Goal: Task Accomplishment & Management: Manage account settings

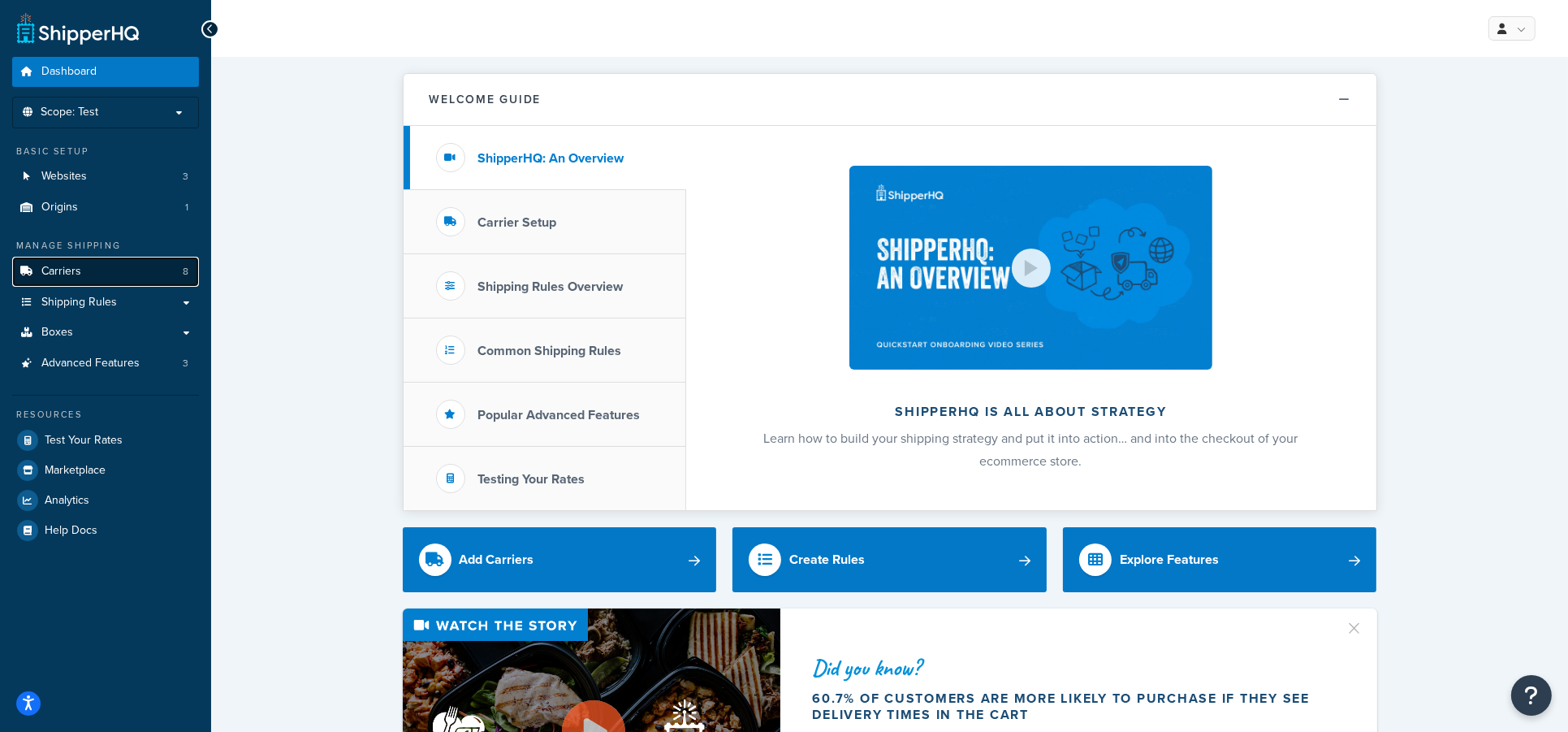
click at [66, 273] on span "Carriers" at bounding box center [61, 272] width 40 height 14
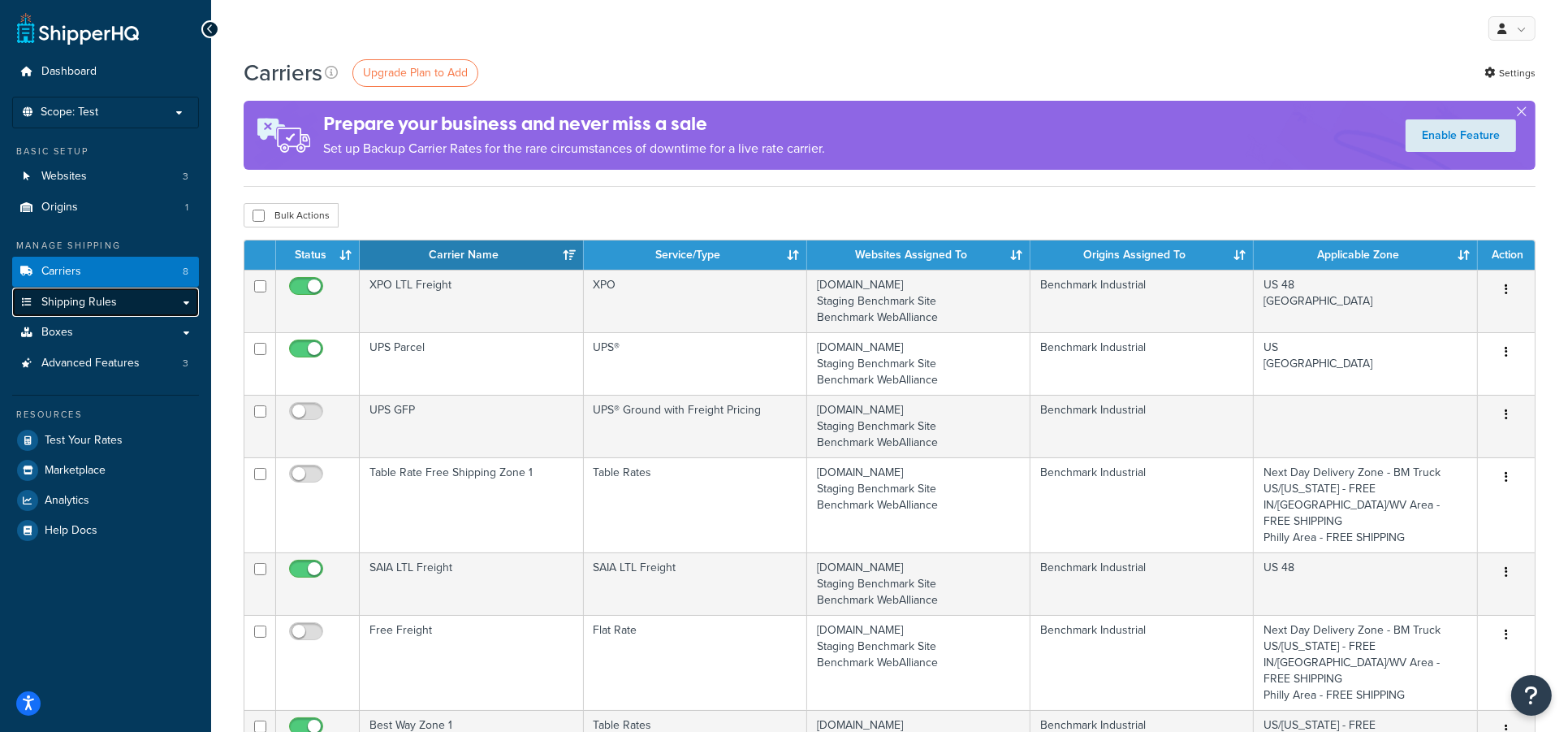
click at [75, 296] on span "Shipping Rules" at bounding box center [79, 302] width 76 height 14
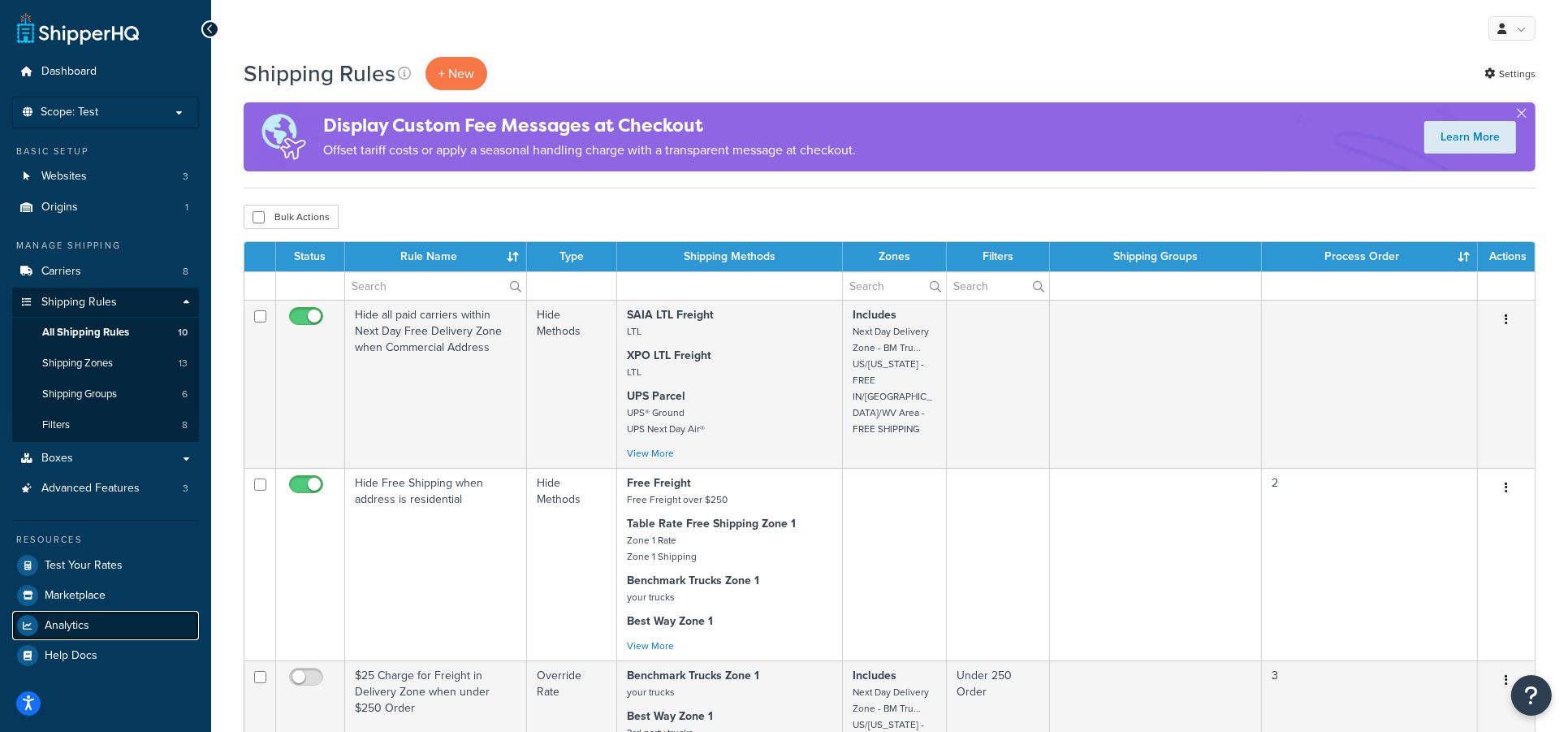
click at [67, 621] on span "Analytics" at bounding box center [67, 626] width 45 height 14
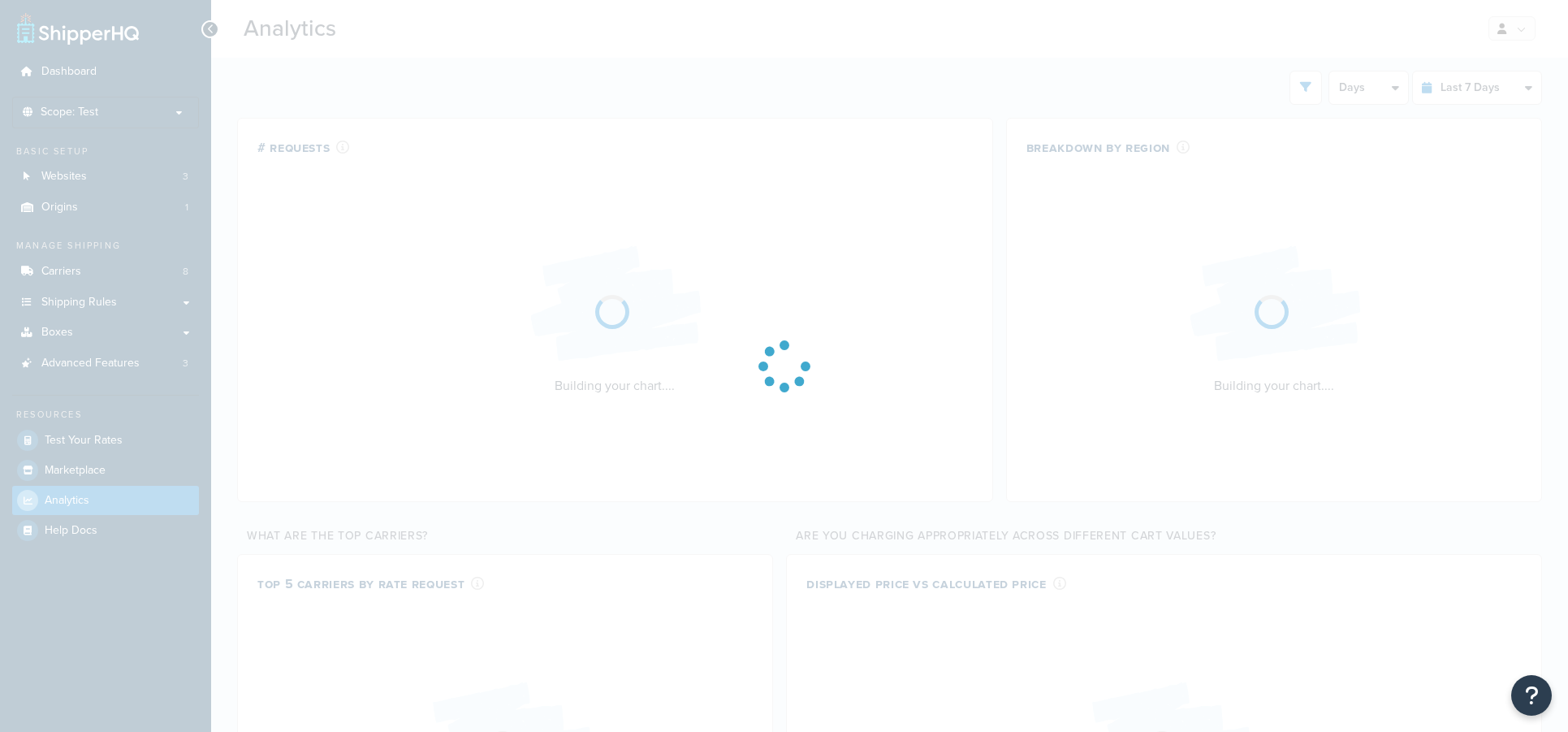
select select "last_7_days"
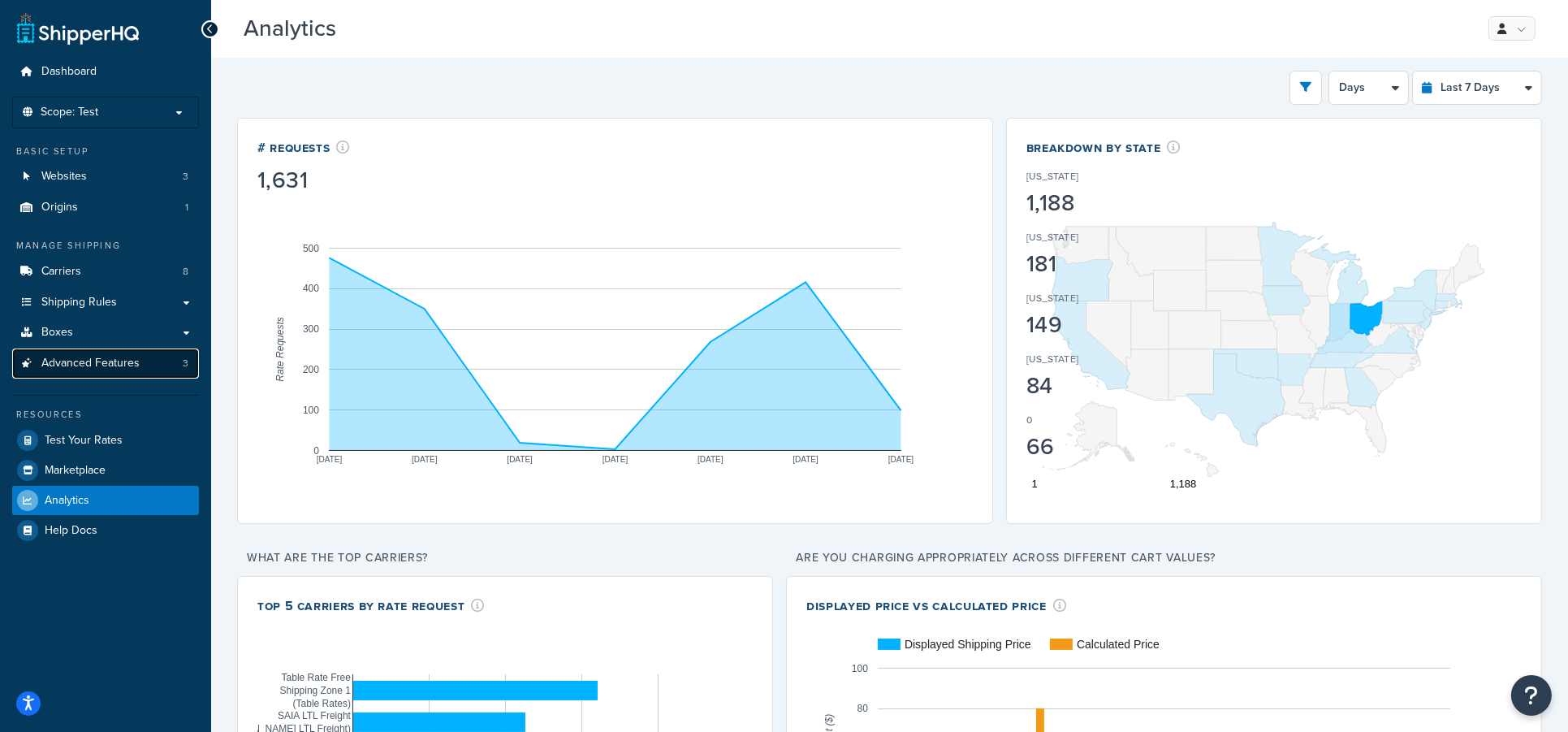
click at [96, 366] on span "Advanced Features" at bounding box center [91, 363] width 98 height 14
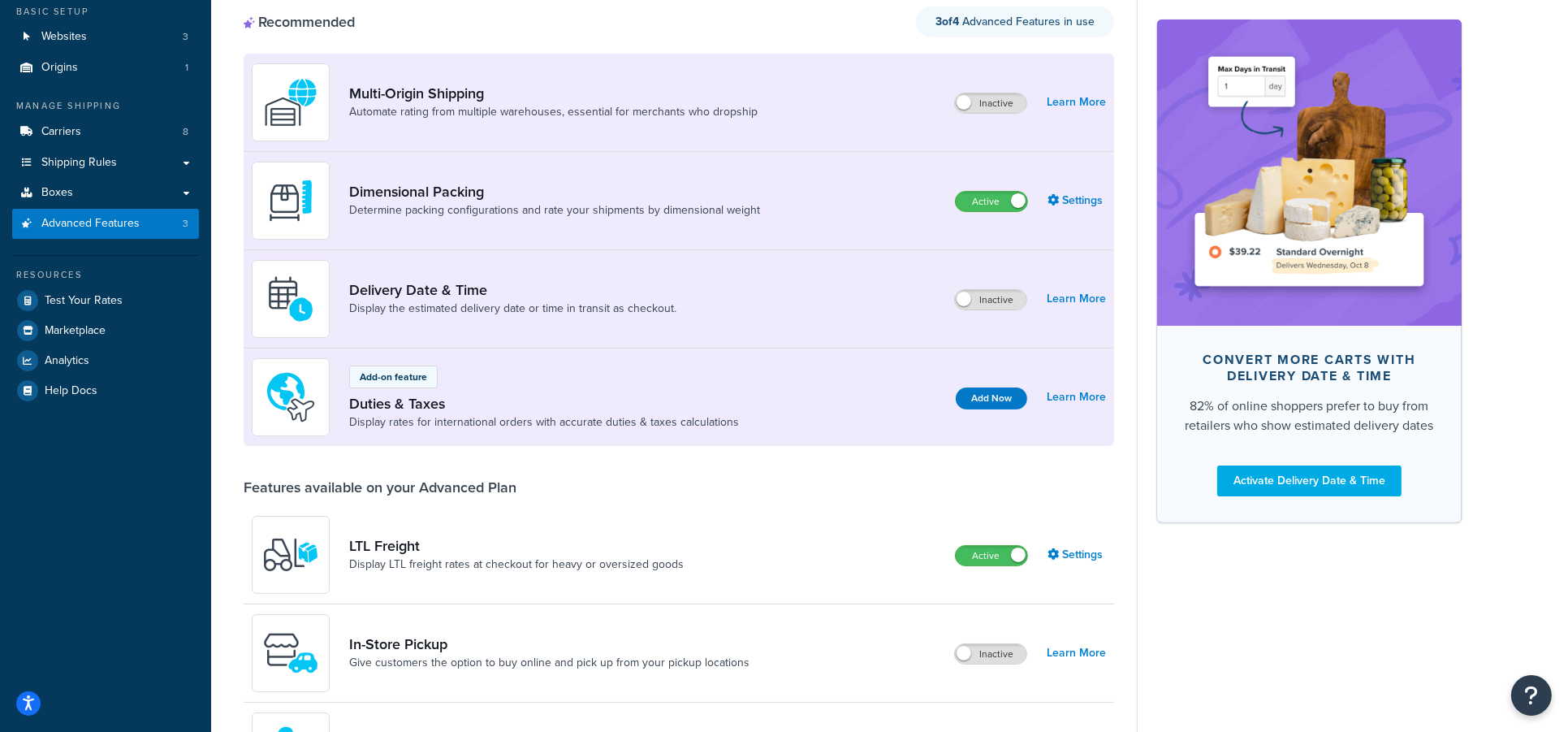
scroll to position [325, 0]
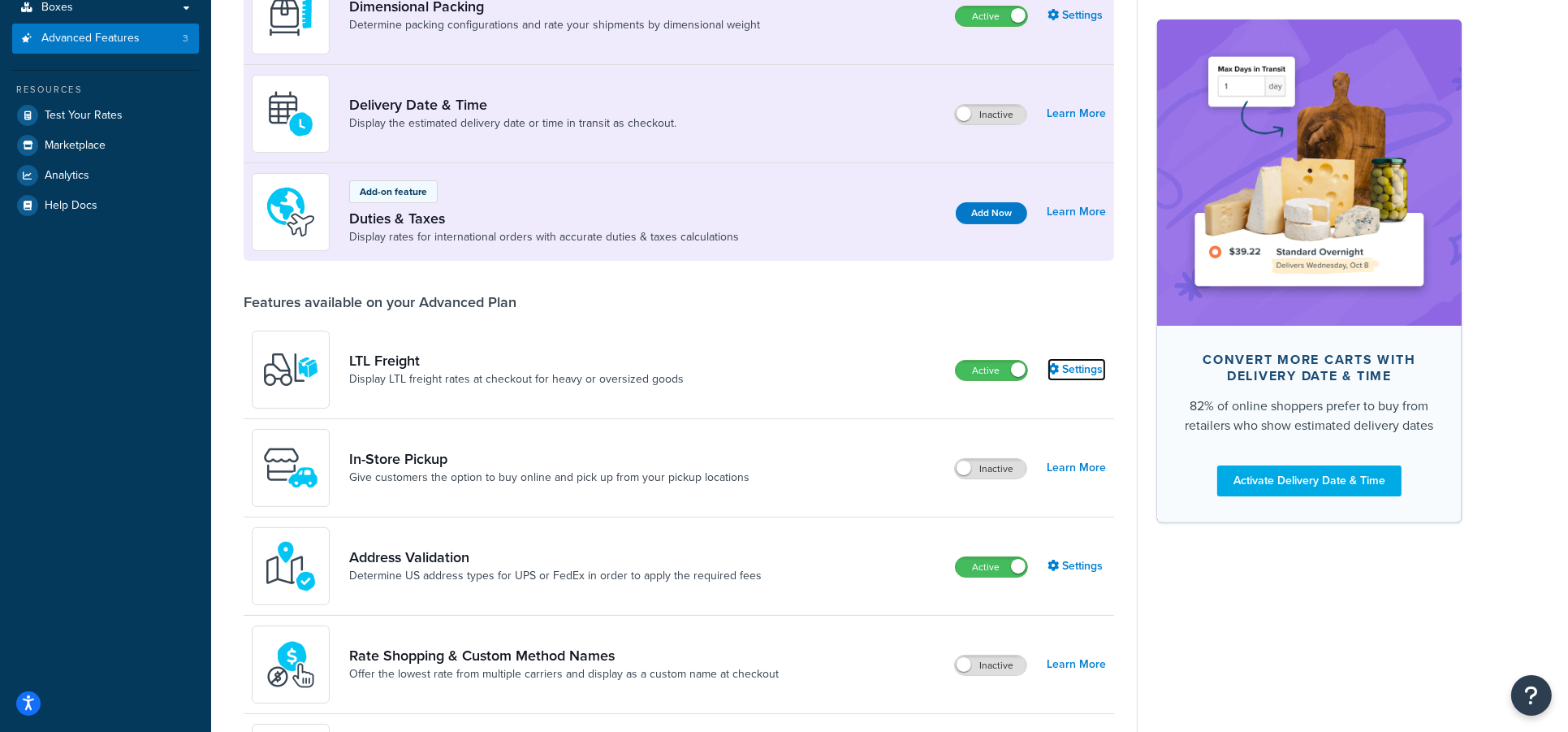
click at [1094, 361] on link "Settings" at bounding box center [1077, 369] width 58 height 22
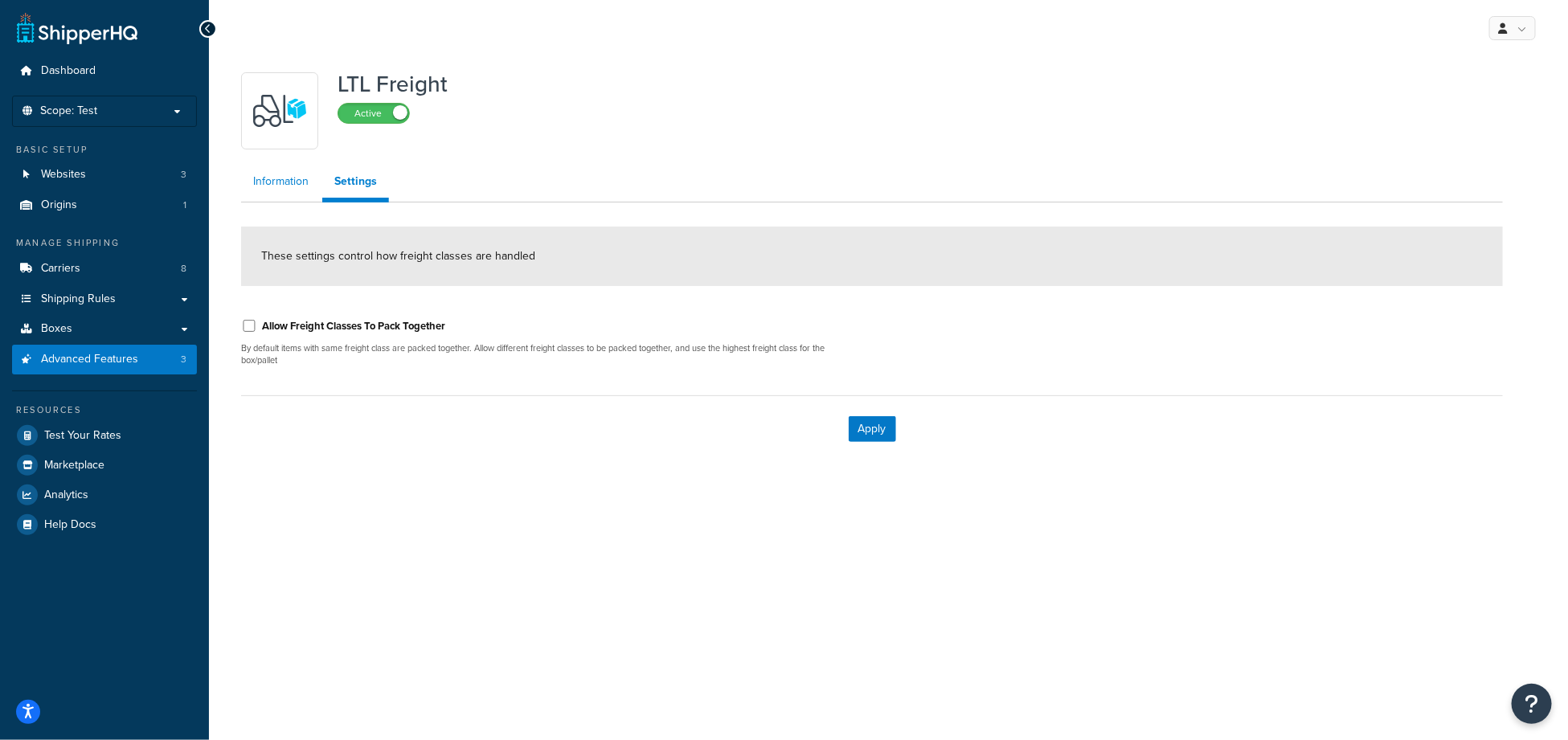
click at [293, 187] on link "Information" at bounding box center [280, 181] width 80 height 32
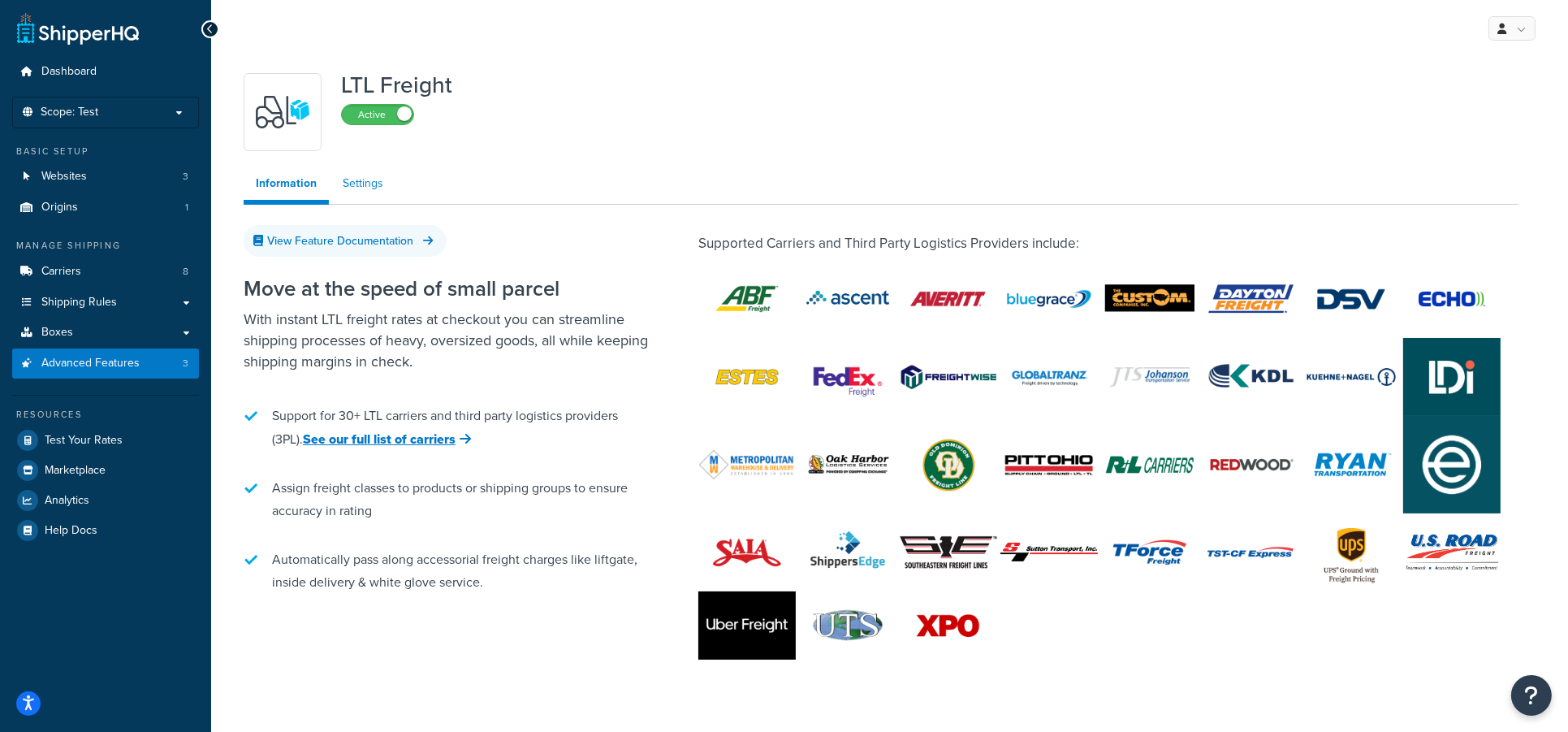
click at [370, 179] on link "Settings" at bounding box center [363, 183] width 65 height 32
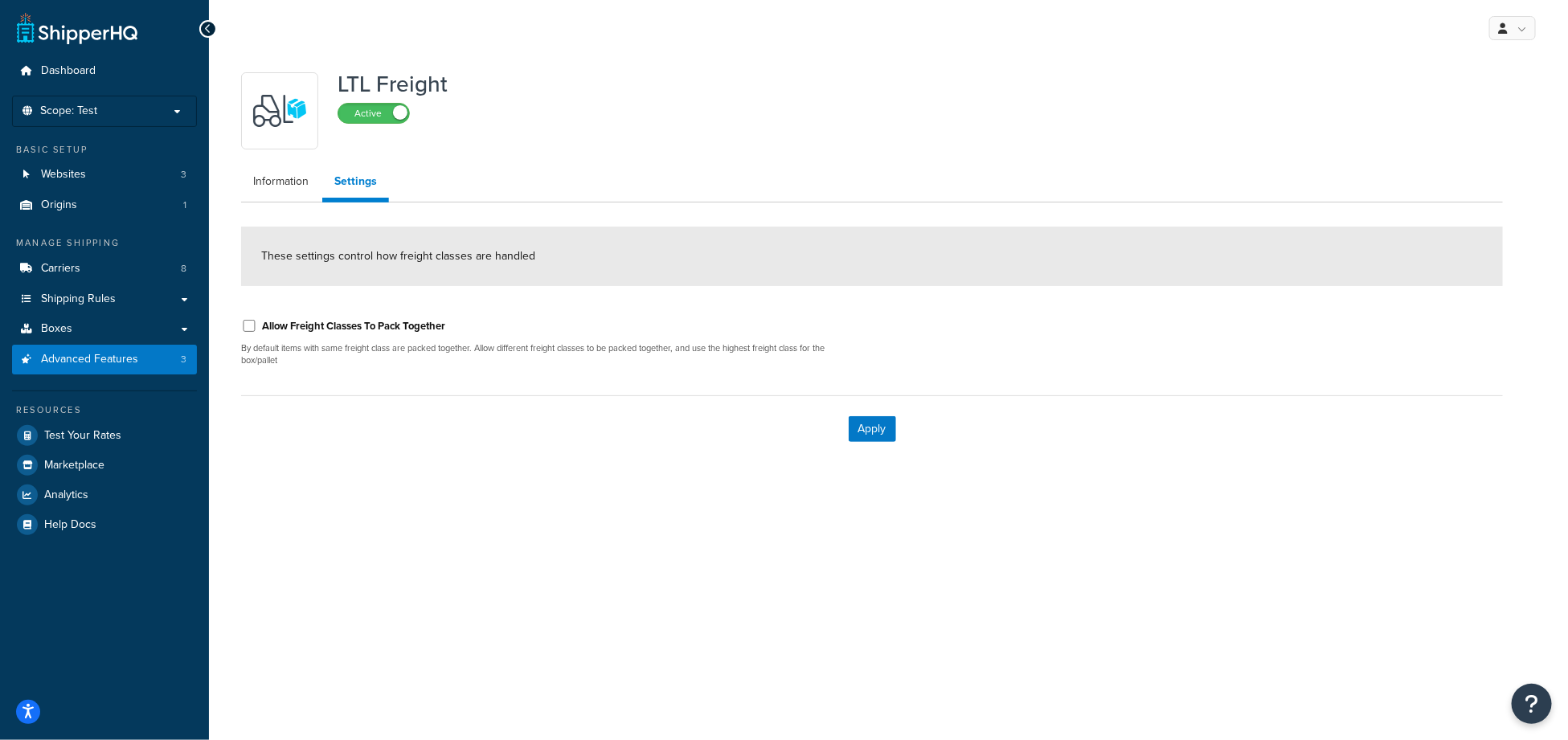
click at [677, 129] on div "LTL Freight Active" at bounding box center [872, 111] width 1261 height 77
click at [280, 185] on link "Information" at bounding box center [280, 181] width 80 height 32
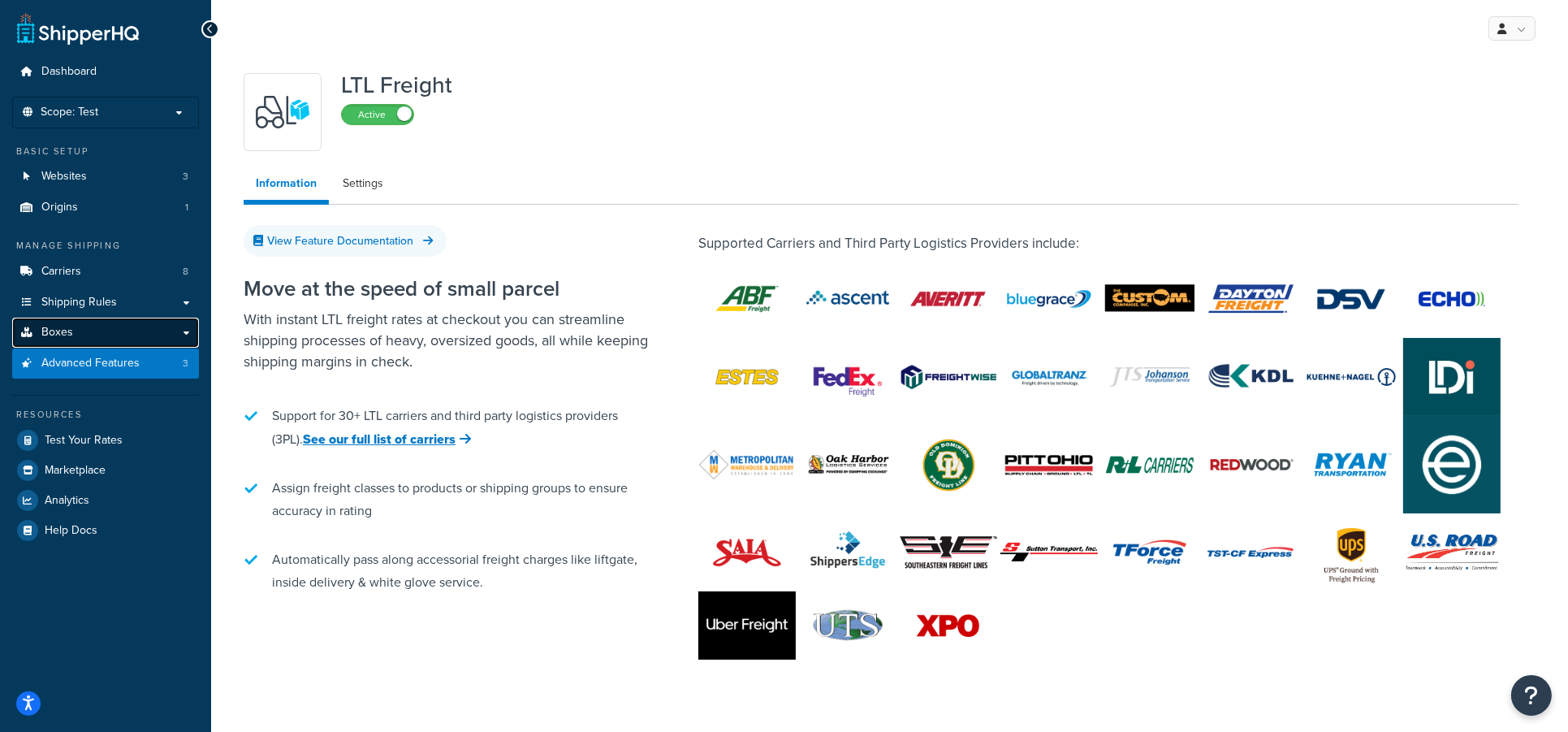
click at [80, 328] on link "Boxes" at bounding box center [106, 332] width 187 height 30
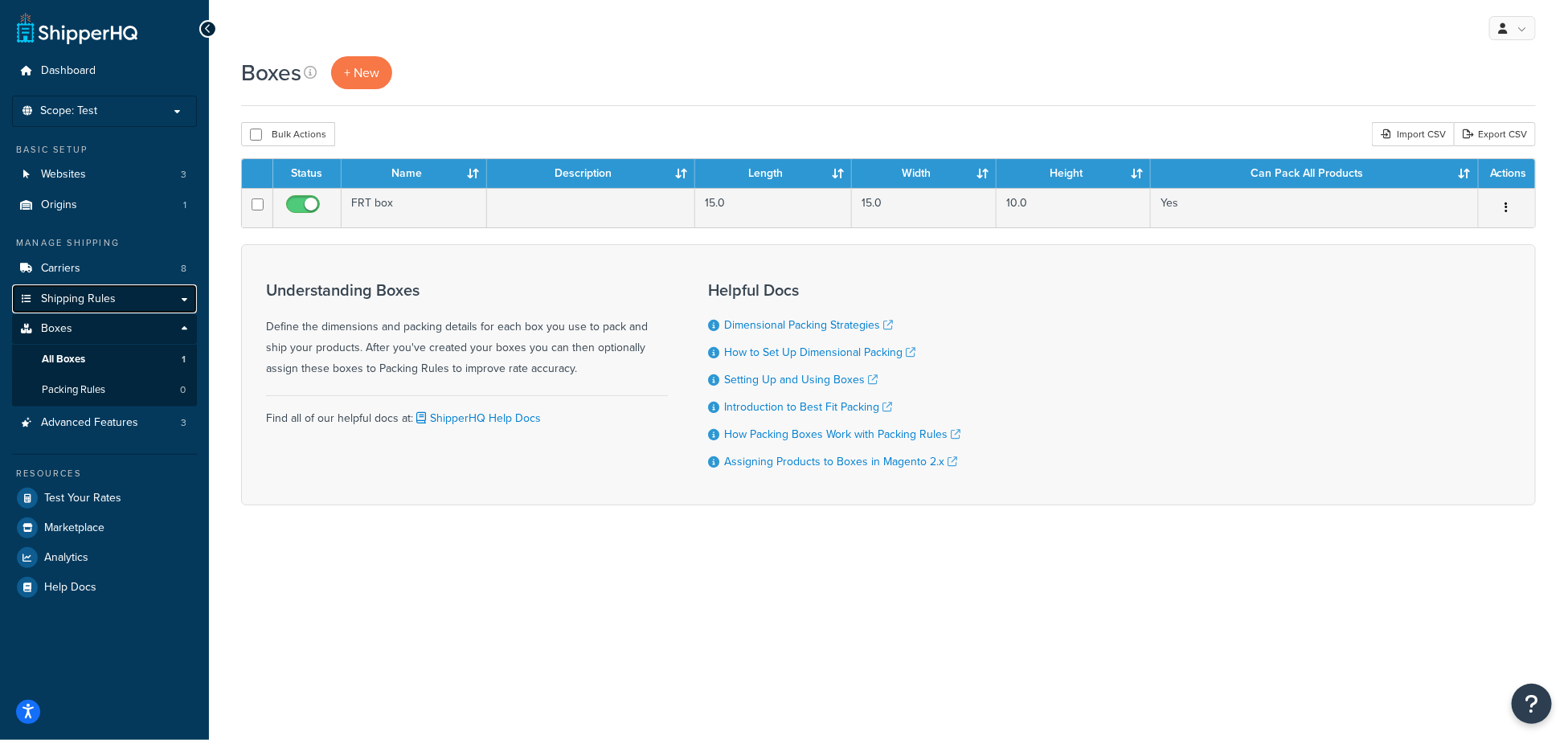
click at [83, 298] on span "Shipping Rules" at bounding box center [78, 299] width 75 height 14
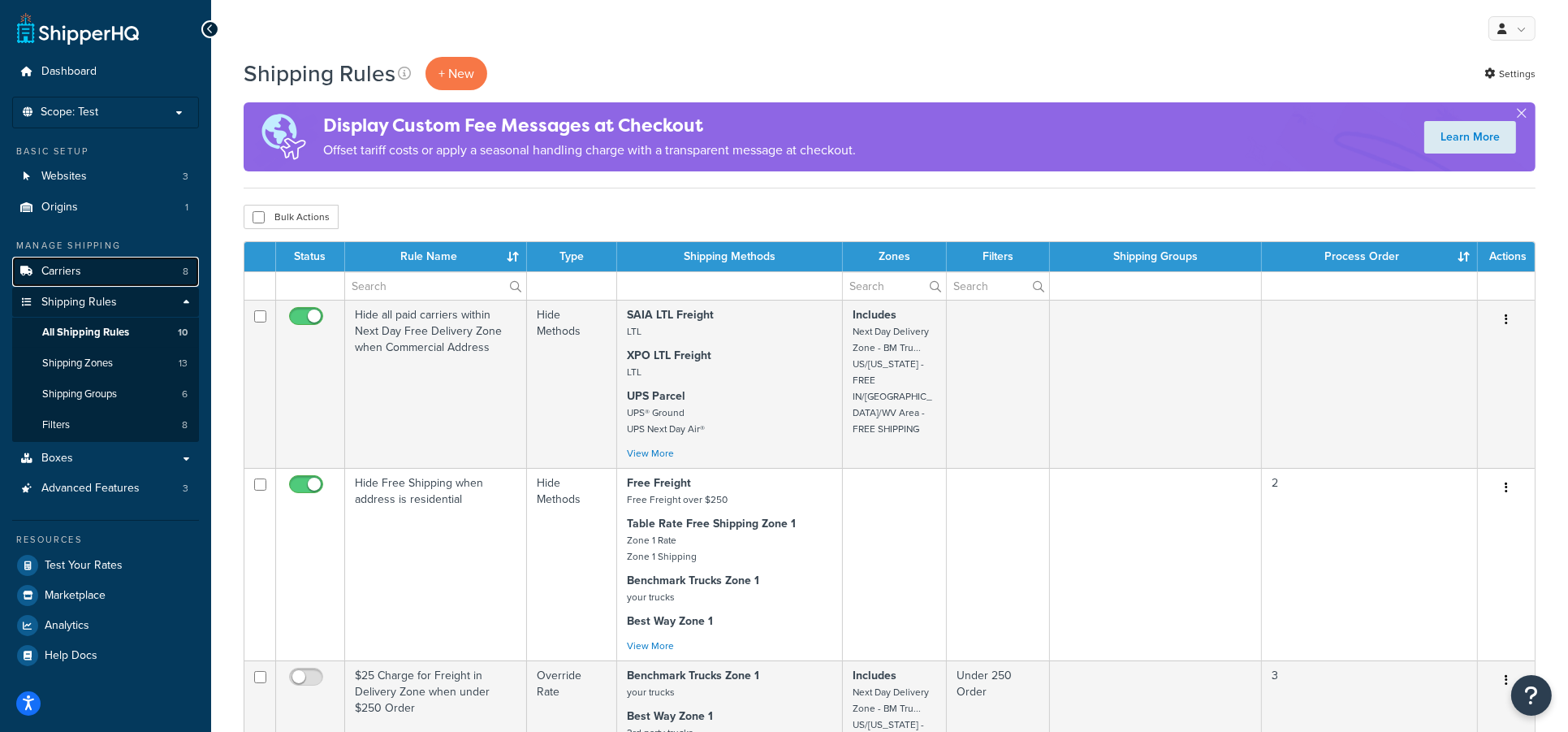
click at [93, 265] on link "Carriers 8" at bounding box center [106, 272] width 187 height 30
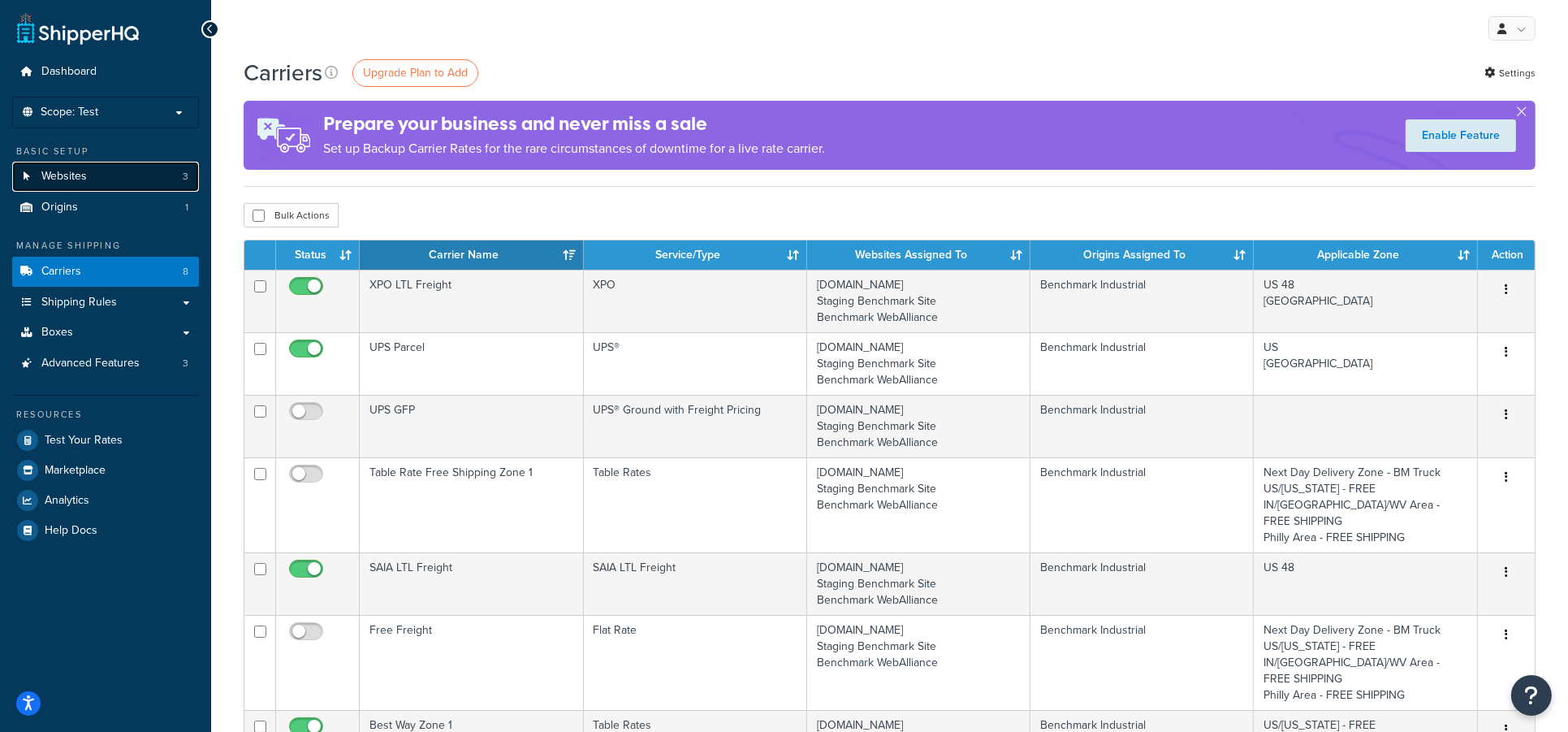
click at [63, 176] on span "Websites" at bounding box center [64, 176] width 46 height 14
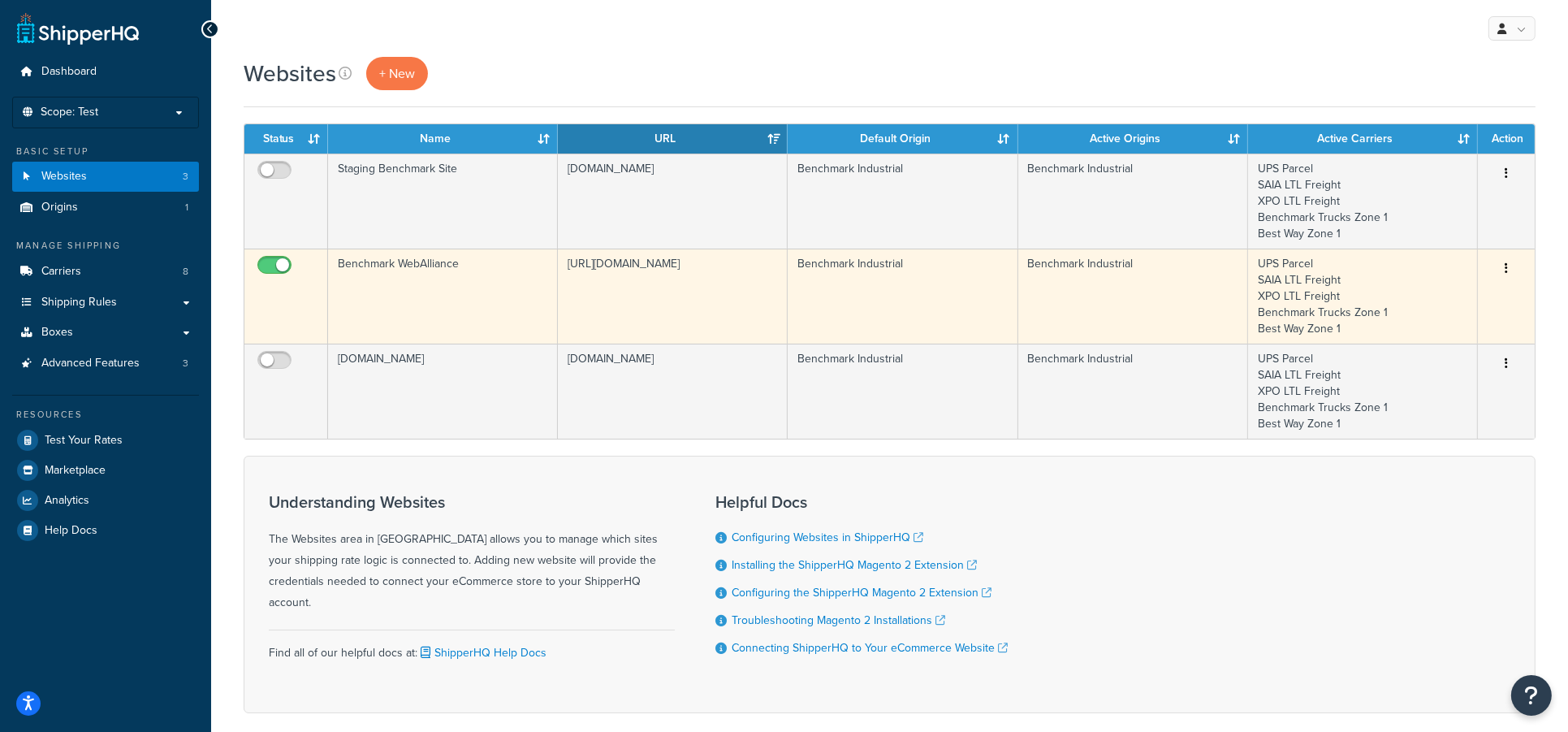
click at [1404, 297] on td "UPS Parcel SAIA LTL Freight XPO LTL Freight Benchmark Trucks Zone 1 Best Way Zo…" at bounding box center [1363, 296] width 230 height 95
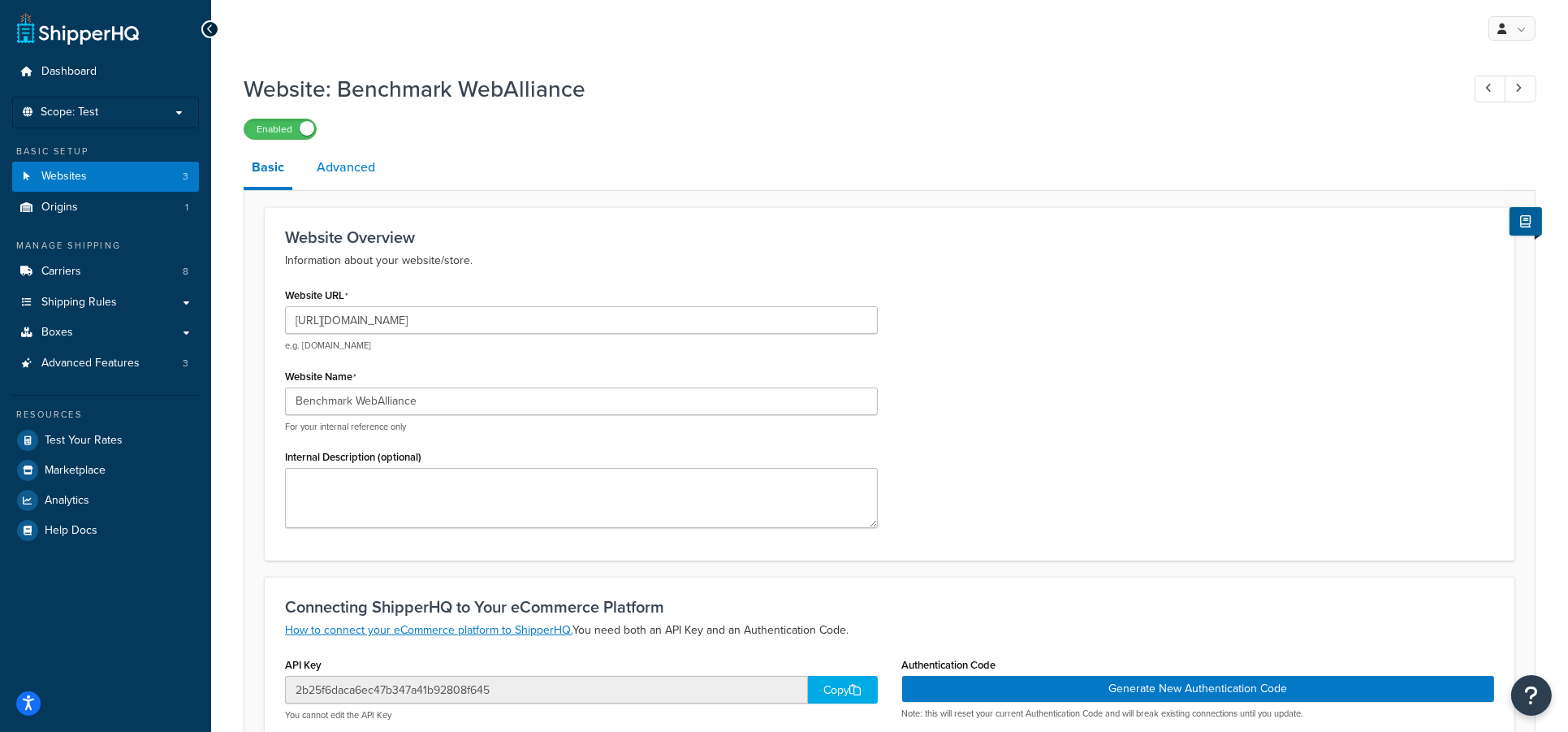
click at [339, 154] on link "Advanced" at bounding box center [346, 167] width 75 height 39
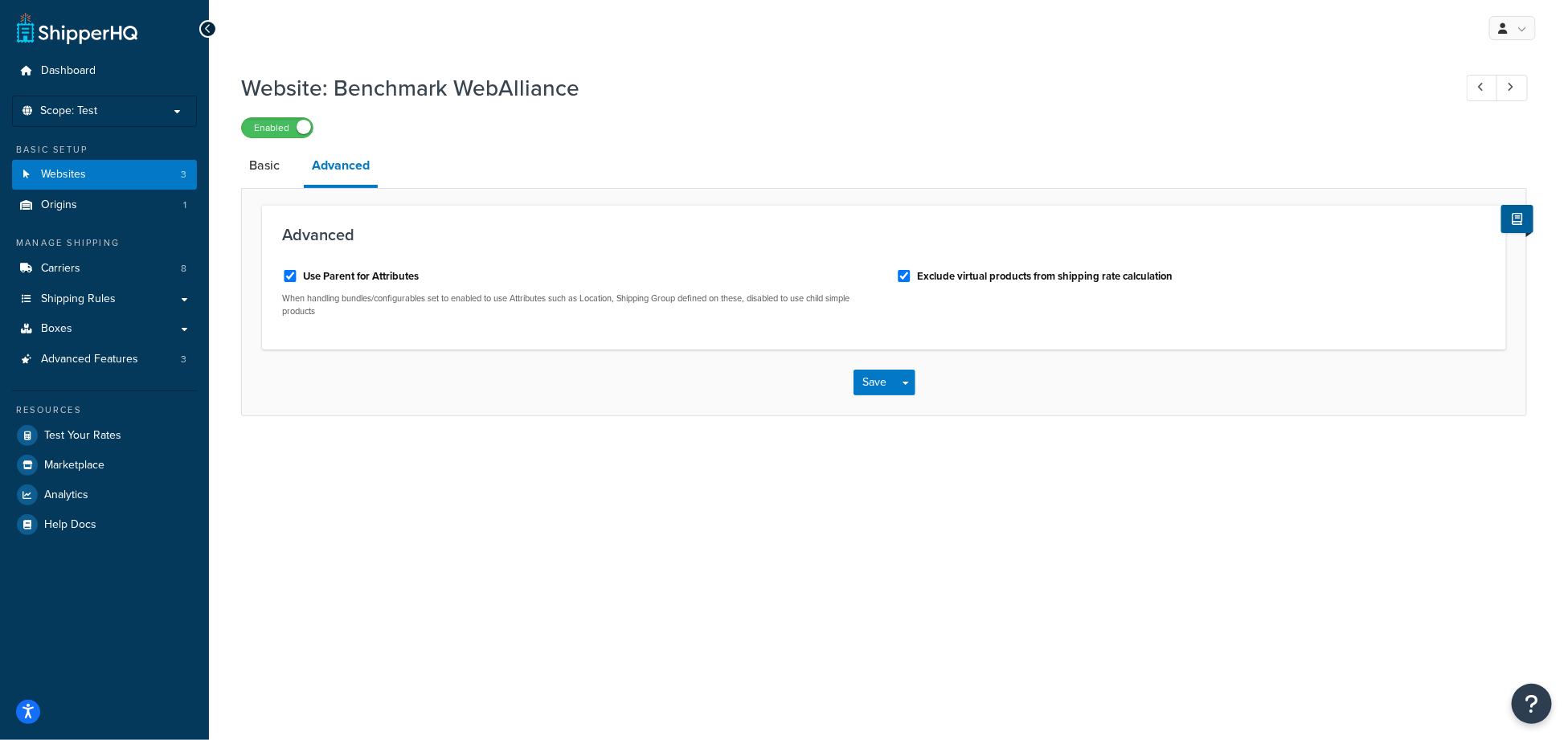
click at [62, 590] on div "Dashboard Scope: Test Basic Setup Websites 3 Origins 1 Manage Shipping Carriers…" at bounding box center [104, 370] width 209 height 740
click at [54, 70] on span "Dashboard" at bounding box center [68, 71] width 54 height 14
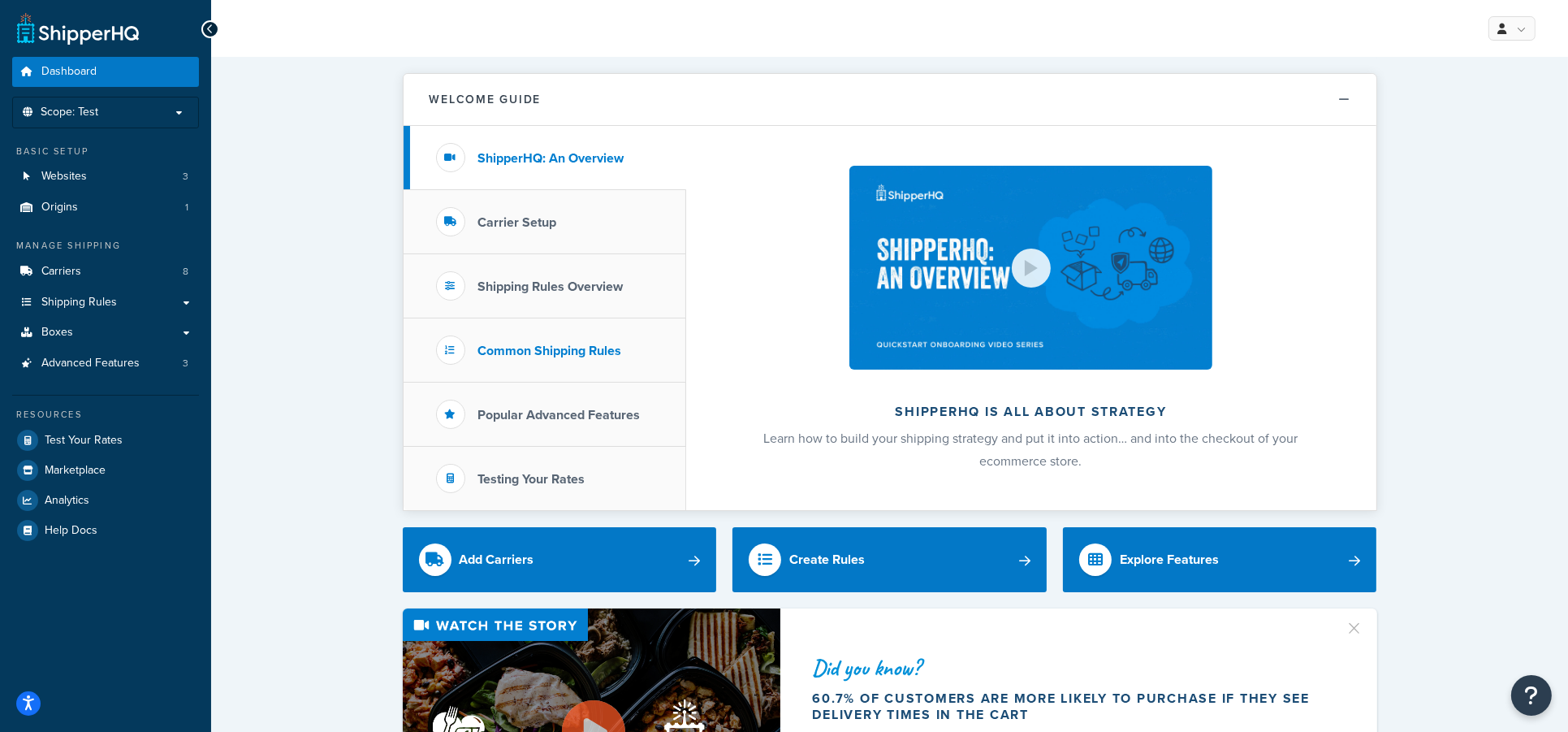
click at [583, 345] on h3 "Common Shipping Rules" at bounding box center [550, 351] width 144 height 15
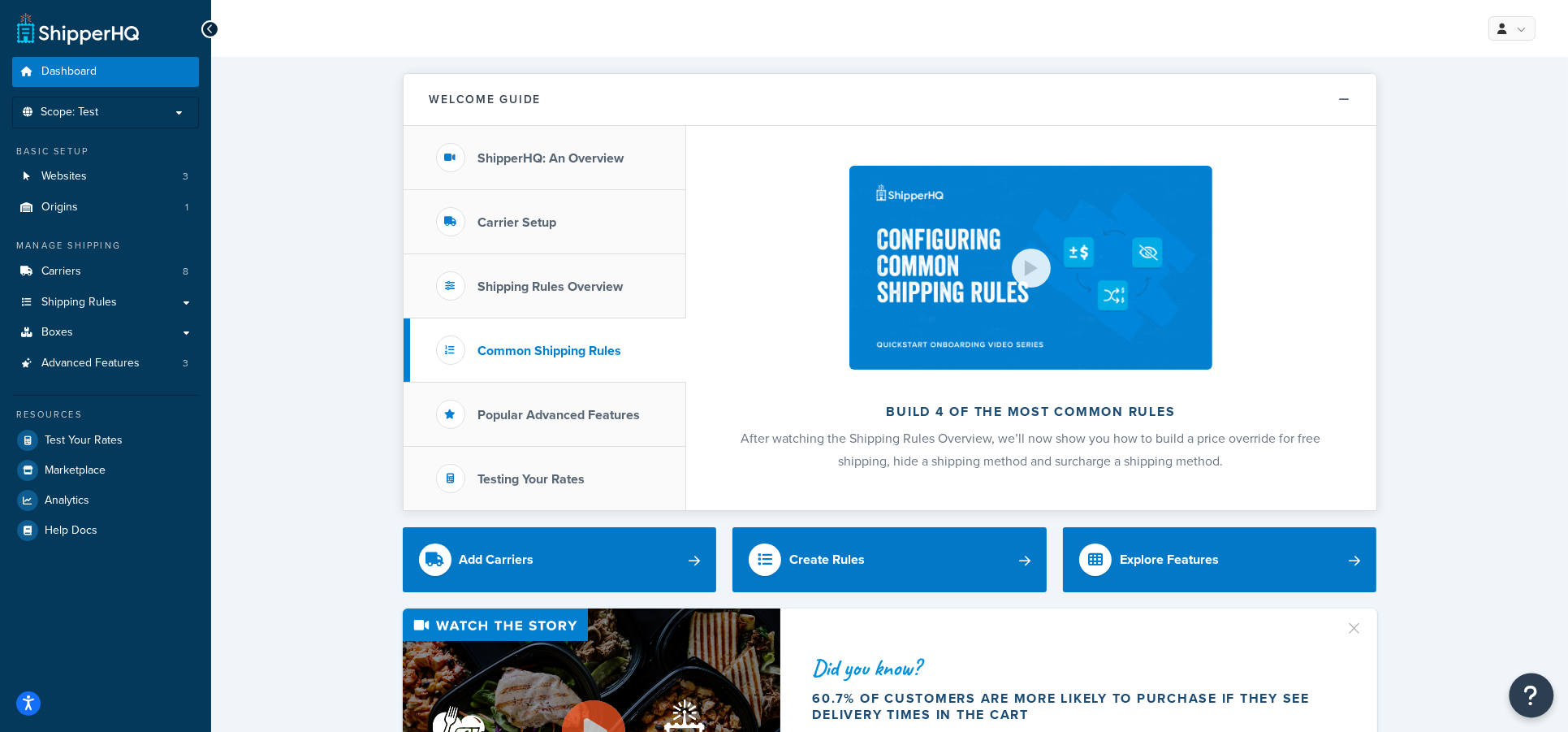
click at [1531, 696] on icon "Open Resource Center" at bounding box center [1531, 695] width 16 height 22
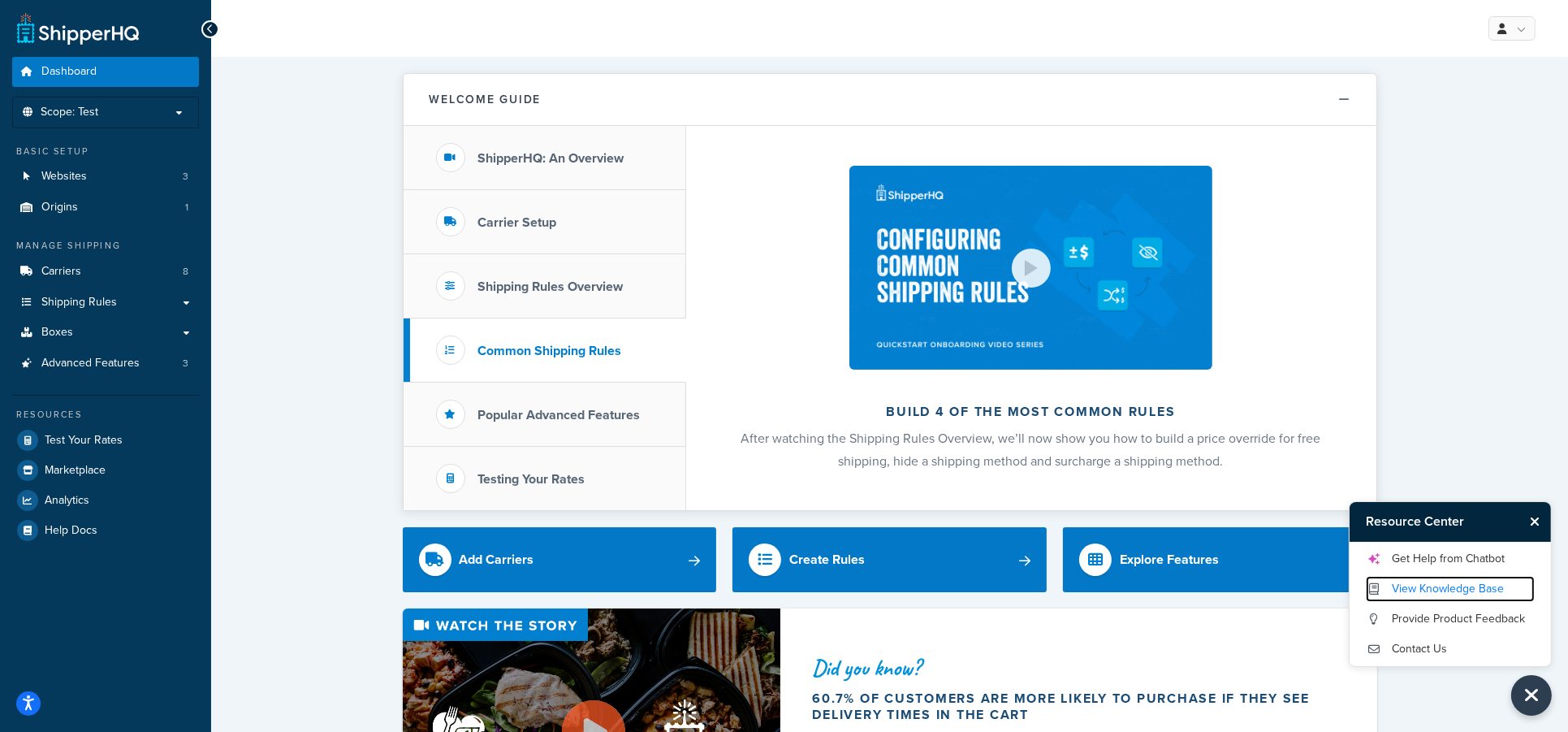
click at [1425, 590] on link "View Knowledge Base" at bounding box center [1450, 588] width 169 height 26
click at [108, 265] on link "Carriers 8" at bounding box center [106, 272] width 187 height 30
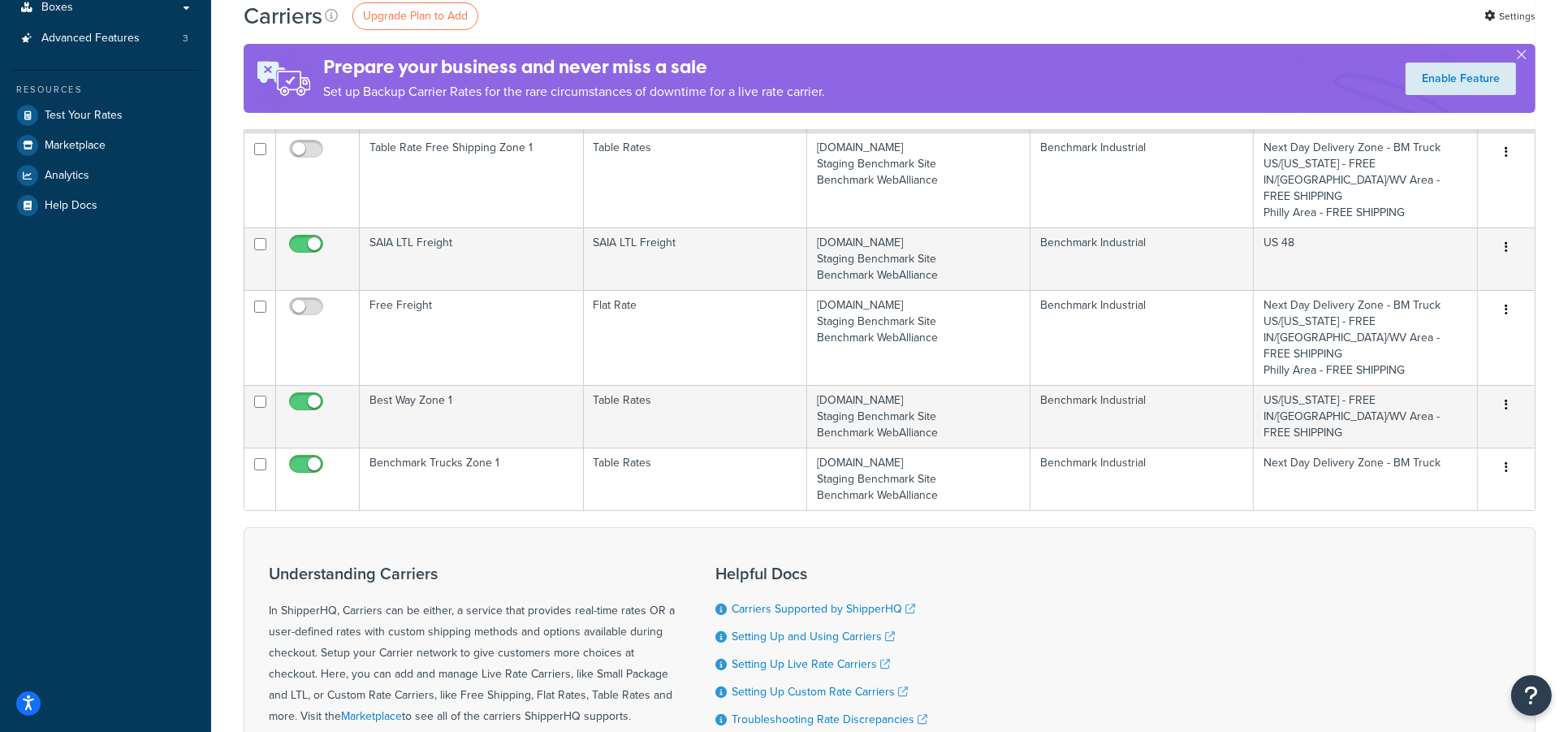
scroll to position [108, 0]
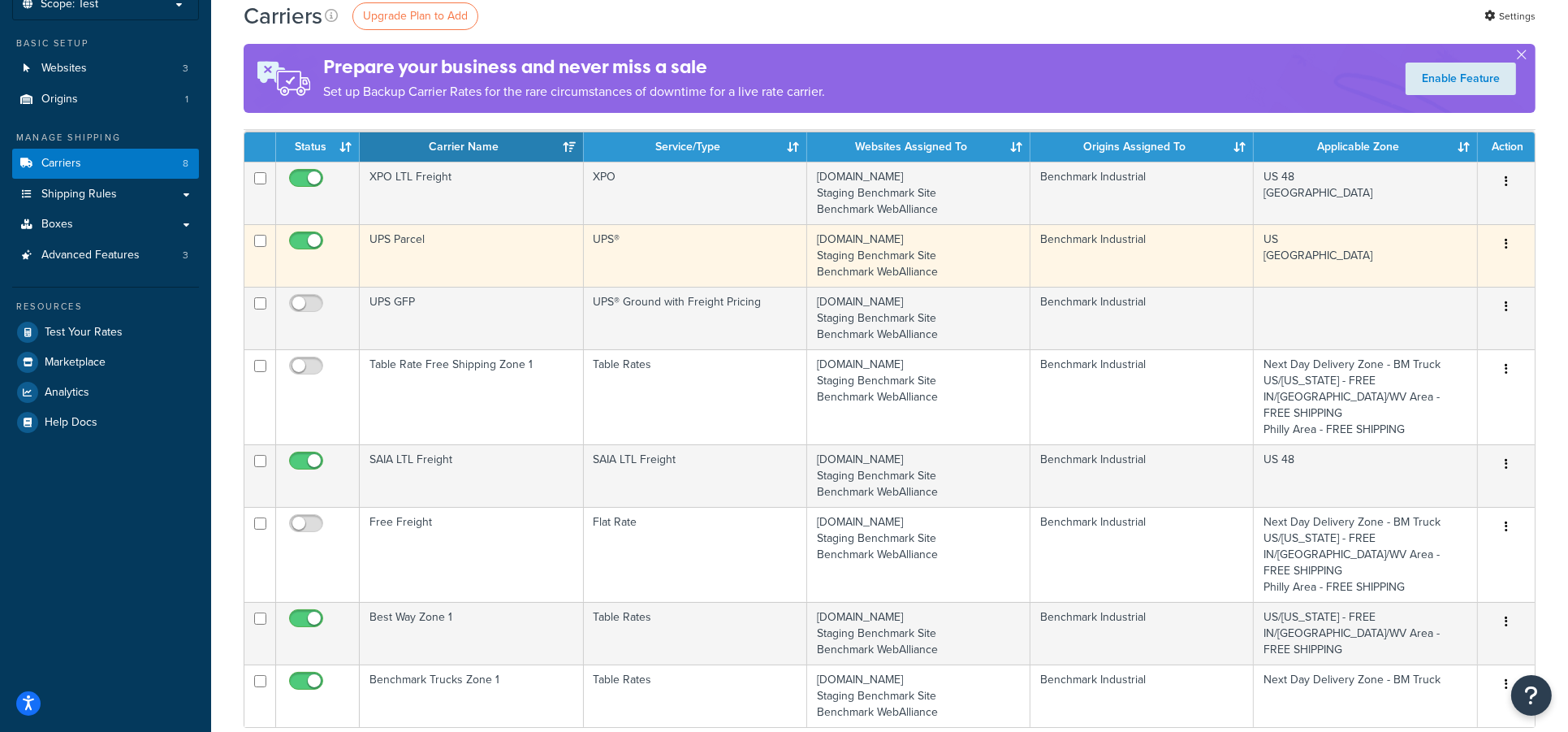
click at [1330, 255] on td "US [GEOGRAPHIC_DATA]" at bounding box center [1365, 255] width 224 height 62
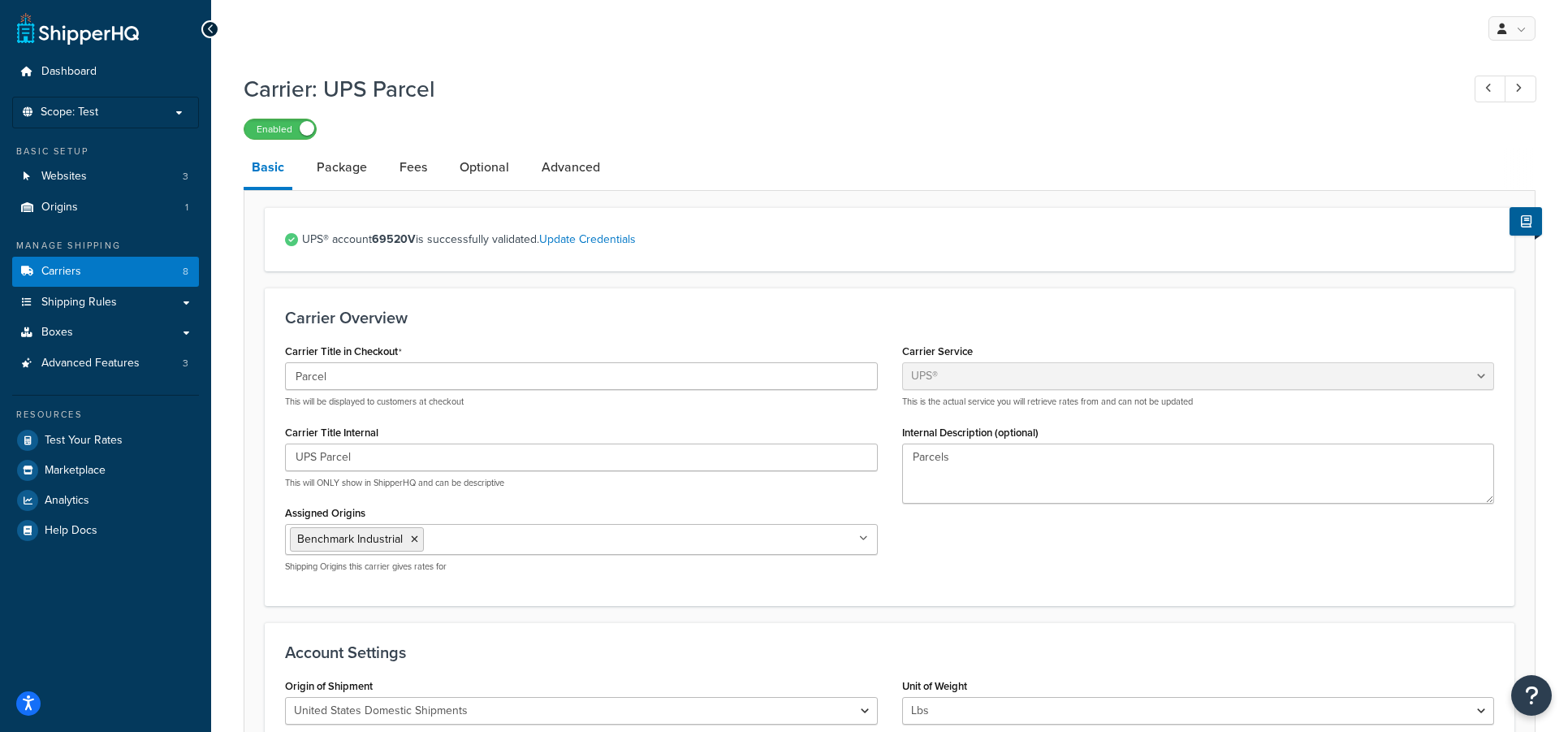
select select "ups"
click at [340, 167] on link "Package" at bounding box center [342, 167] width 66 height 39
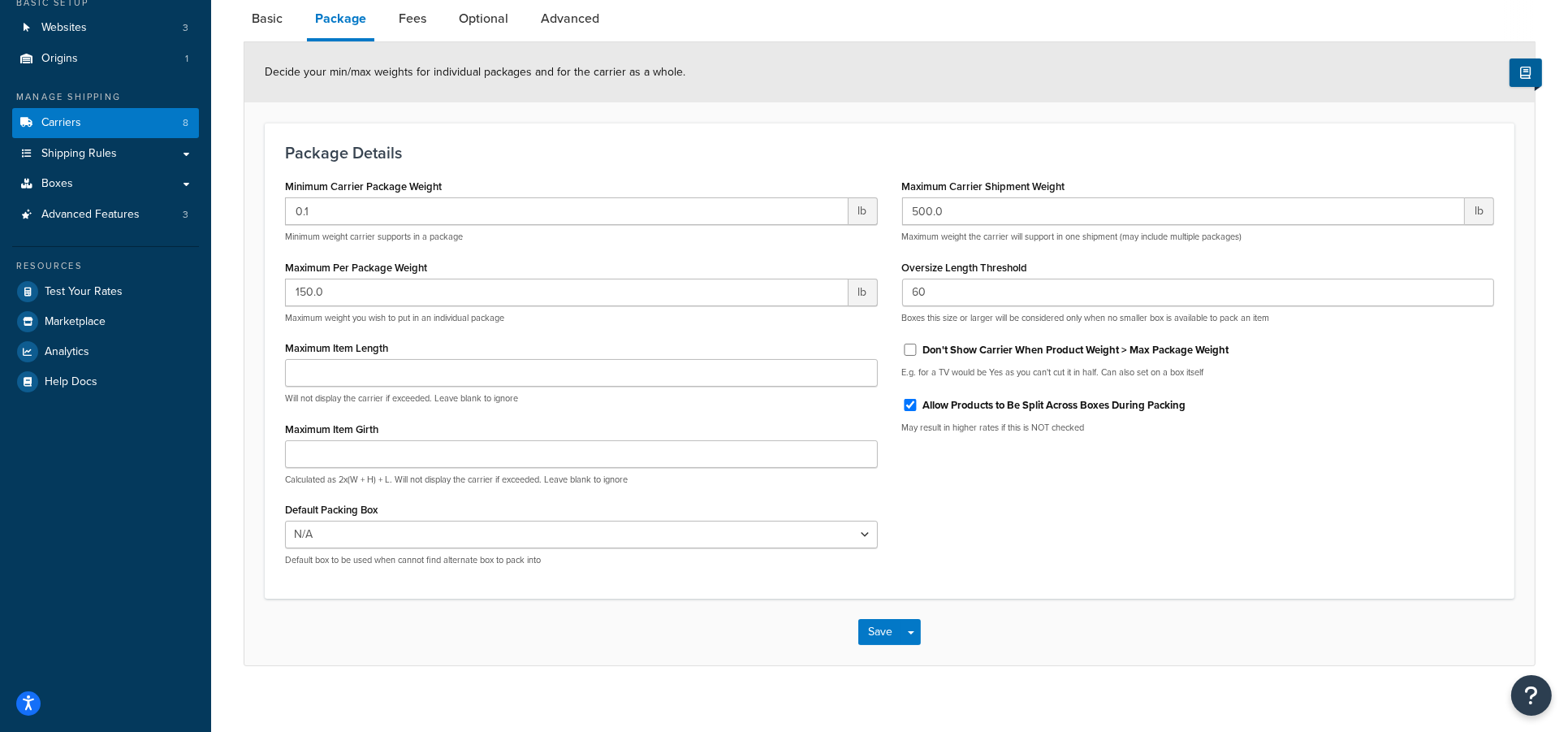
scroll to position [164, 0]
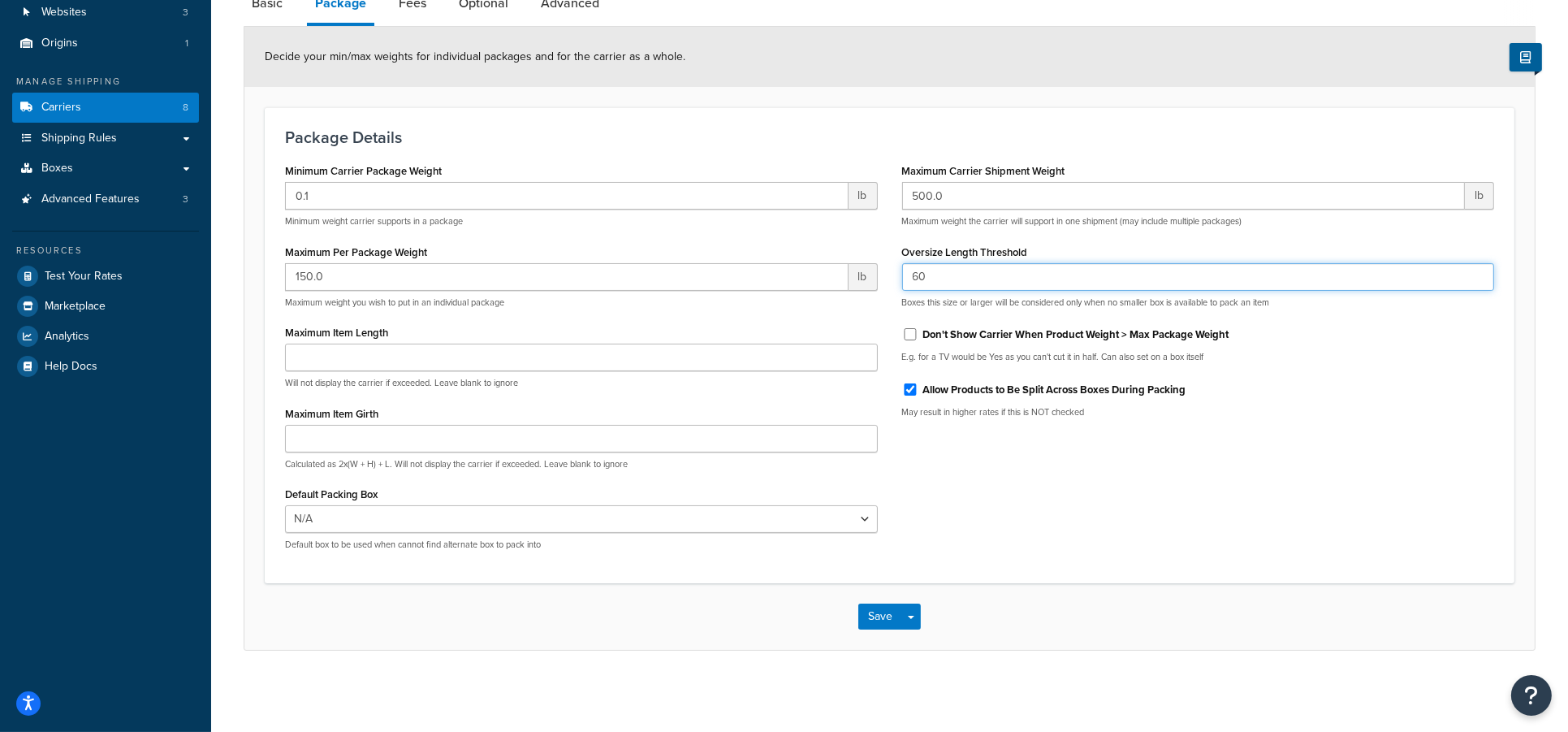
click at [939, 287] on input "60" at bounding box center [1198, 277] width 592 height 27
drag, startPoint x: 958, startPoint y: 285, endPoint x: 817, endPoint y: 279, distance: 141.1
click at [817, 279] on div "Minimum Carrier Package Weight 0.1 lb Minimum weight carrier supports in a pack…" at bounding box center [889, 361] width 1233 height 404
type input "6"
type input "1"
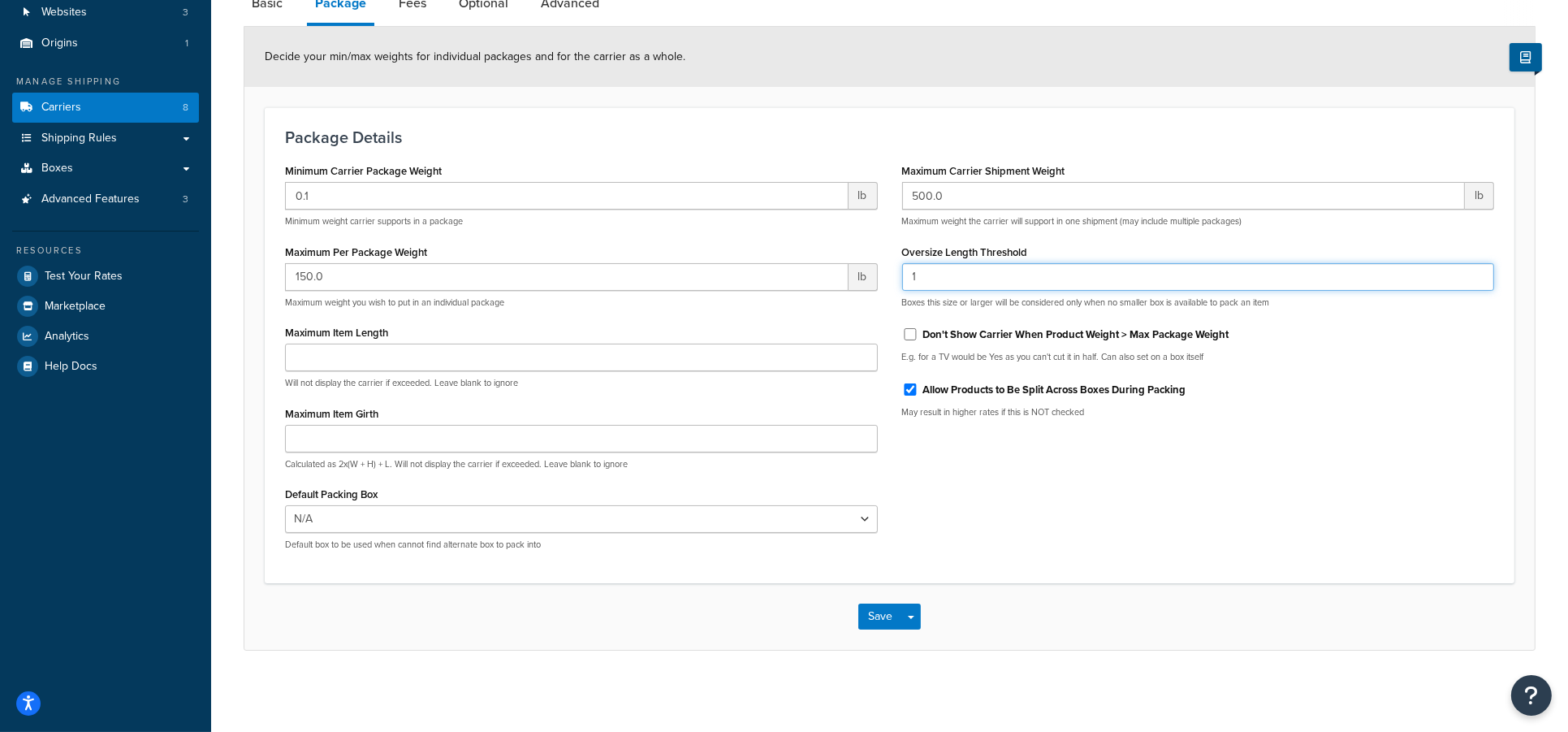
click at [963, 287] on input "1" at bounding box center [1198, 277] width 592 height 27
type input "1"
click at [1478, 268] on input "1" at bounding box center [1198, 277] width 592 height 27
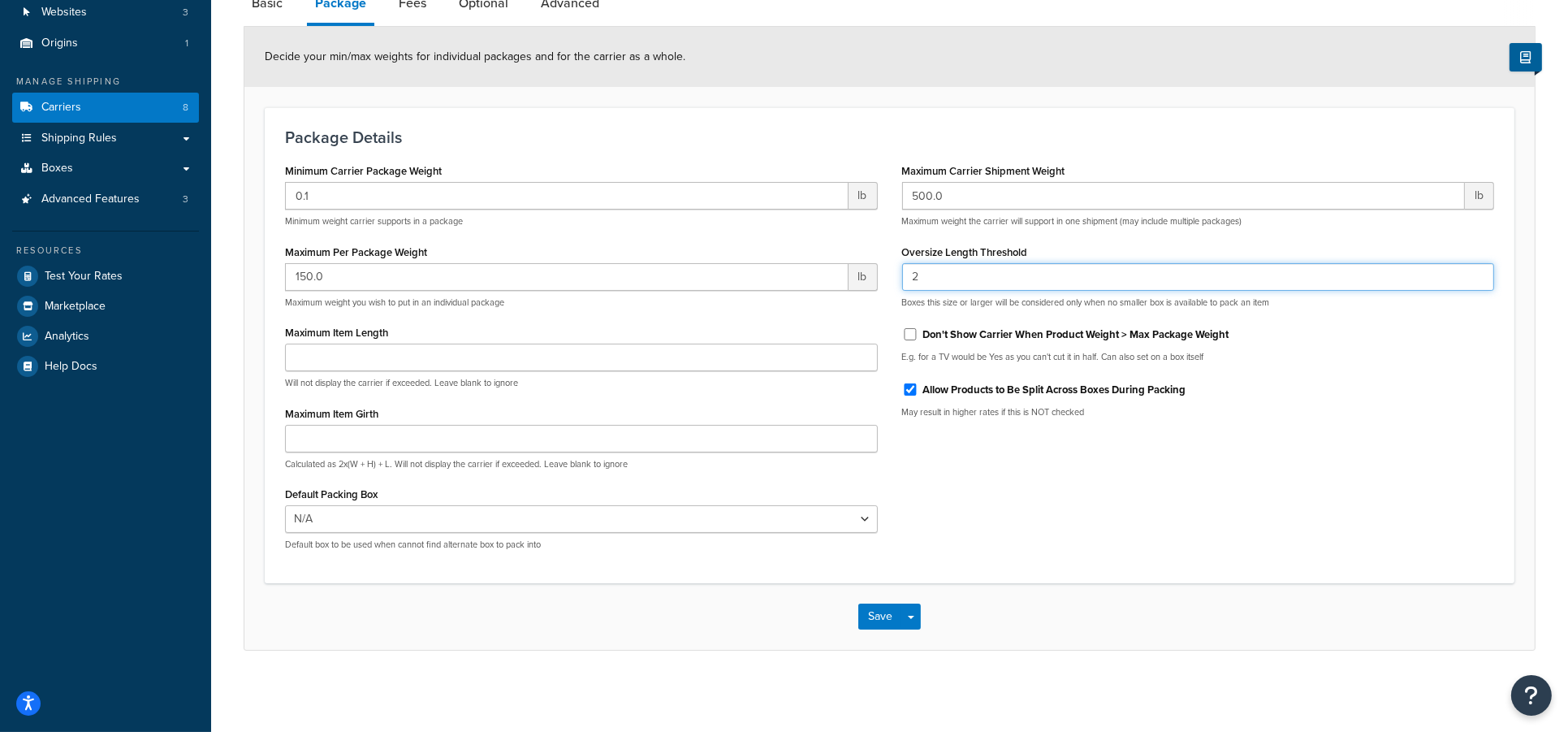
click at [1478, 268] on input "2" at bounding box center [1198, 277] width 592 height 27
click at [1478, 268] on input "3" at bounding box center [1198, 277] width 592 height 27
click at [1478, 268] on input "43" at bounding box center [1198, 277] width 592 height 27
click at [1478, 268] on input "44" at bounding box center [1198, 277] width 592 height 27
click at [1478, 268] on input "45" at bounding box center [1198, 277] width 592 height 27
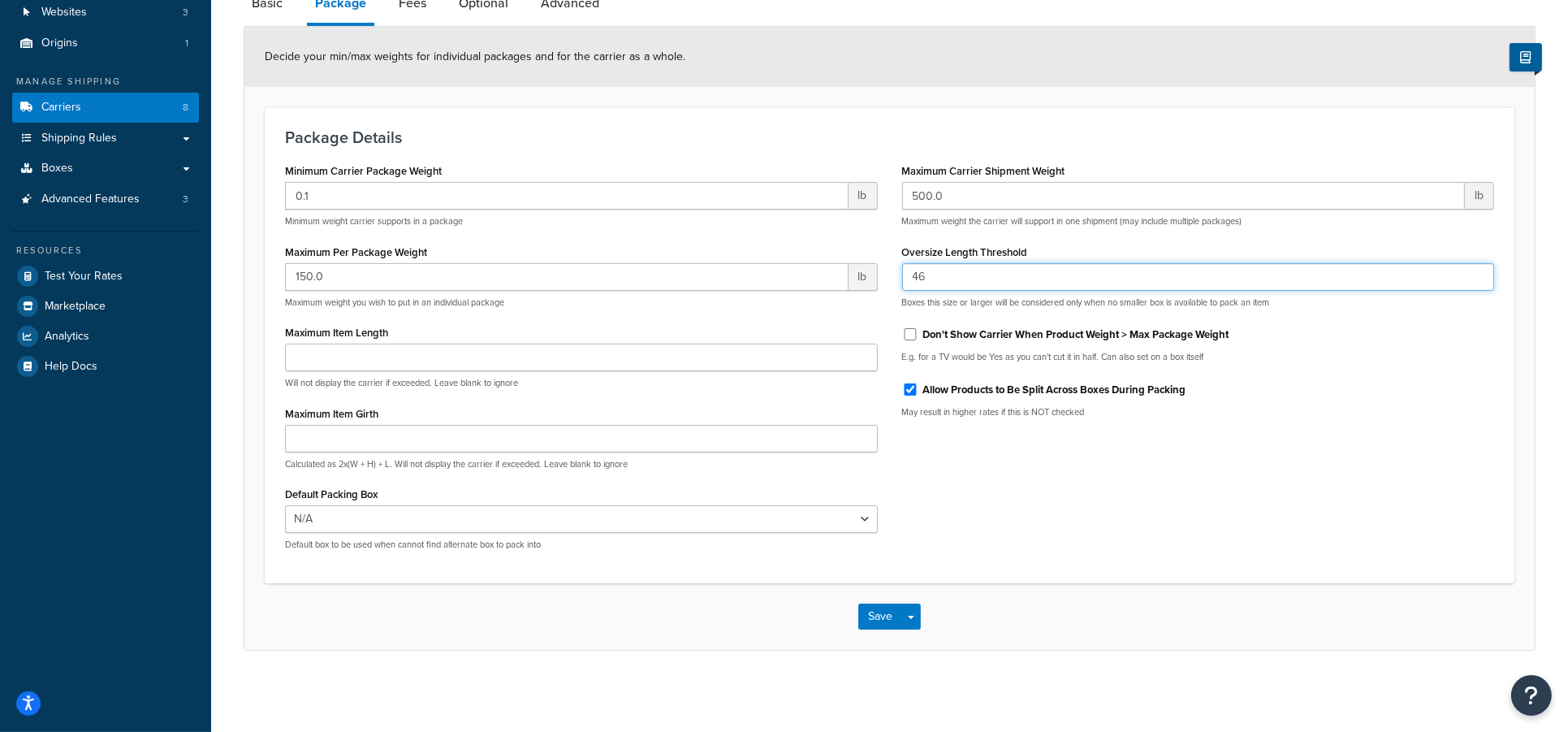
click at [1478, 268] on input "46" at bounding box center [1198, 277] width 592 height 27
click at [1478, 268] on input "47" at bounding box center [1198, 277] width 592 height 27
type input "48"
click at [1478, 268] on input "48" at bounding box center [1198, 277] width 592 height 27
click at [1327, 466] on div "Minimum Carrier Package Weight 0.1 lb Minimum weight carrier supports in a pack…" at bounding box center [889, 361] width 1233 height 404
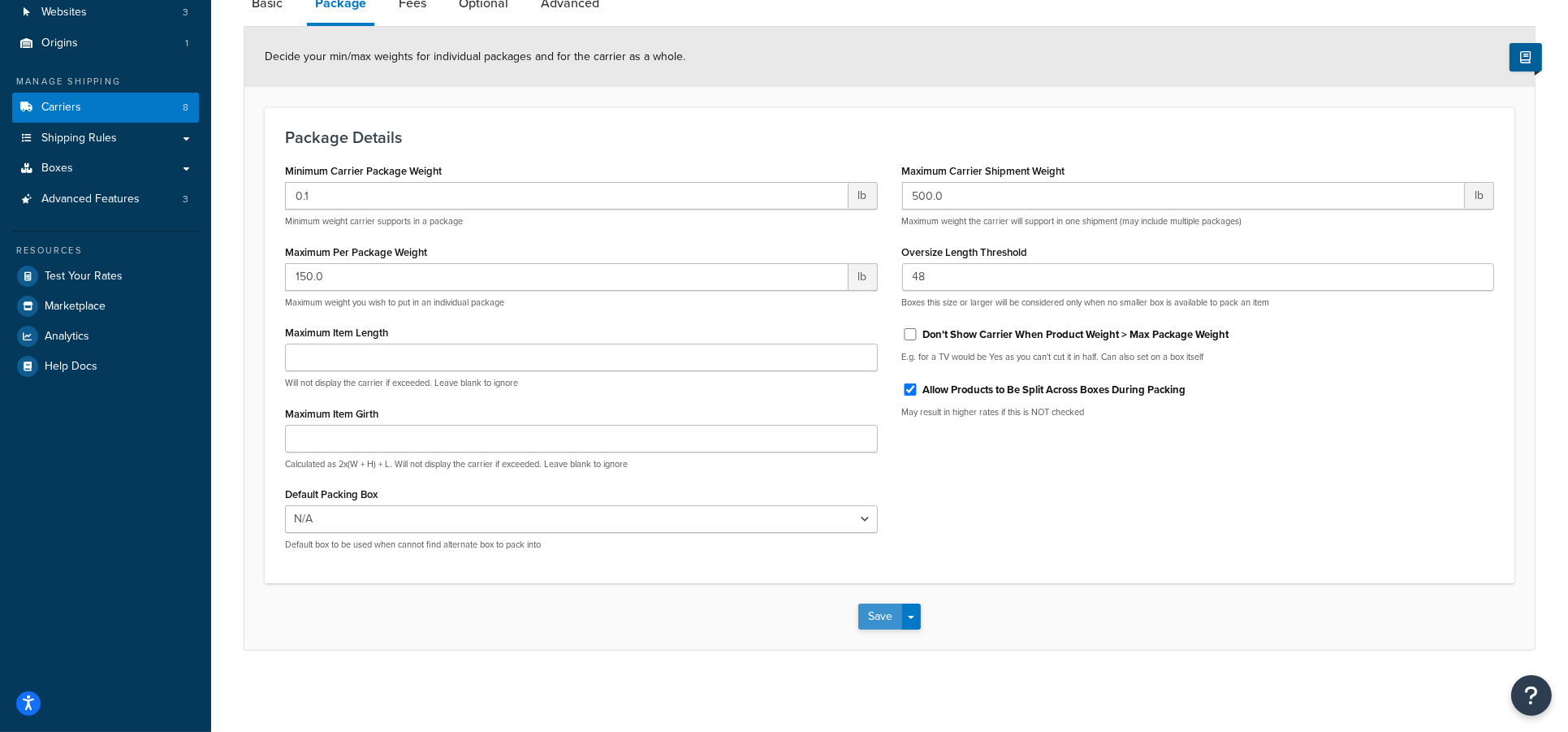
click at [881, 621] on button "Save" at bounding box center [880, 616] width 44 height 26
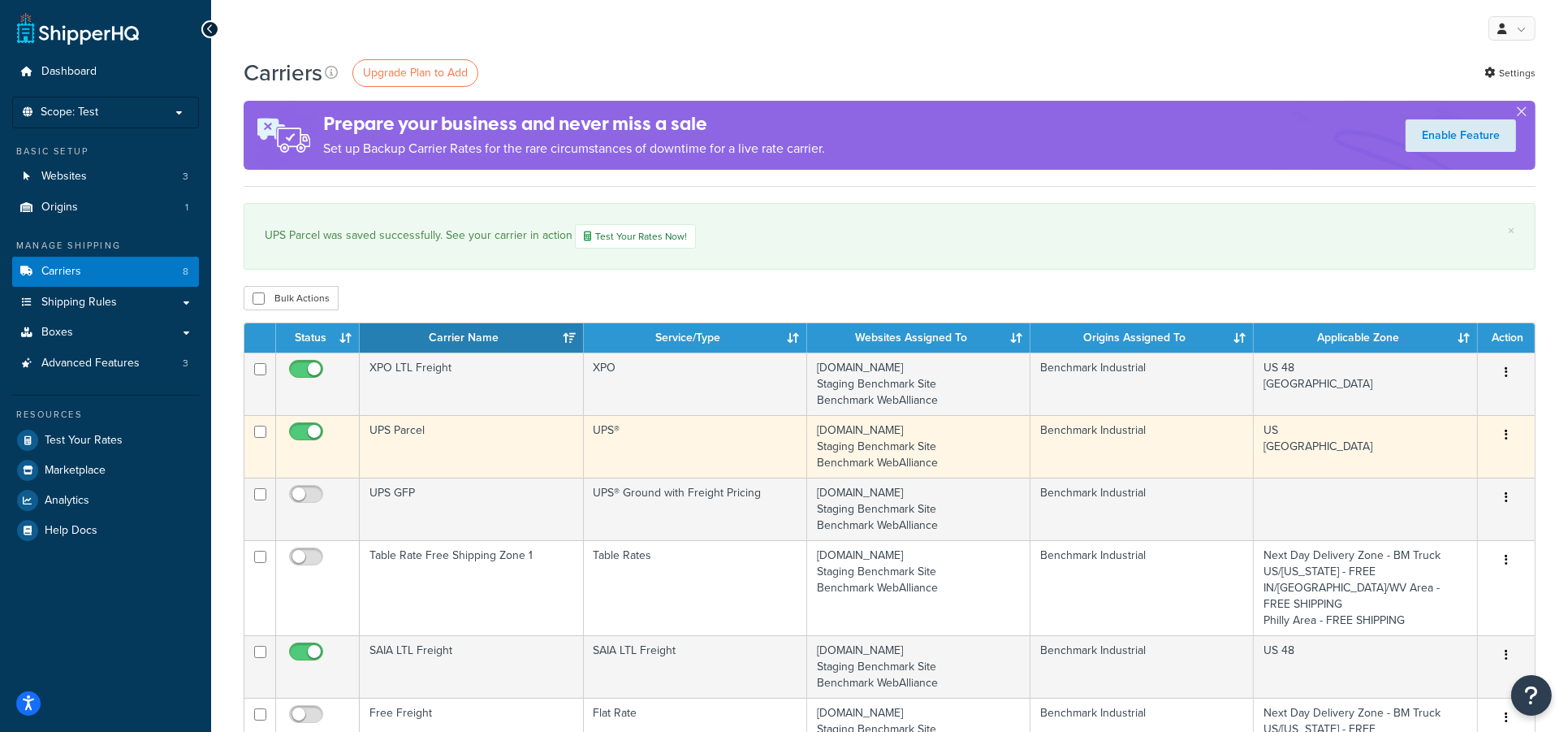
click at [469, 431] on td "UPS Parcel" at bounding box center [471, 445] width 224 height 62
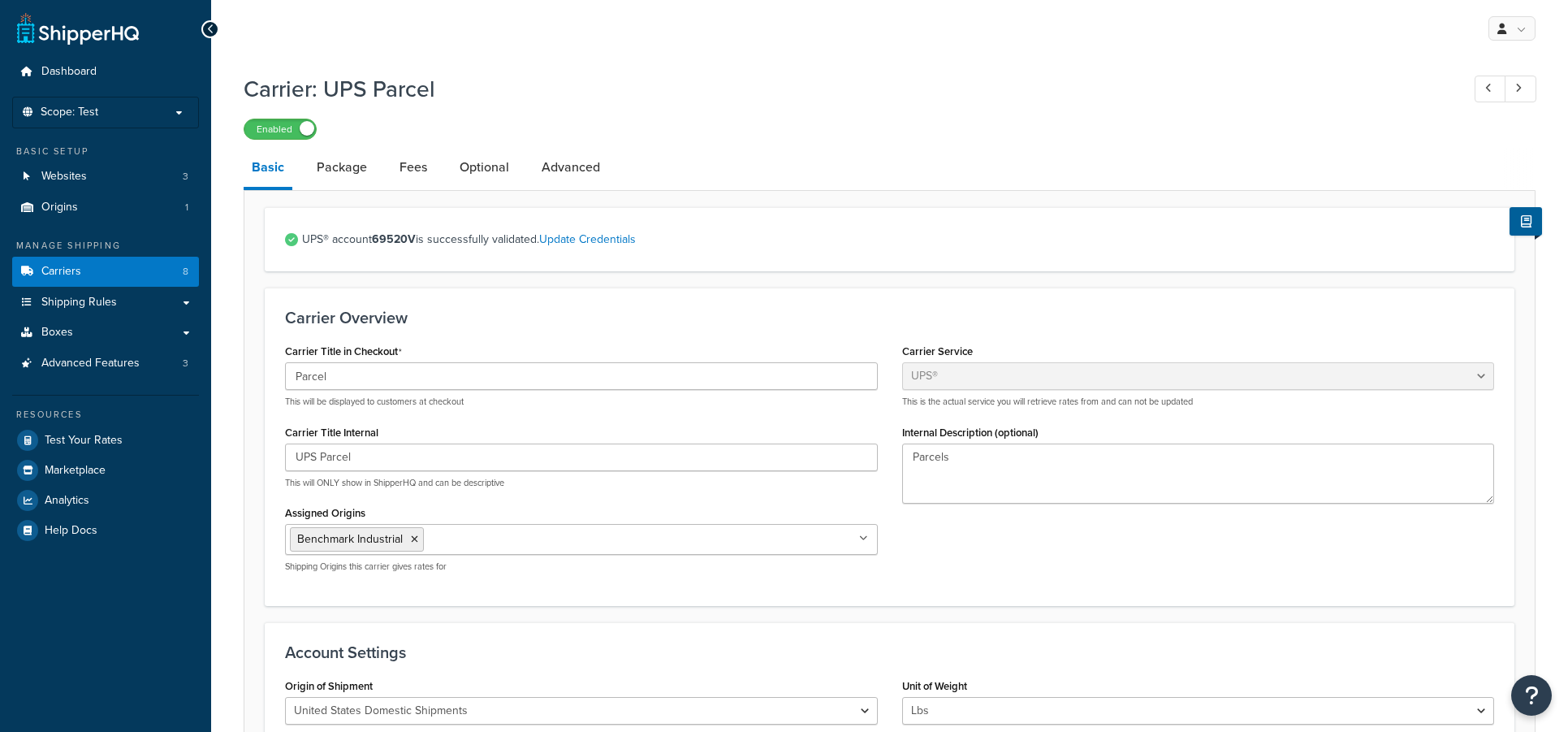
select select "ups"
click at [342, 171] on link "Package" at bounding box center [342, 167] width 66 height 39
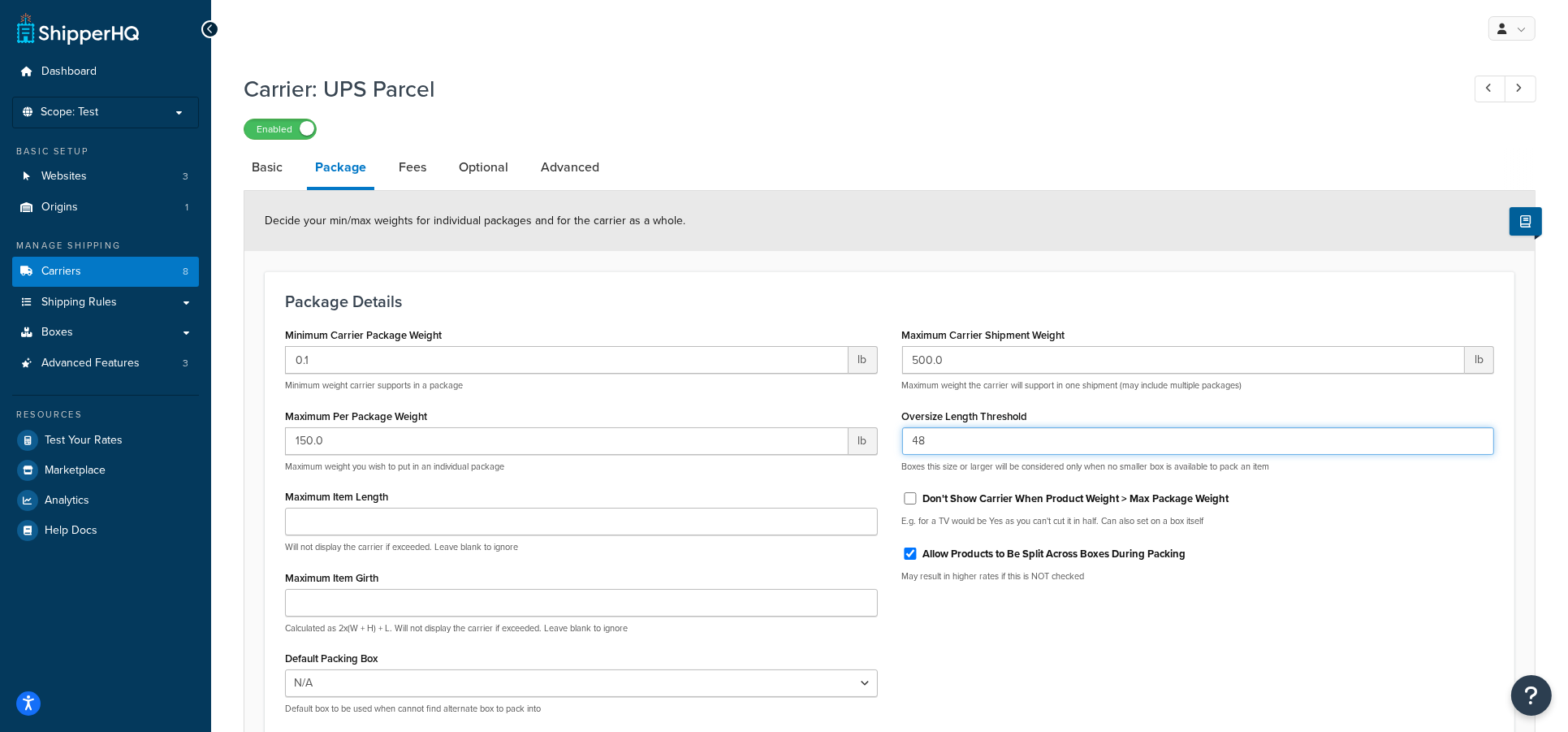
click at [963, 442] on input "48" at bounding box center [1198, 440] width 592 height 27
drag, startPoint x: 938, startPoint y: 440, endPoint x: 905, endPoint y: 437, distance: 33.1
click at [905, 437] on input "48" at bounding box center [1198, 440] width 592 height 27
click at [968, 448] on input "48" at bounding box center [1198, 440] width 592 height 27
click at [1246, 625] on div "Minimum Carrier Package Weight 0.1 lb Minimum weight carrier supports in a pack…" at bounding box center [889, 525] width 1233 height 404
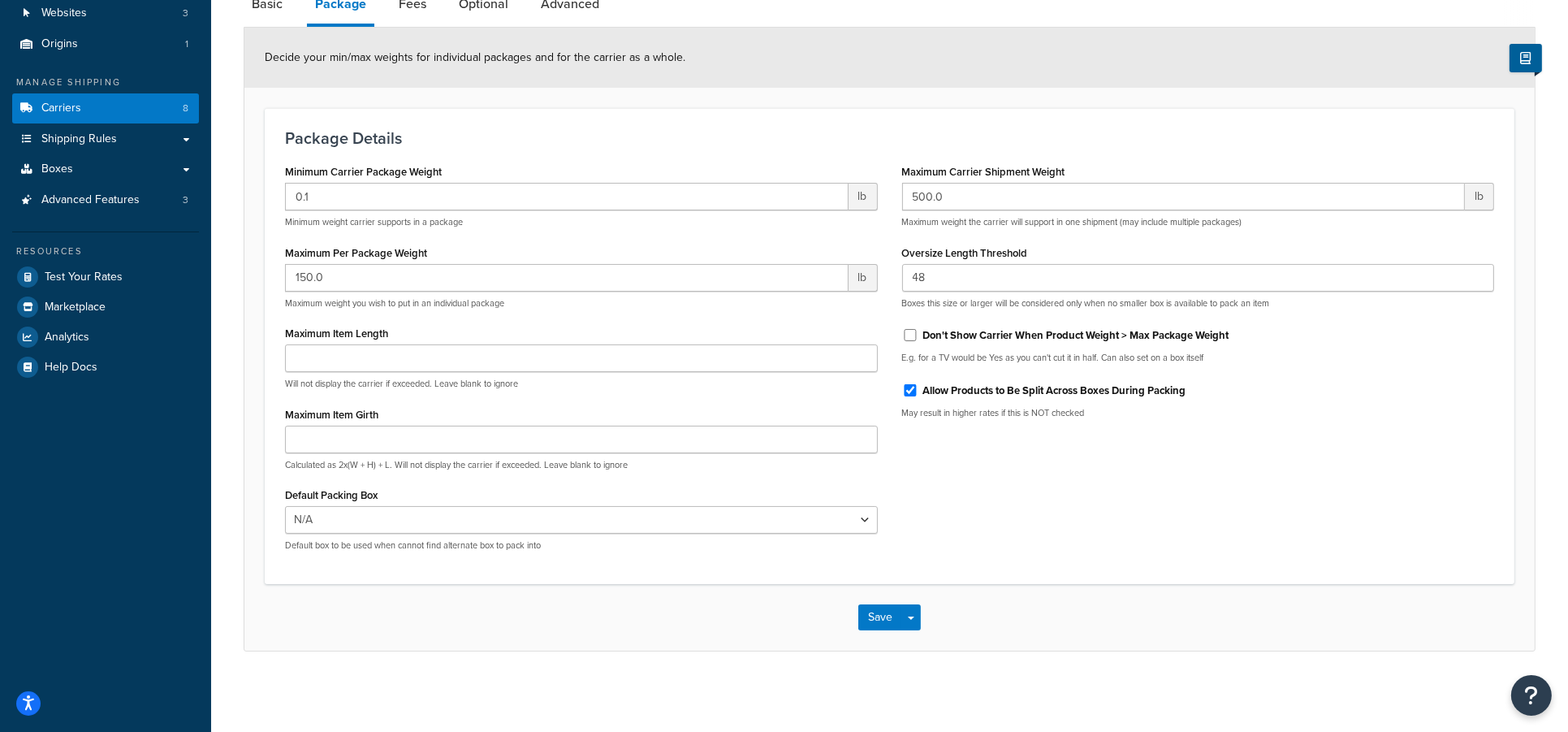
scroll to position [164, 0]
click at [873, 619] on button "Save" at bounding box center [880, 616] width 44 height 26
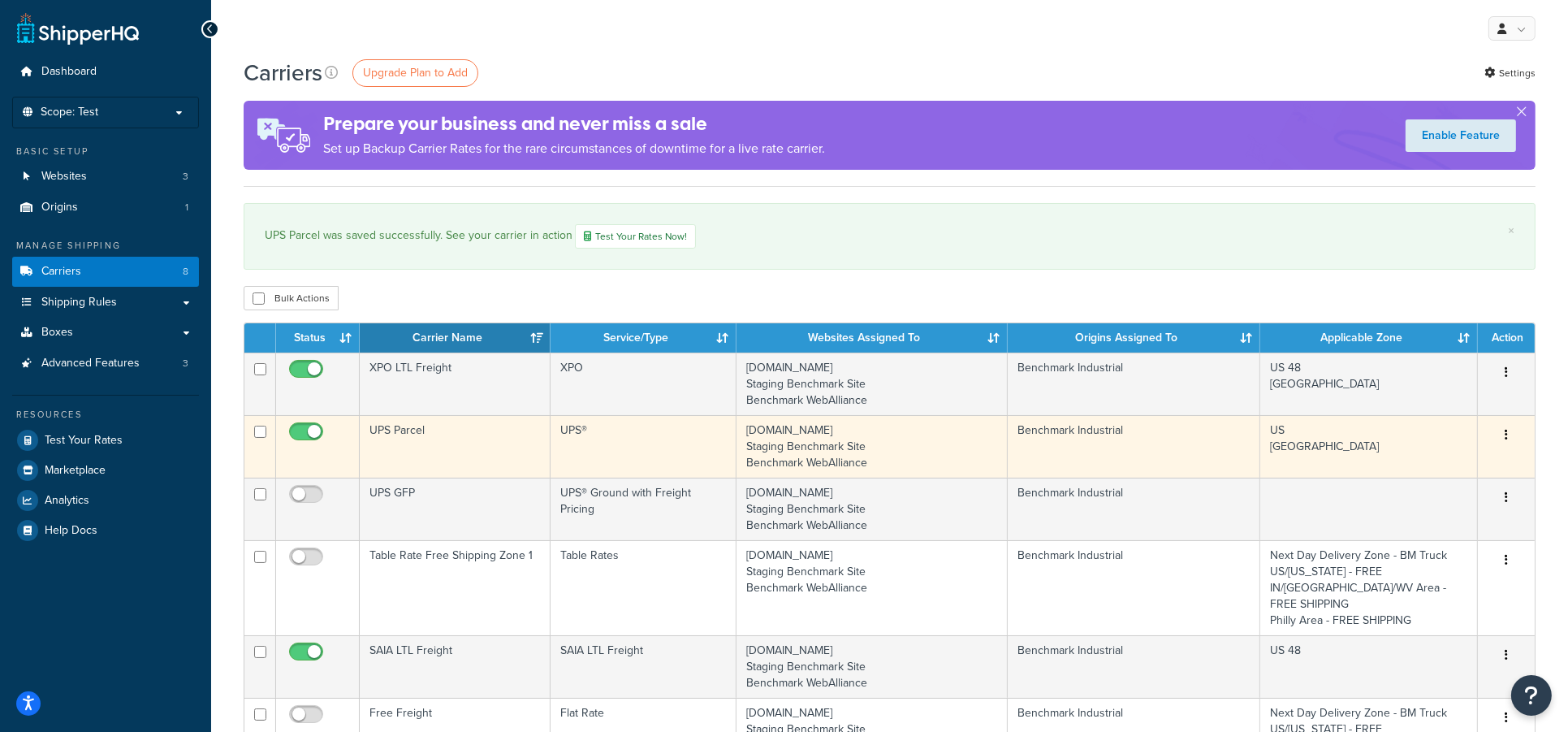
click at [431, 443] on td "UPS Parcel" at bounding box center [455, 445] width 191 height 62
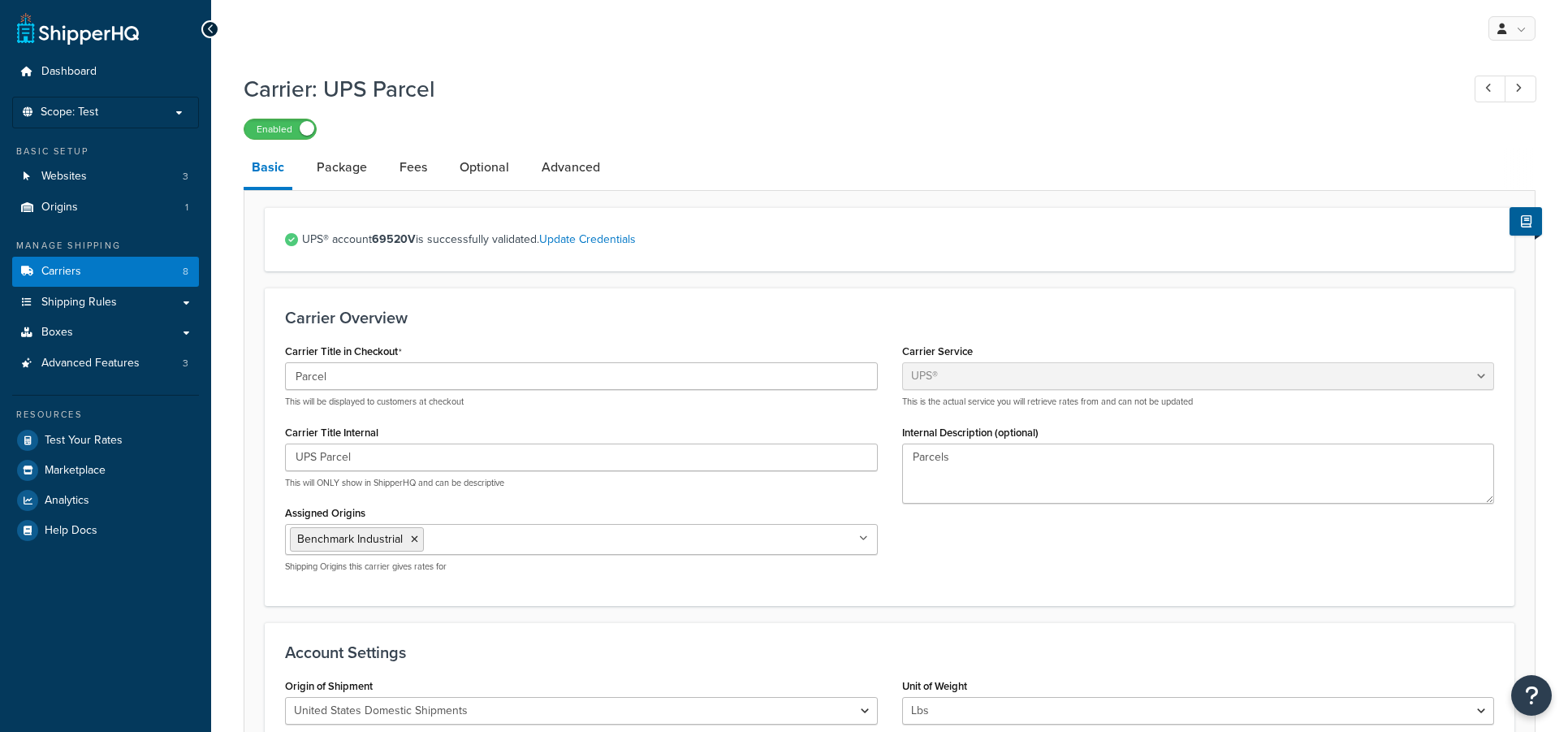
select select "ups"
click at [318, 165] on link "Package" at bounding box center [342, 167] width 66 height 39
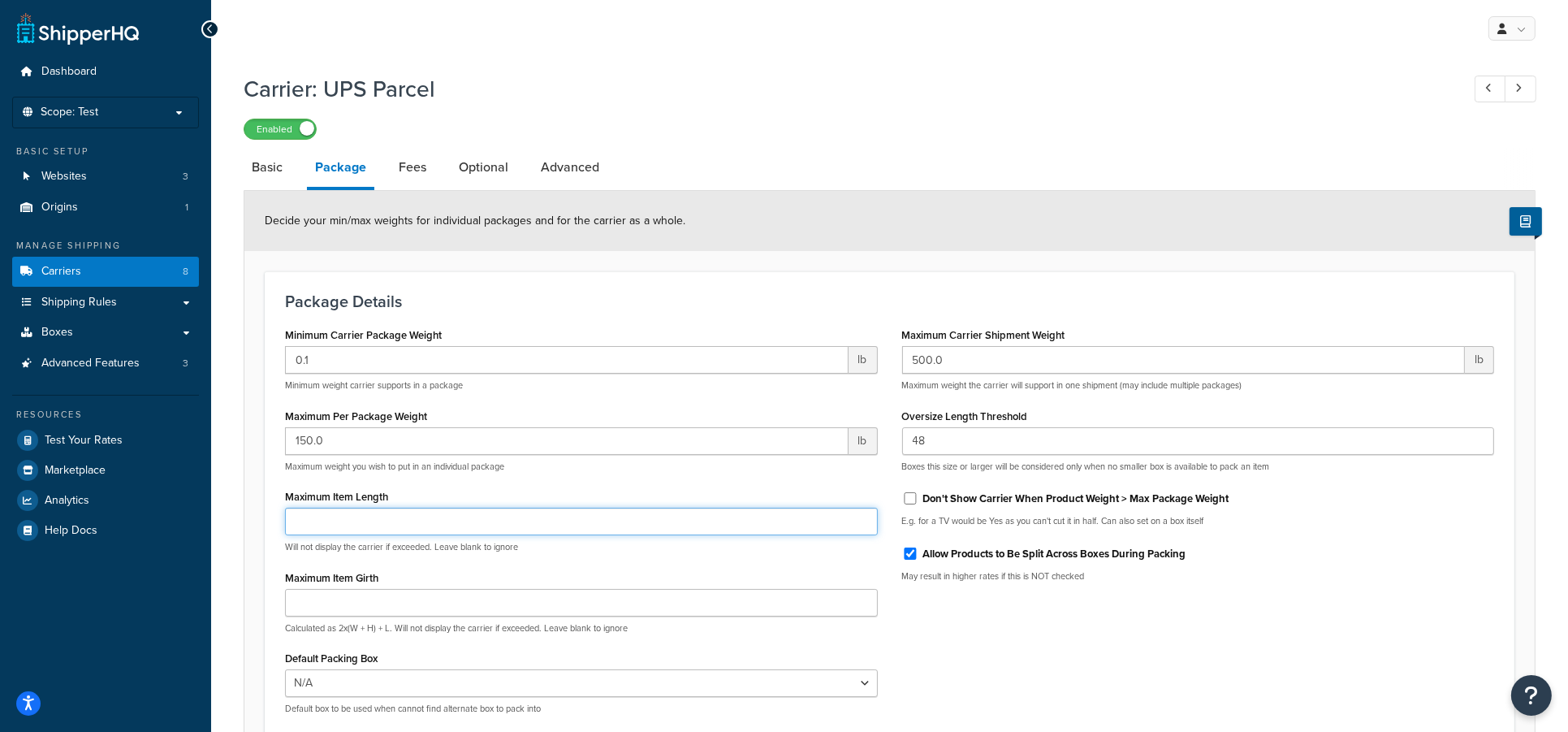
click at [302, 526] on input "Maximum Item Length" at bounding box center [581, 521] width 592 height 27
click at [327, 518] on input "Maximum Item Length" at bounding box center [581, 521] width 592 height 27
click at [345, 537] on div "Will not display the carrier if exceeded. Leave blank to ignore" at bounding box center [581, 530] width 592 height 46
click at [321, 518] on input "Maximum Item Length" at bounding box center [581, 521] width 592 height 27
type input "48"
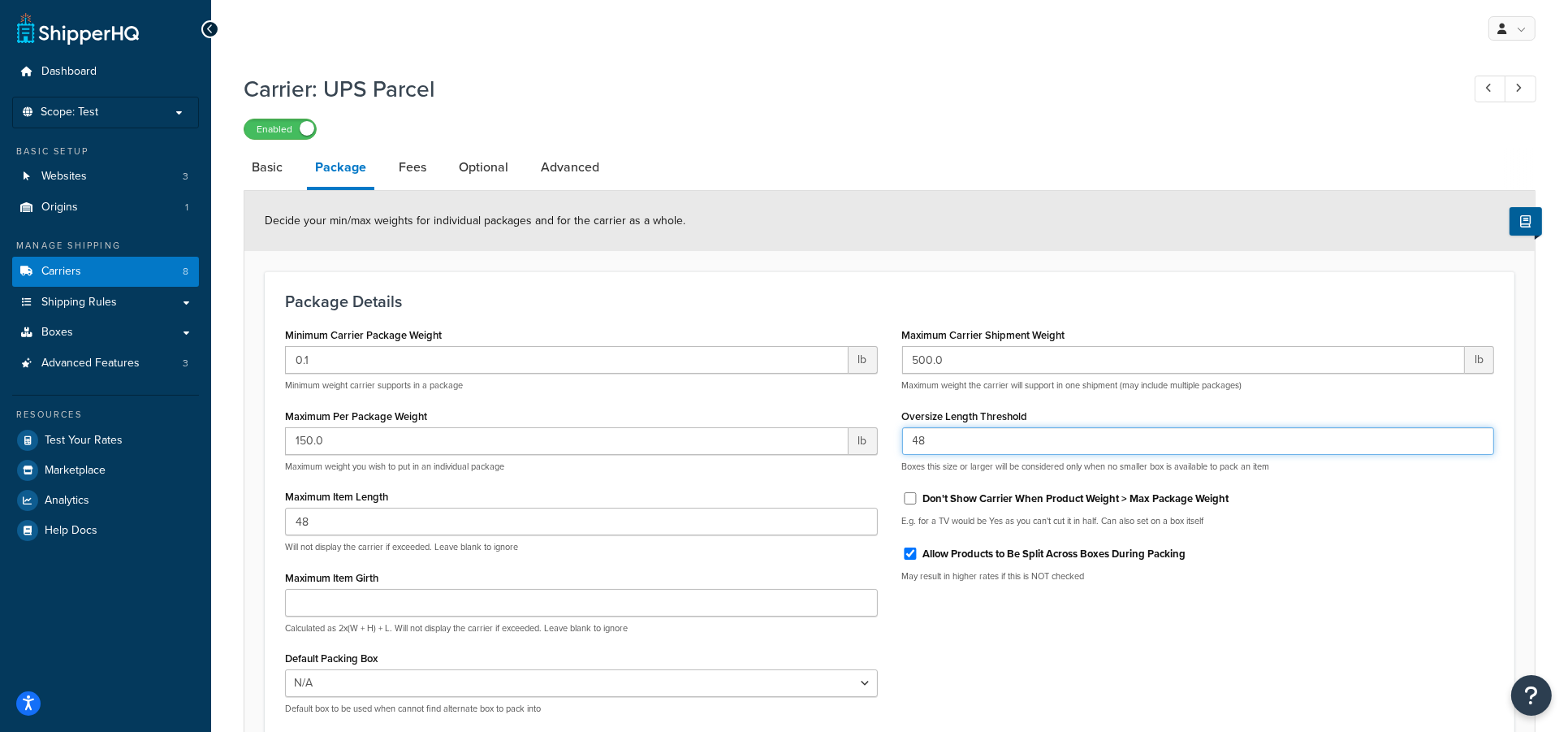
click at [972, 440] on input "48" at bounding box center [1198, 440] width 592 height 27
drag, startPoint x: 963, startPoint y: 439, endPoint x: 906, endPoint y: 437, distance: 57.0
click at [906, 437] on input "48" at bounding box center [1198, 440] width 592 height 27
drag, startPoint x: 924, startPoint y: 443, endPoint x: 890, endPoint y: 443, distance: 34.0
click at [890, 443] on div "Maximum Carrier Shipment Weight 500.0 lb Maximum weight the carrier will suppor…" at bounding box center [1198, 459] width 617 height 271
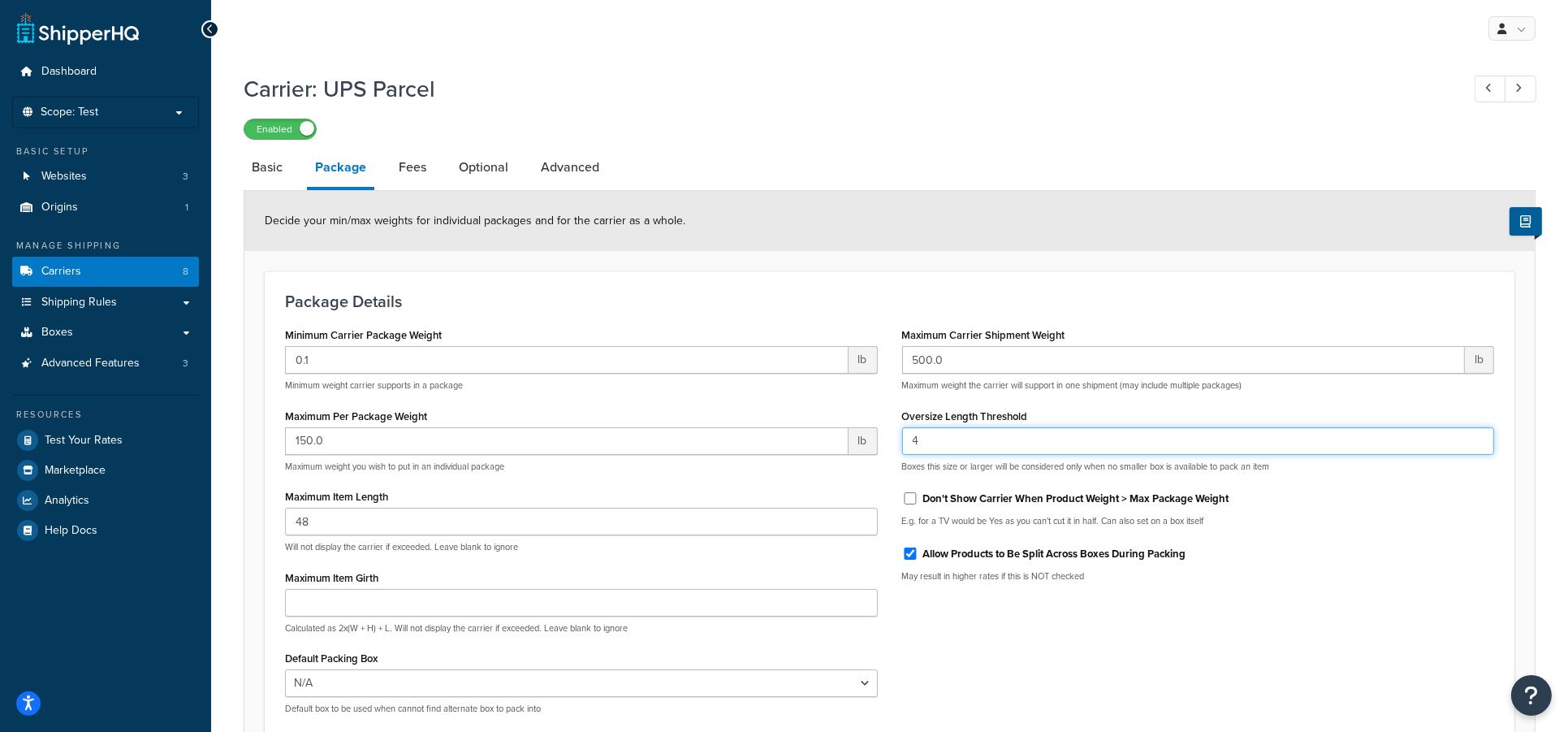
type input "48"
click at [1226, 637] on div "Minimum Carrier Package Weight 0.1 lb Minimum weight carrier supports in a pack…" at bounding box center [889, 525] width 1233 height 404
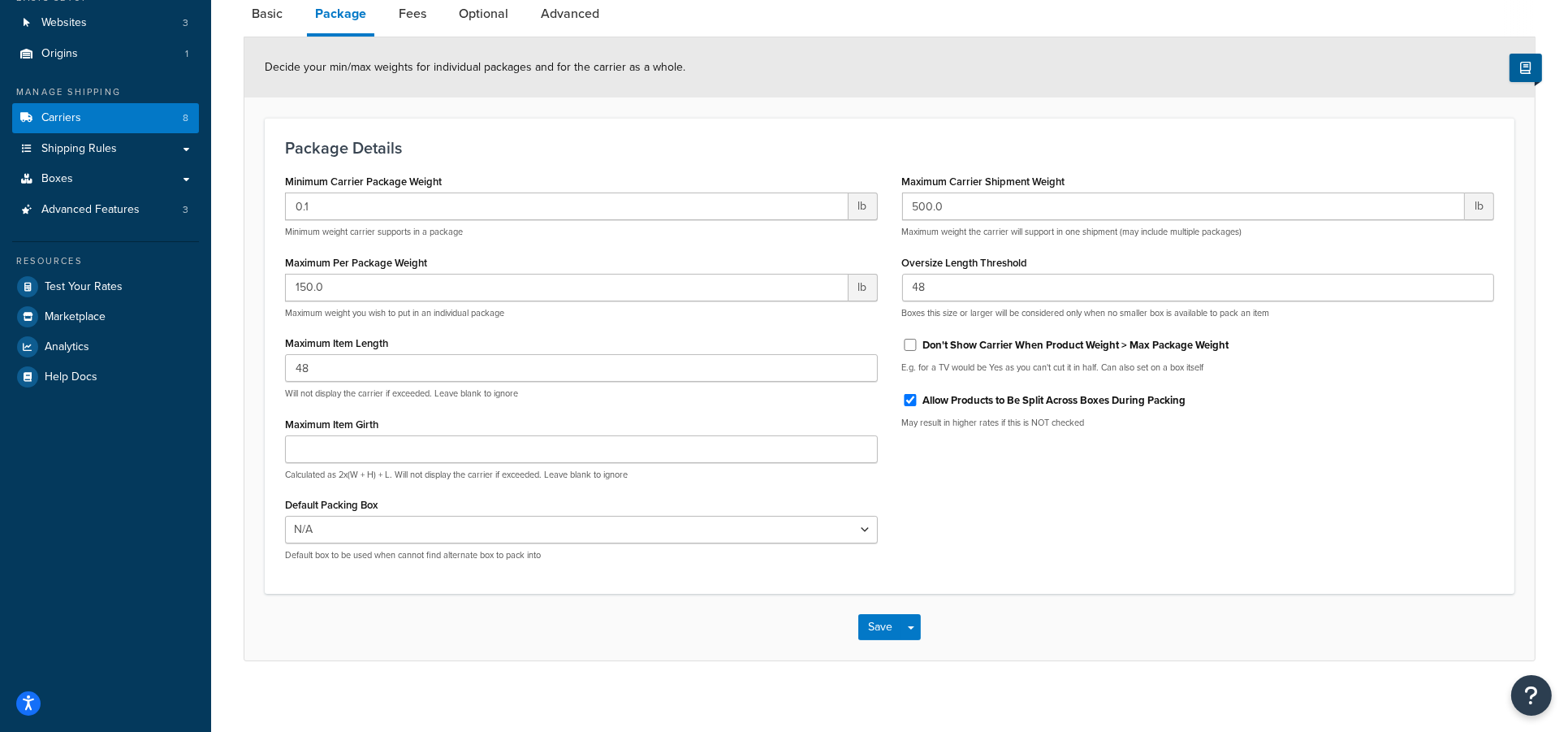
scroll to position [164, 0]
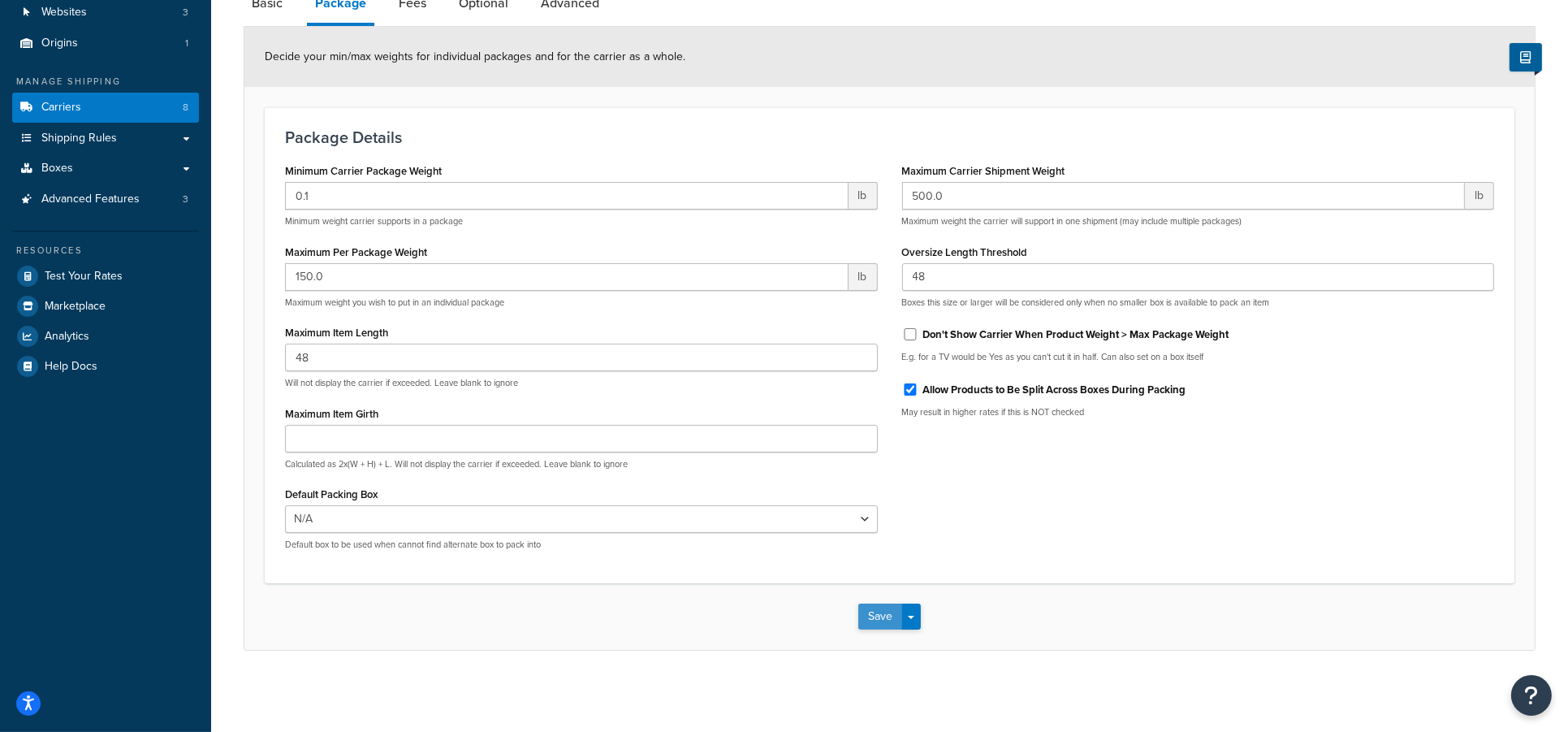
click at [885, 612] on button "Save" at bounding box center [880, 616] width 44 height 26
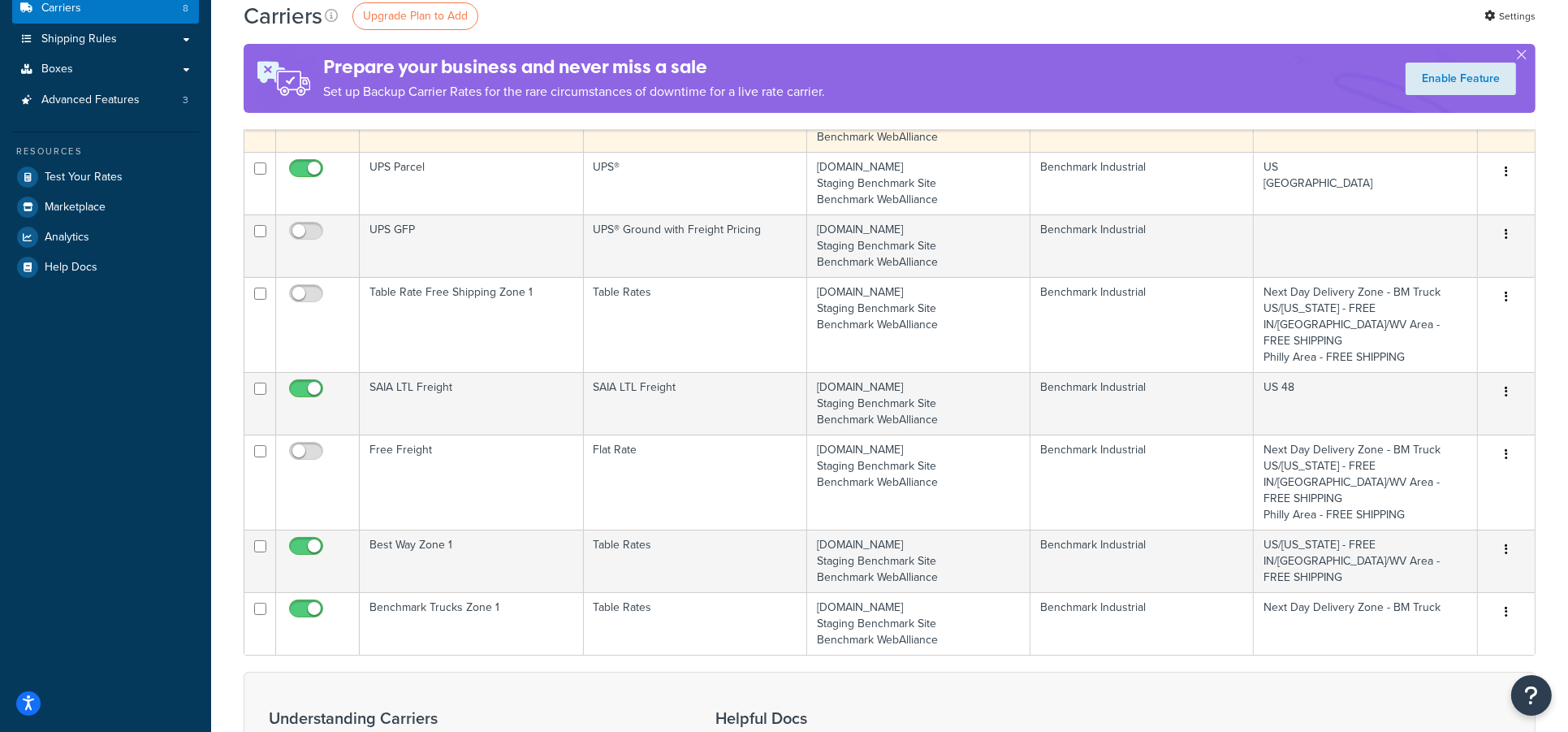
scroll to position [325, 0]
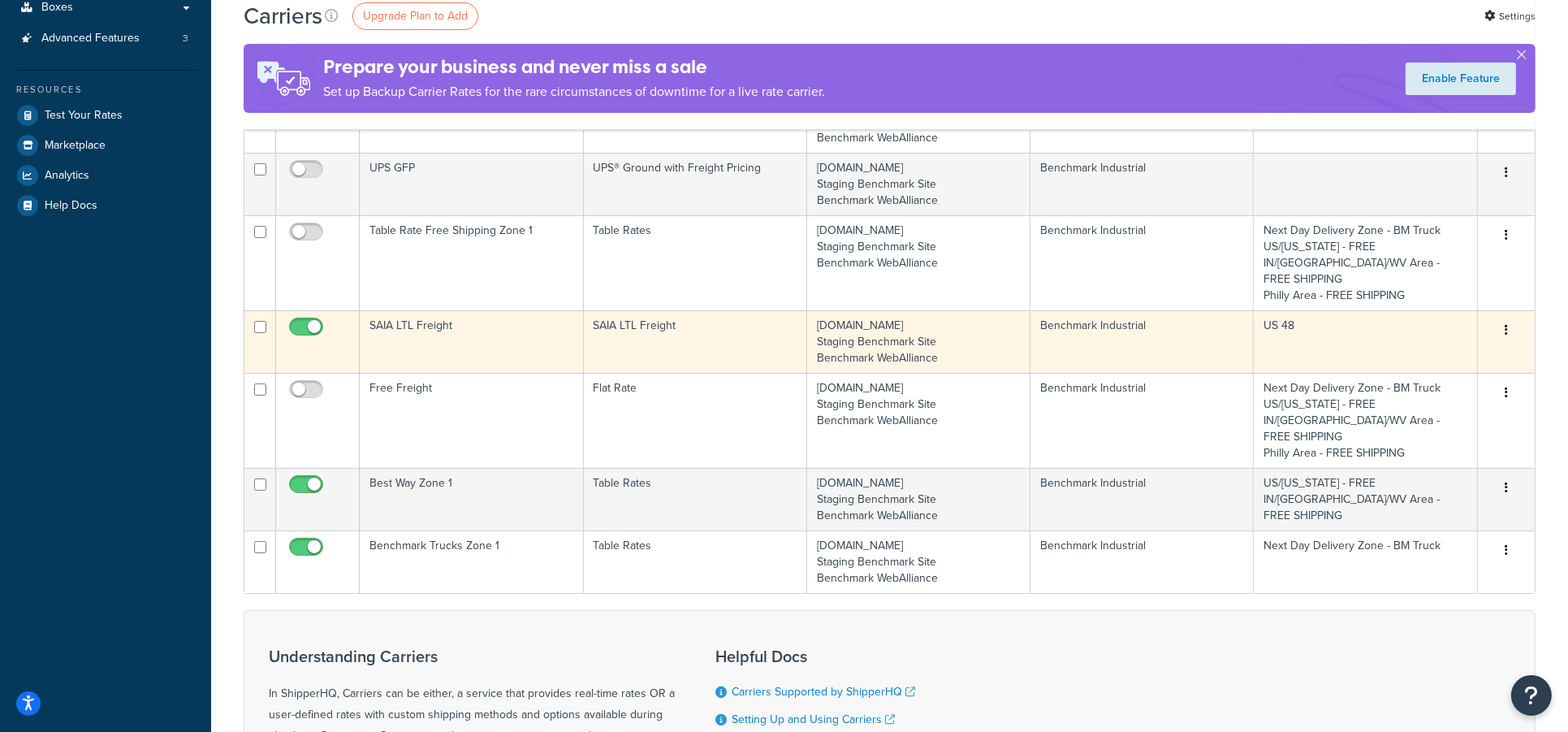
click at [436, 316] on td "SAIA LTL Freight" at bounding box center [471, 341] width 224 height 62
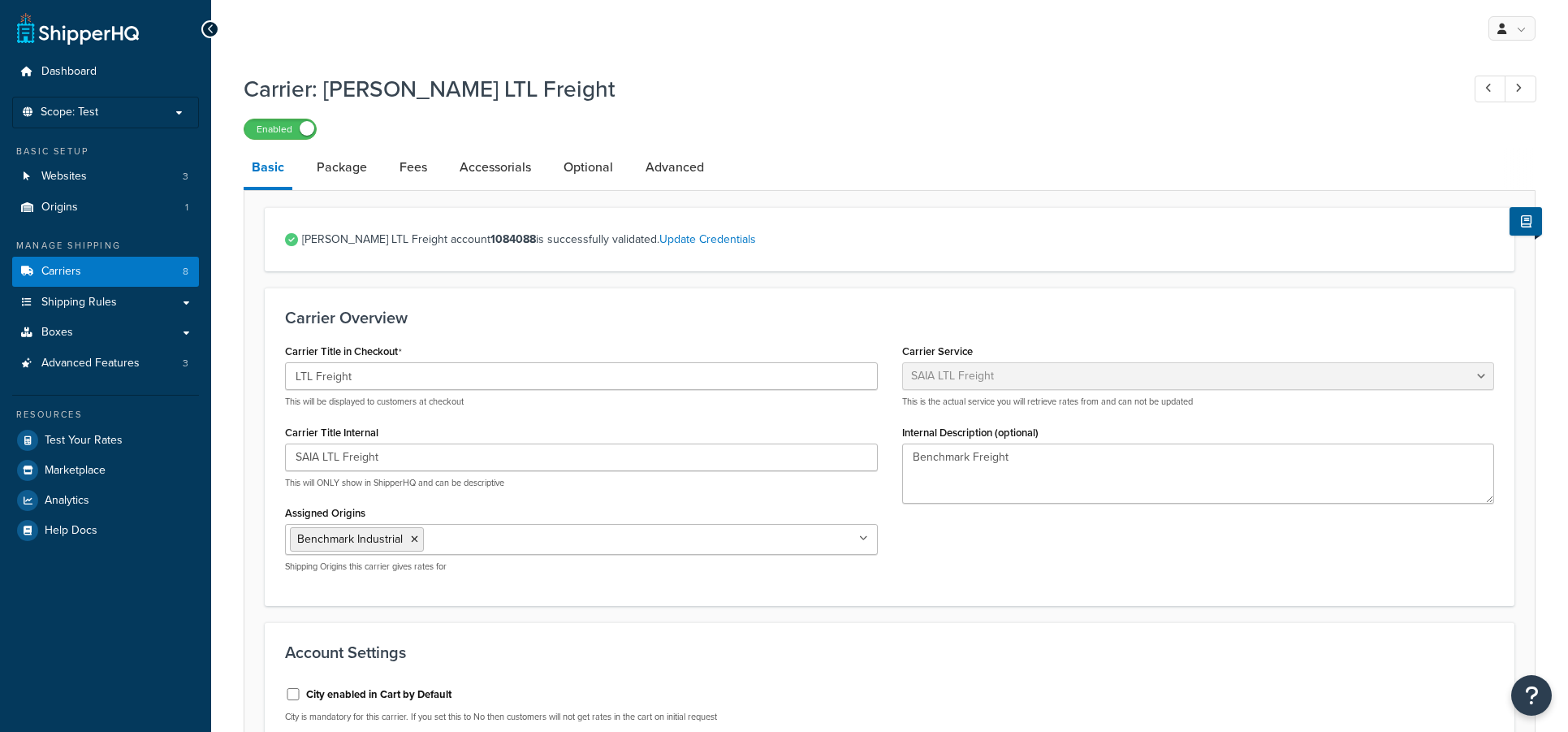
select select "saiaFreight"
click at [346, 163] on link "Package" at bounding box center [342, 167] width 66 height 39
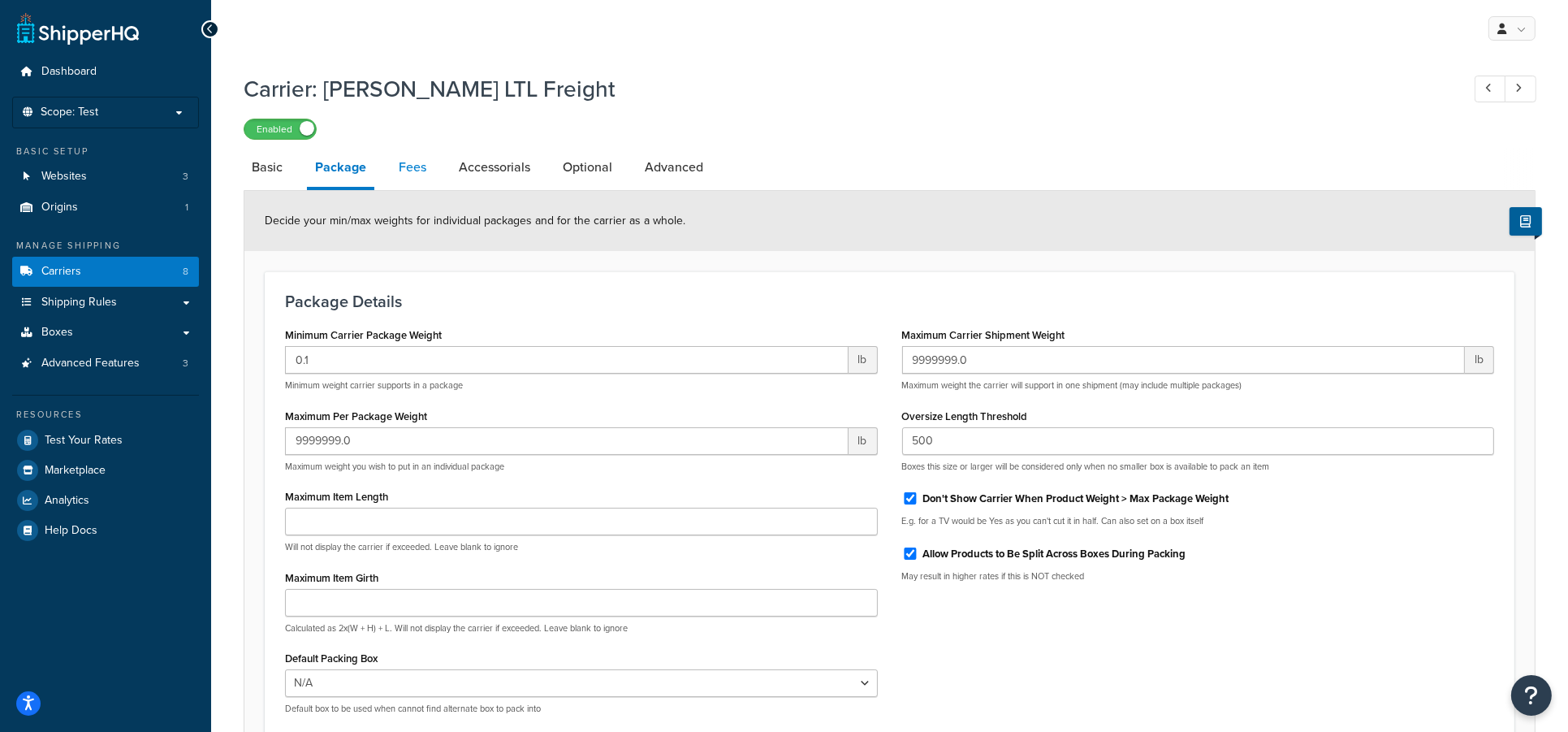
click at [403, 159] on link "Fees" at bounding box center [412, 167] width 44 height 39
select select "AFTER"
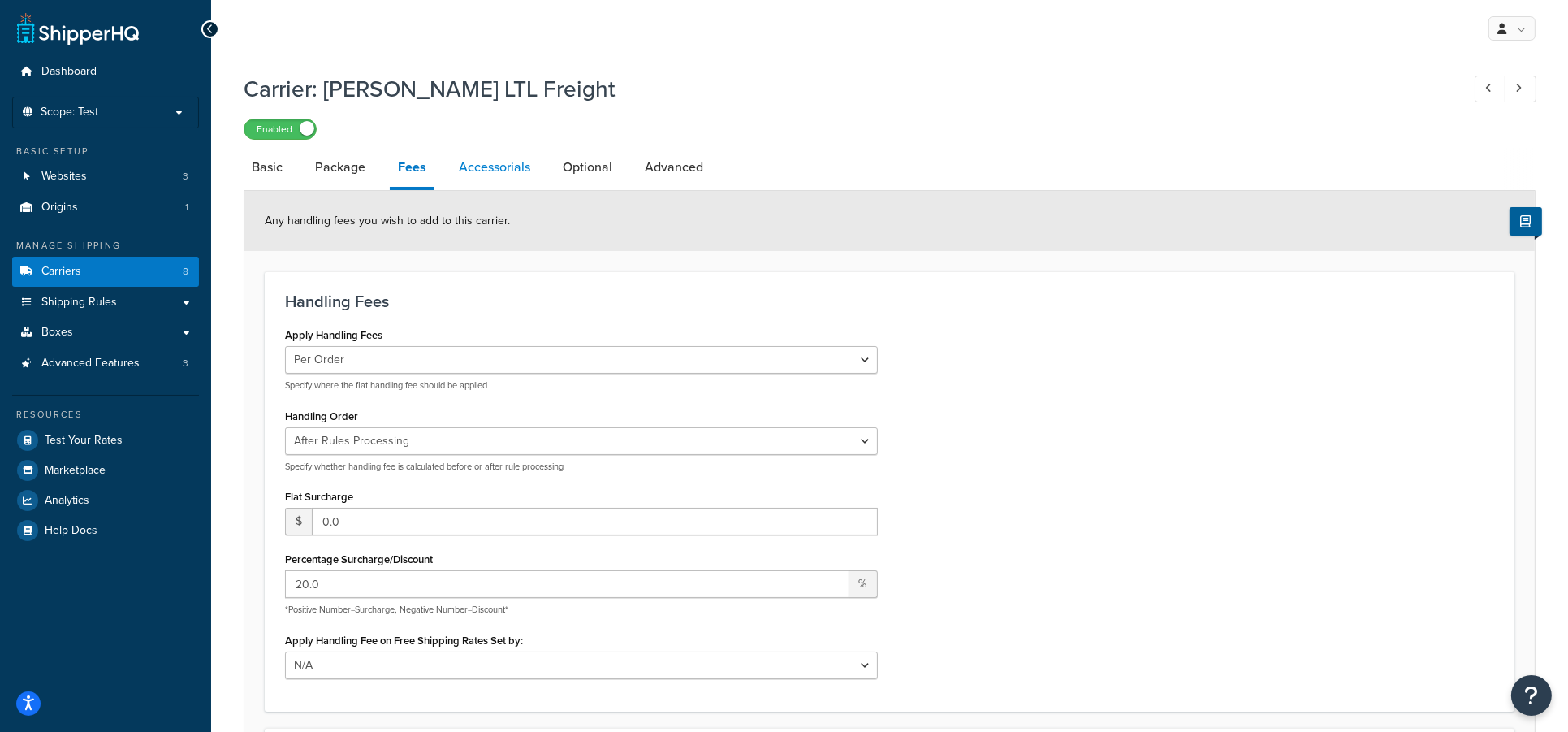
click at [478, 171] on link "Accessorials" at bounding box center [494, 167] width 88 height 39
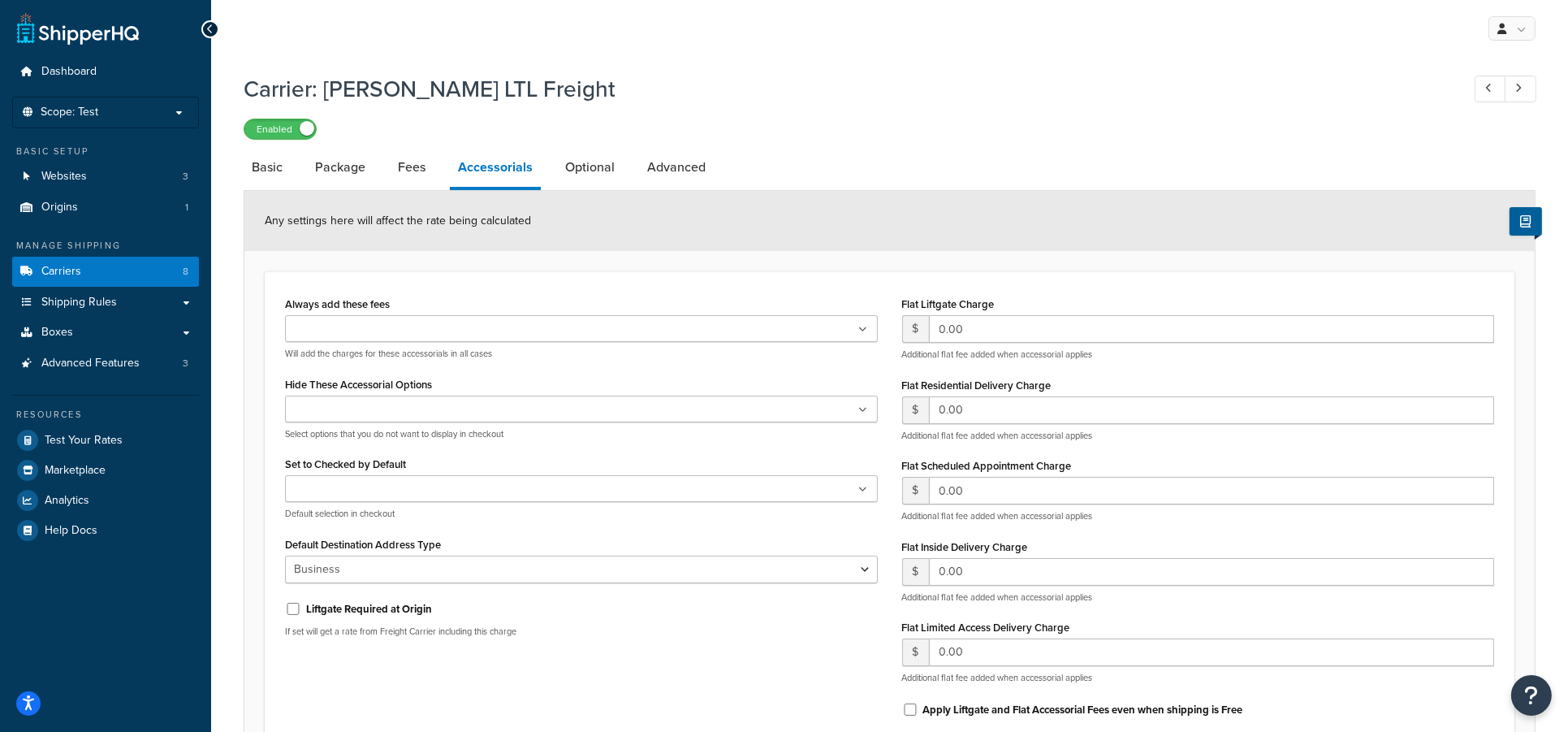
click at [532, 172] on link "Accessorials" at bounding box center [494, 169] width 91 height 42
click at [618, 174] on link "Optional" at bounding box center [589, 167] width 66 height 39
select select "70"
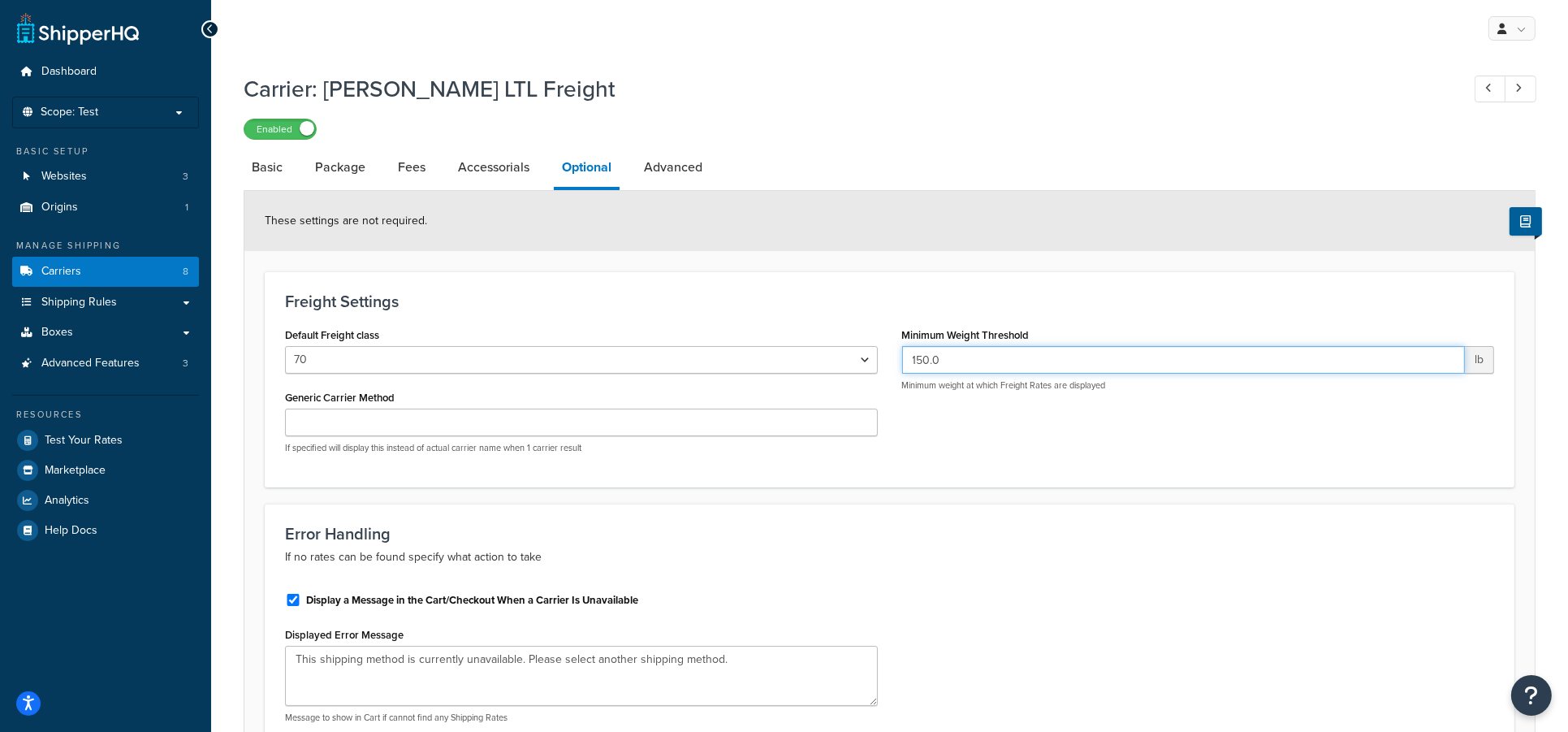
click at [992, 361] on input "150.0" at bounding box center [1184, 359] width 563 height 27
drag, startPoint x: 961, startPoint y: 361, endPoint x: 900, endPoint y: 349, distance: 62.2
click at [900, 349] on div "Minimum Weight Threshold 150.0 lb Minimum weight at which Freight Rates are dis…" at bounding box center [1198, 363] width 617 height 81
click at [946, 366] on input "150.0" at bounding box center [1184, 359] width 563 height 27
drag, startPoint x: 996, startPoint y: 366, endPoint x: 790, endPoint y: 359, distance: 206.1
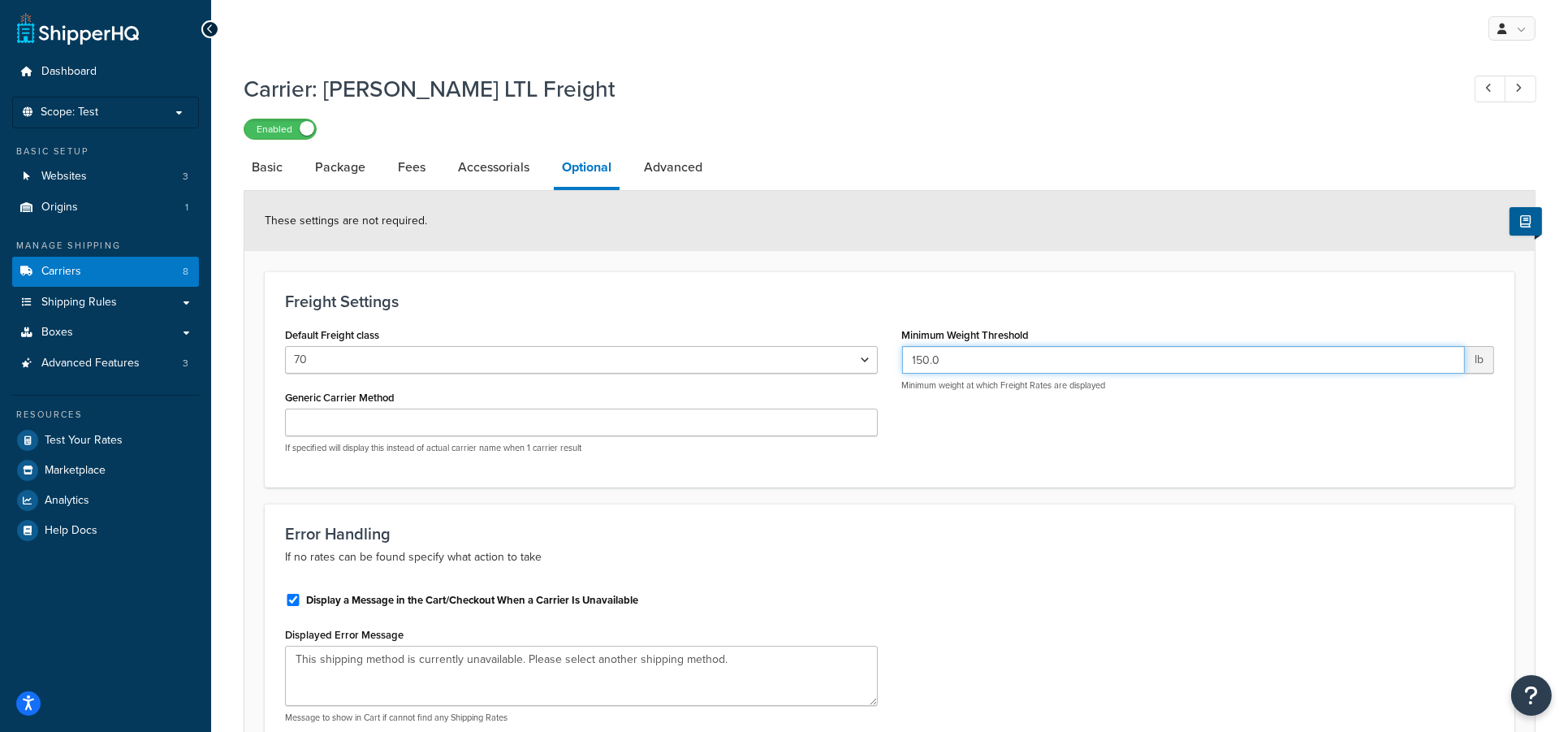
click at [790, 359] on div "Default Freight class 50 55 60 65 70 77.5 85 92.5 100 110 125 150 175 200 250 3…" at bounding box center [889, 395] width 1233 height 143
type input "1"
click at [983, 445] on div "Default Freight class 50 55 60 65 70 77.5 85 92.5 100 110 125 150 175 200 250 3…" at bounding box center [889, 395] width 1233 height 143
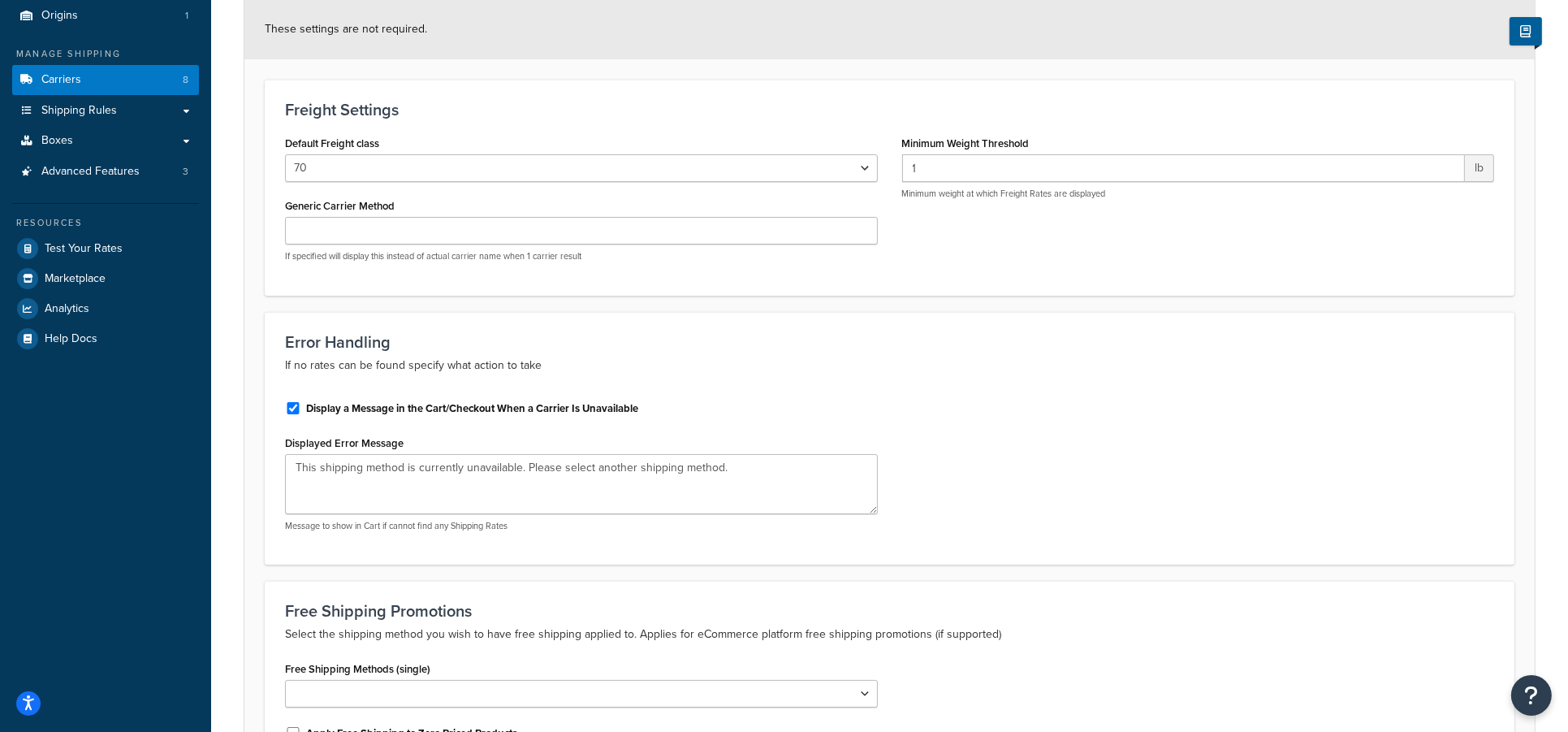
scroll to position [384, 0]
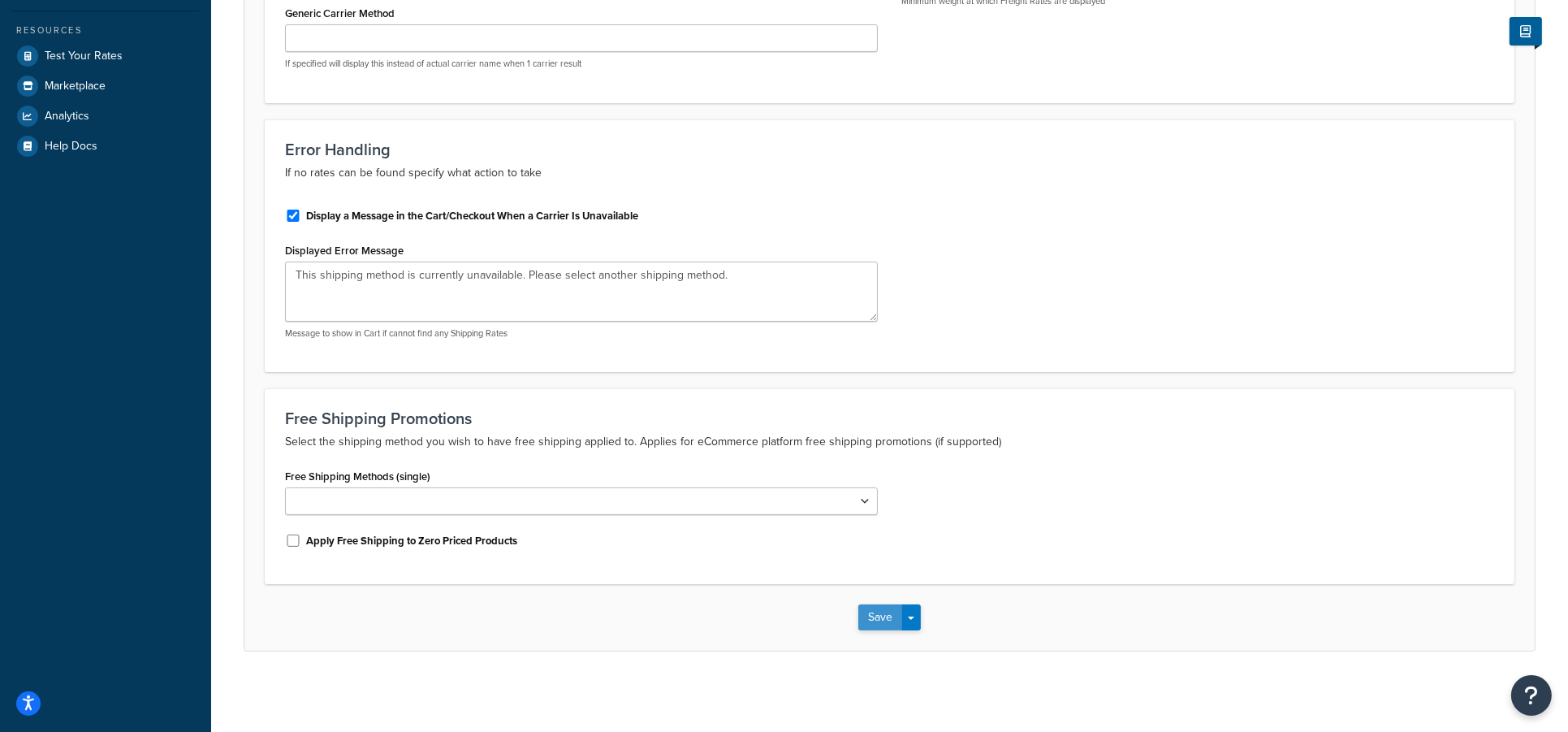
click at [883, 624] on button "Save" at bounding box center [880, 617] width 44 height 26
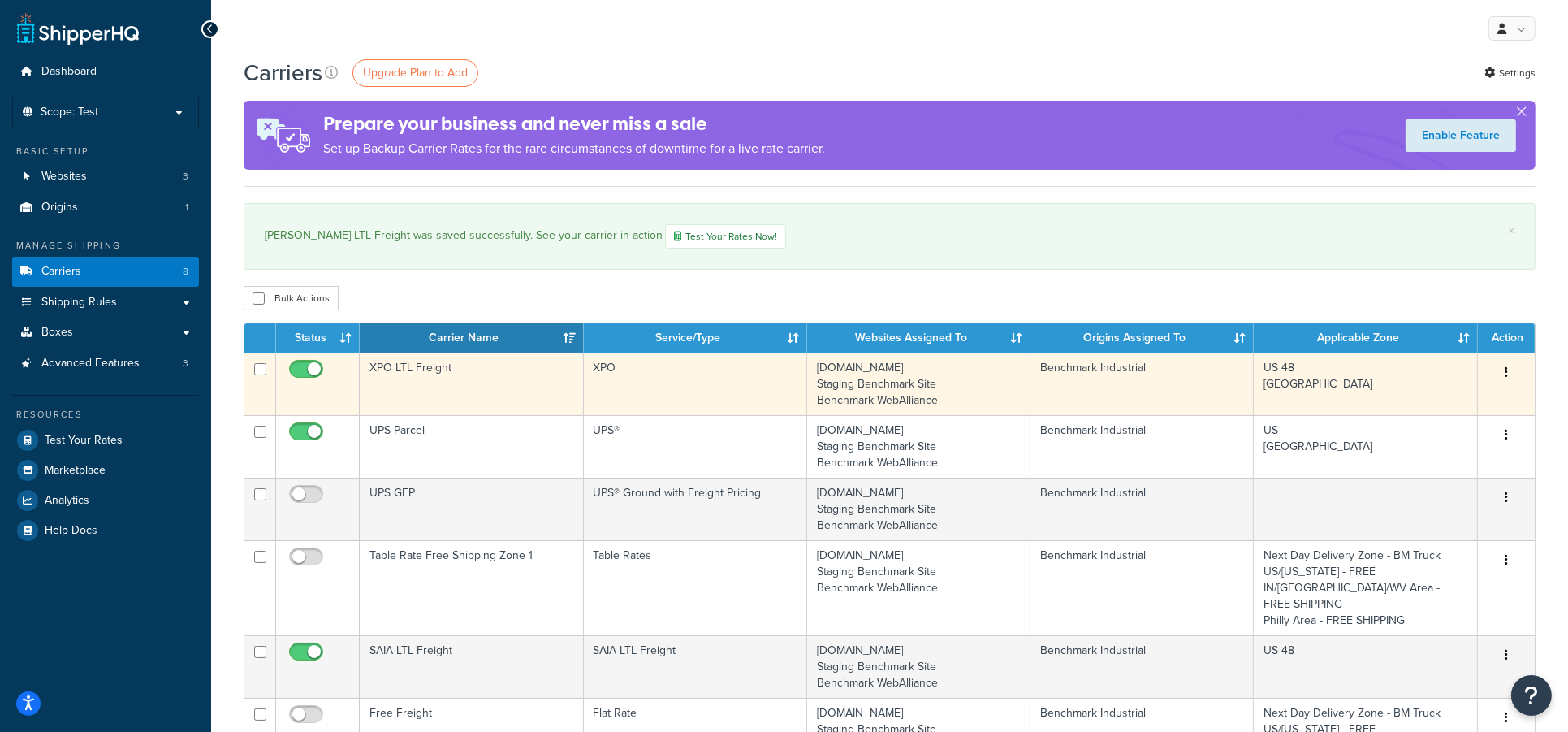
click at [425, 379] on td "XPO LTL Freight" at bounding box center [471, 383] width 224 height 62
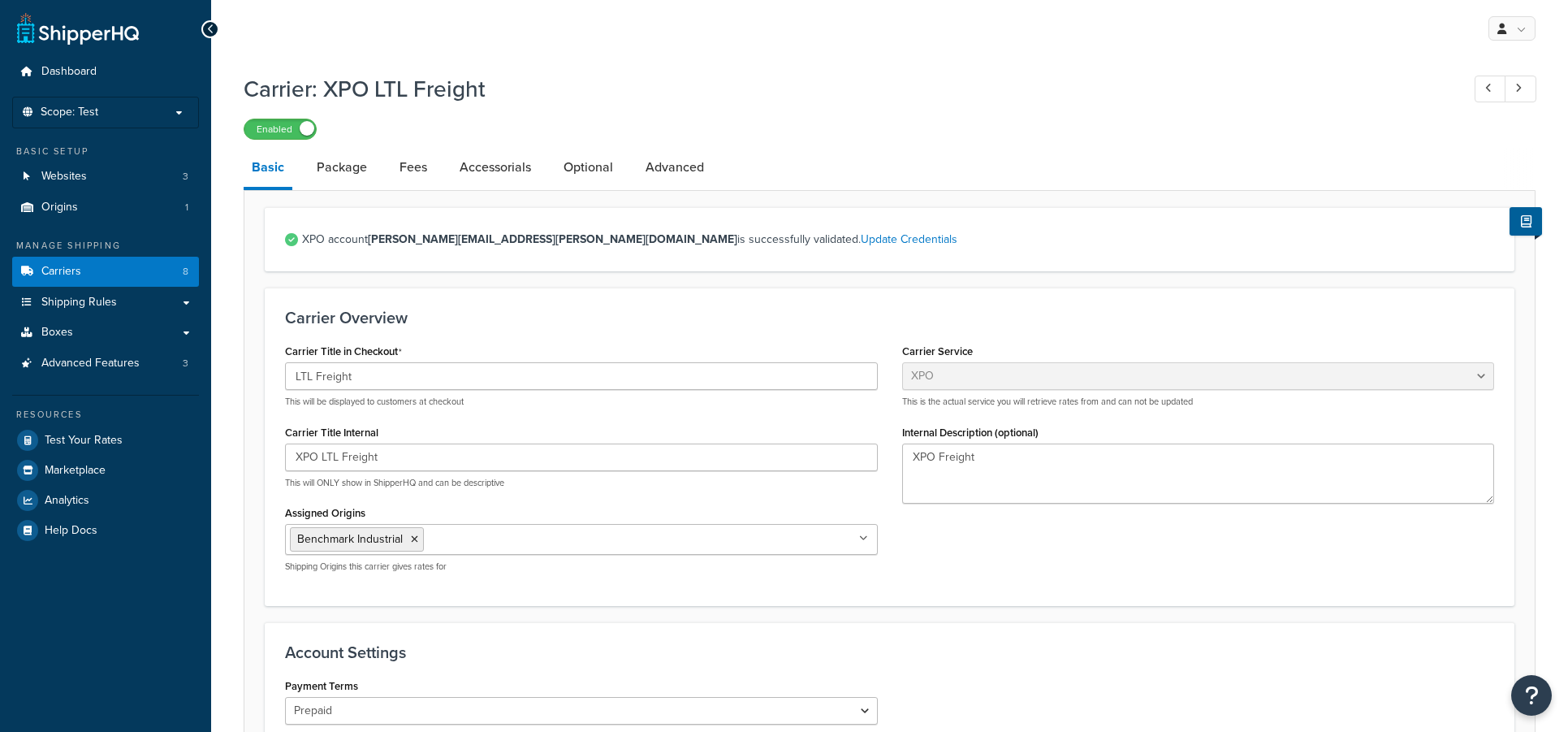
select select "conwayFreight"
click at [356, 167] on link "Package" at bounding box center [342, 167] width 66 height 39
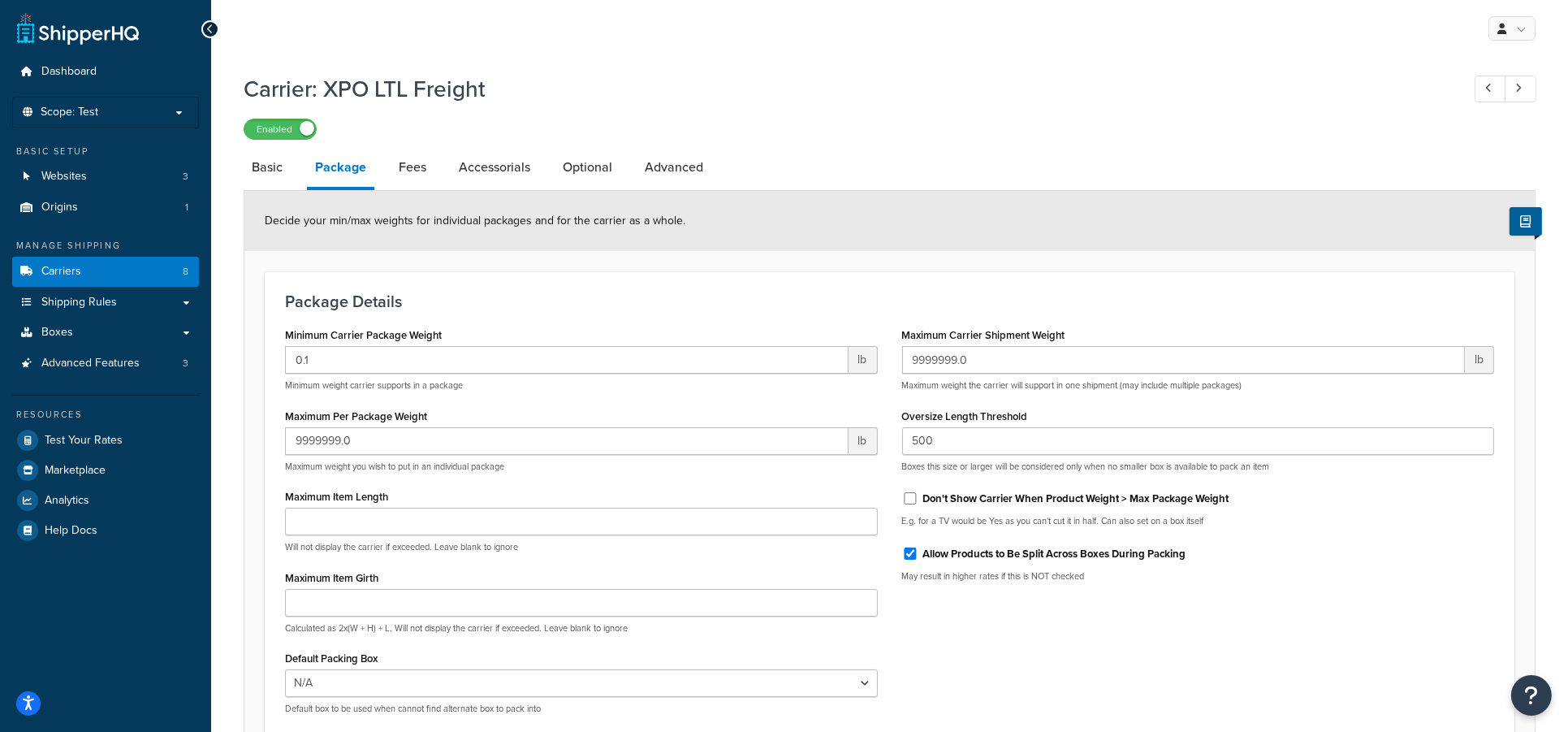
click at [242, 169] on div "Carrier: XPO LTL Freight Enabled Basic Package Fees Accessorials Optional Advan…" at bounding box center [889, 459] width 1357 height 790
click at [254, 169] on link "Basic" at bounding box center [267, 167] width 47 height 39
select select "conwayFreight"
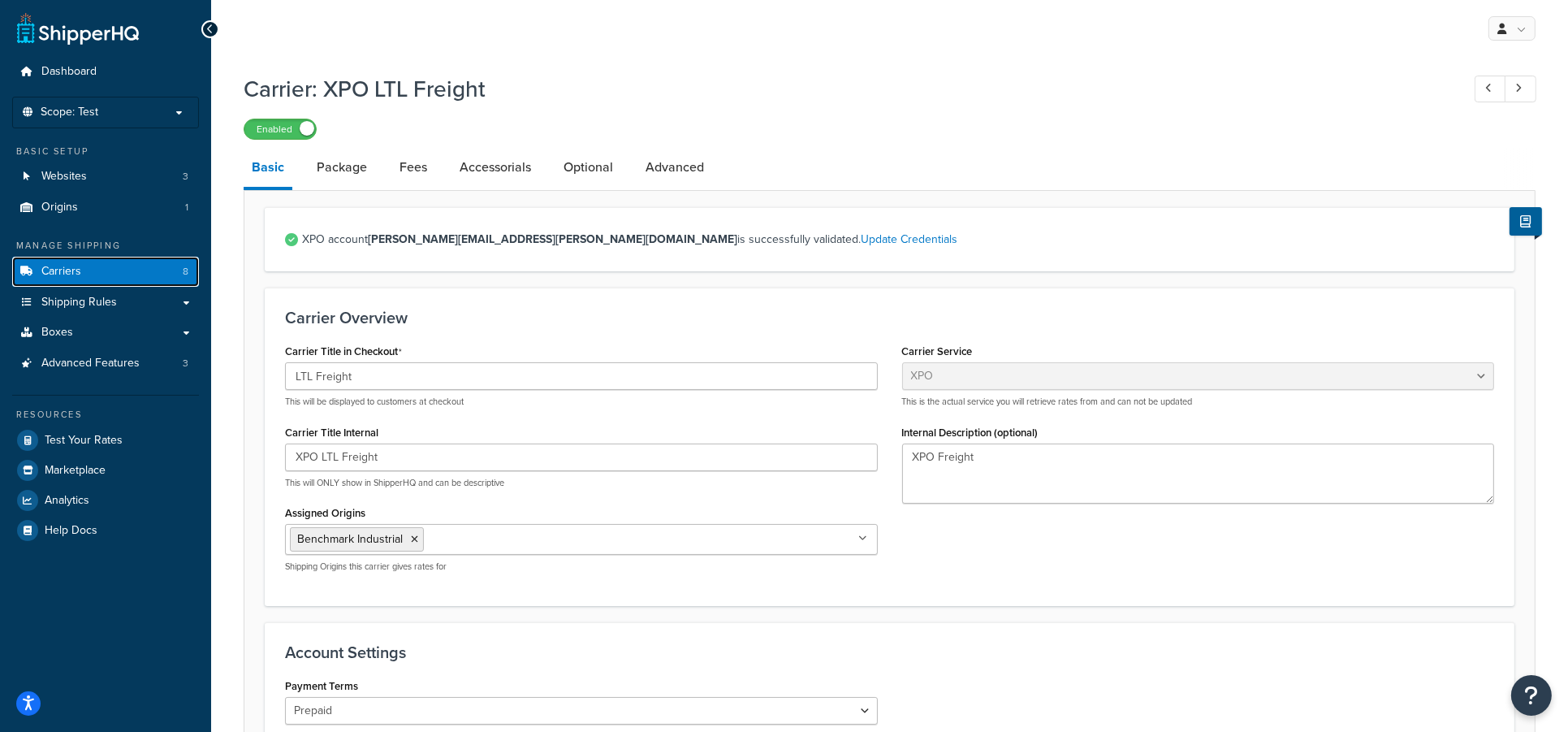
click at [48, 269] on span "Carriers" at bounding box center [61, 272] width 40 height 14
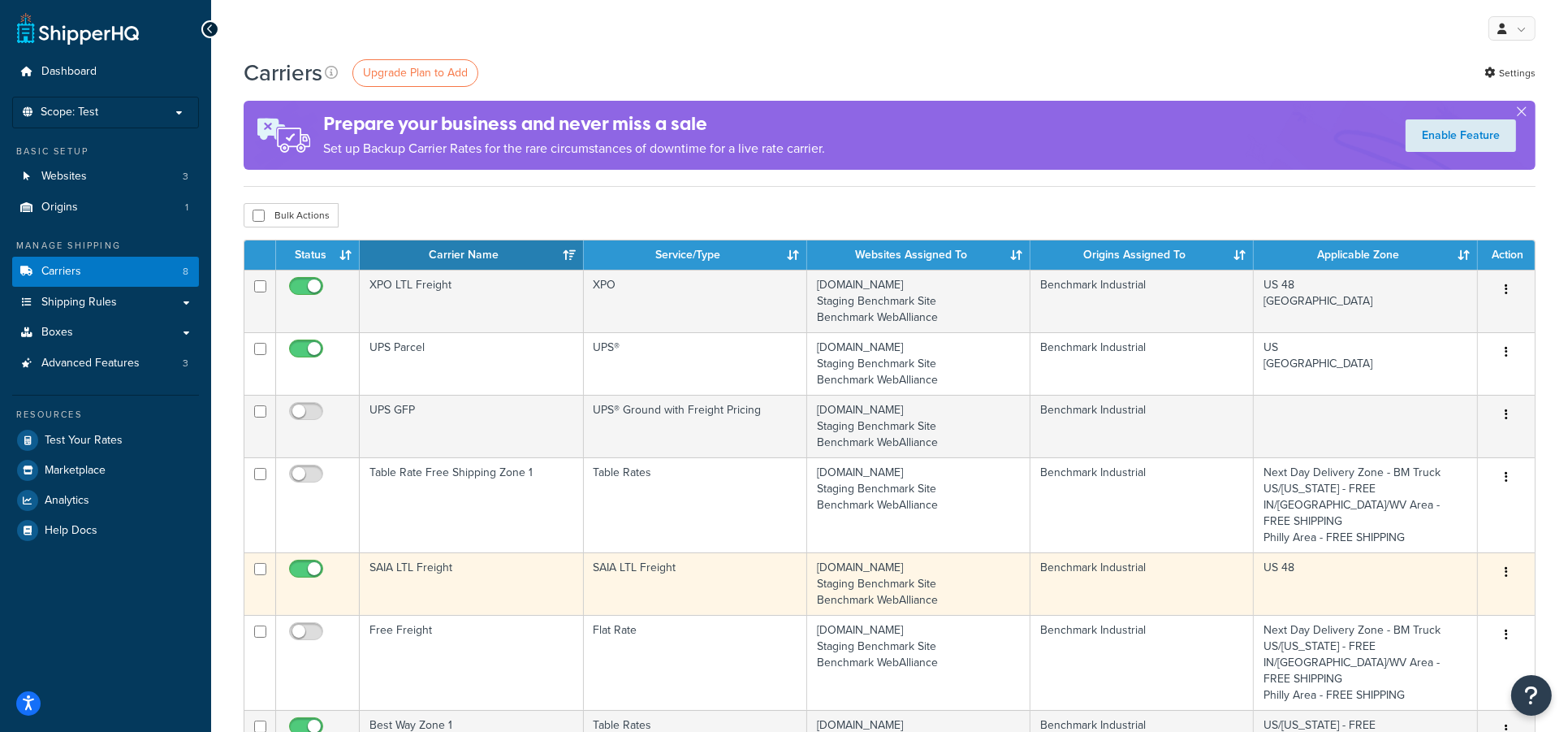
click at [483, 572] on td "SAIA LTL Freight" at bounding box center [471, 583] width 224 height 62
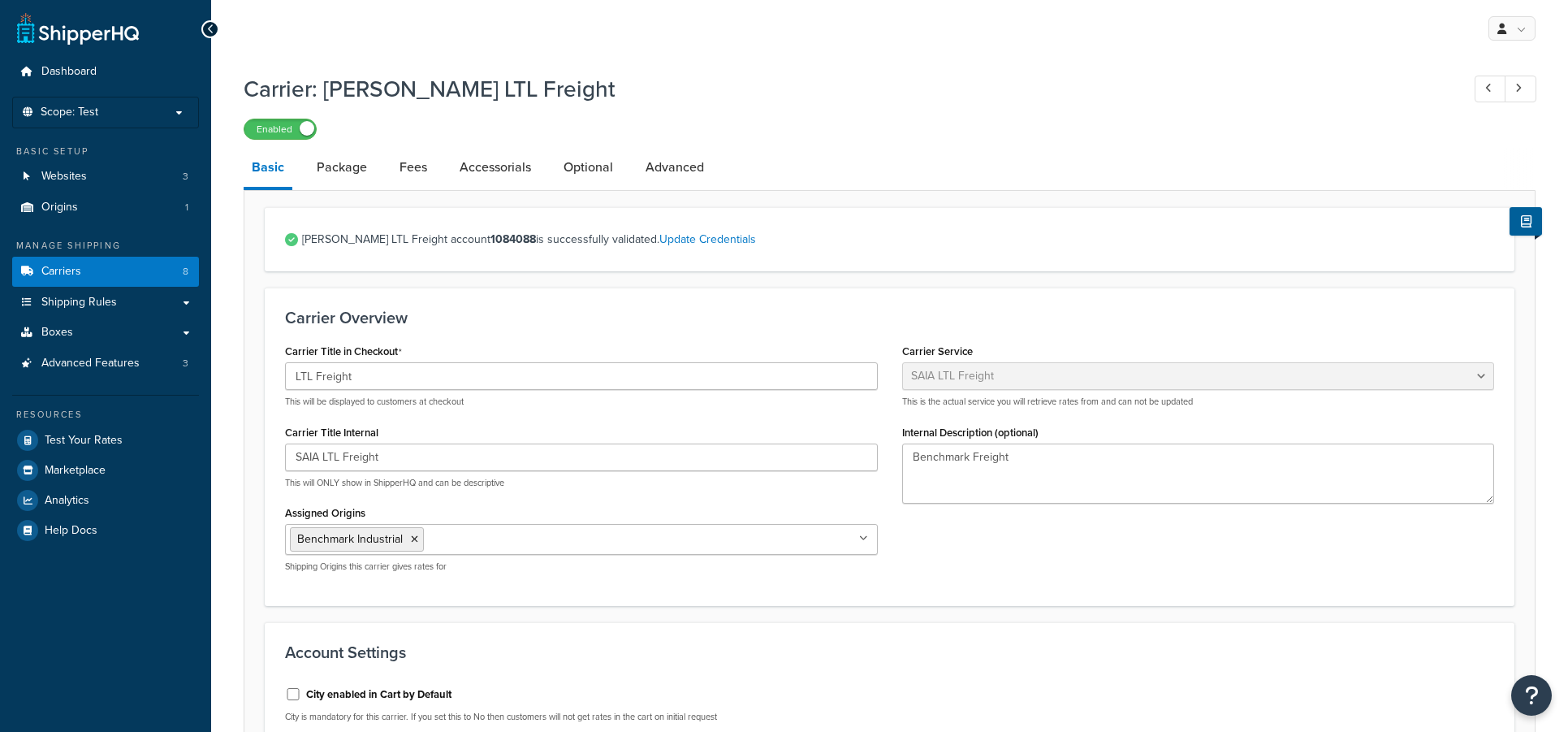
select select "saiaFreight"
click at [340, 157] on link "Package" at bounding box center [342, 167] width 66 height 39
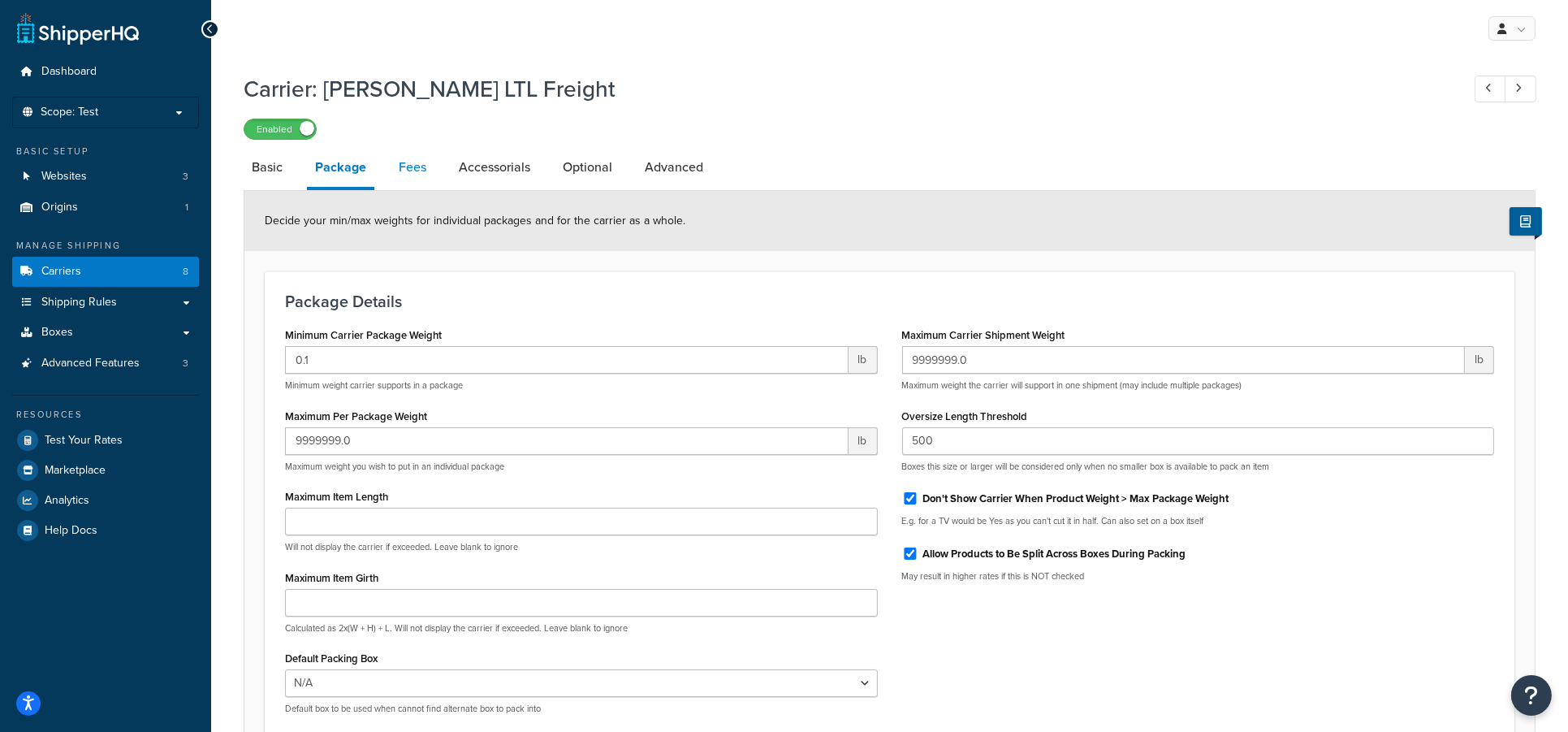
click at [401, 168] on link "Fees" at bounding box center [412, 167] width 44 height 39
select select "AFTER"
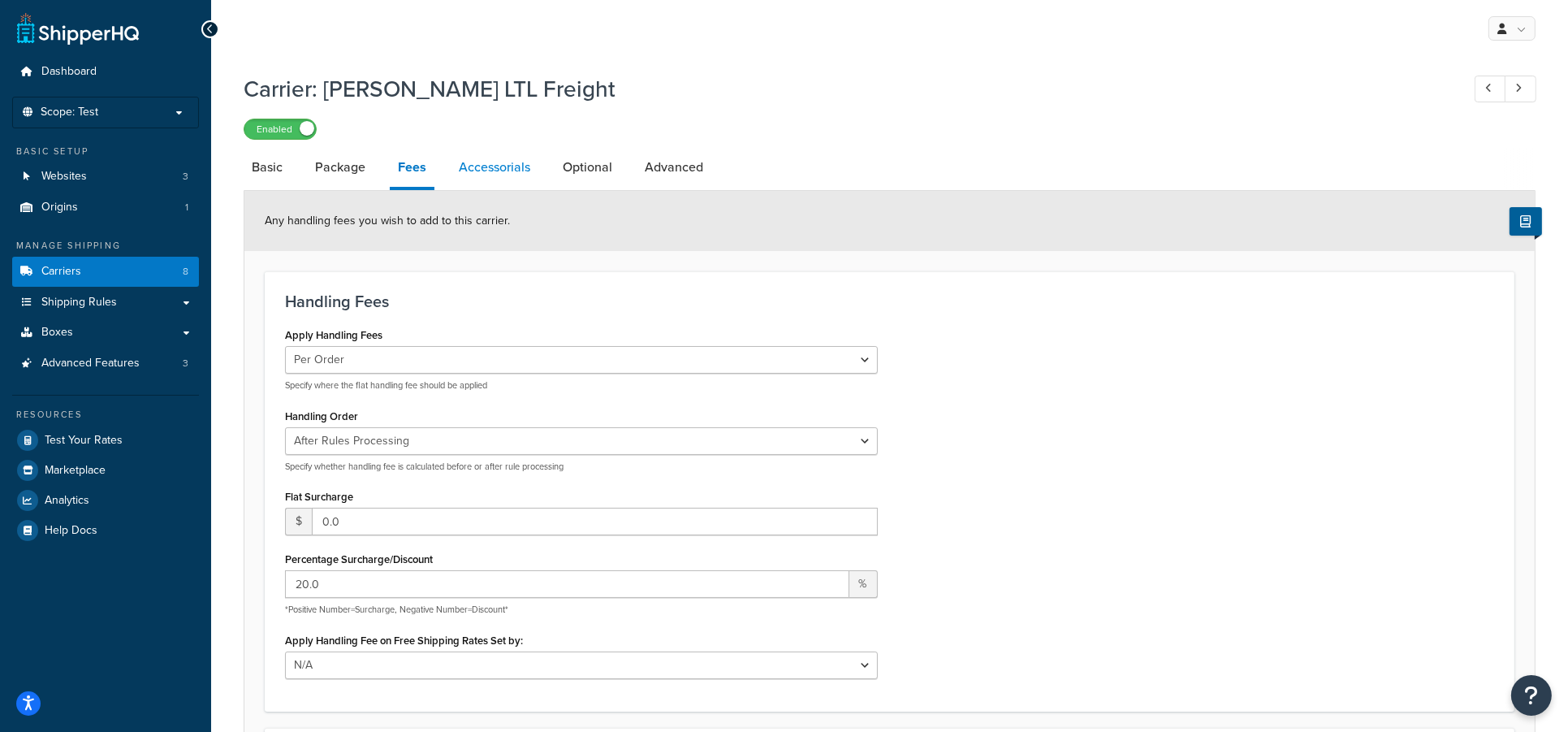
click at [455, 168] on link "Accessorials" at bounding box center [494, 167] width 88 height 39
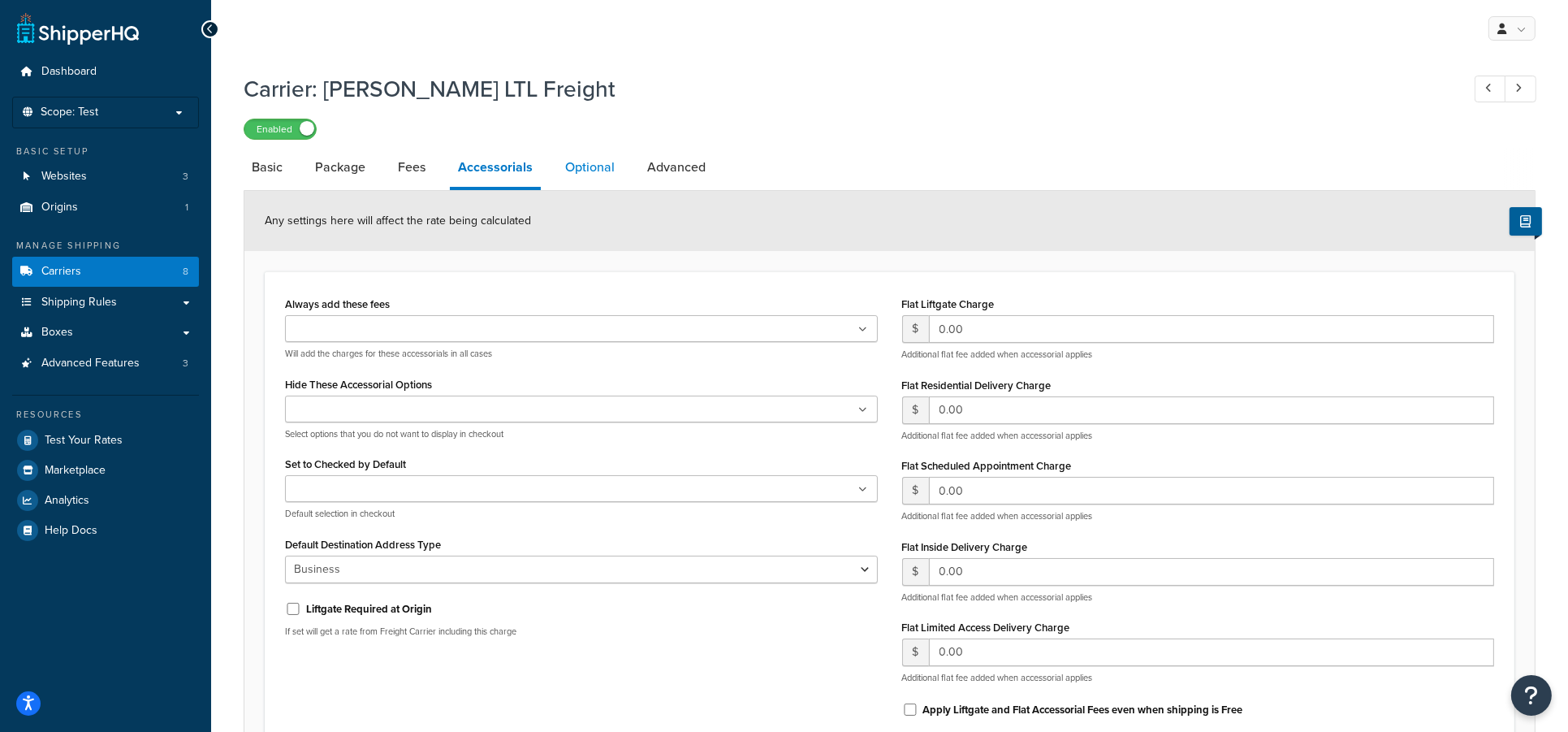
click at [604, 159] on link "Optional" at bounding box center [589, 167] width 66 height 39
select select "70"
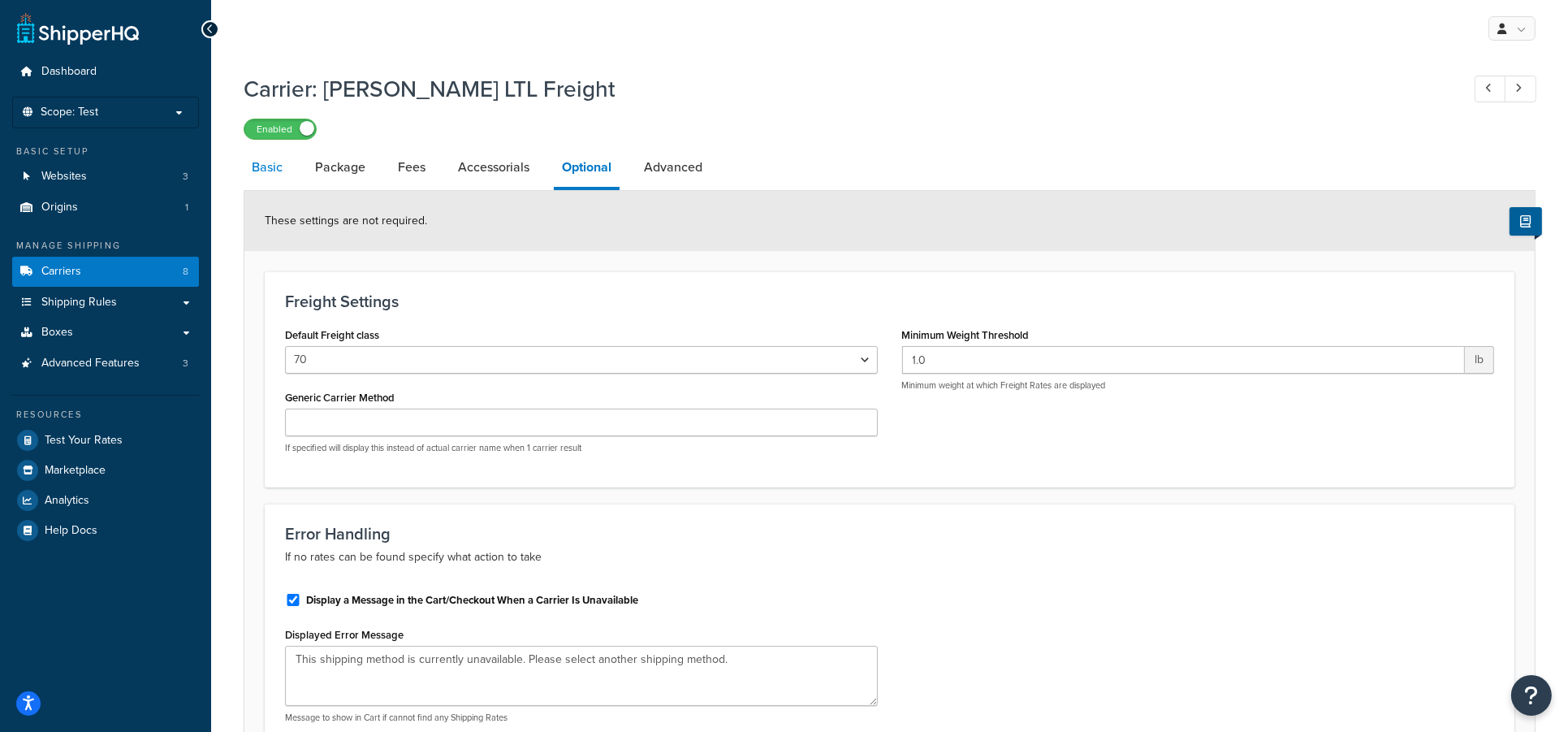
click at [268, 168] on link "Basic" at bounding box center [267, 167] width 47 height 39
select select "saiaFreight"
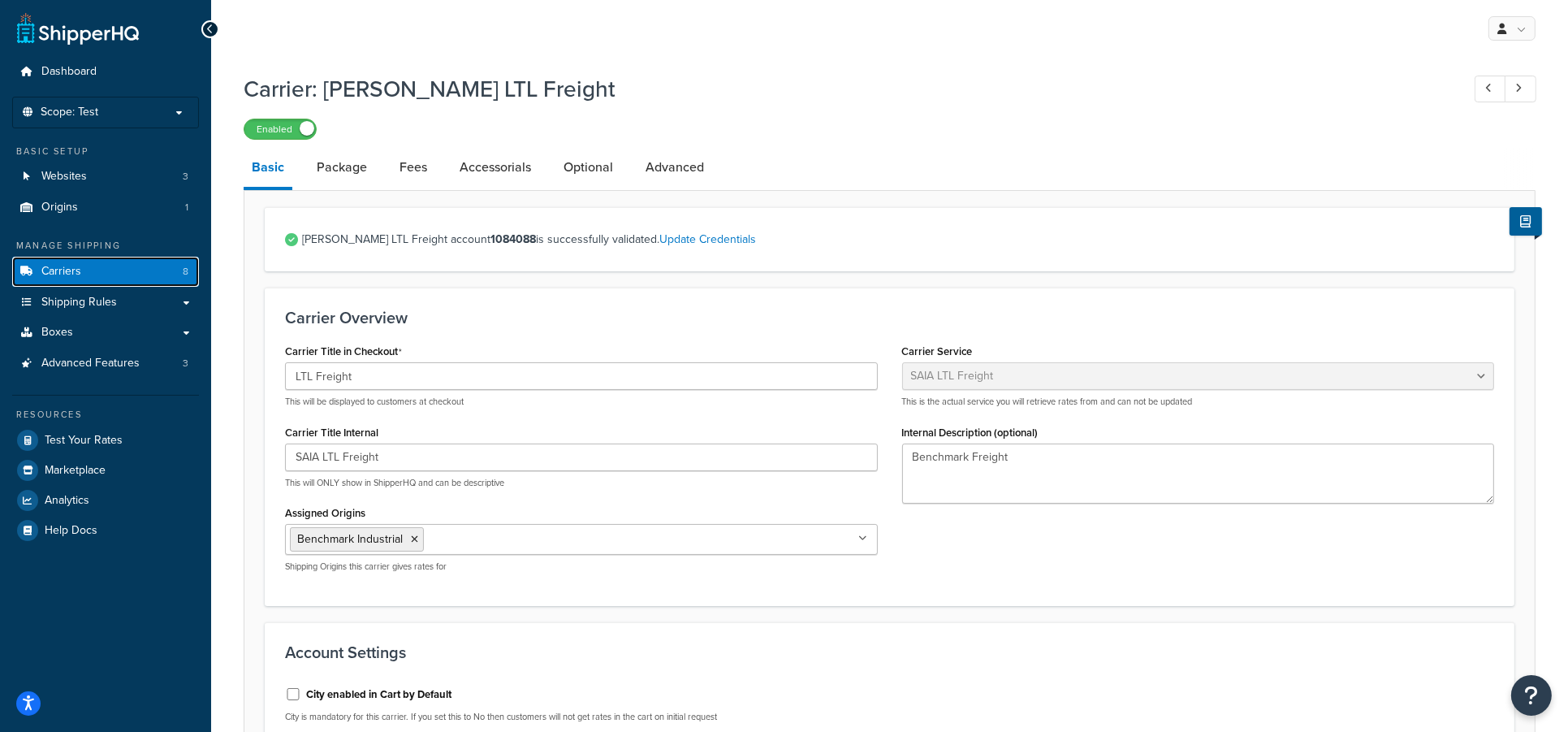
click at [56, 268] on span "Carriers" at bounding box center [61, 272] width 40 height 14
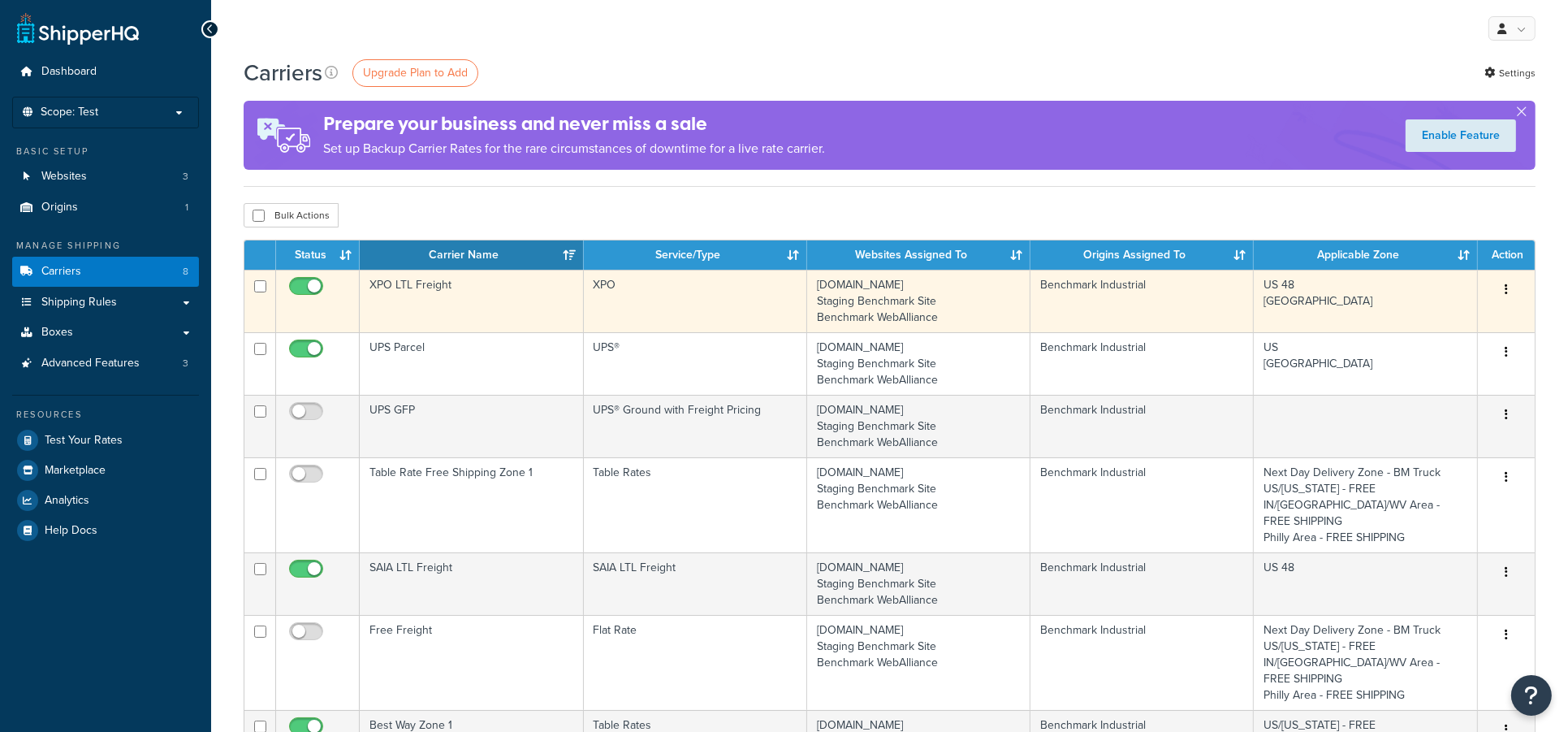
click at [425, 300] on td "XPO LTL Freight" at bounding box center [471, 300] width 224 height 62
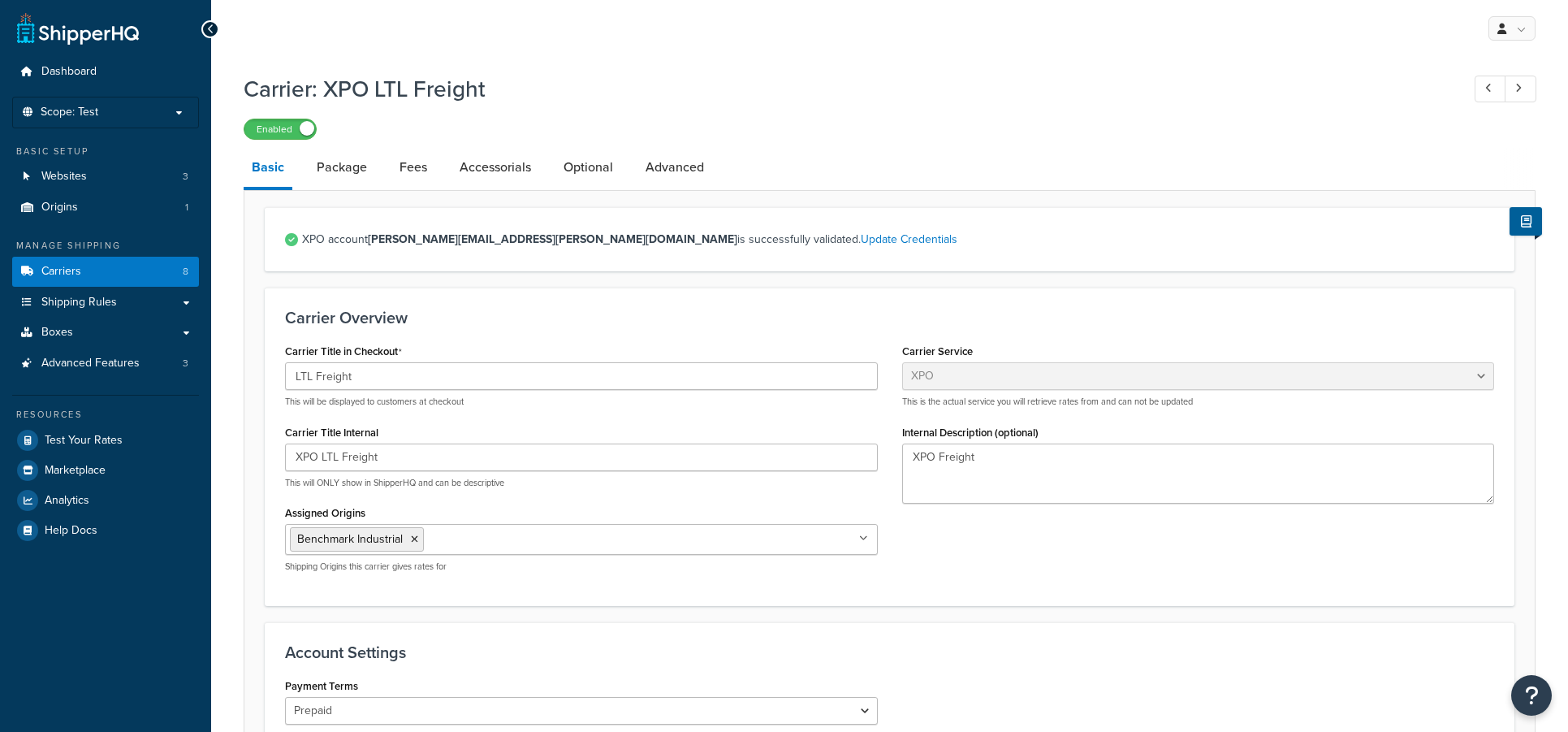
select select "conwayFreight"
click at [589, 178] on link "Optional" at bounding box center [587, 167] width 66 height 39
select select "70"
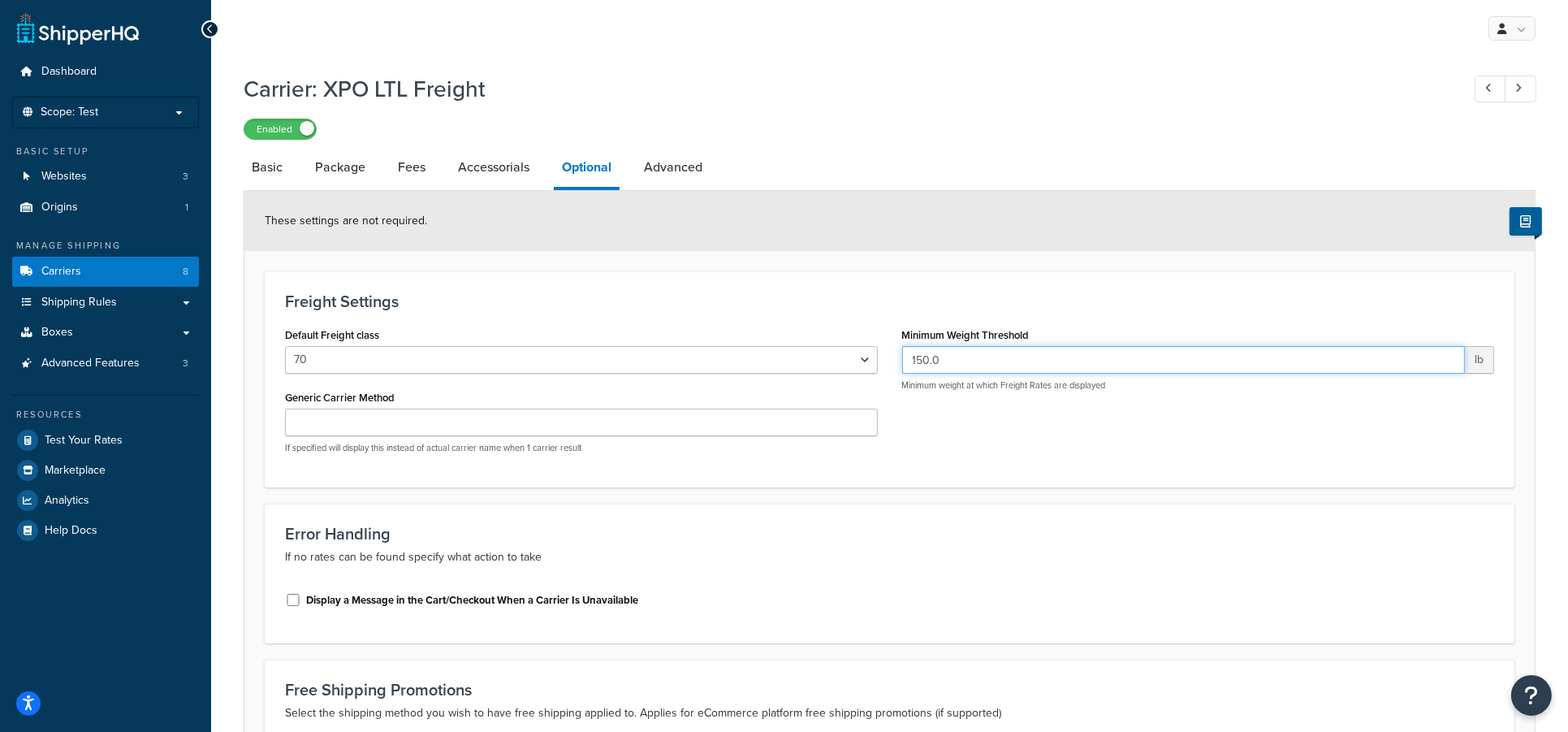
drag, startPoint x: 981, startPoint y: 366, endPoint x: 879, endPoint y: 360, distance: 102.2
click at [879, 360] on div "Default Freight class 50 55 60 65 70 77.5 85 92.5 100 110 125 150 175 200 250 3…" at bounding box center [889, 395] width 1233 height 143
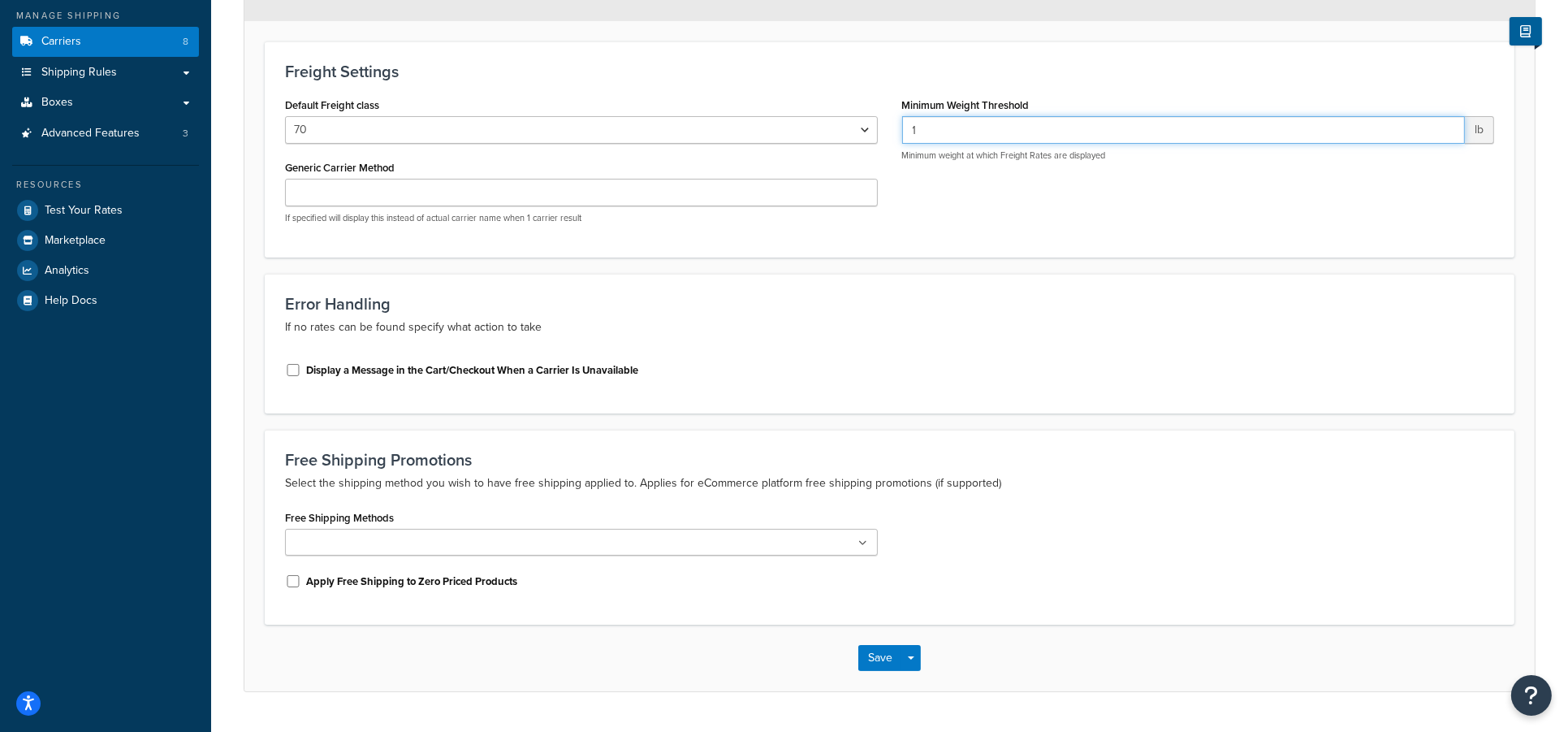
scroll to position [270, 0]
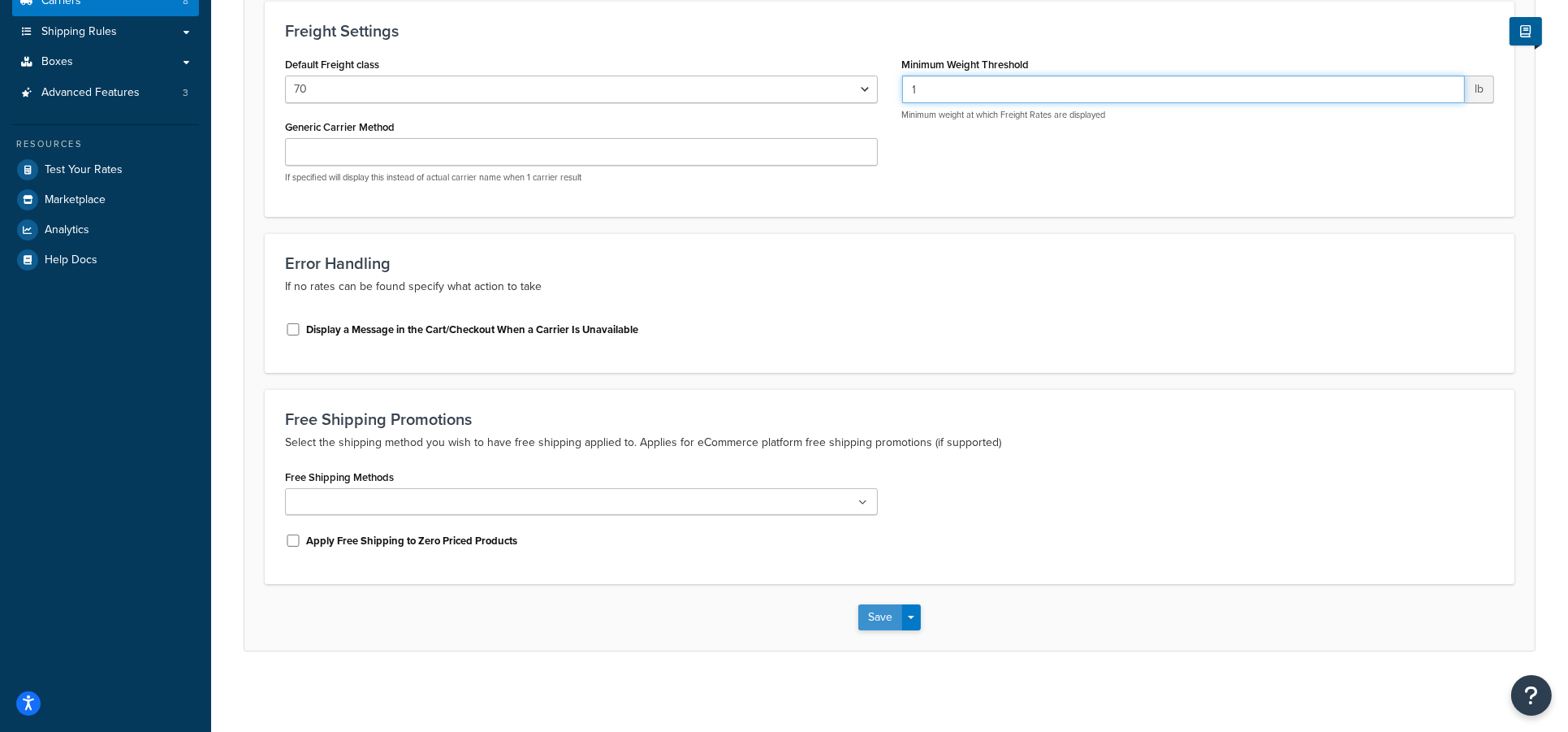
type input "1"
click at [883, 618] on button "Save" at bounding box center [880, 617] width 44 height 26
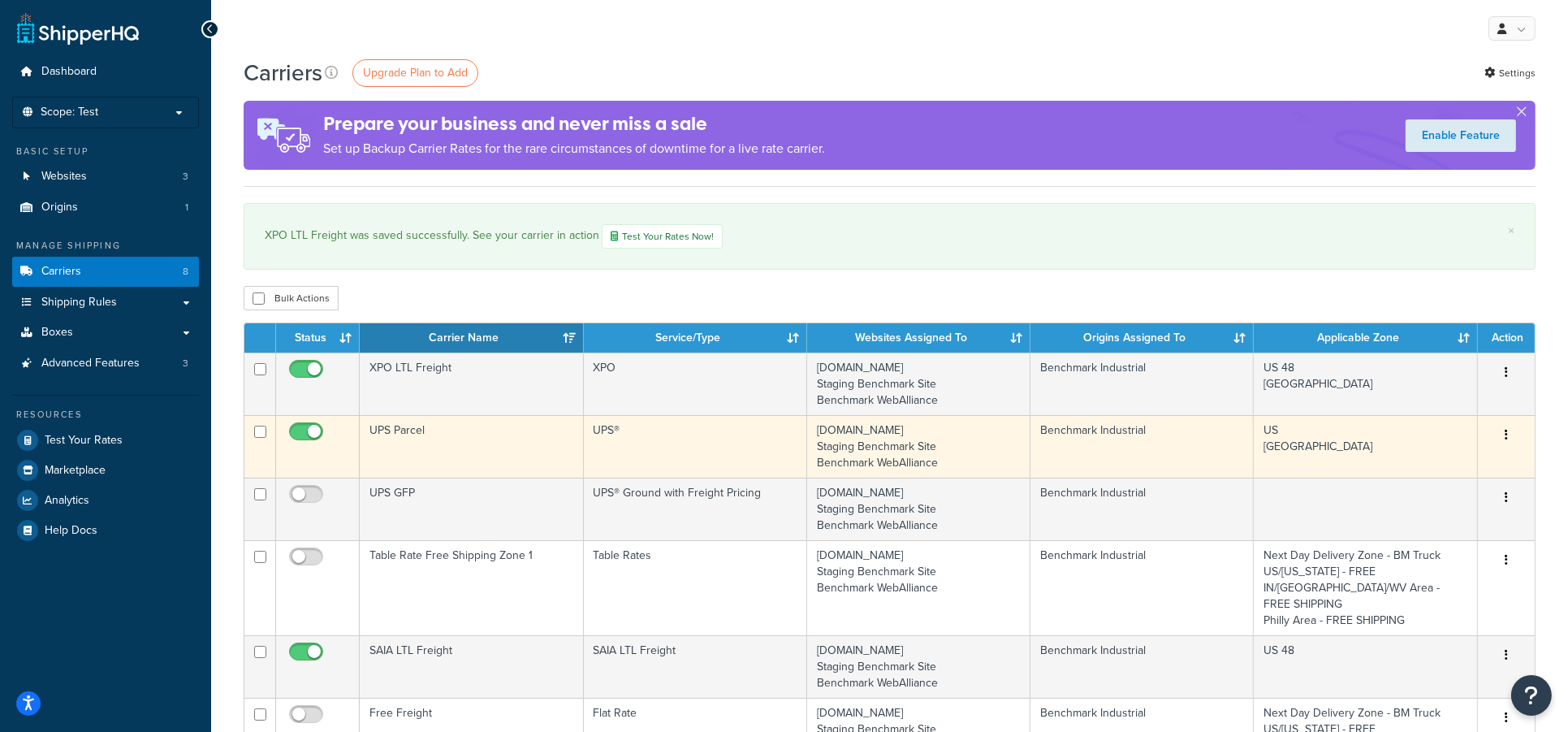
click at [484, 454] on td "UPS Parcel" at bounding box center [471, 445] width 224 height 62
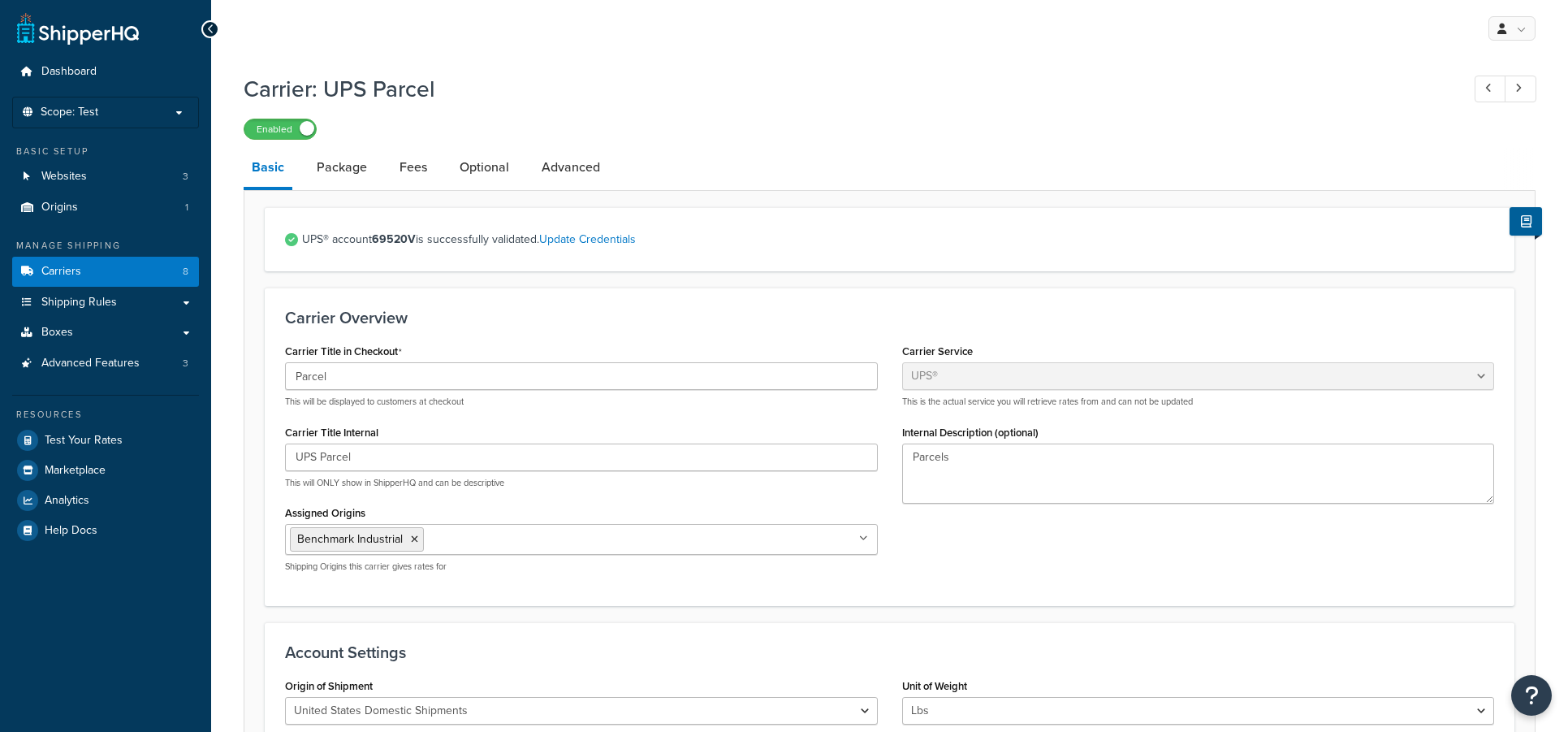
select select "ups"
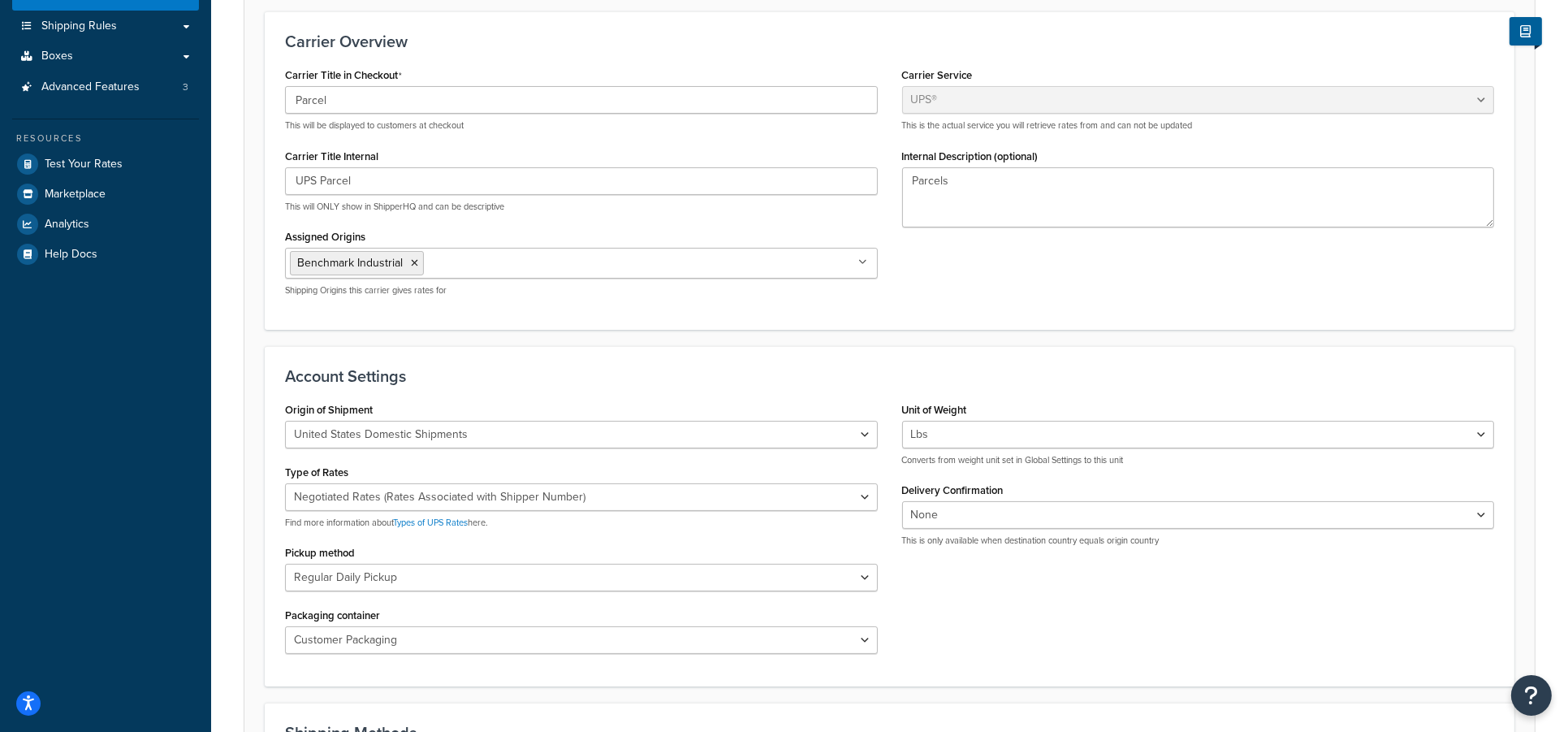
scroll to position [108, 0]
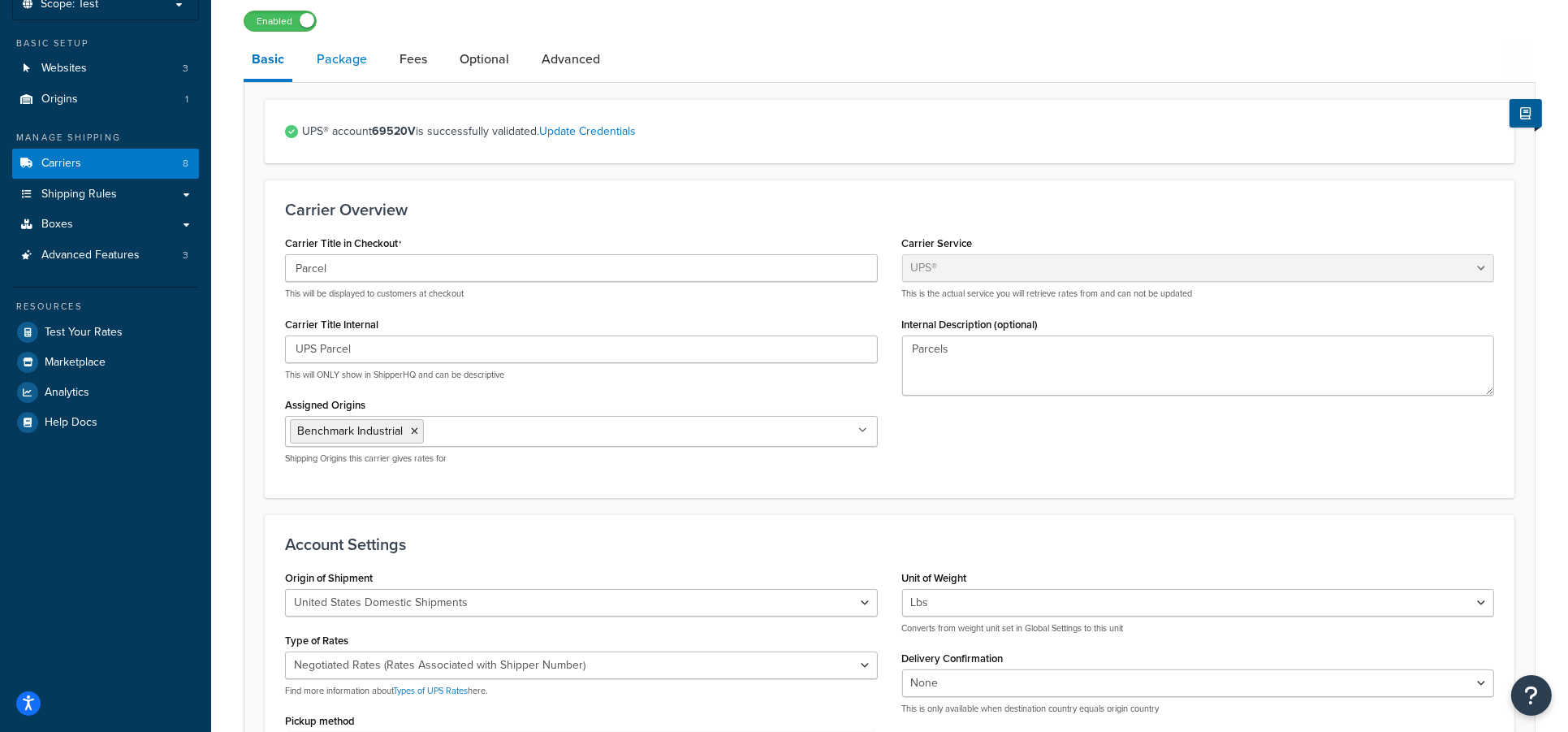
click at [322, 58] on link "Package" at bounding box center [342, 59] width 66 height 39
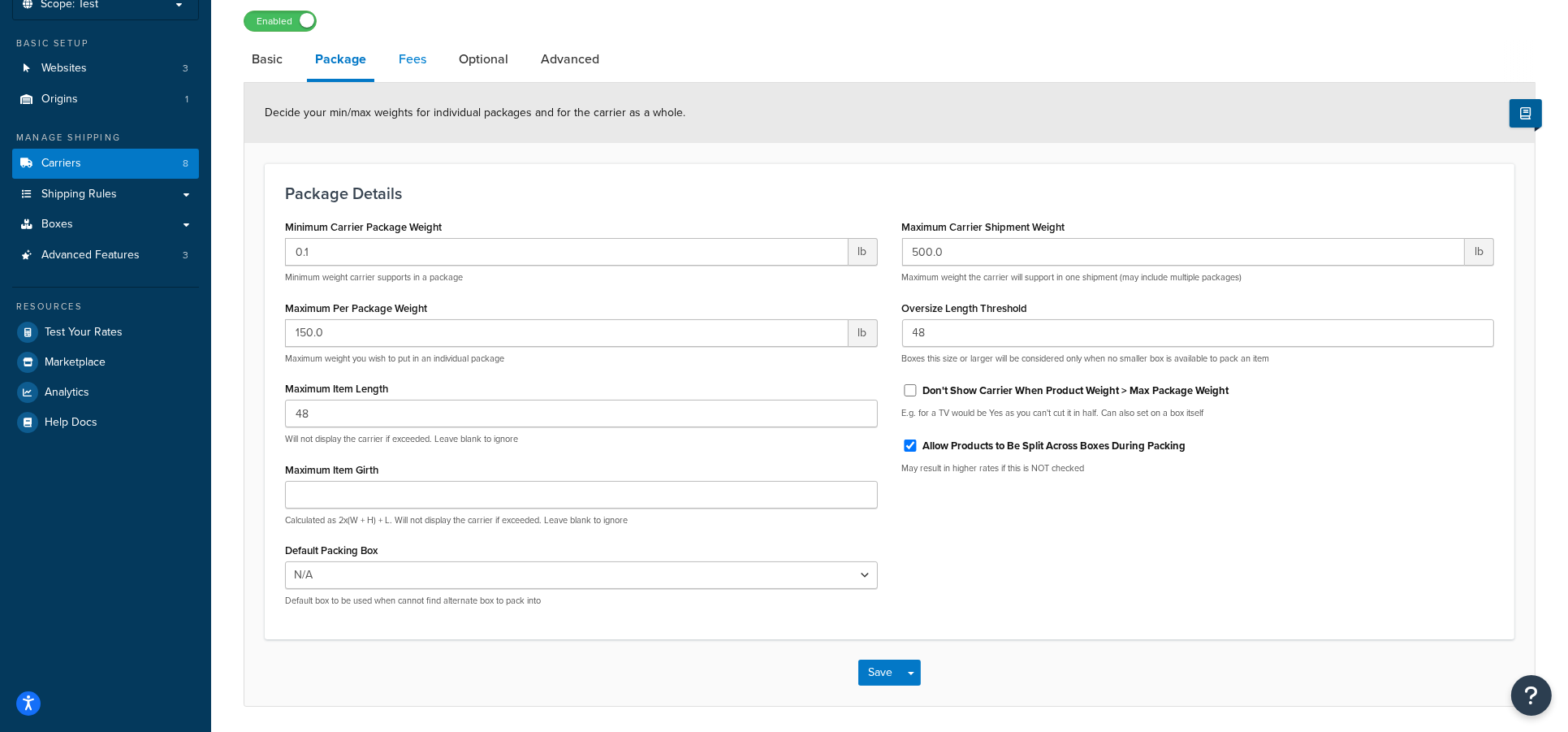
click at [425, 56] on link "Fees" at bounding box center [412, 59] width 44 height 39
select select "AFTER"
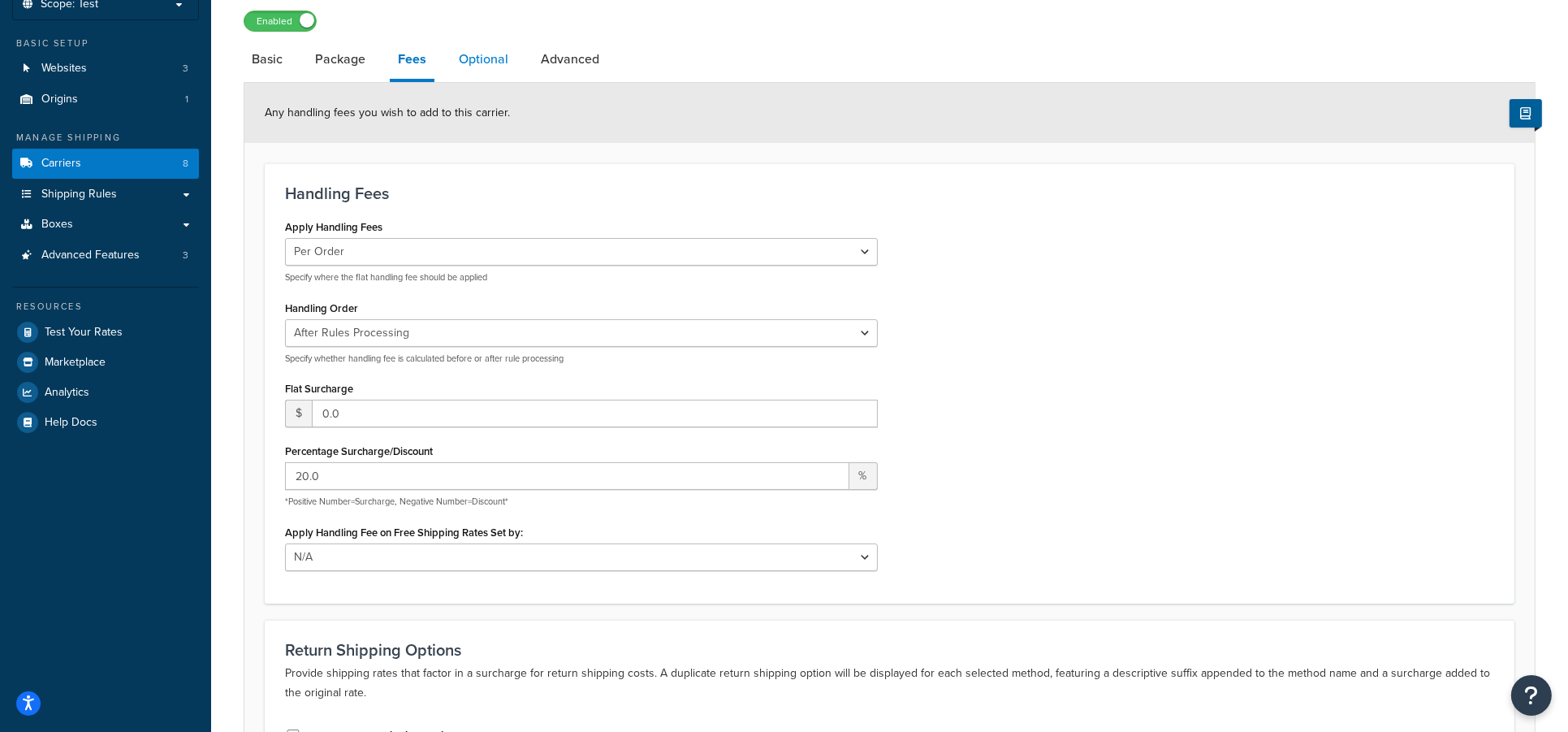
click at [483, 58] on link "Optional" at bounding box center [483, 59] width 66 height 39
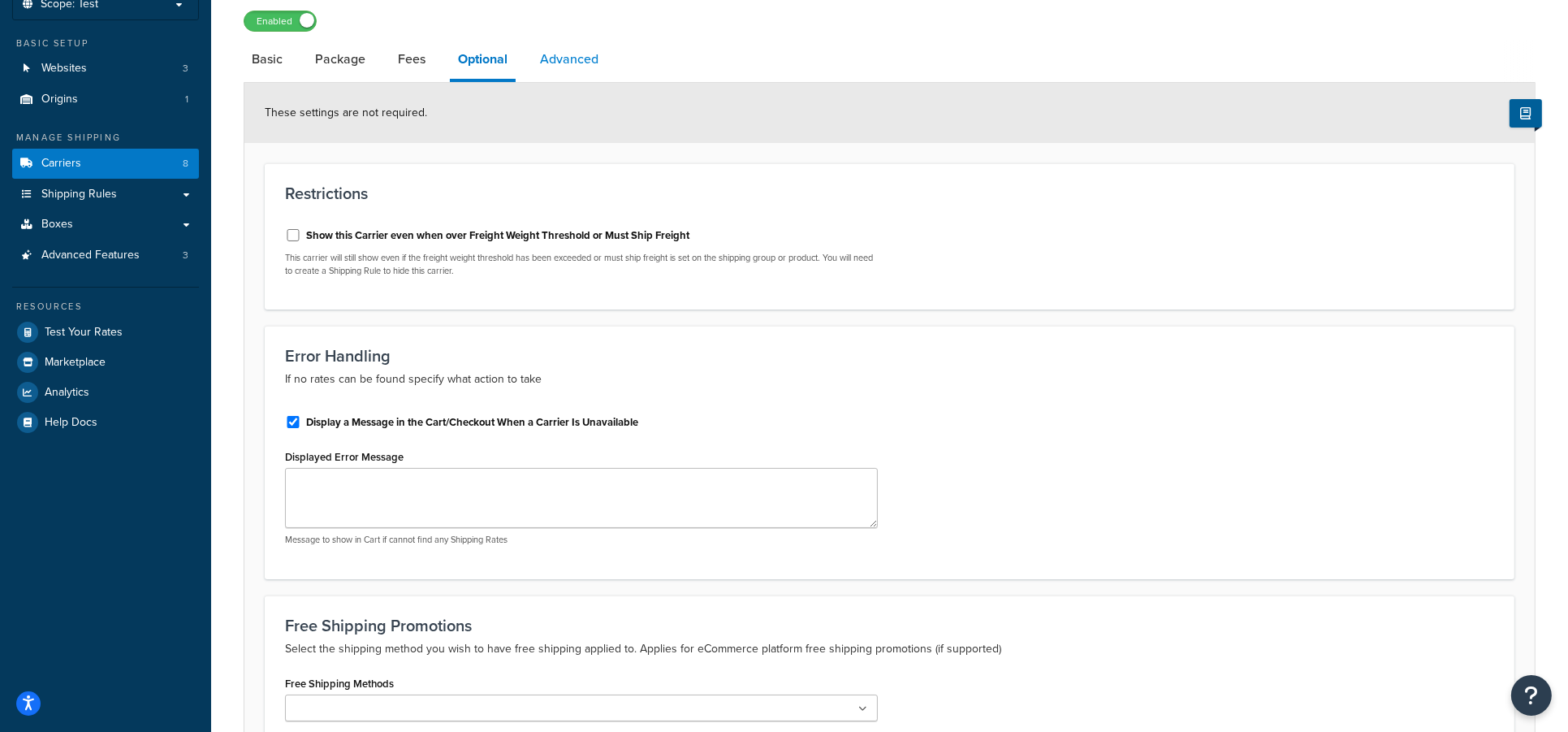
click at [562, 57] on link "Advanced" at bounding box center [569, 59] width 75 height 39
select select "false"
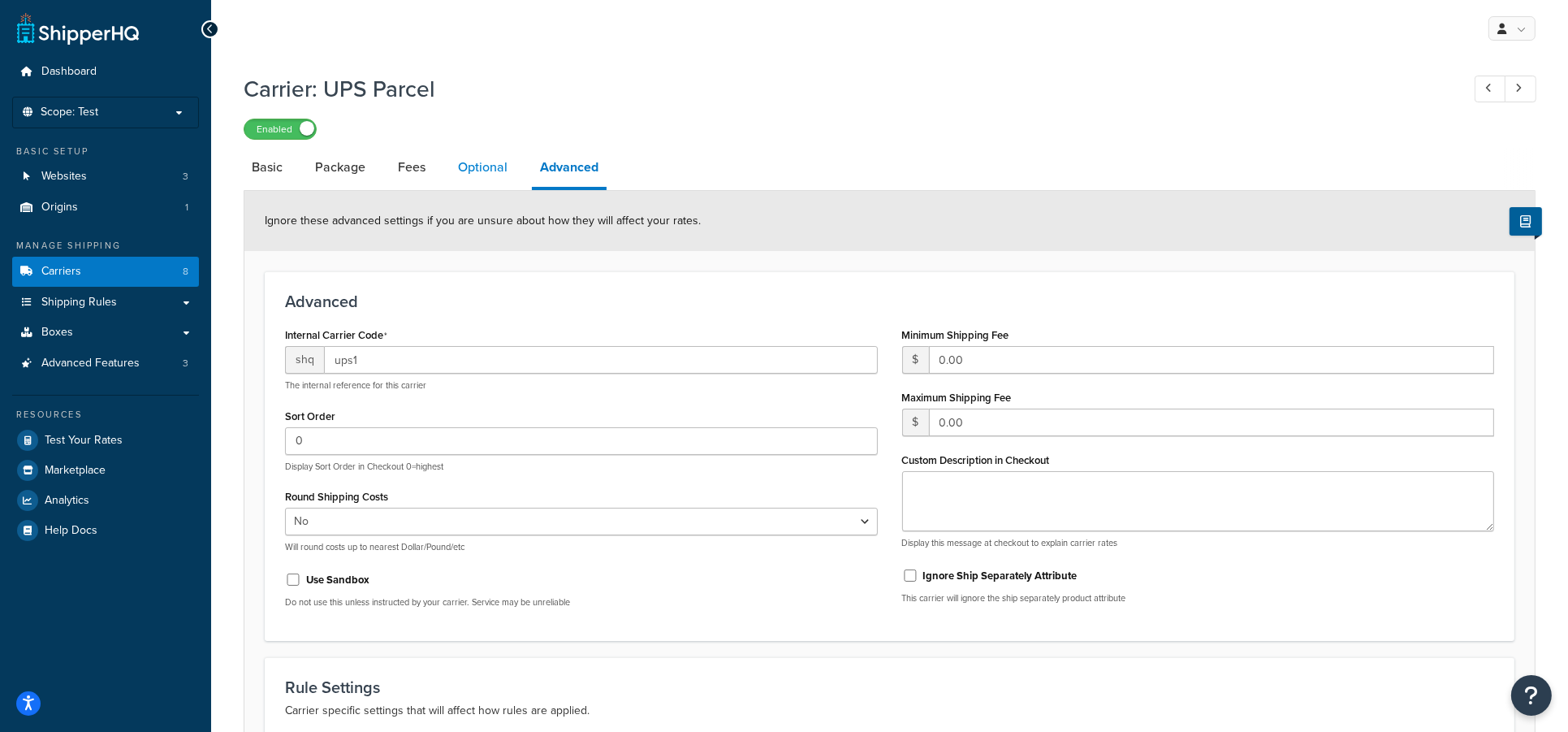
click at [455, 169] on link "Optional" at bounding box center [482, 167] width 66 height 39
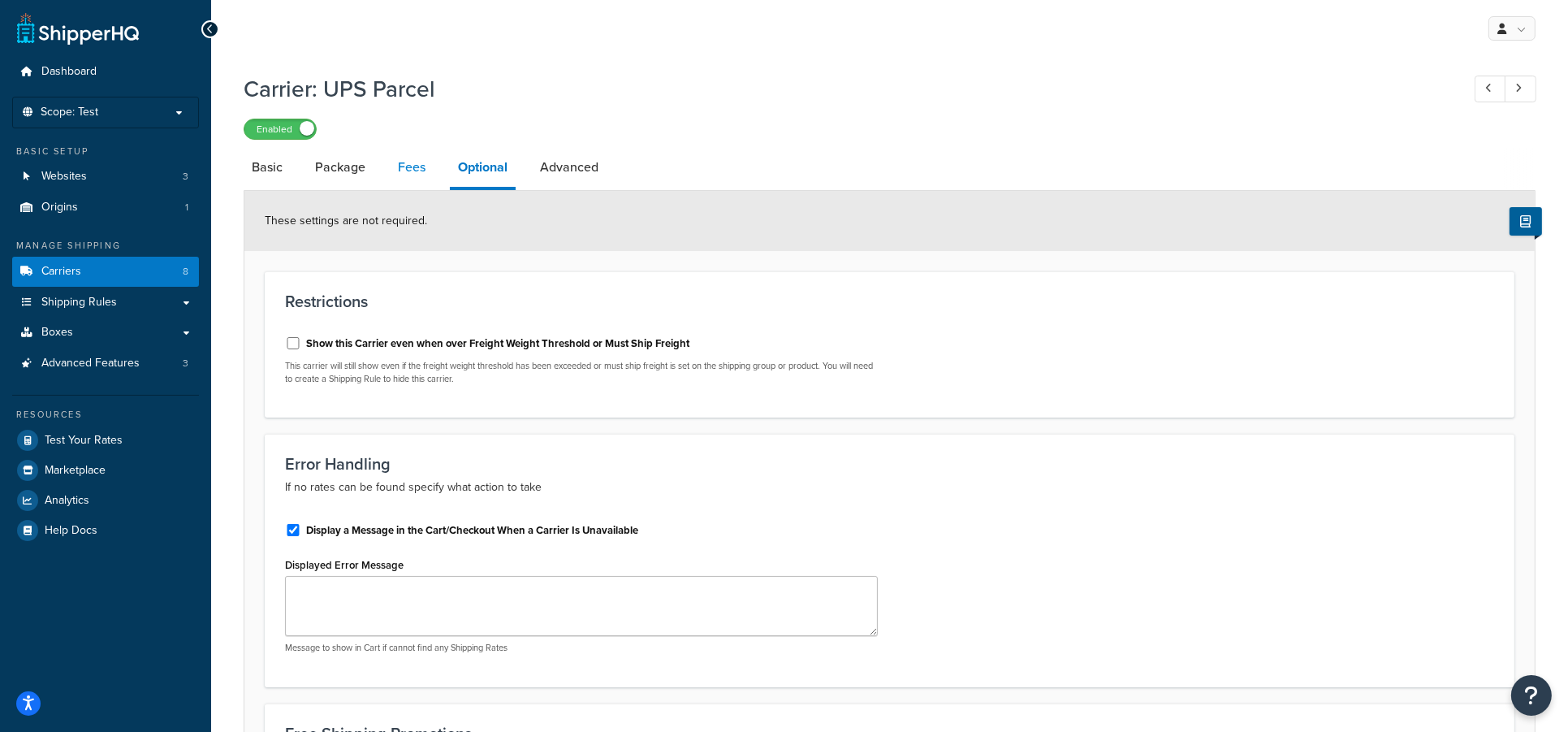
click at [390, 166] on link "Fees" at bounding box center [411, 167] width 44 height 39
select select "AFTER"
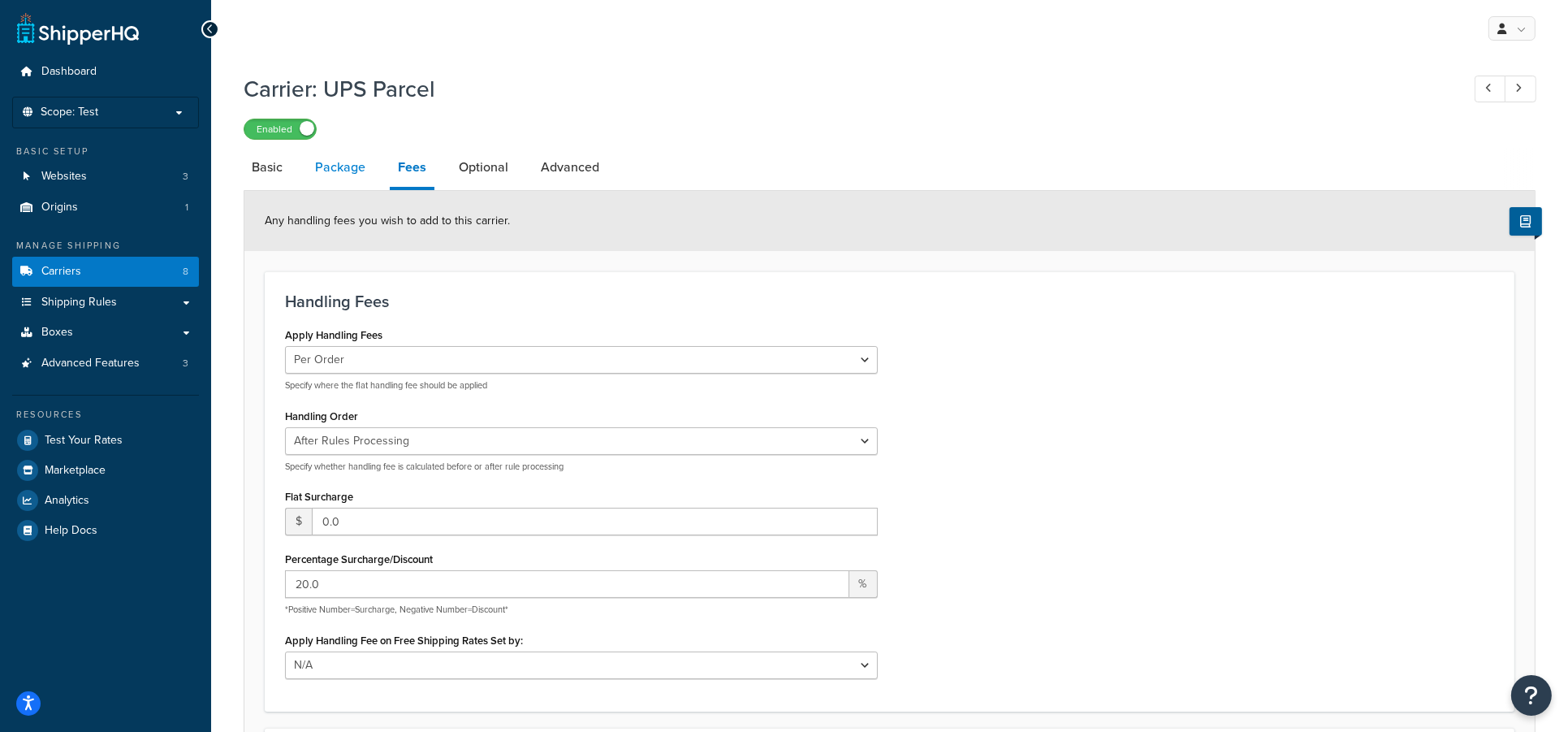
click at [344, 167] on link "Package" at bounding box center [340, 167] width 66 height 39
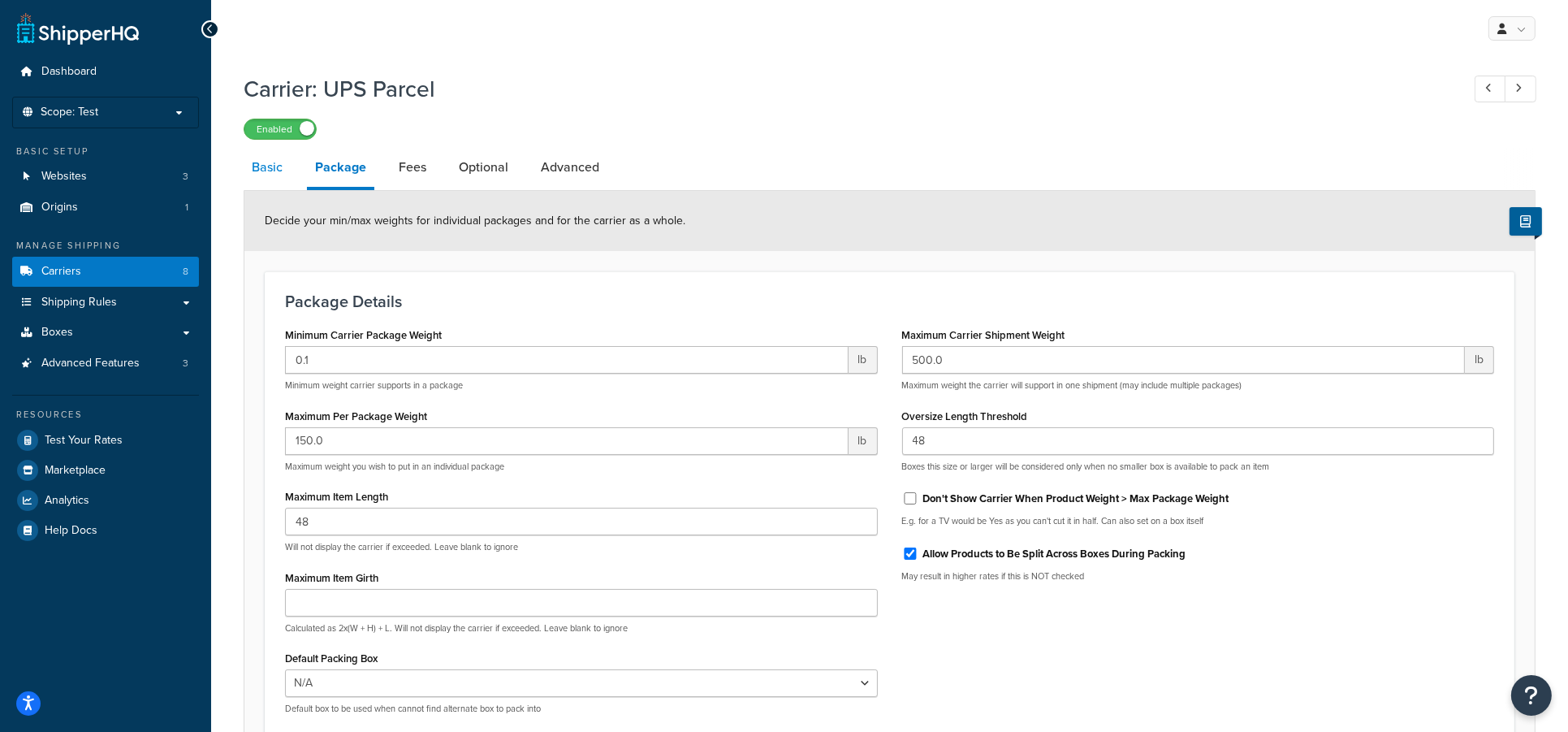
click at [289, 170] on link "Basic" at bounding box center [267, 167] width 47 height 39
select select "ups"
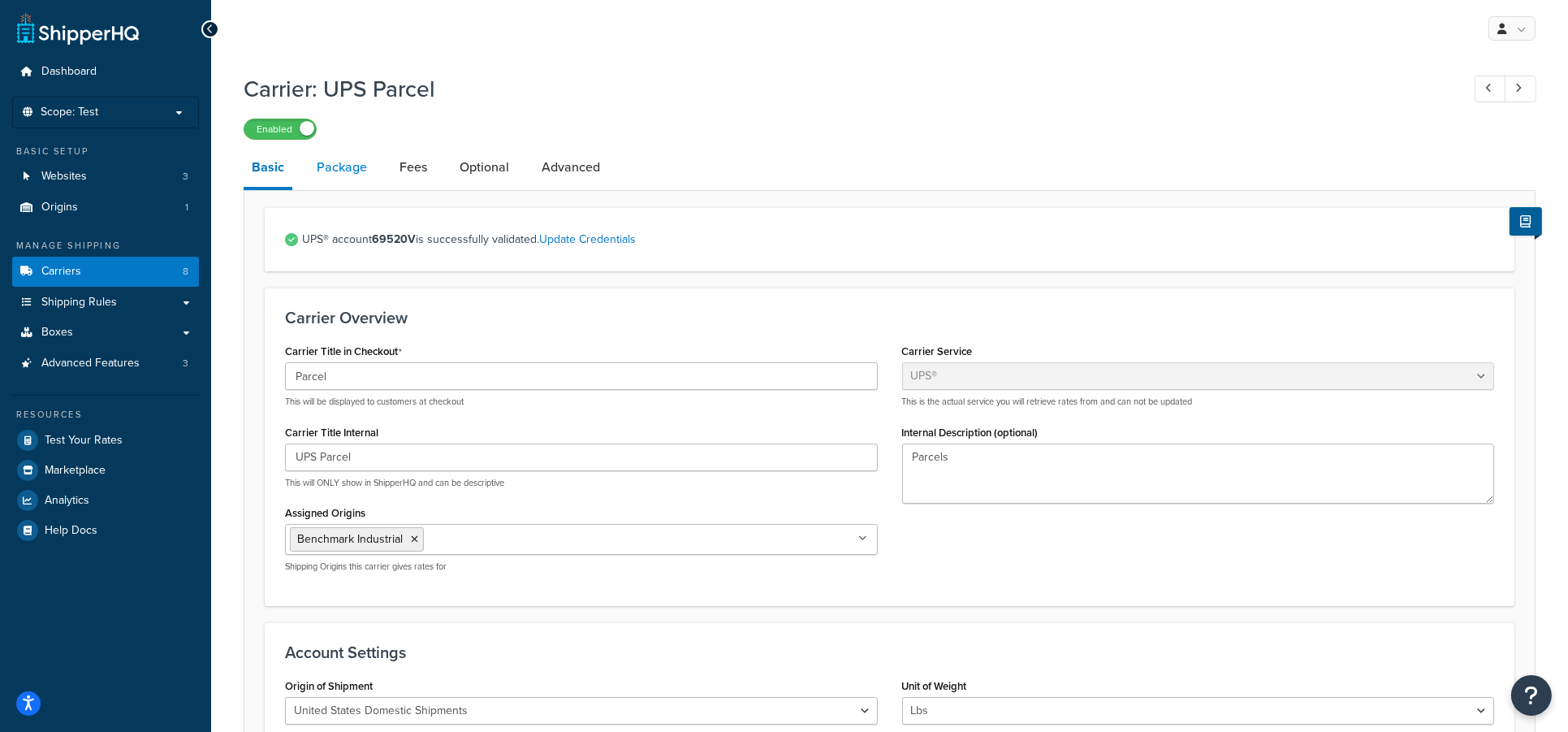
click at [333, 180] on link "Package" at bounding box center [342, 167] width 66 height 39
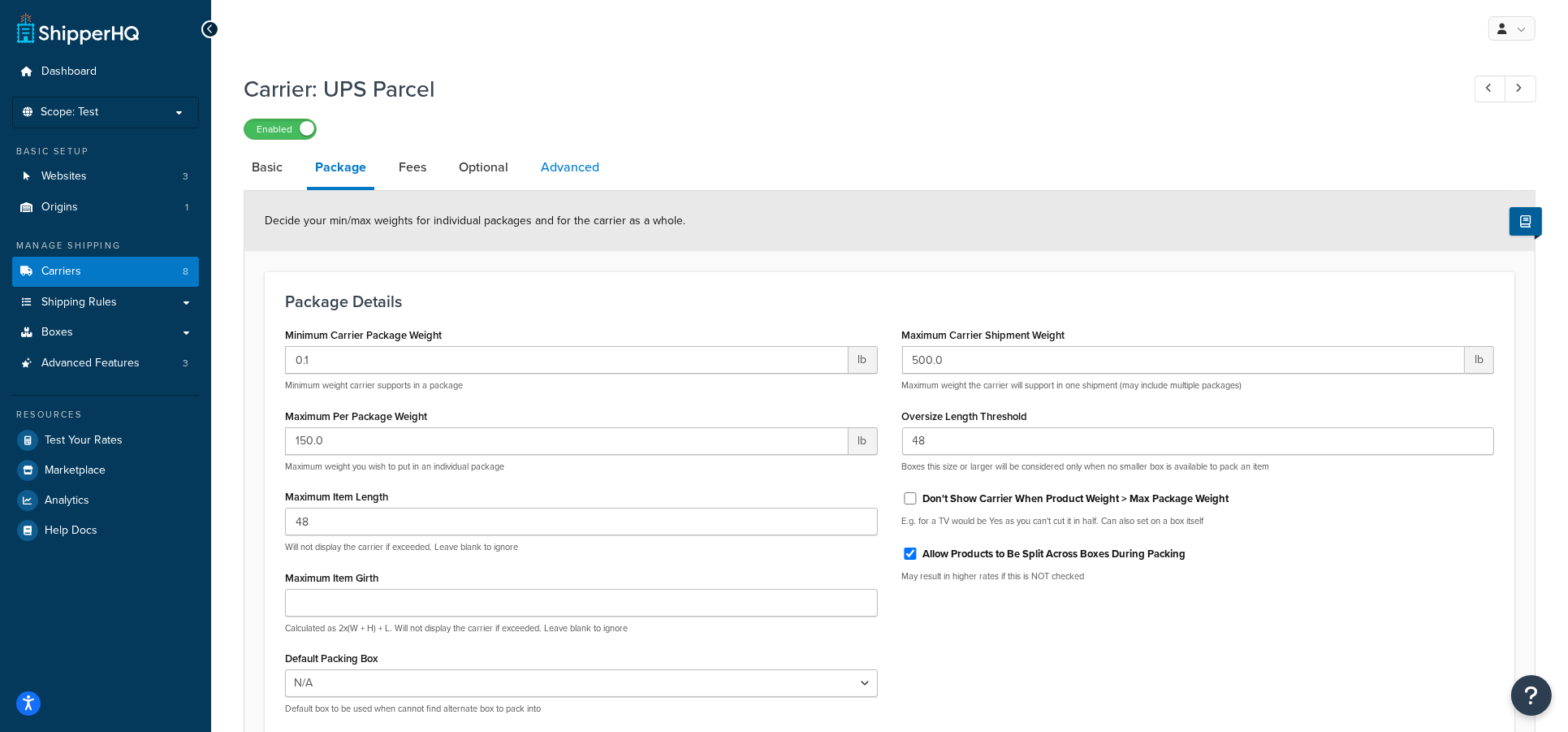
click at [570, 167] on link "Advanced" at bounding box center [570, 167] width 75 height 39
select select "false"
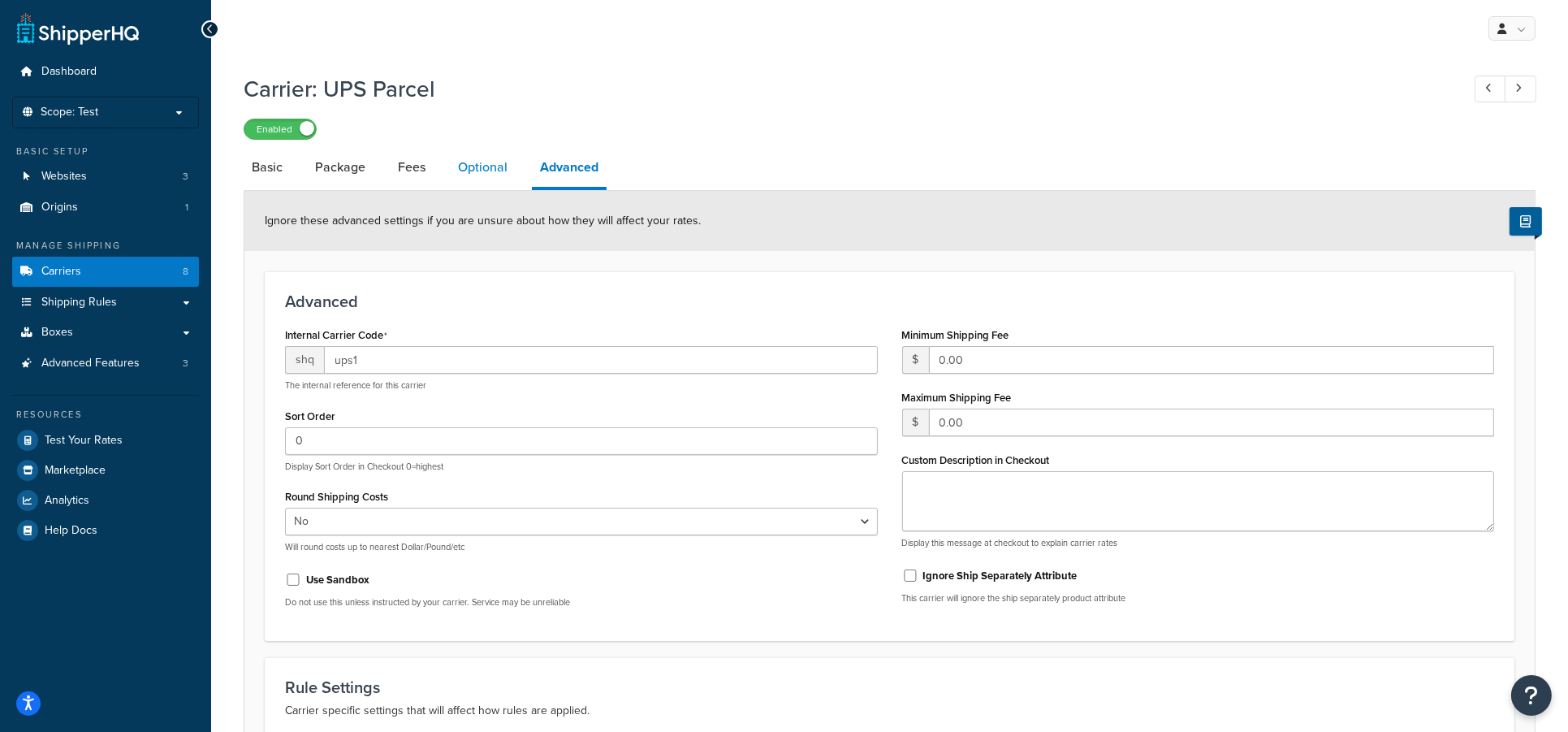
click at [488, 167] on link "Optional" at bounding box center [482, 167] width 66 height 39
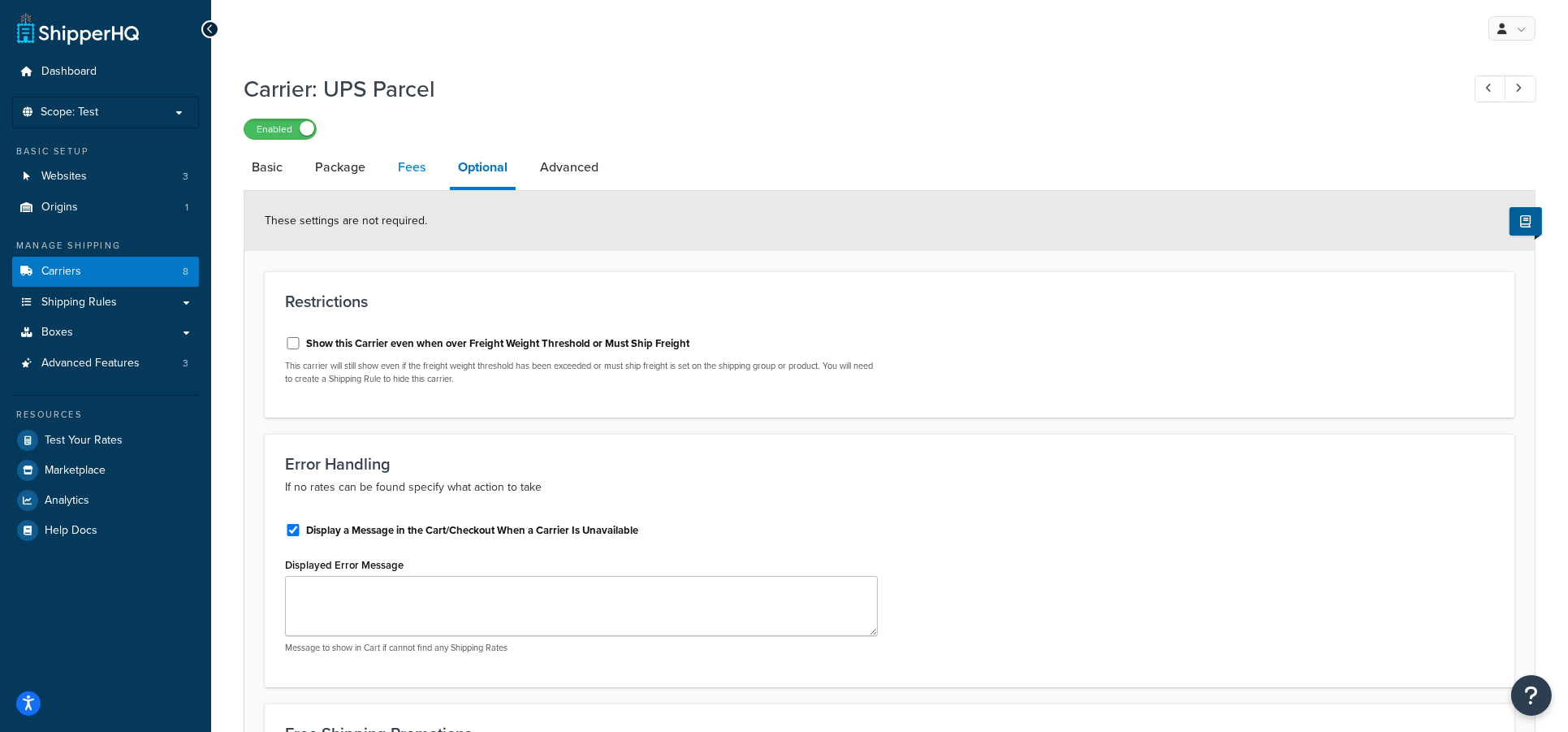
click at [408, 173] on link "Fees" at bounding box center [411, 167] width 44 height 39
select select "AFTER"
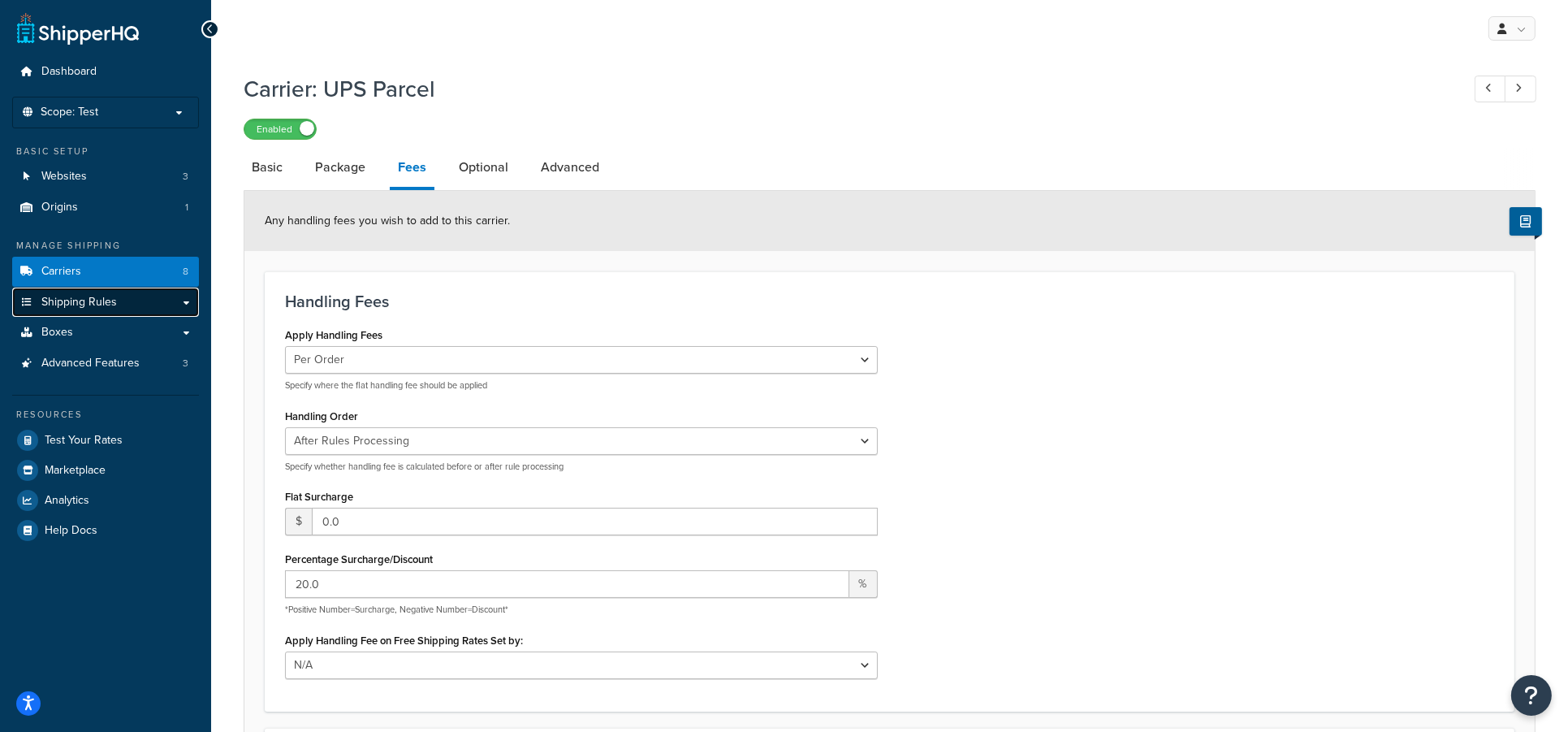
click at [90, 306] on span "Shipping Rules" at bounding box center [79, 302] width 76 height 14
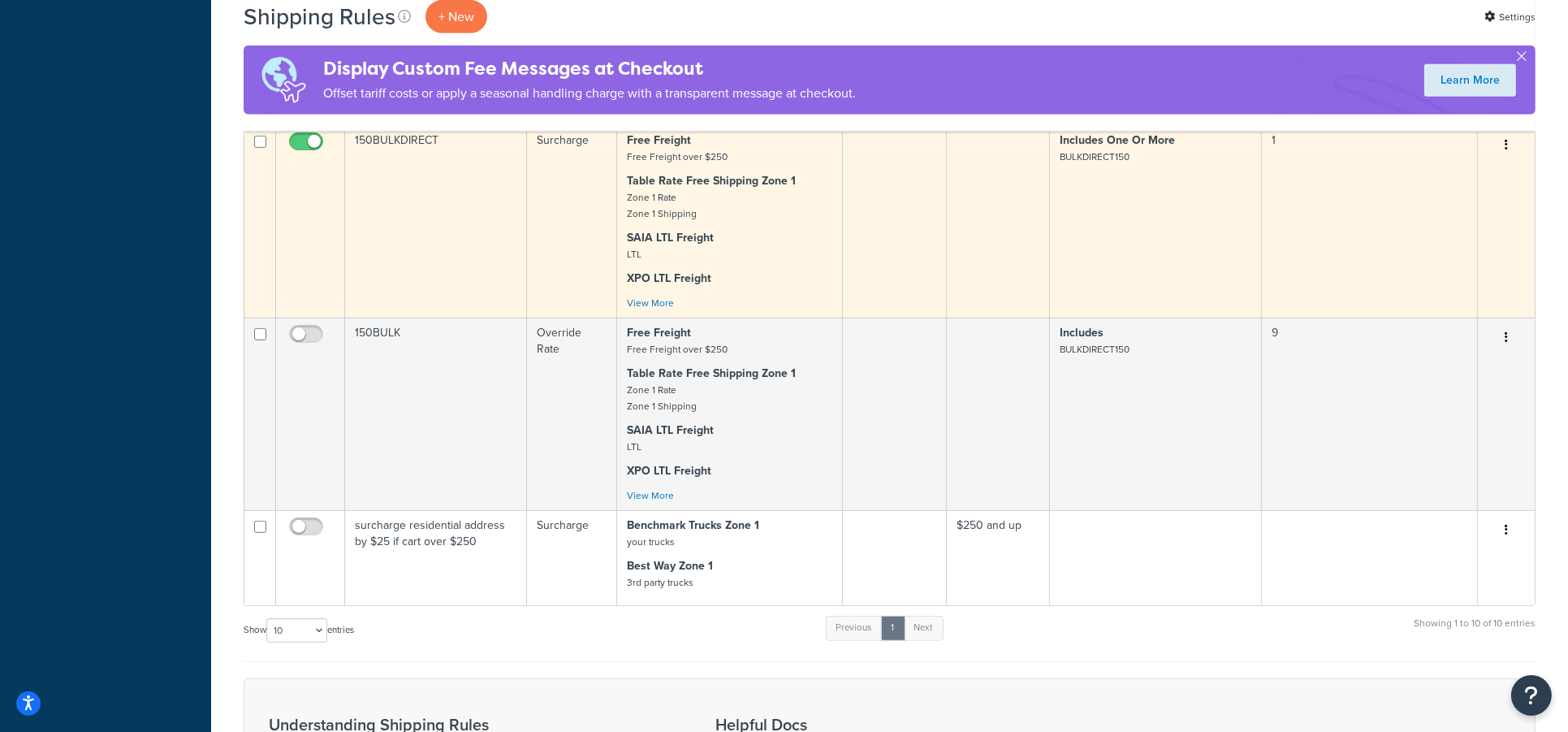
scroll to position [1299, 0]
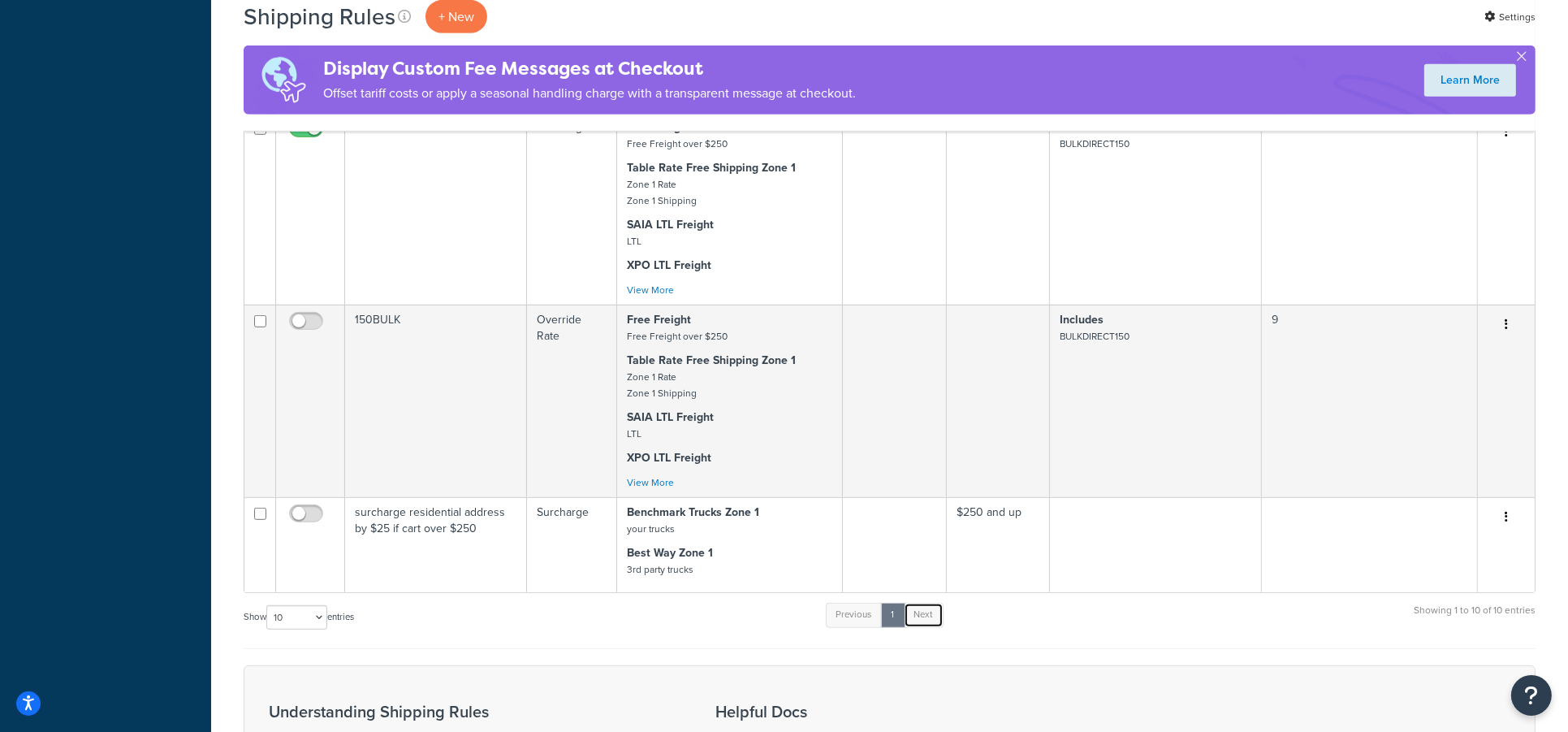
click at [929, 602] on link "Next" at bounding box center [924, 614] width 40 height 24
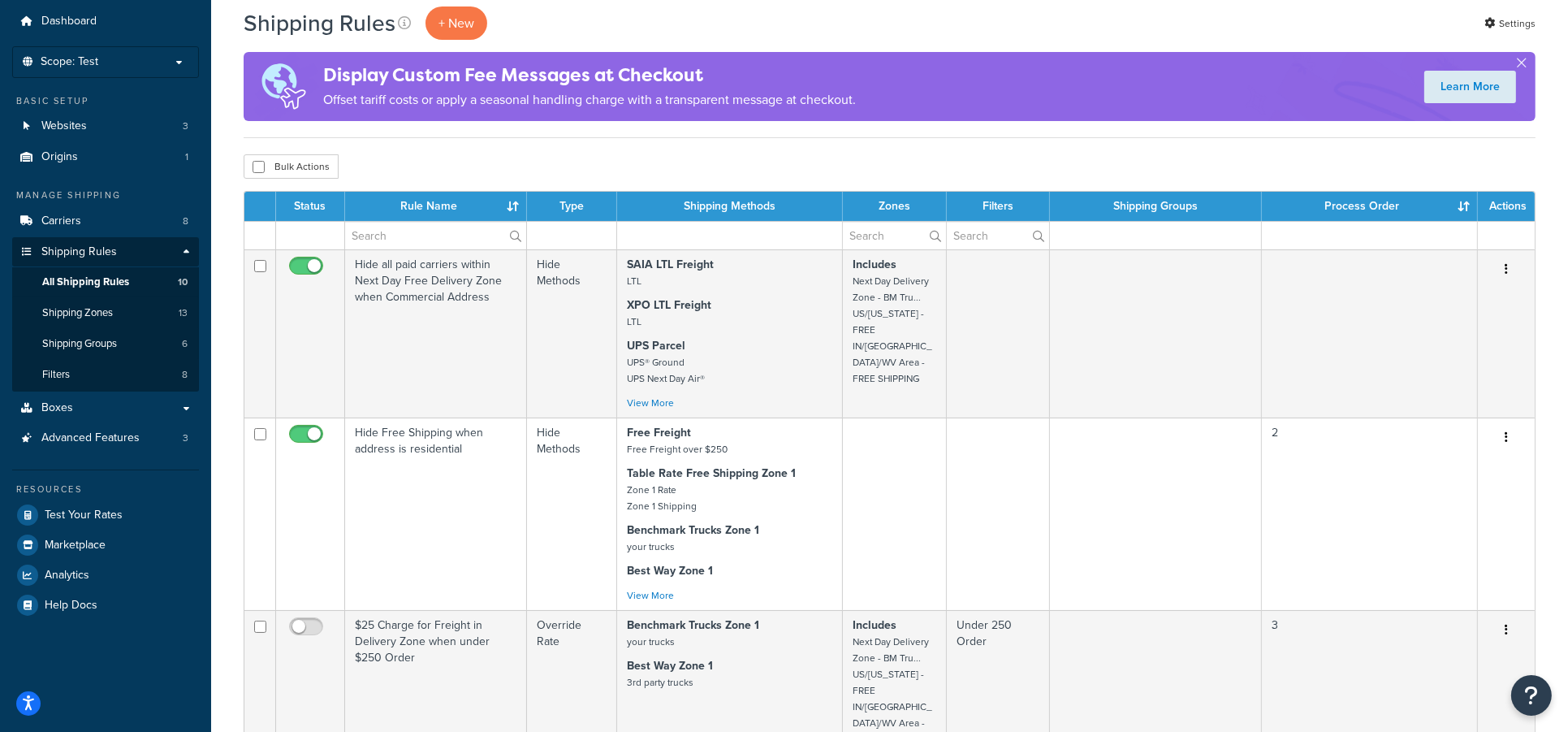
scroll to position [0, 0]
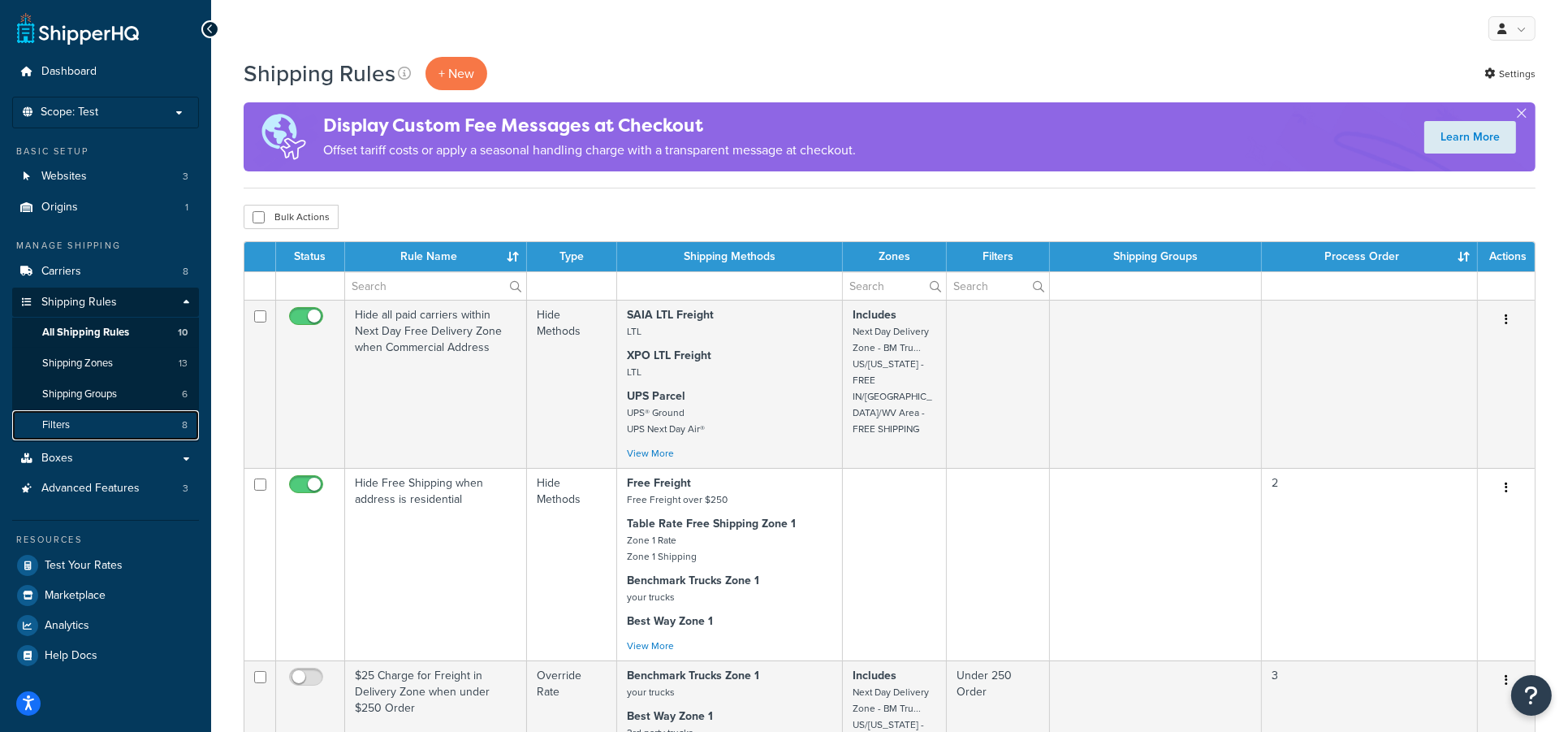
click at [116, 431] on link "Filters 8" at bounding box center [106, 425] width 187 height 30
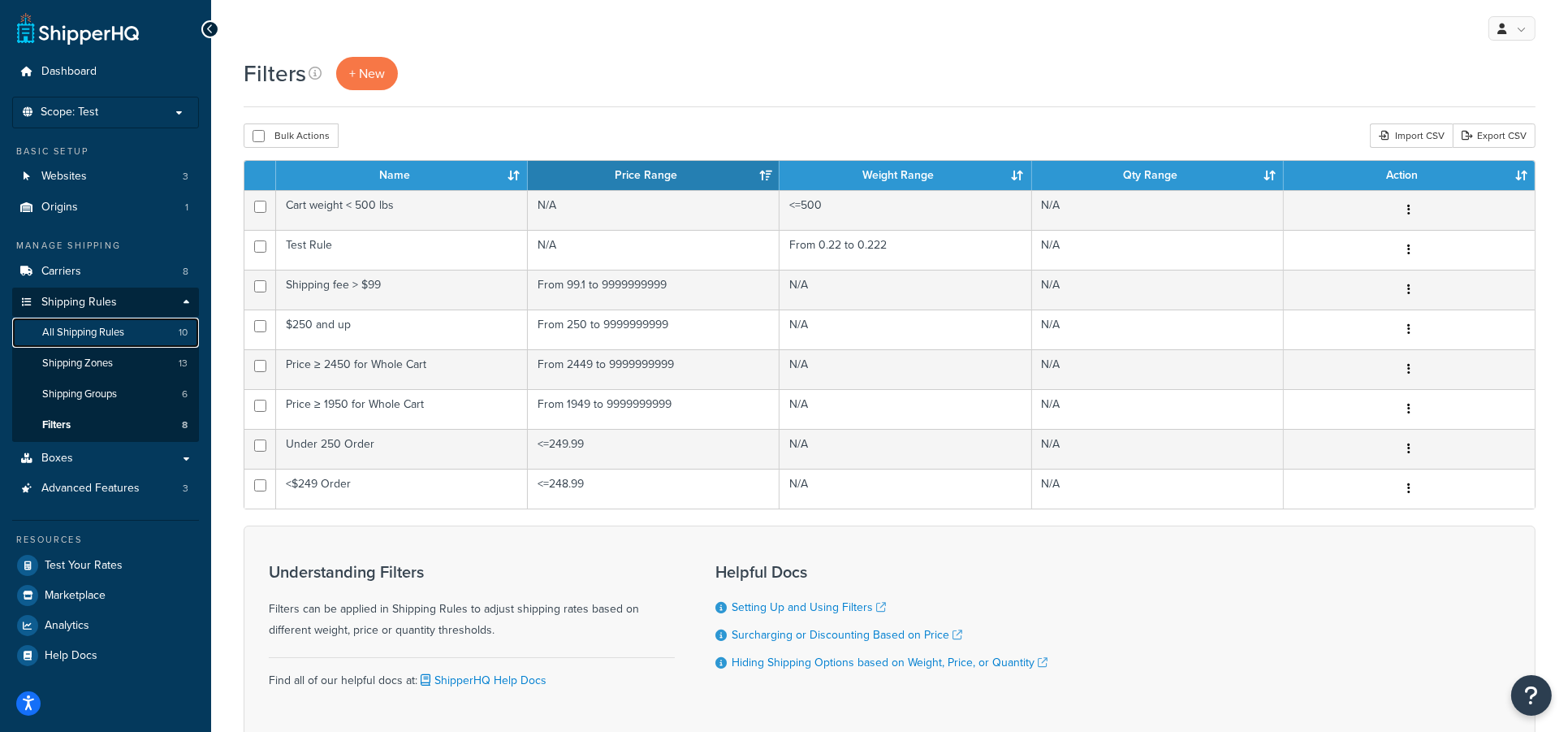
click at [83, 335] on span "All Shipping Rules" at bounding box center [83, 332] width 82 height 14
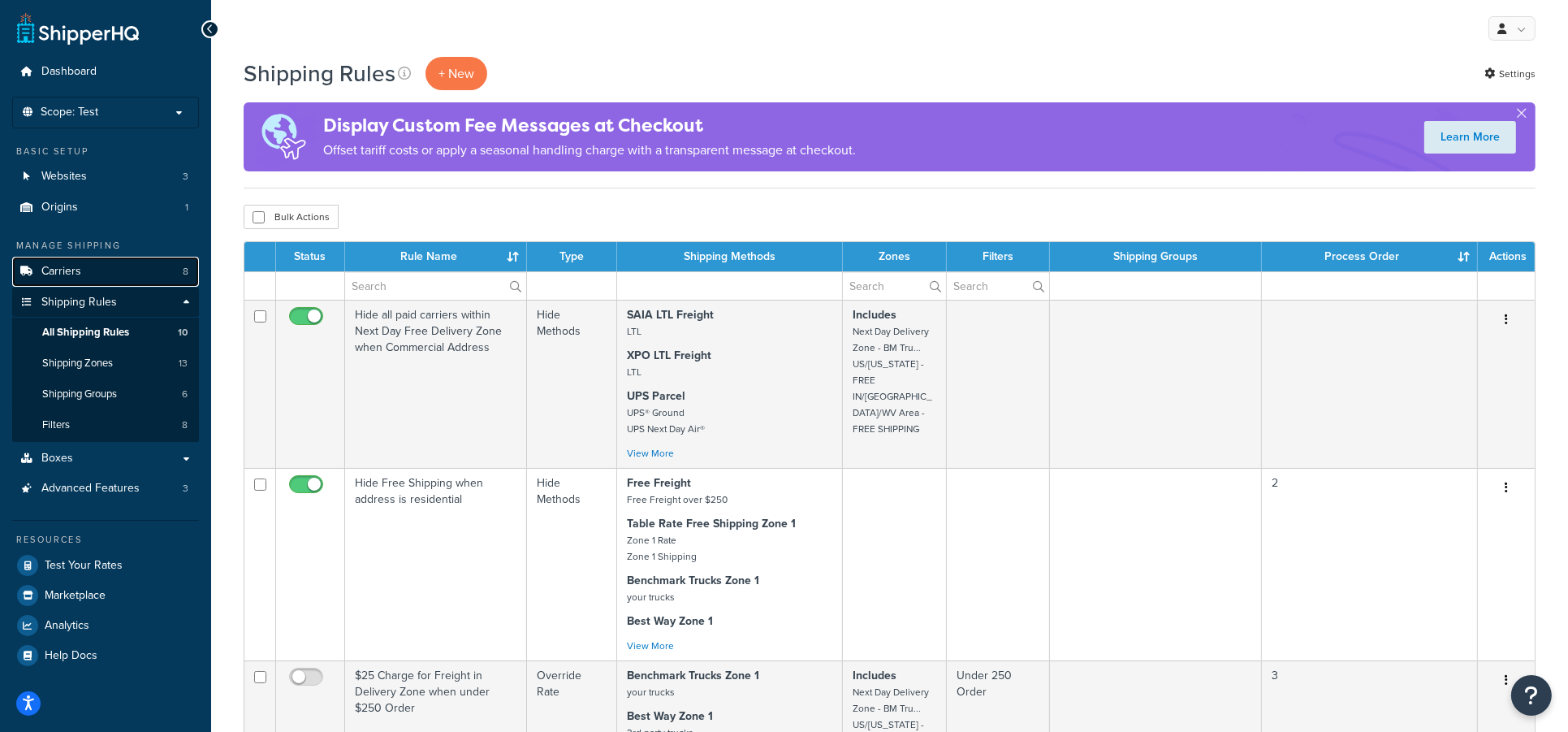
click at [68, 257] on link "Carriers 8" at bounding box center [106, 272] width 187 height 30
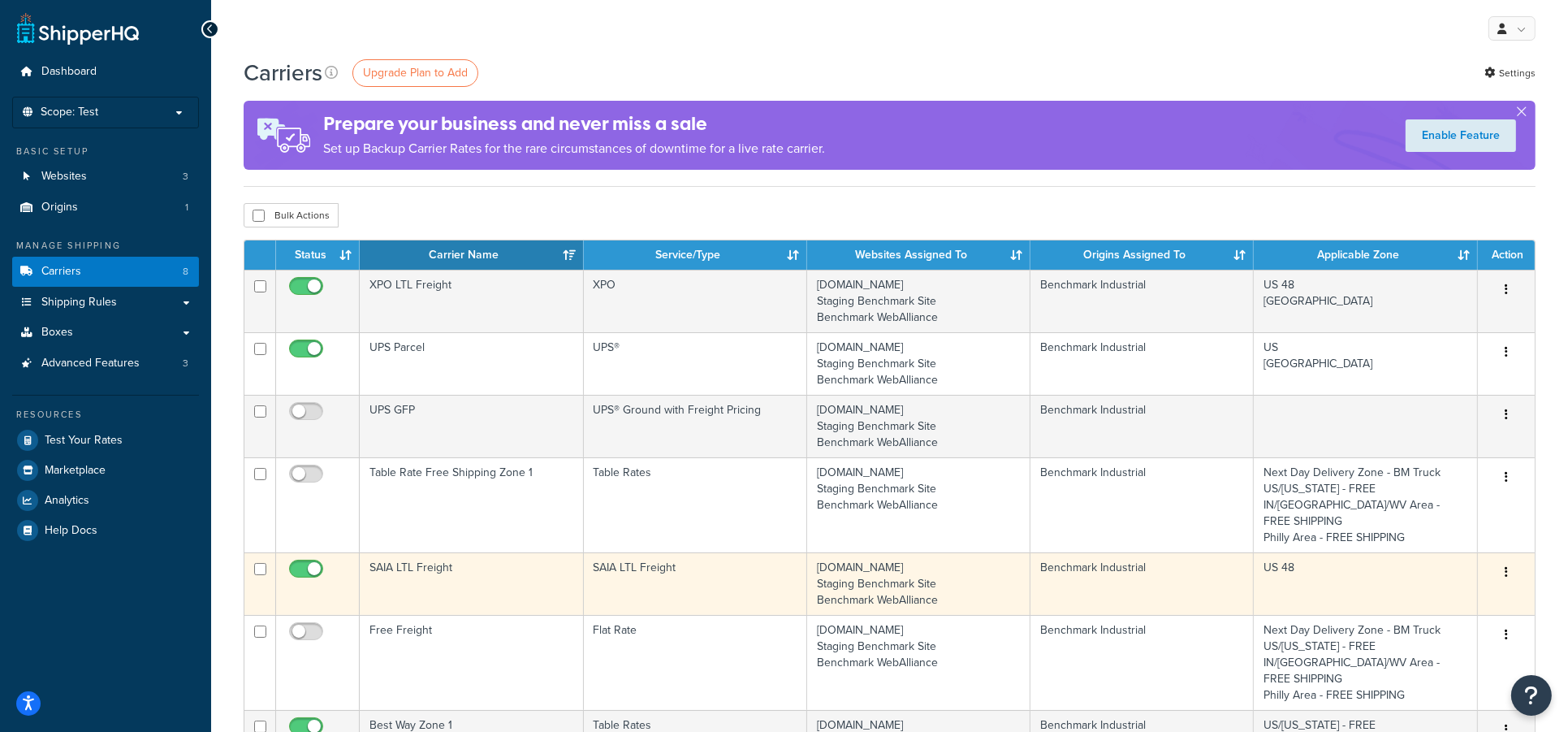
click at [478, 563] on td "SAIA LTL Freight" at bounding box center [471, 583] width 224 height 62
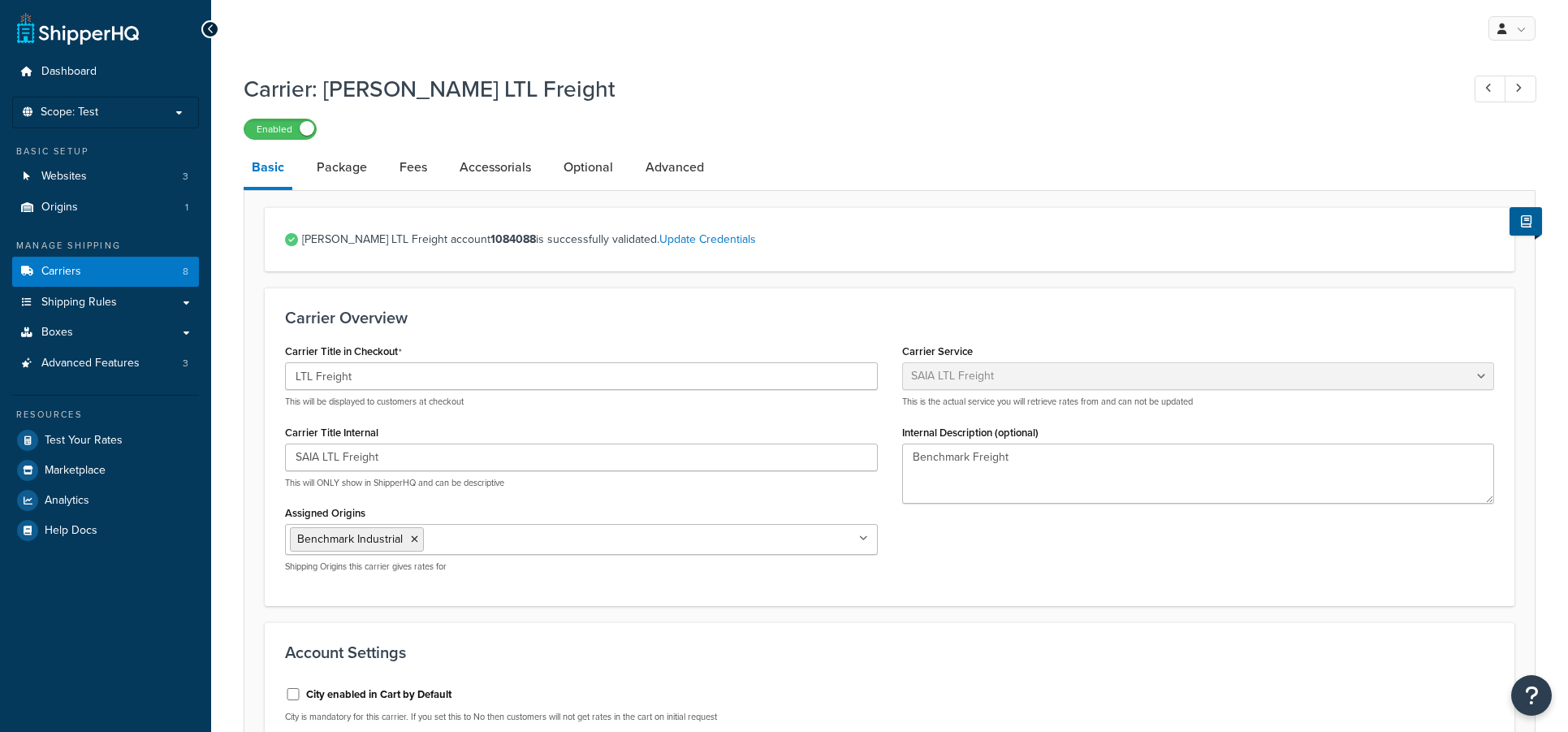
select select "saiaFreight"
click at [341, 156] on link "Package" at bounding box center [342, 167] width 66 height 39
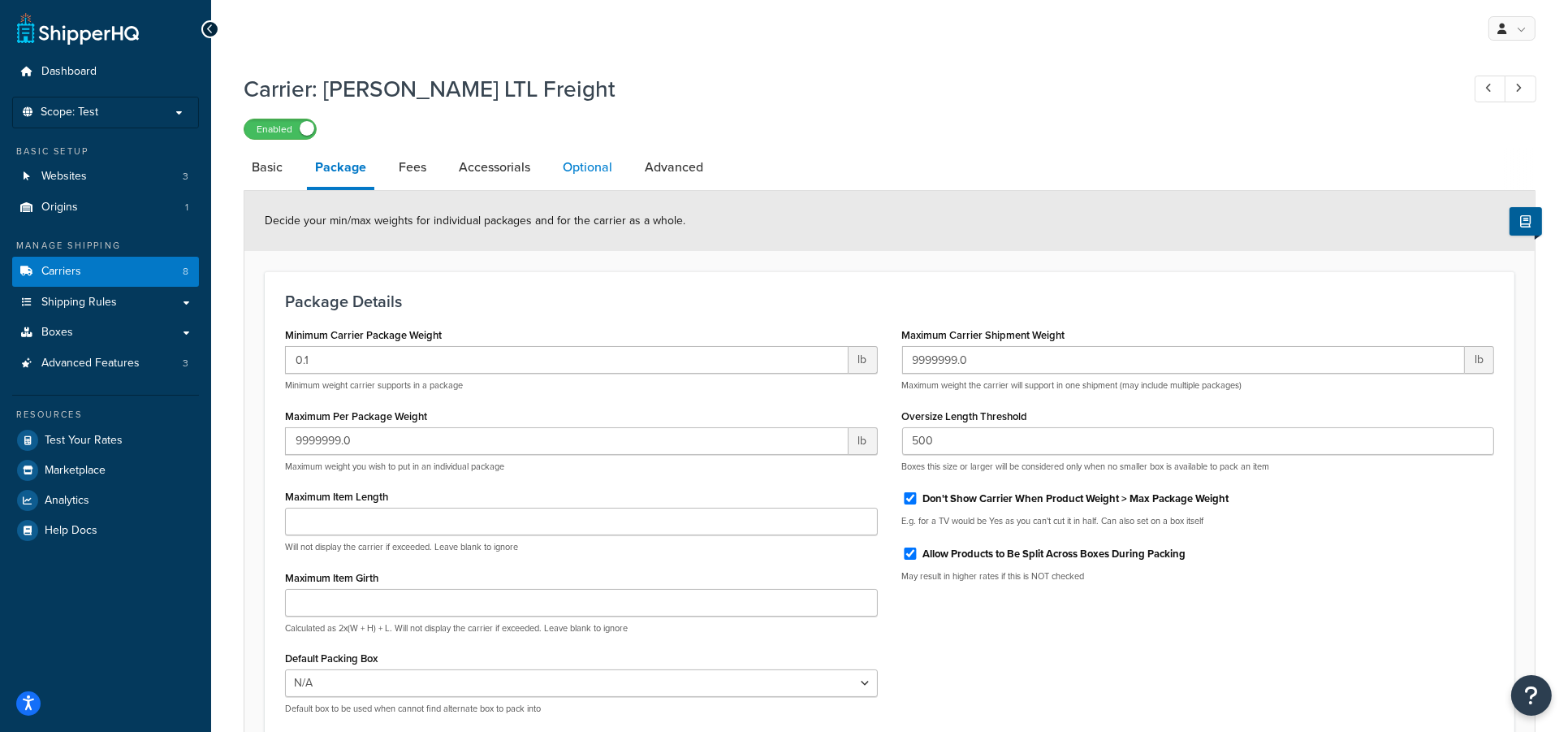
click at [583, 171] on link "Optional" at bounding box center [587, 167] width 66 height 39
select select "70"
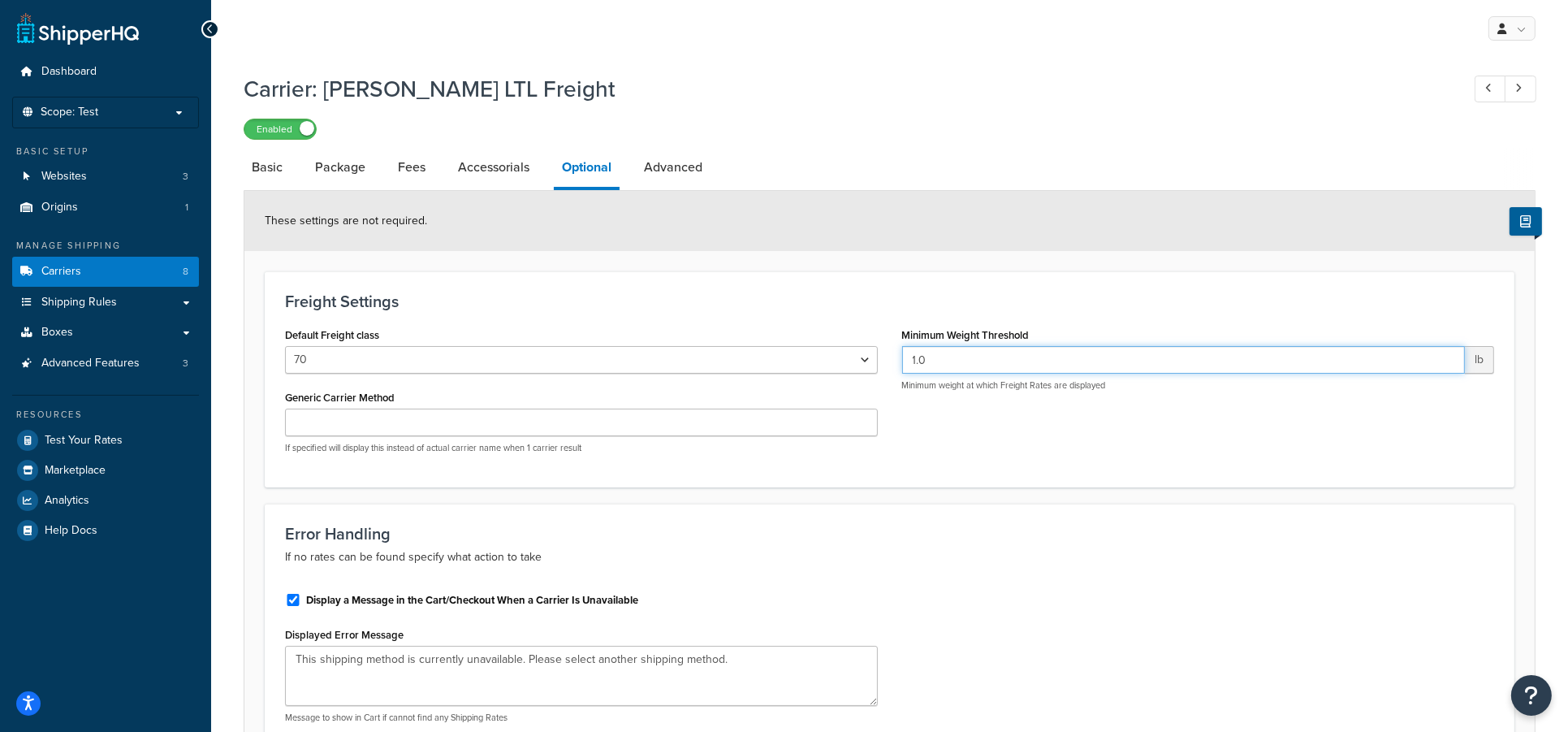
click at [1016, 360] on input "1.0" at bounding box center [1184, 359] width 563 height 27
click at [941, 339] on label "Minimum Weight Threshold" at bounding box center [966, 335] width 127 height 12
click at [941, 346] on input "1.0" at bounding box center [1184, 359] width 563 height 27
click at [1014, 351] on input "1.0" at bounding box center [1184, 359] width 563 height 27
drag, startPoint x: 1043, startPoint y: 355, endPoint x: 795, endPoint y: 355, distance: 248.0
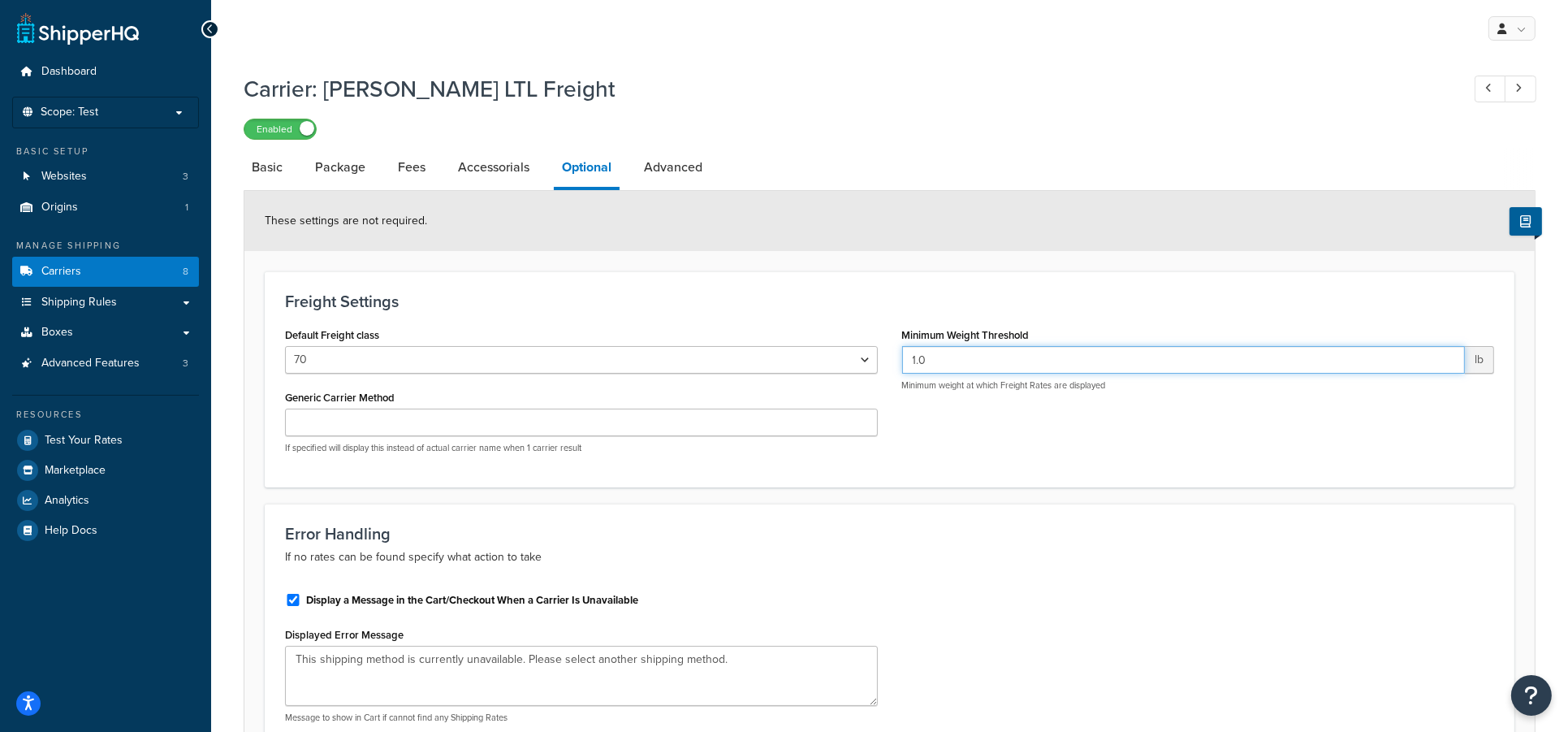
click at [795, 355] on div "Default Freight class 50 55 60 65 70 77.5 85 92.5 100 110 125 150 175 200 250 3…" at bounding box center [889, 395] width 1233 height 143
type input "20"
click at [1110, 418] on div "Default Freight class 50 55 60 65 70 77.5 85 92.5 100 110 125 150 175 200 250 3…" at bounding box center [889, 395] width 1233 height 143
click at [320, 163] on link "Package" at bounding box center [340, 167] width 66 height 39
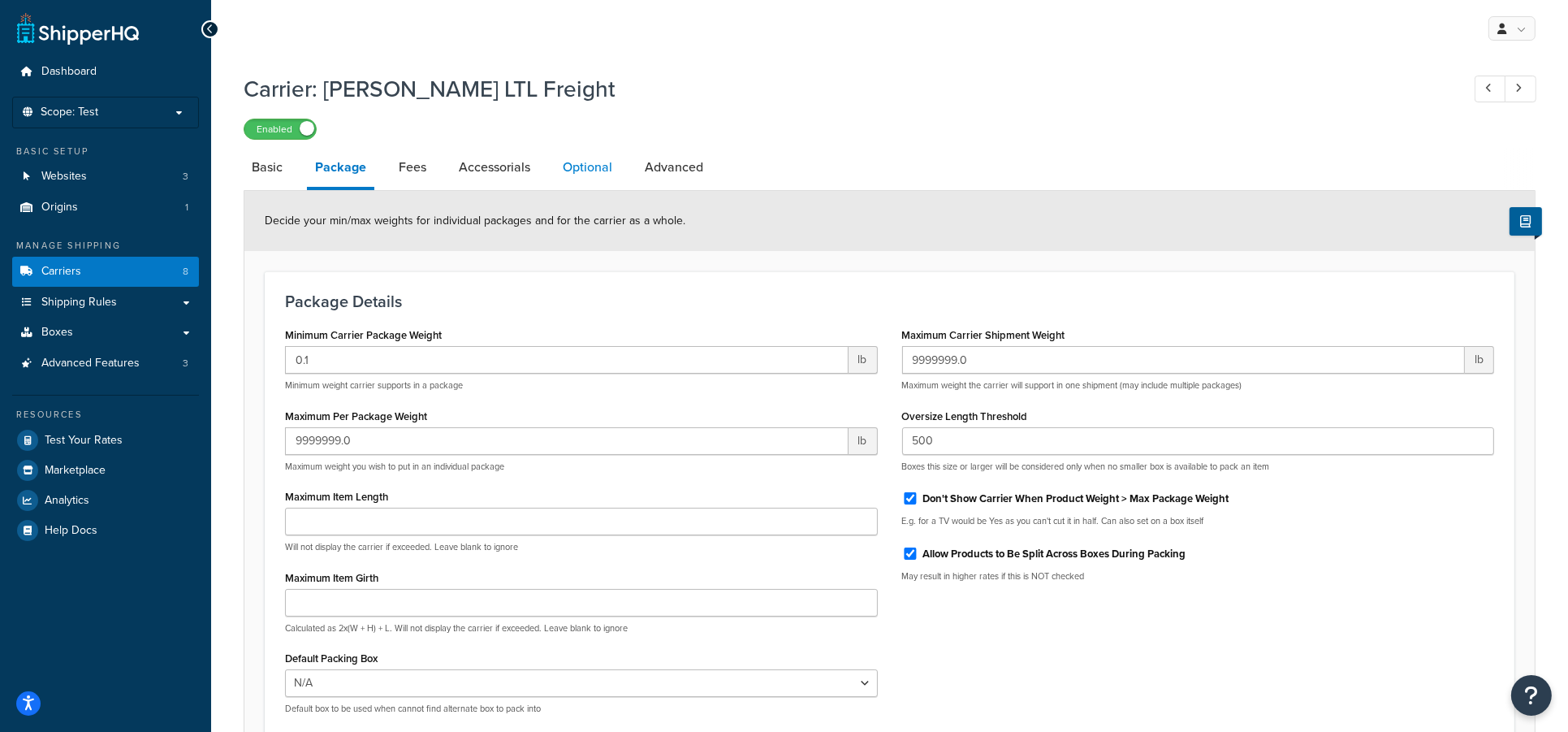
click at [581, 159] on link "Optional" at bounding box center [587, 167] width 66 height 39
select select "70"
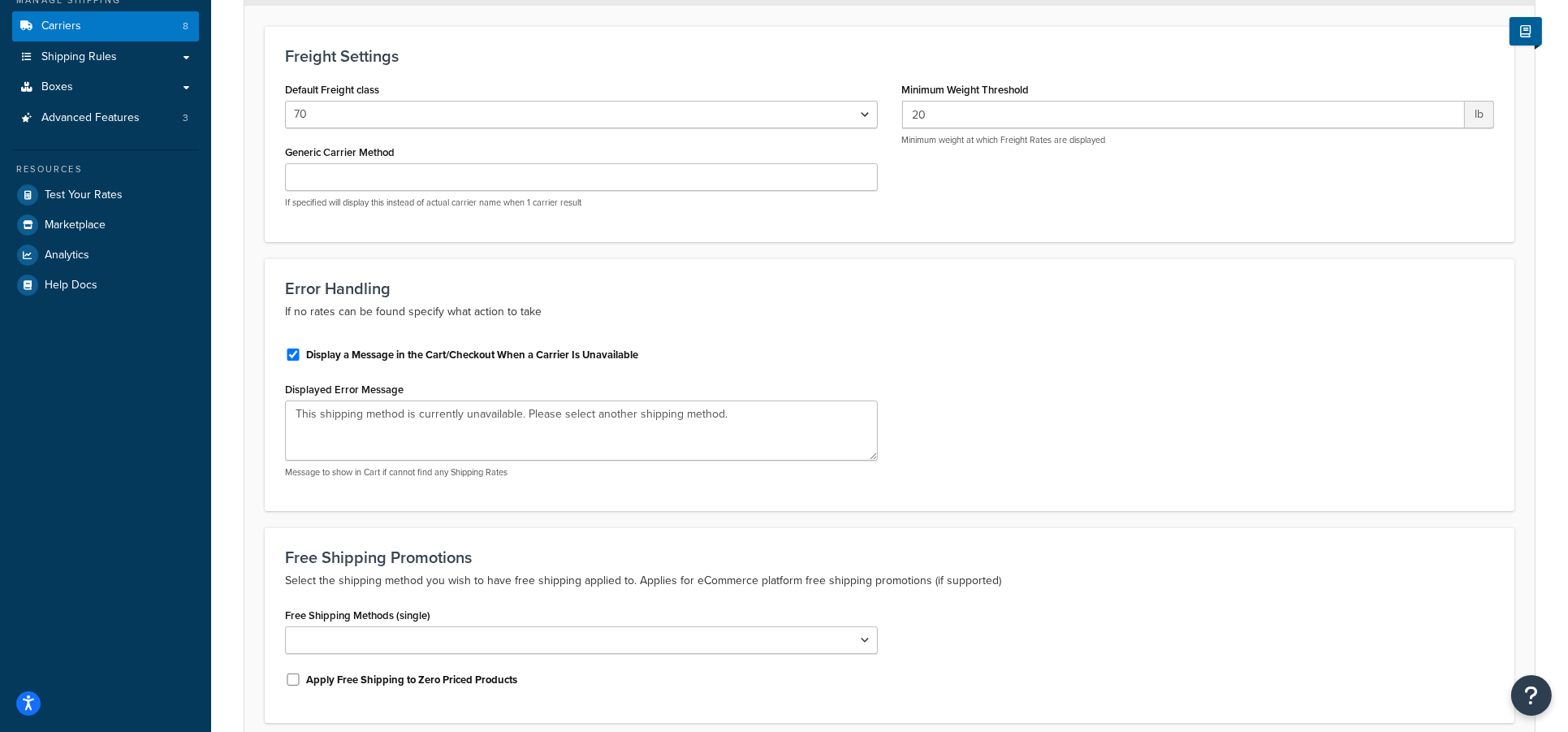
scroll to position [384, 0]
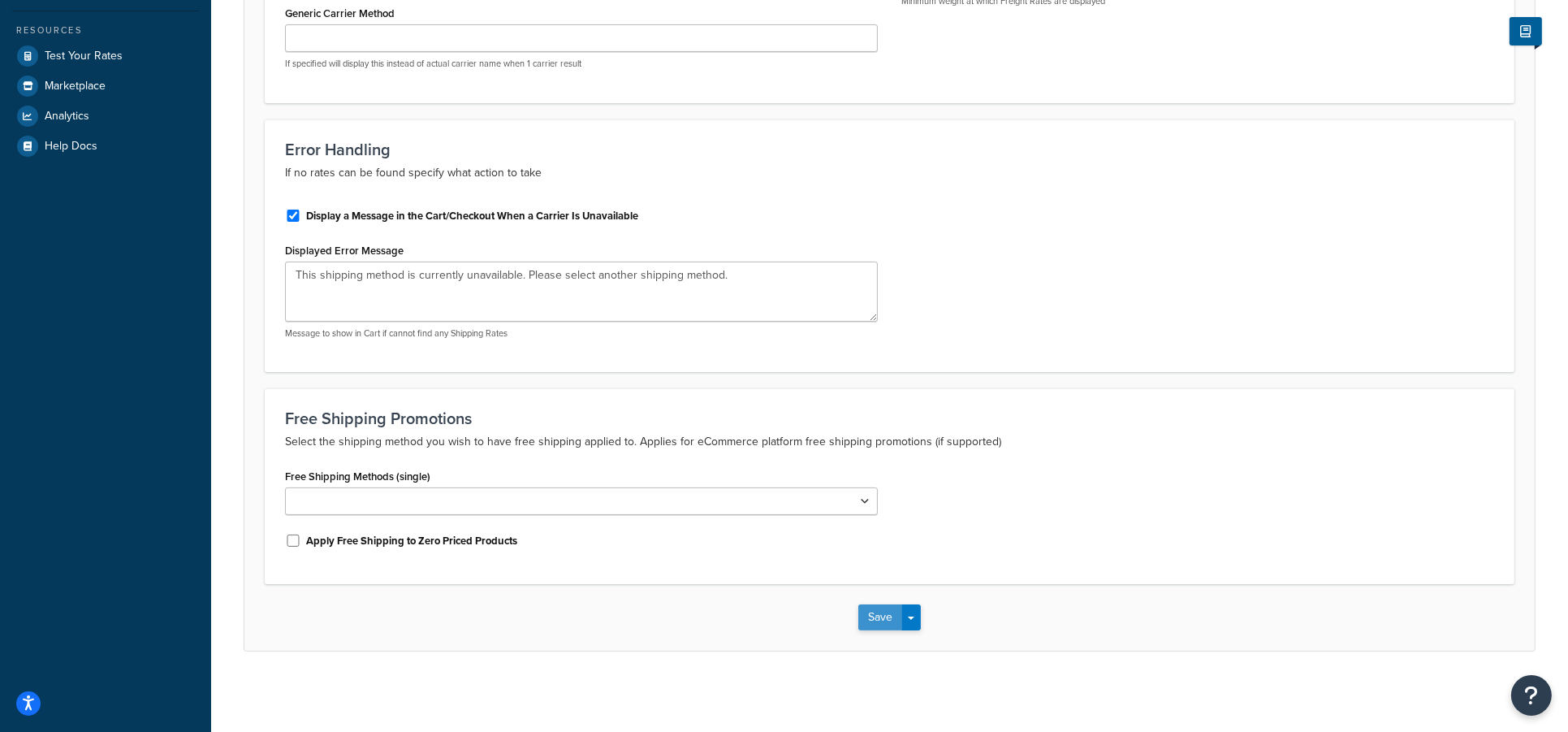
click at [876, 619] on button "Save" at bounding box center [880, 617] width 44 height 26
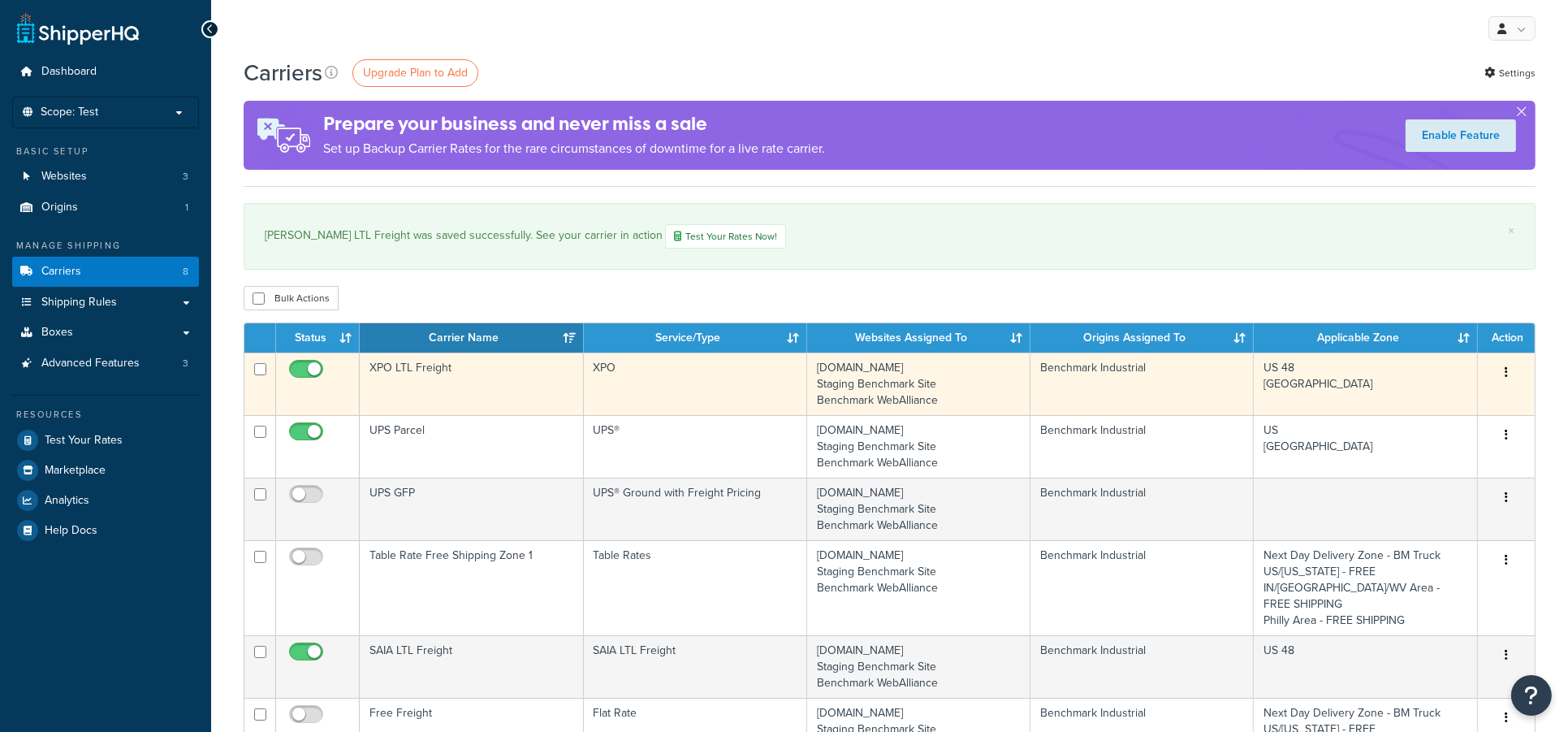
click at [442, 385] on td "XPO LTL Freight" at bounding box center [471, 383] width 224 height 62
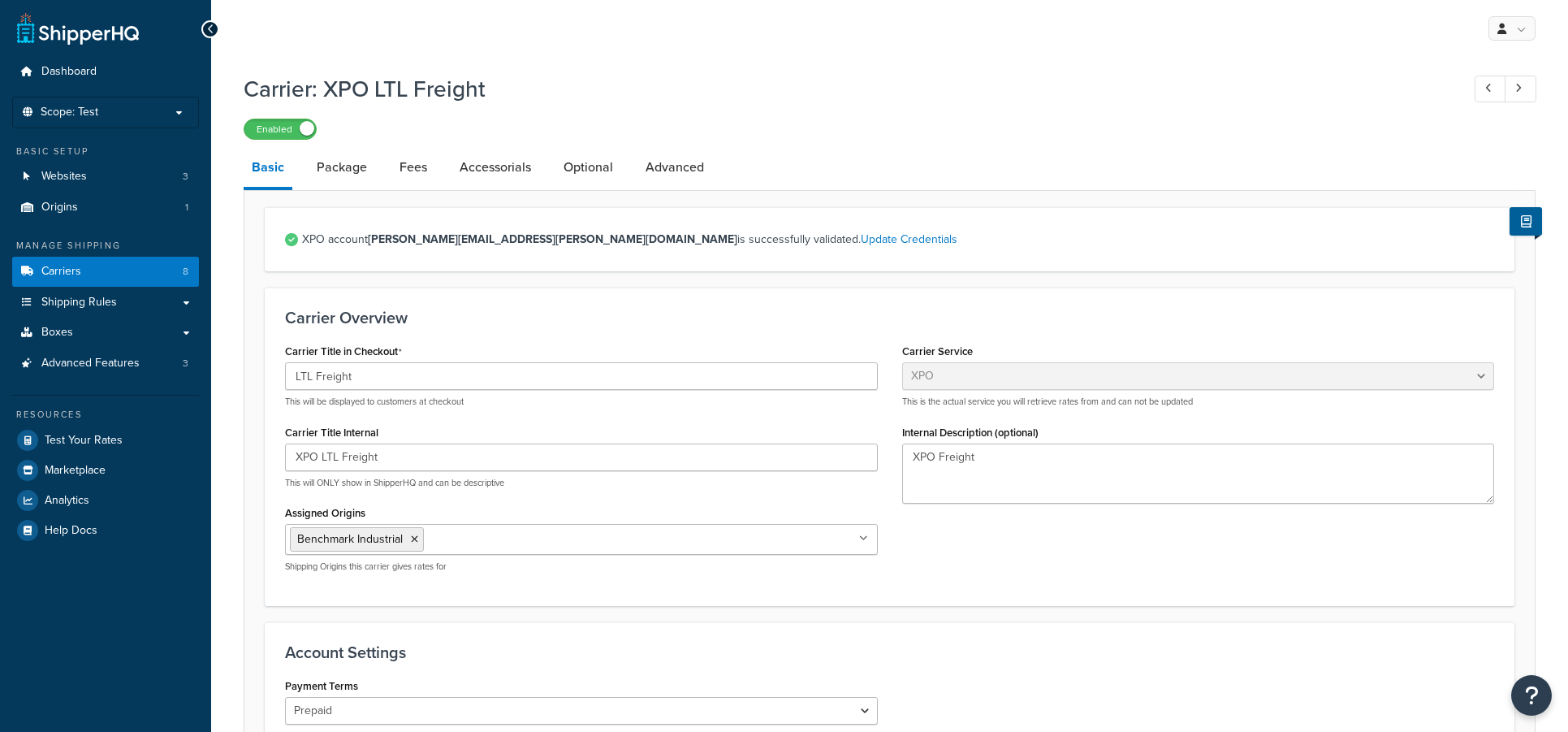
select select "conwayFreight"
click at [568, 169] on link "Optional" at bounding box center [587, 167] width 66 height 39
select select "70"
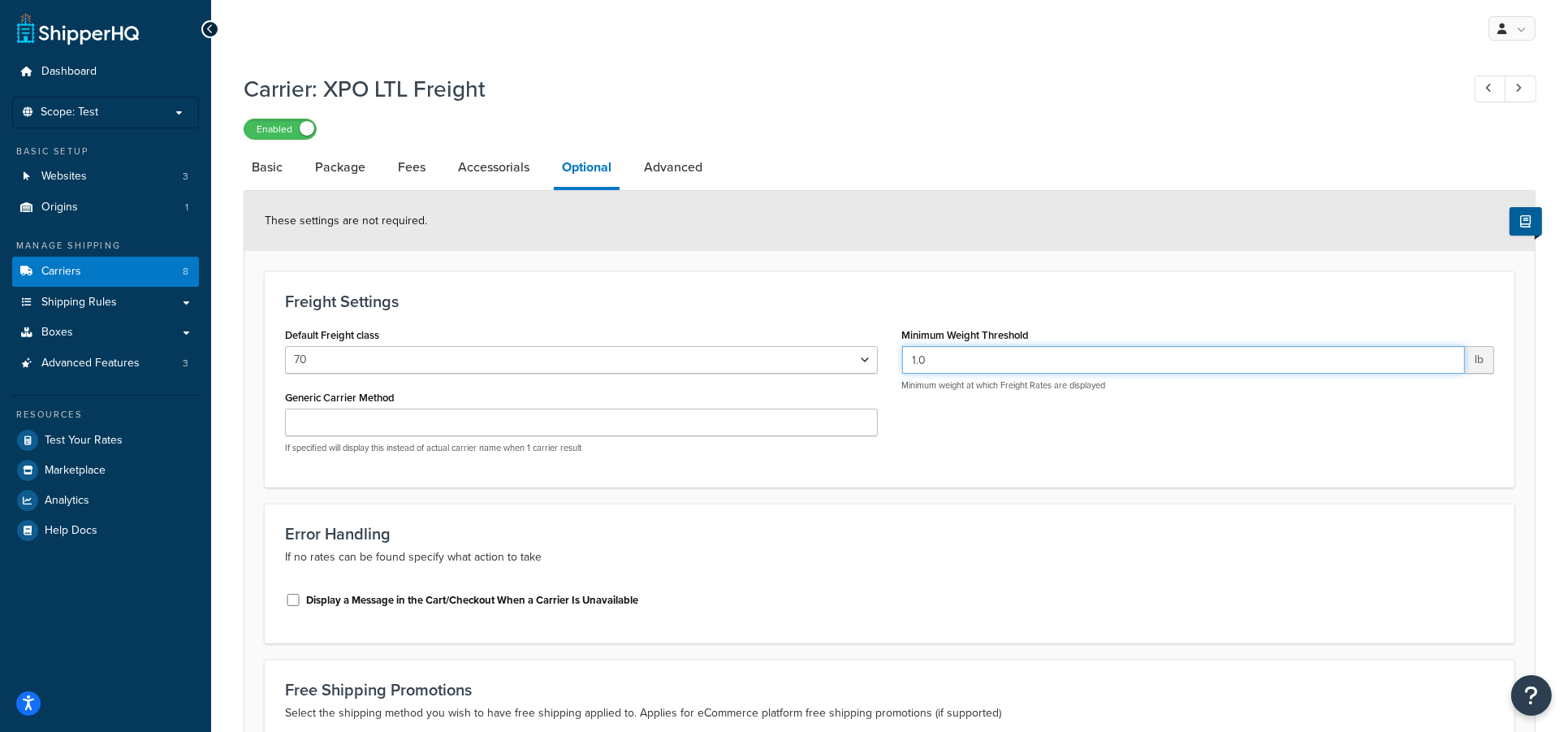
drag, startPoint x: 937, startPoint y: 358, endPoint x: 843, endPoint y: 355, distance: 94.0
click at [843, 355] on div "Default Freight class 50 55 60 65 70 77.5 85 92.5 100 110 125 150 175 200 250 3…" at bounding box center [889, 395] width 1233 height 143
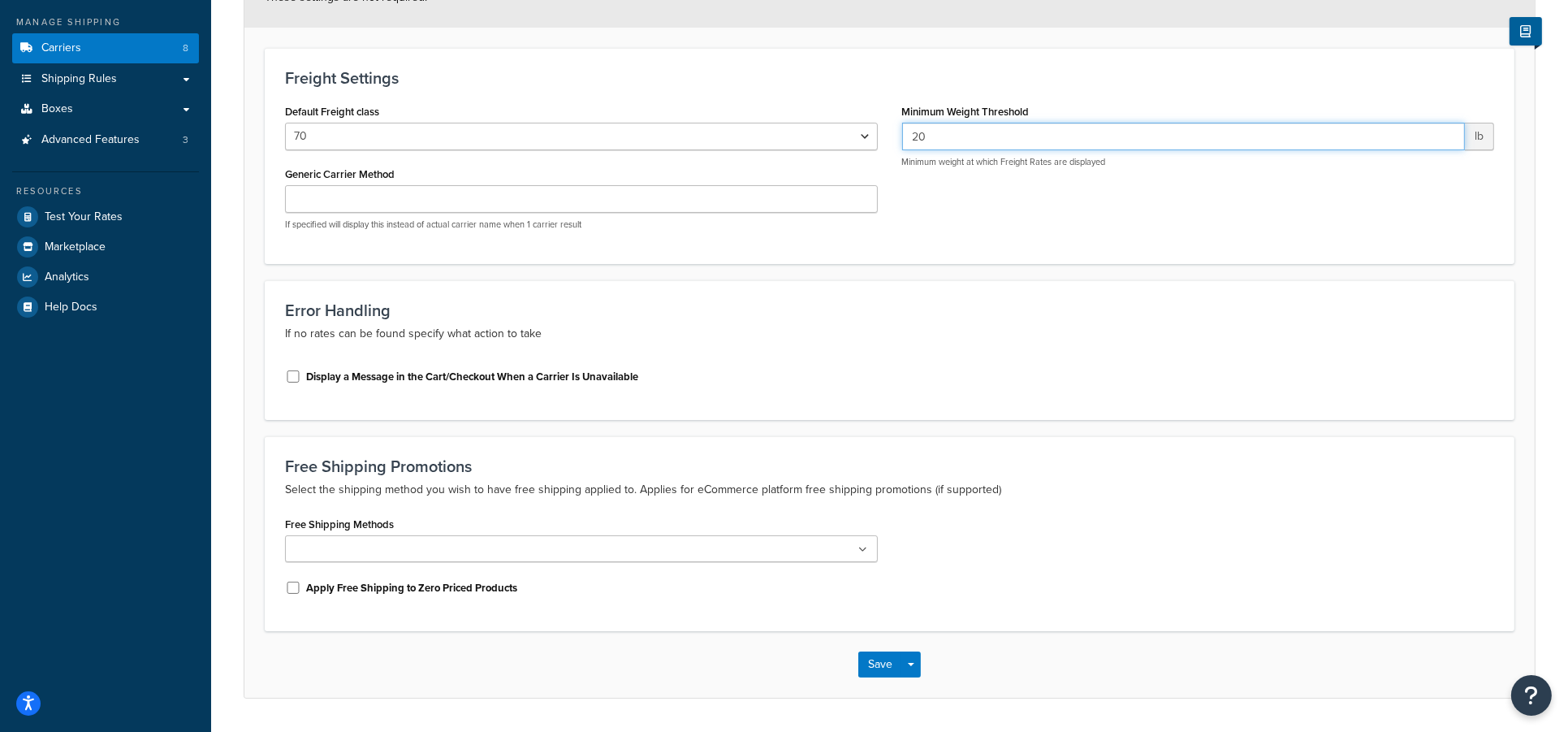
scroll to position [270, 0]
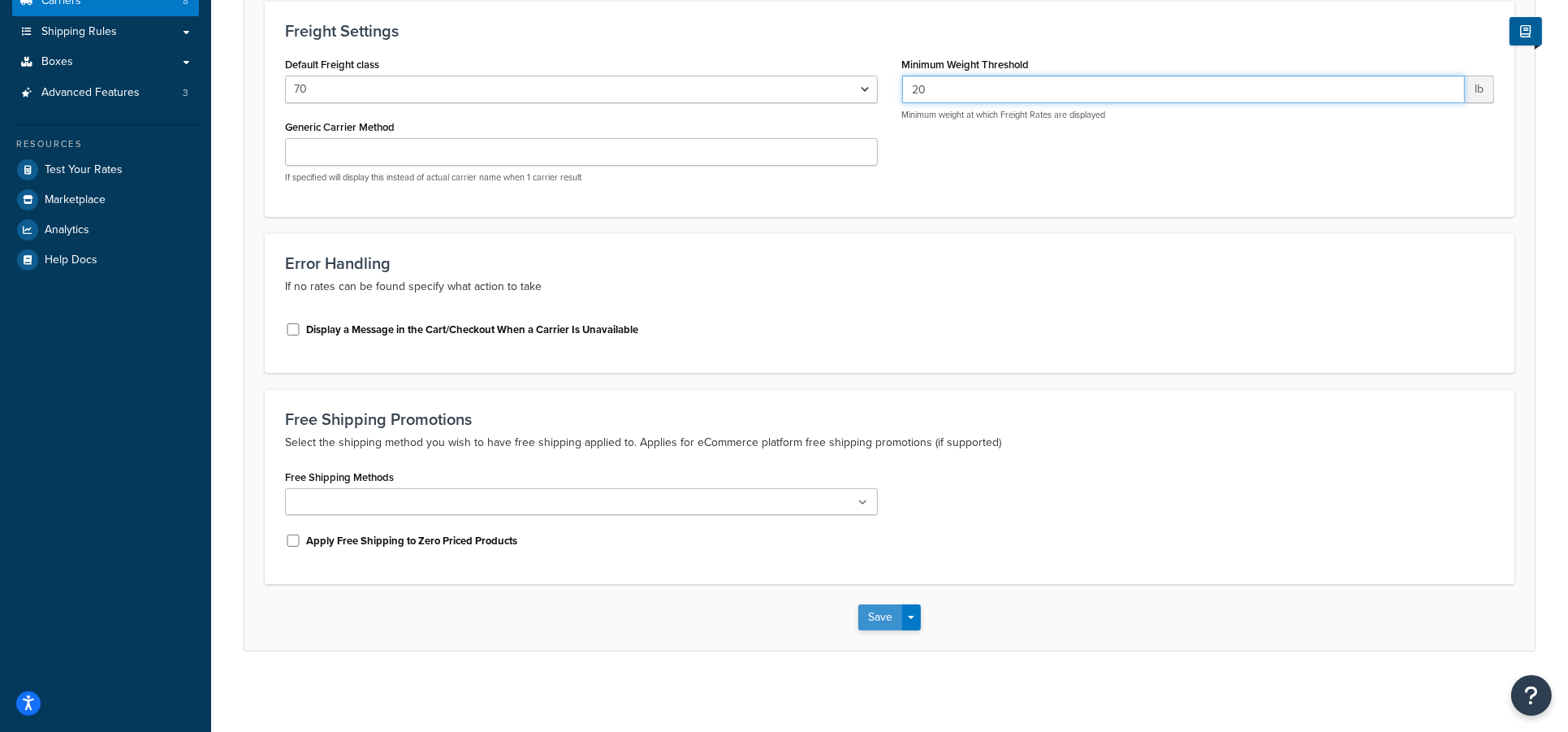
type input "20"
click at [871, 612] on button "Save" at bounding box center [880, 617] width 44 height 26
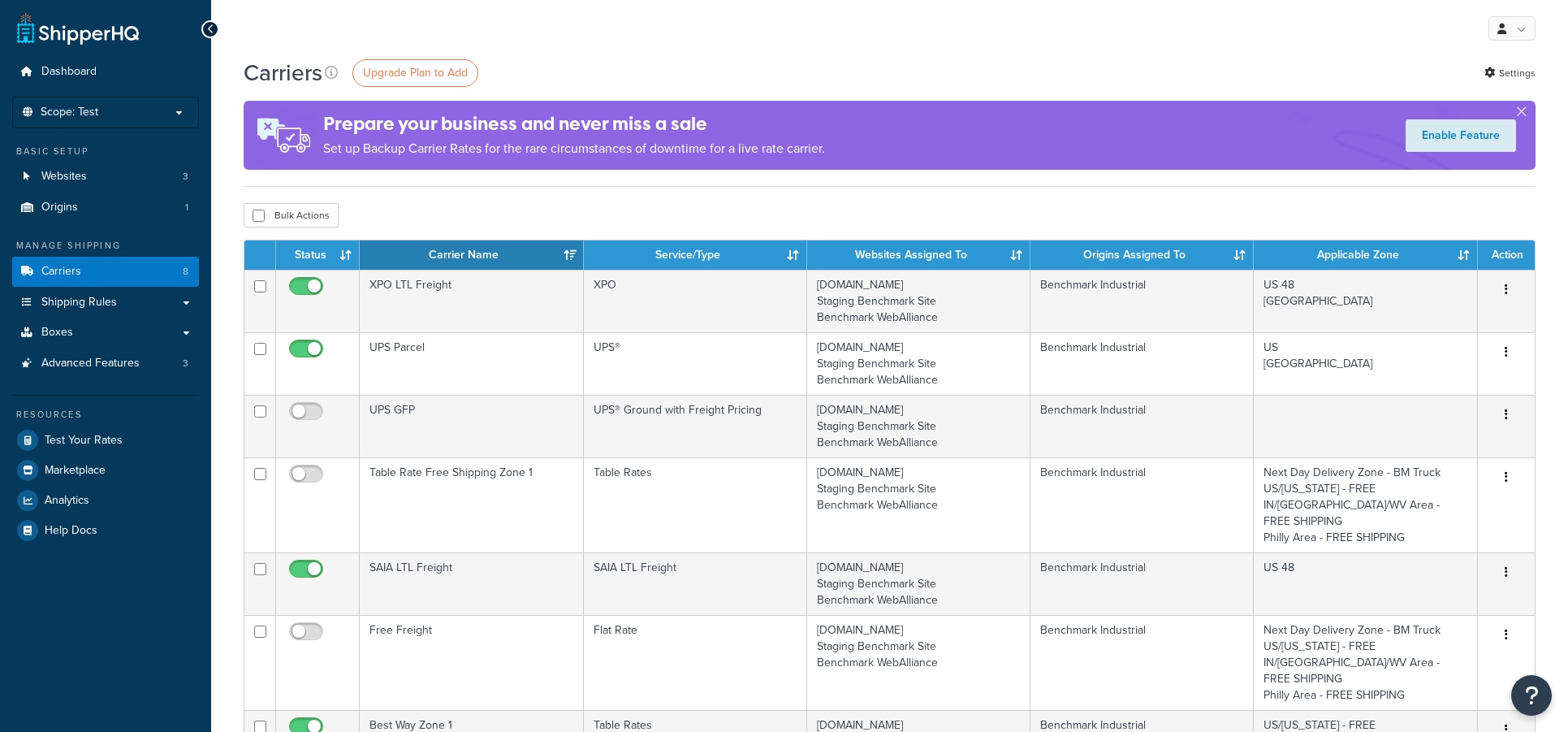
click at [686, 37] on div "My Profile Billing Global Settings Contact Us Logout" at bounding box center [889, 28] width 1357 height 56
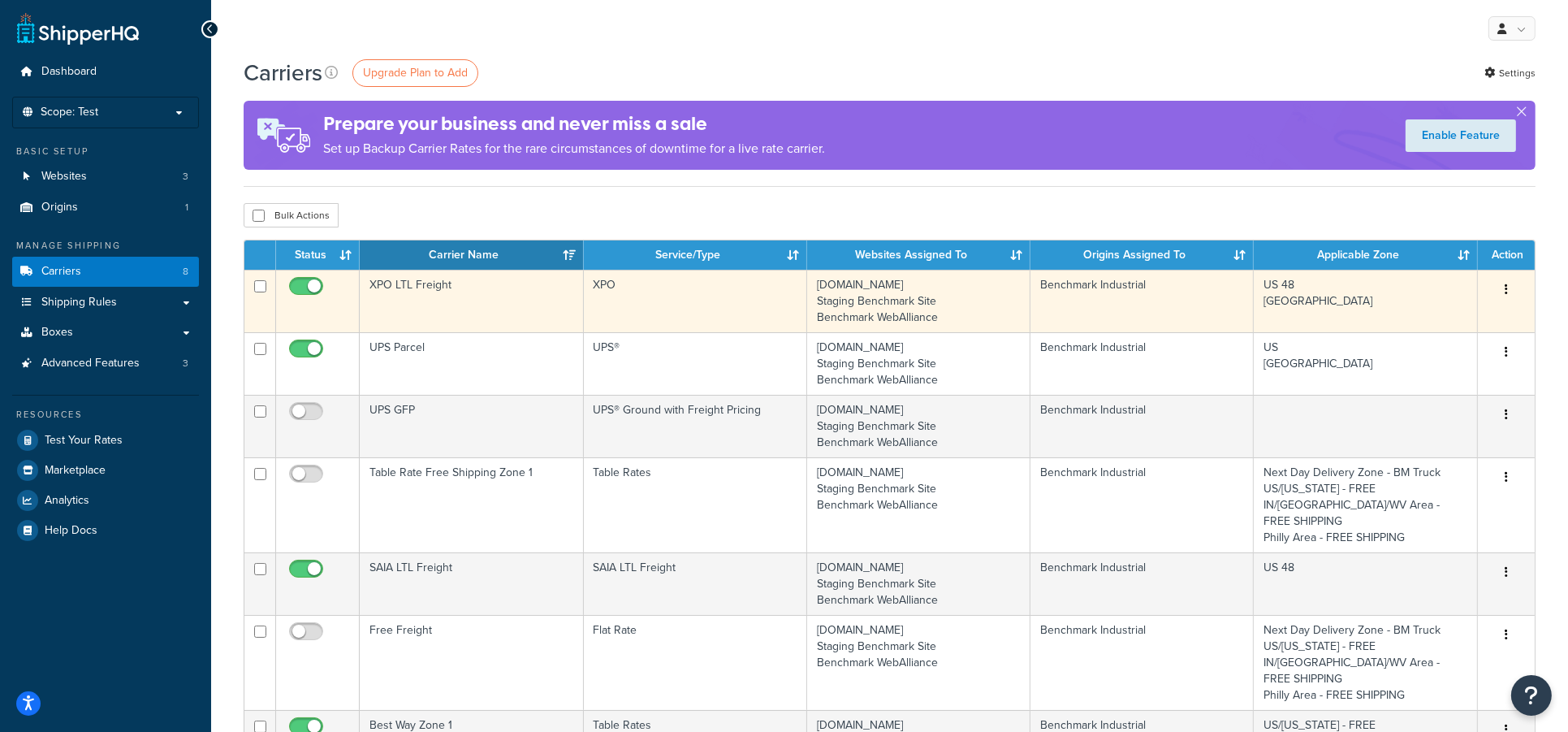
click at [431, 278] on td "XPO LTL Freight" at bounding box center [471, 300] width 224 height 62
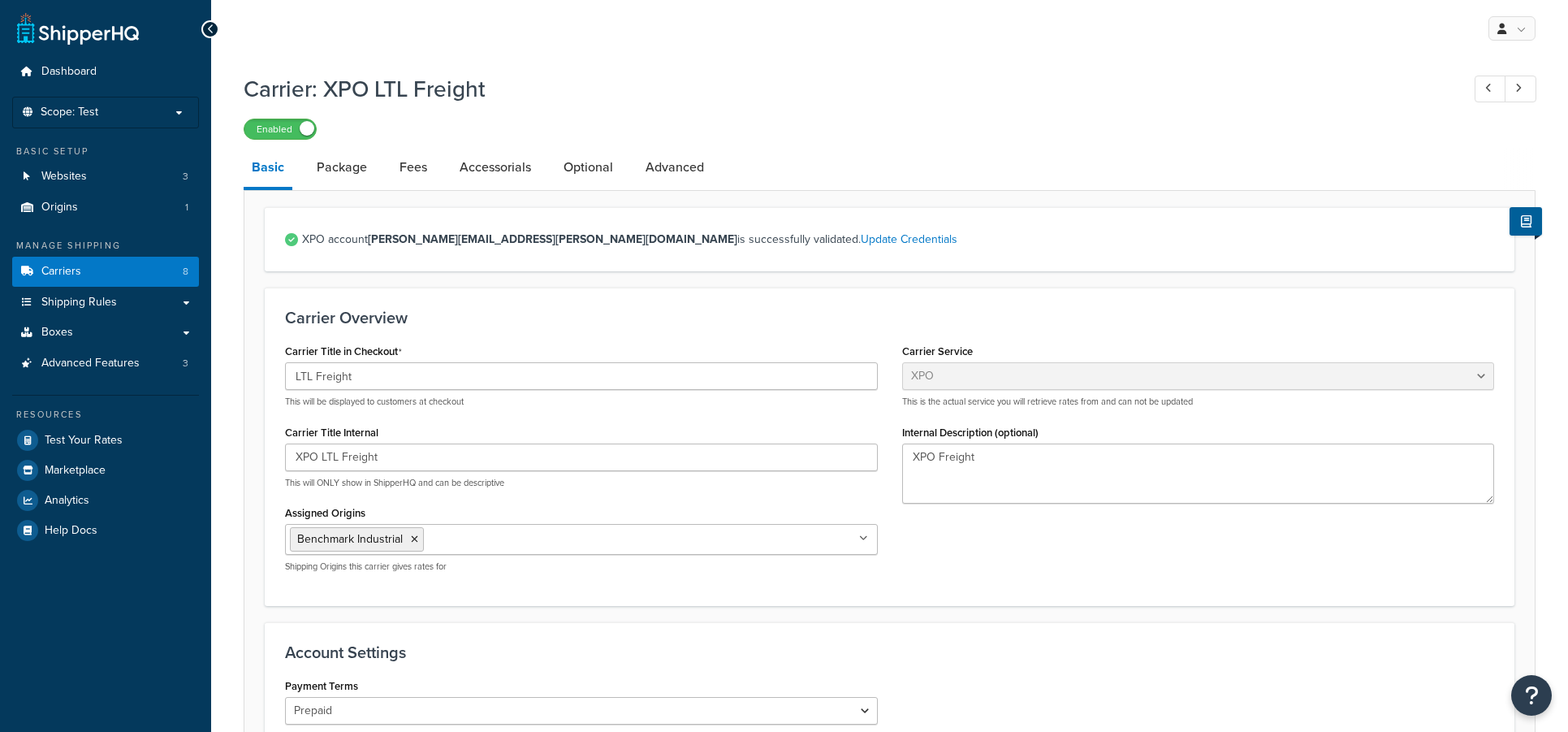
select select "conwayFreight"
click at [345, 167] on link "Package" at bounding box center [342, 167] width 66 height 39
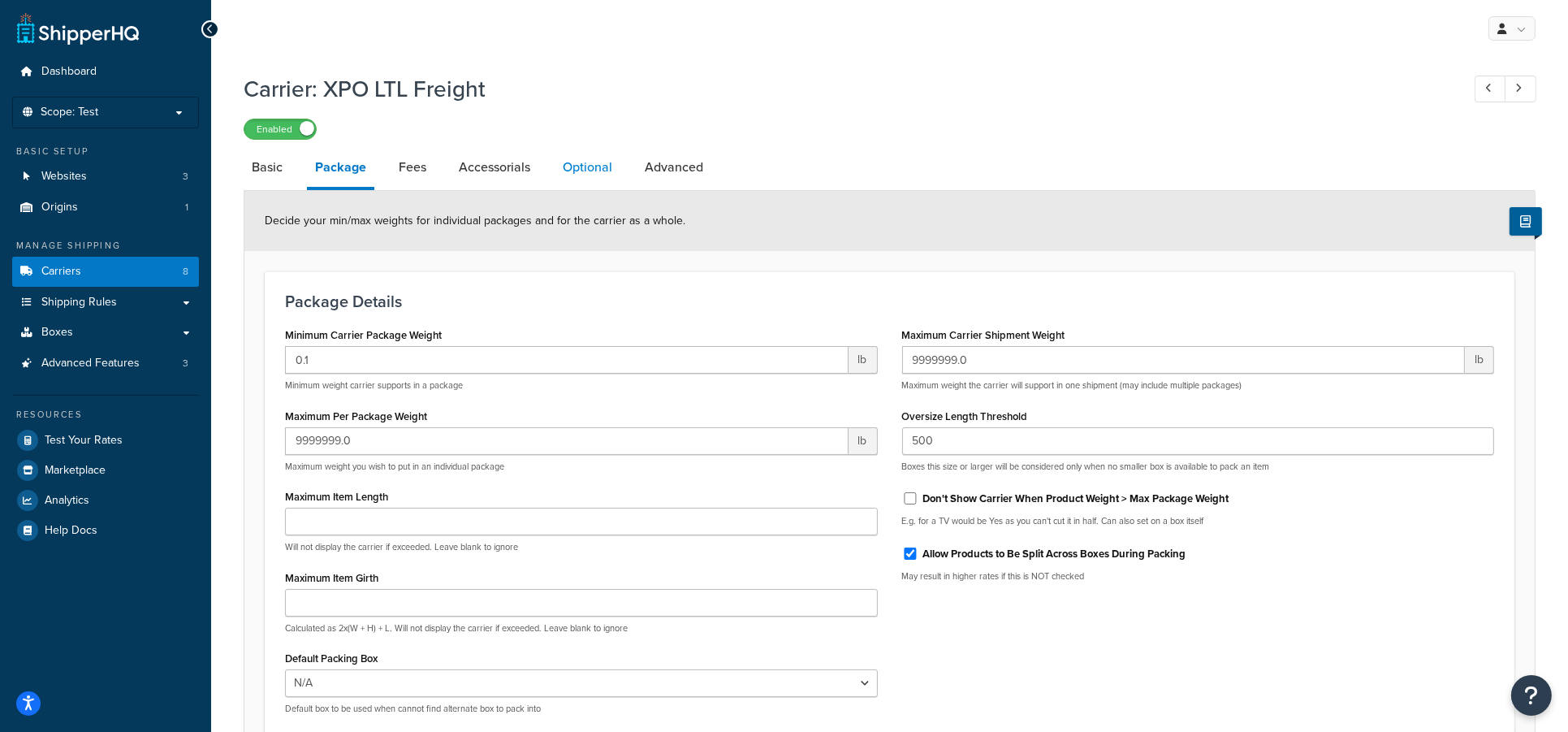
click at [590, 160] on link "Optional" at bounding box center [587, 167] width 66 height 39
select select "70"
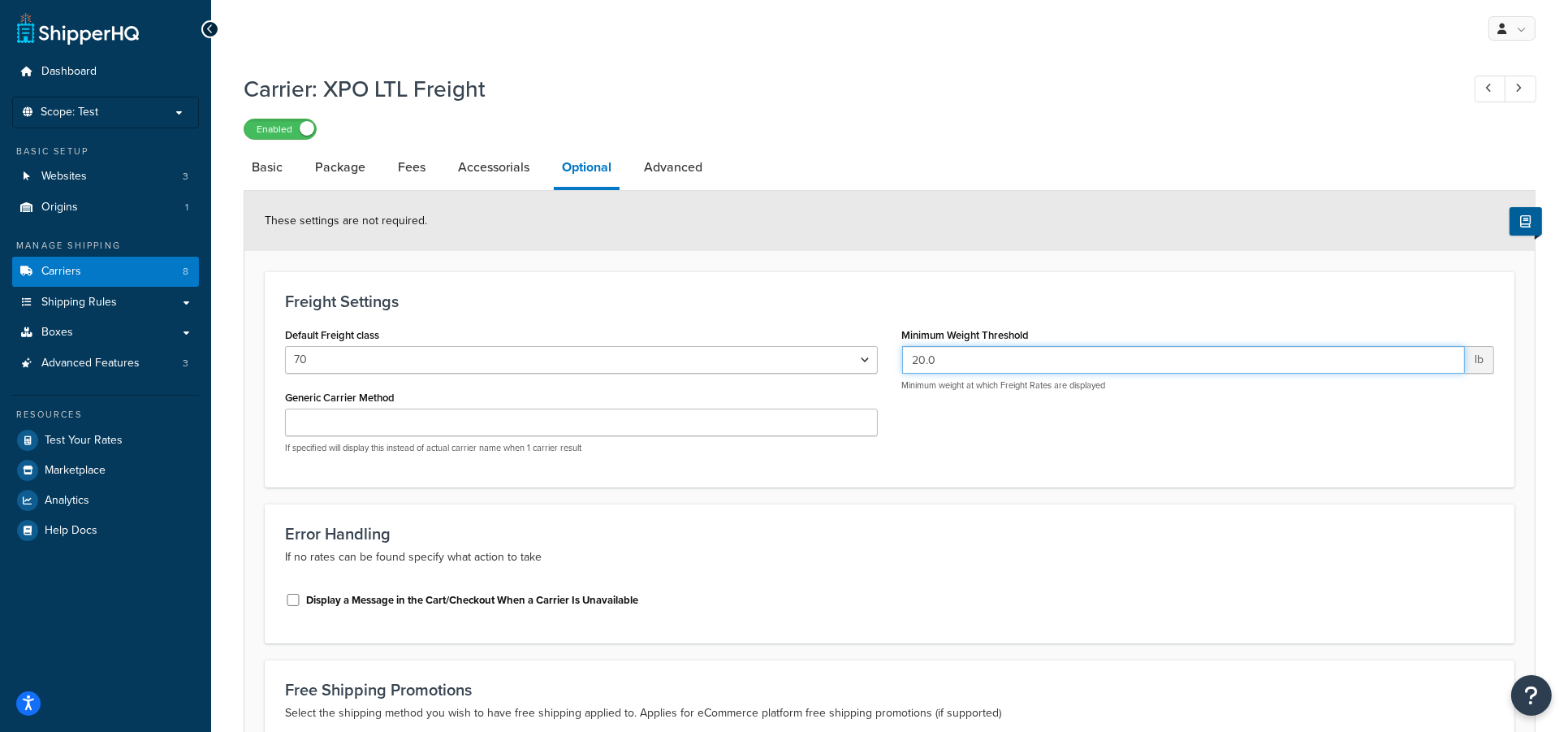
click at [982, 374] on div "20.0 lb Minimum weight at which Freight Rates are displayed" at bounding box center [1198, 368] width 592 height 46
drag, startPoint x: 962, startPoint y: 361, endPoint x: 869, endPoint y: 360, distance: 93.0
click at [869, 360] on div "Default Freight class 50 55 60 65 70 77.5 85 92.5 100 110 125 150 175 200 250 3…" at bounding box center [889, 395] width 1233 height 143
type input "150"
click at [1109, 443] on div "Default Freight class 50 55 60 65 70 77.5 85 92.5 100 110 125 150 175 200 250 3…" at bounding box center [889, 395] width 1233 height 143
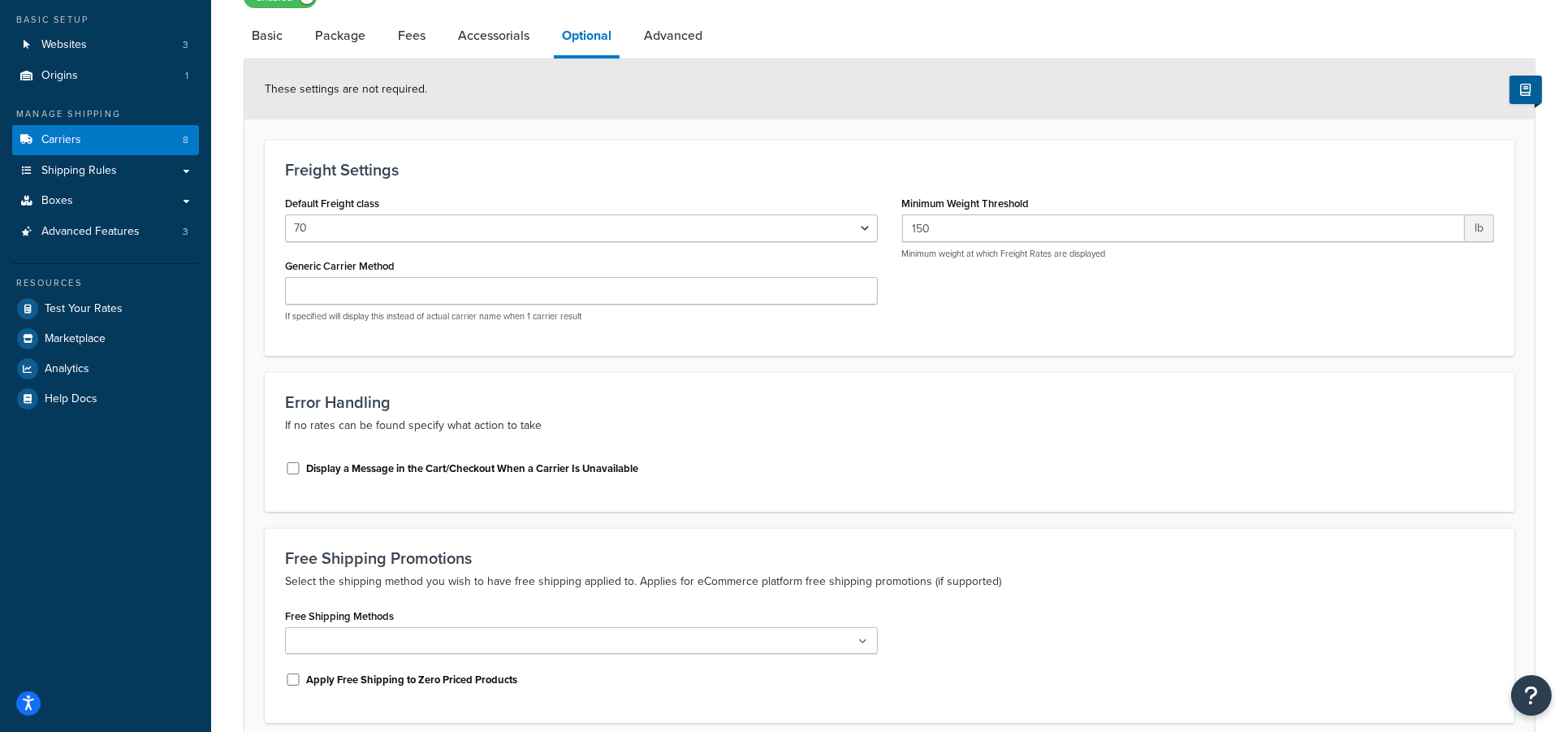
scroll to position [270, 0]
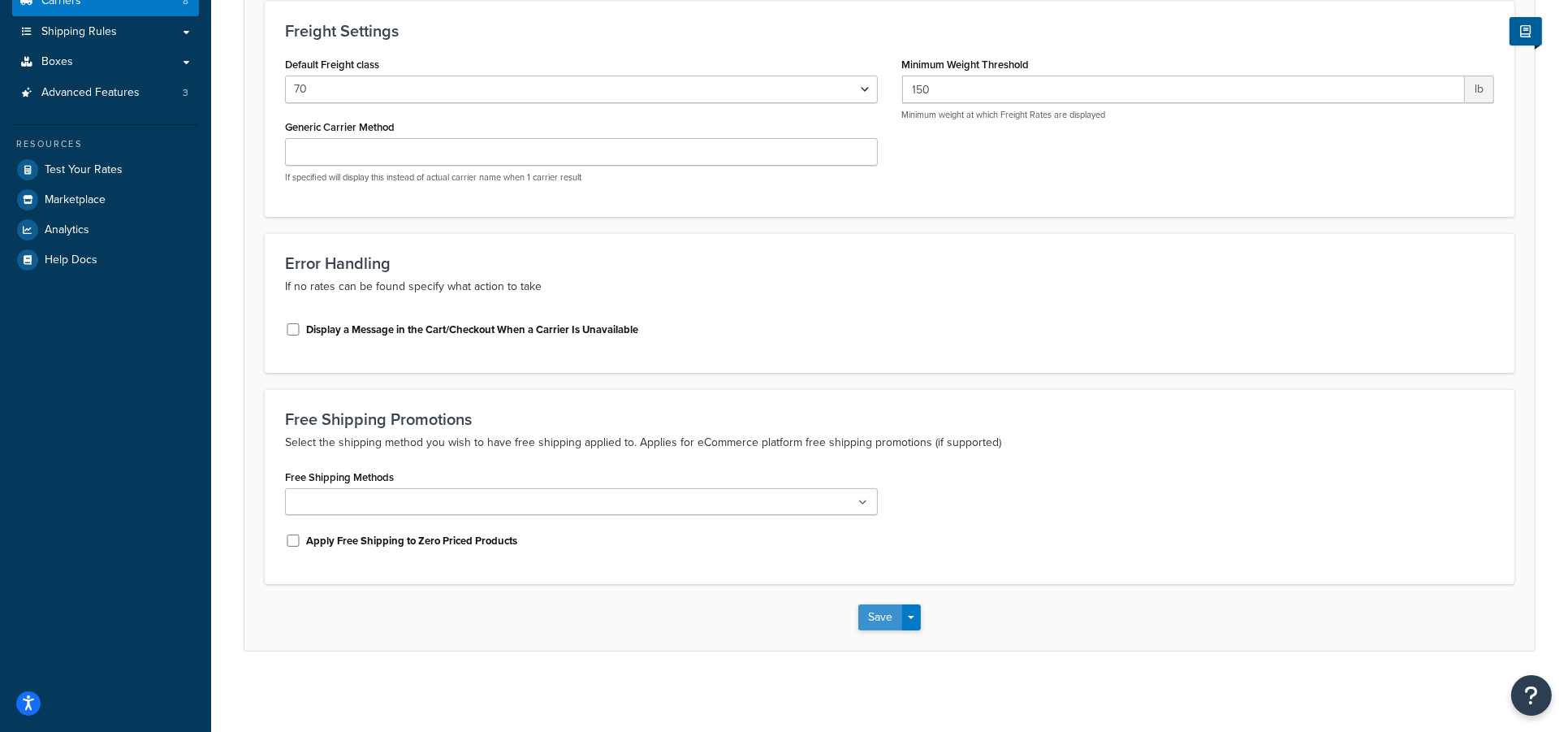
click at [885, 610] on button "Save" at bounding box center [880, 617] width 44 height 26
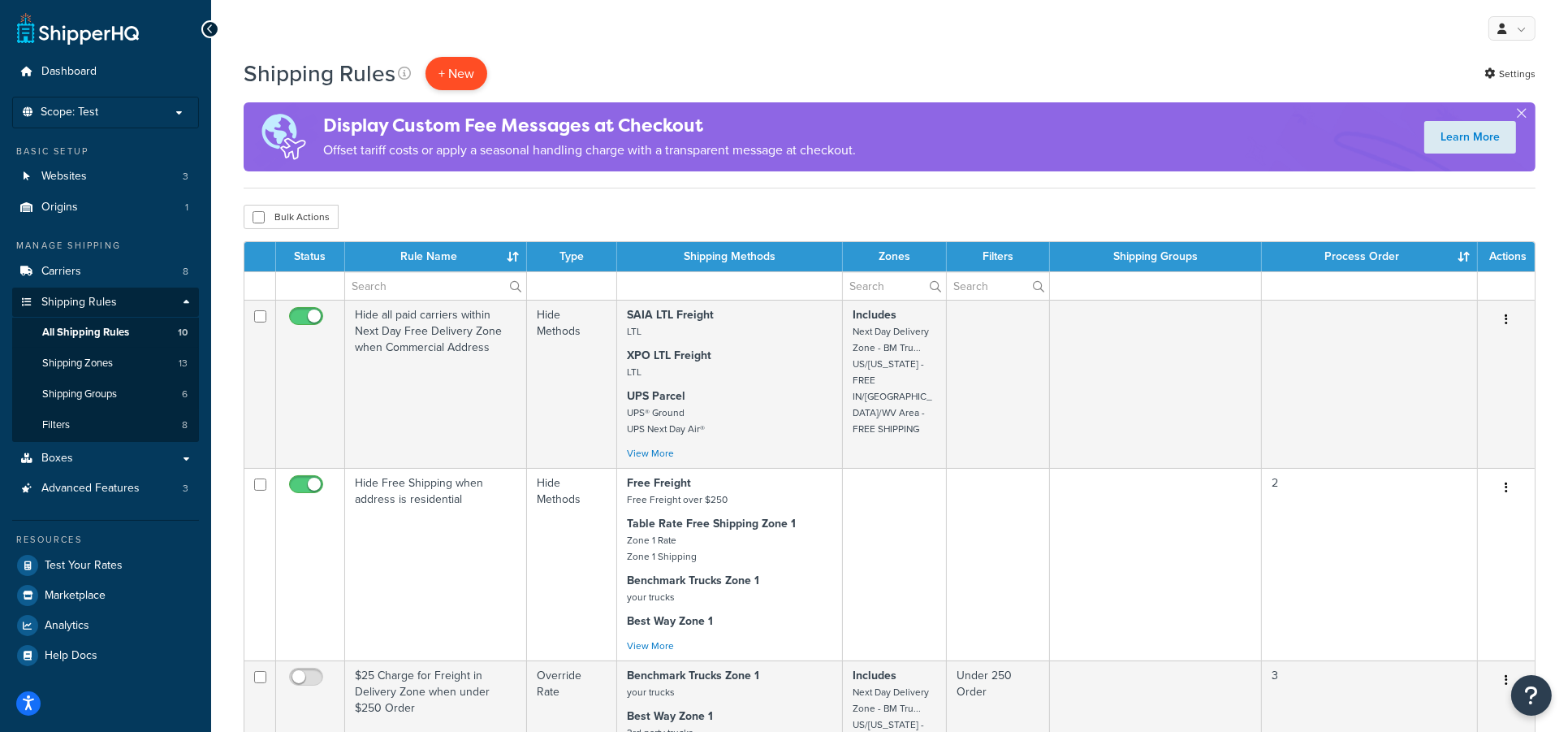
click at [447, 68] on p "+ New" at bounding box center [456, 73] width 61 height 33
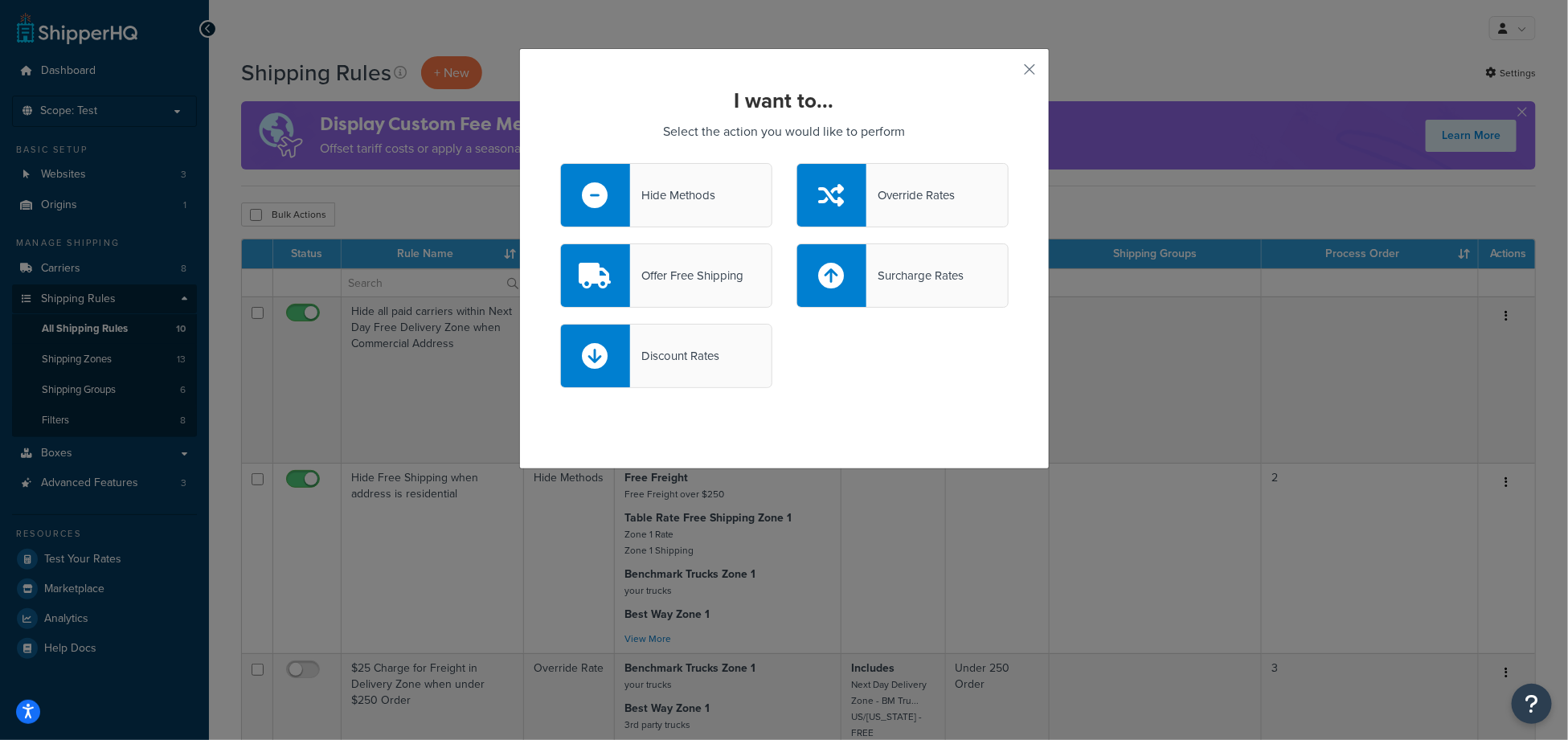
click at [659, 169] on div "Hide Methods" at bounding box center [666, 195] width 212 height 64
click at [0, 0] on input "Hide Methods" at bounding box center [0, 0] width 0 height 0
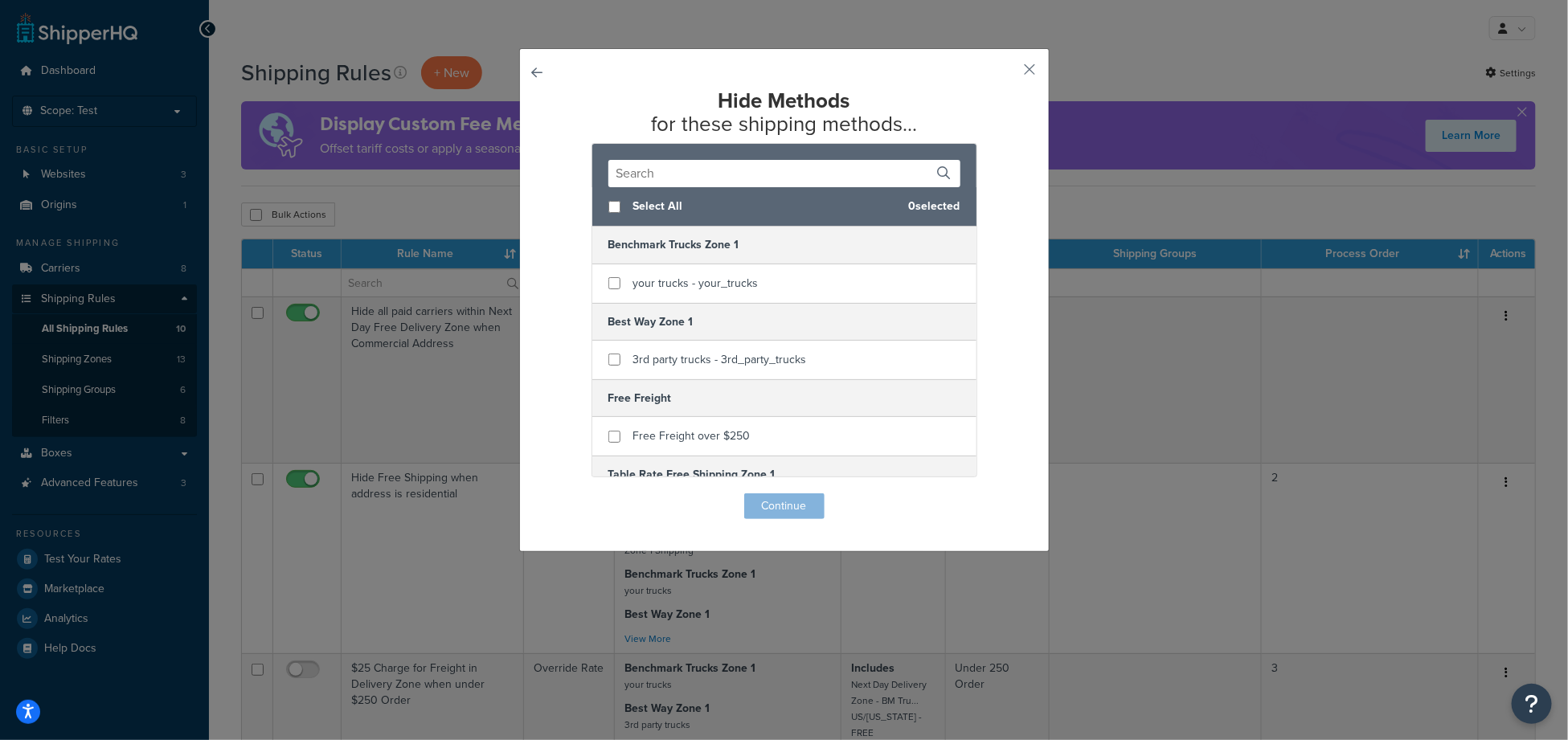
click at [560, 493] on button "button" at bounding box center [560, 493] width 0 height 0
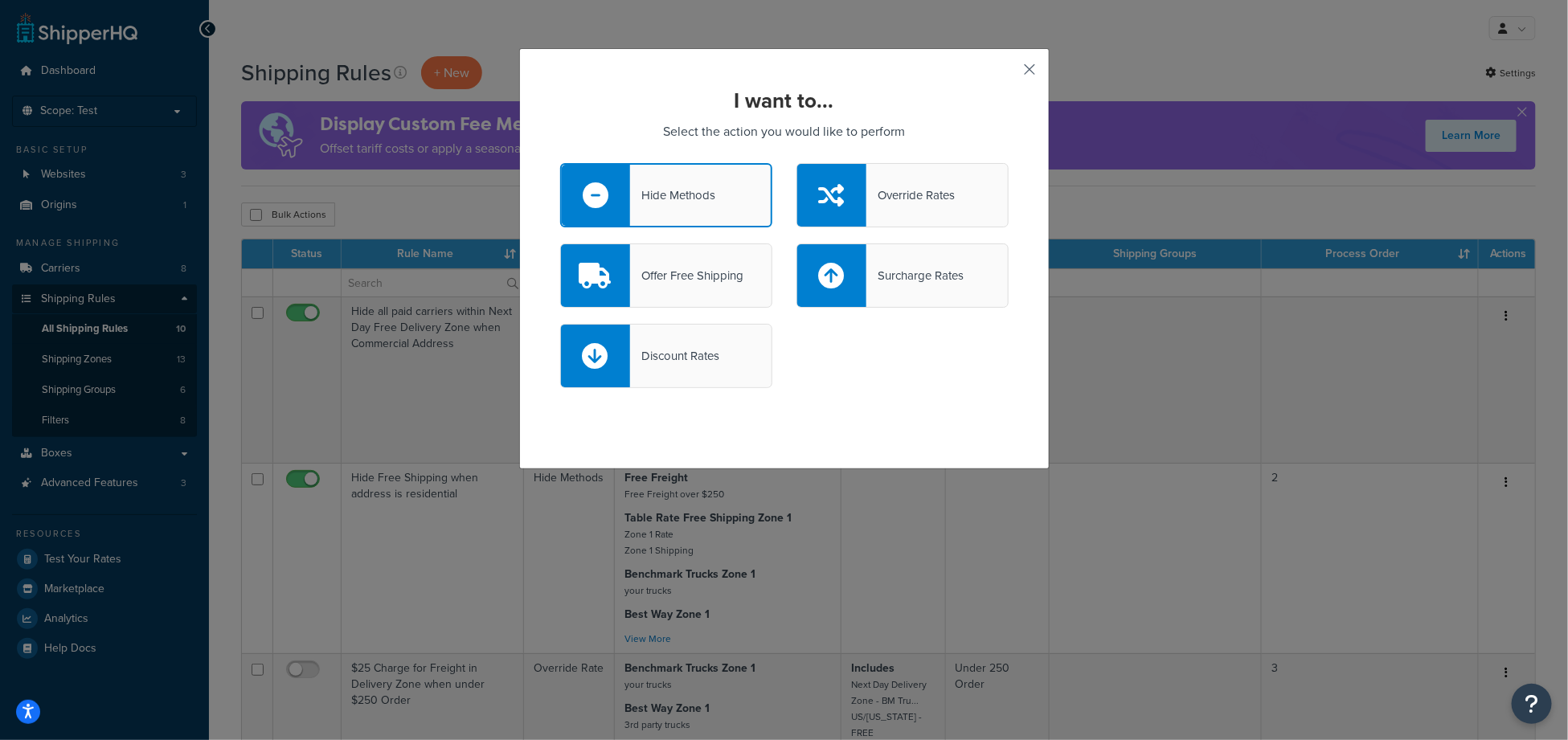
click at [1008, 73] on button "button" at bounding box center [1006, 75] width 4 height 4
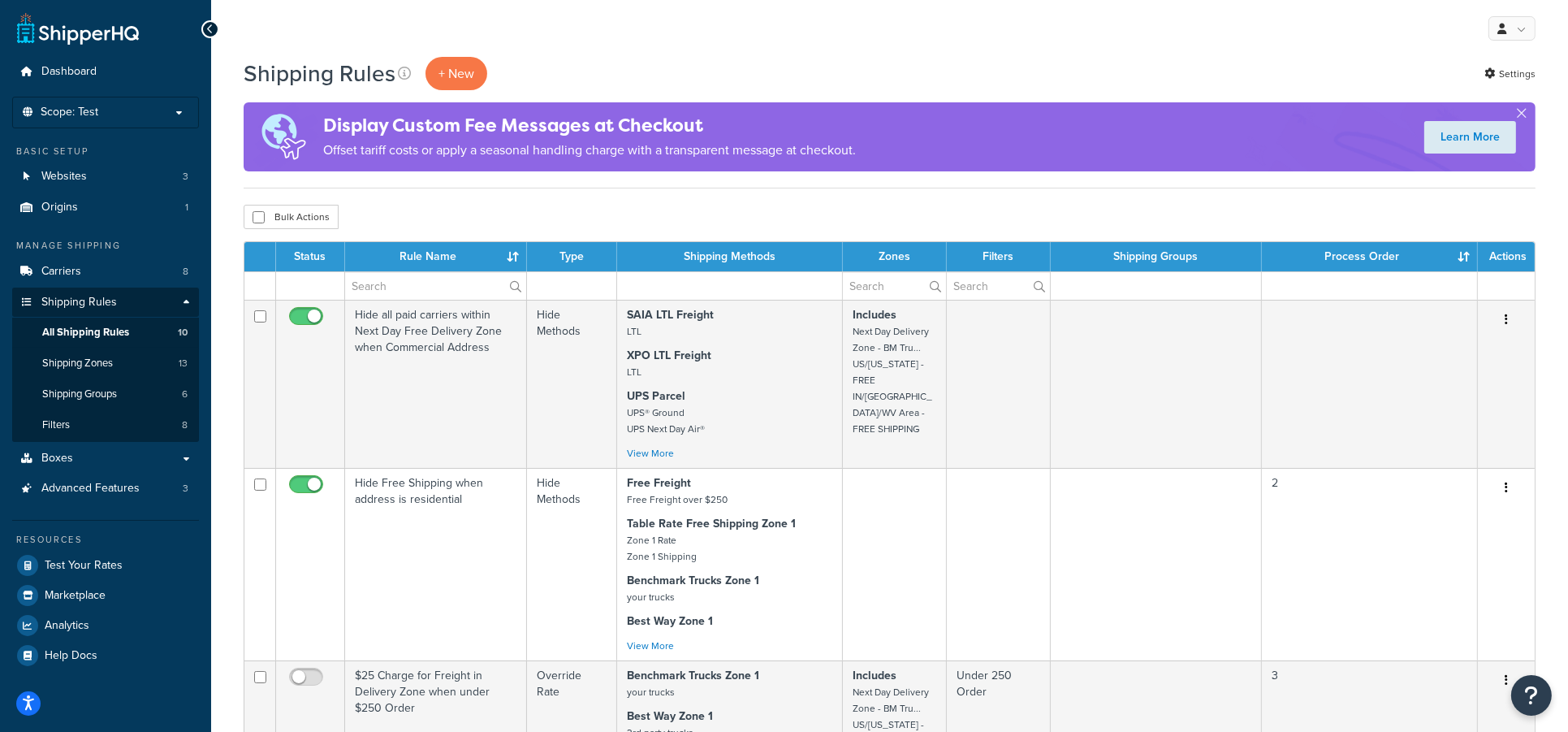
click at [897, 59] on div "Shipping Rules + New Settings" at bounding box center [889, 73] width 1292 height 33
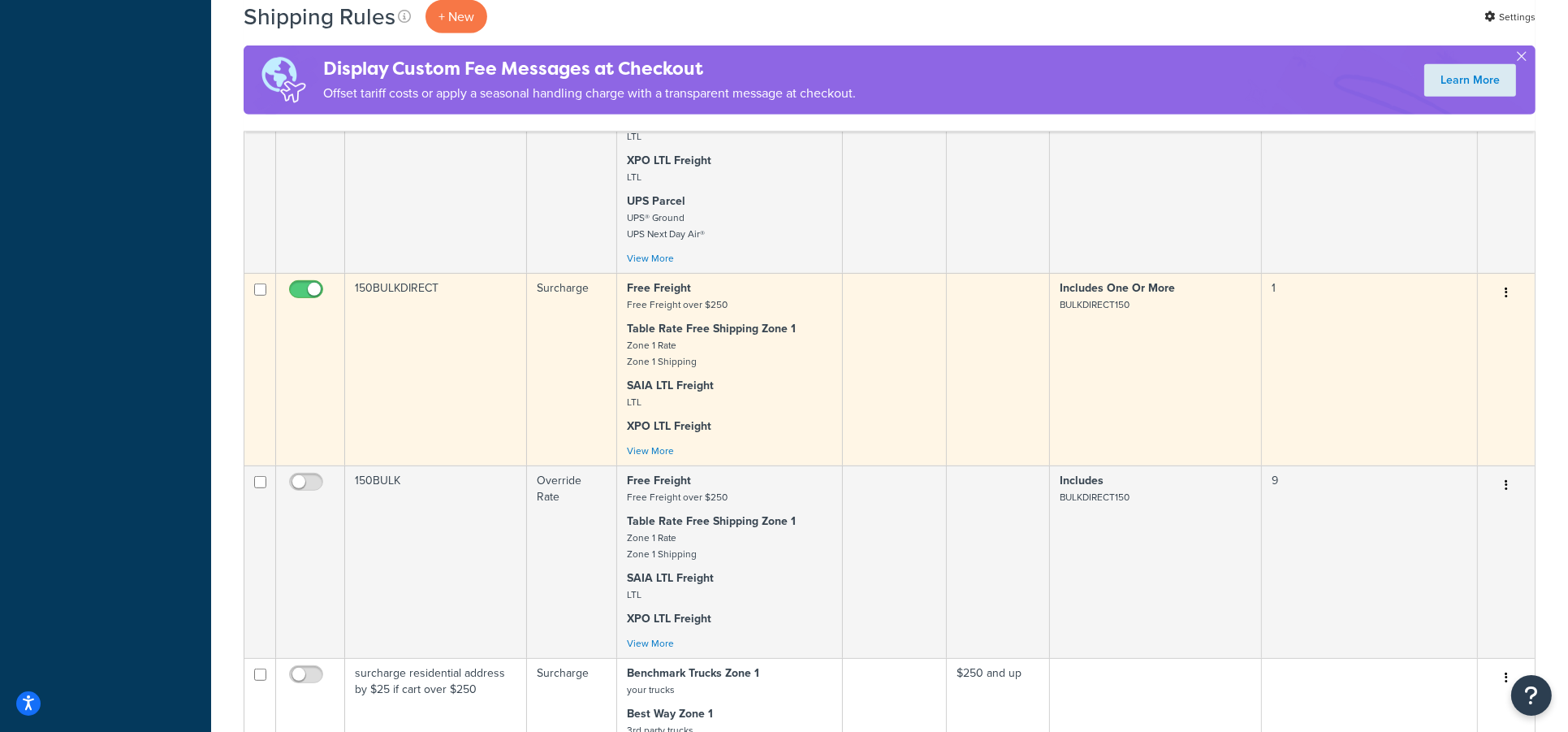
scroll to position [1408, 0]
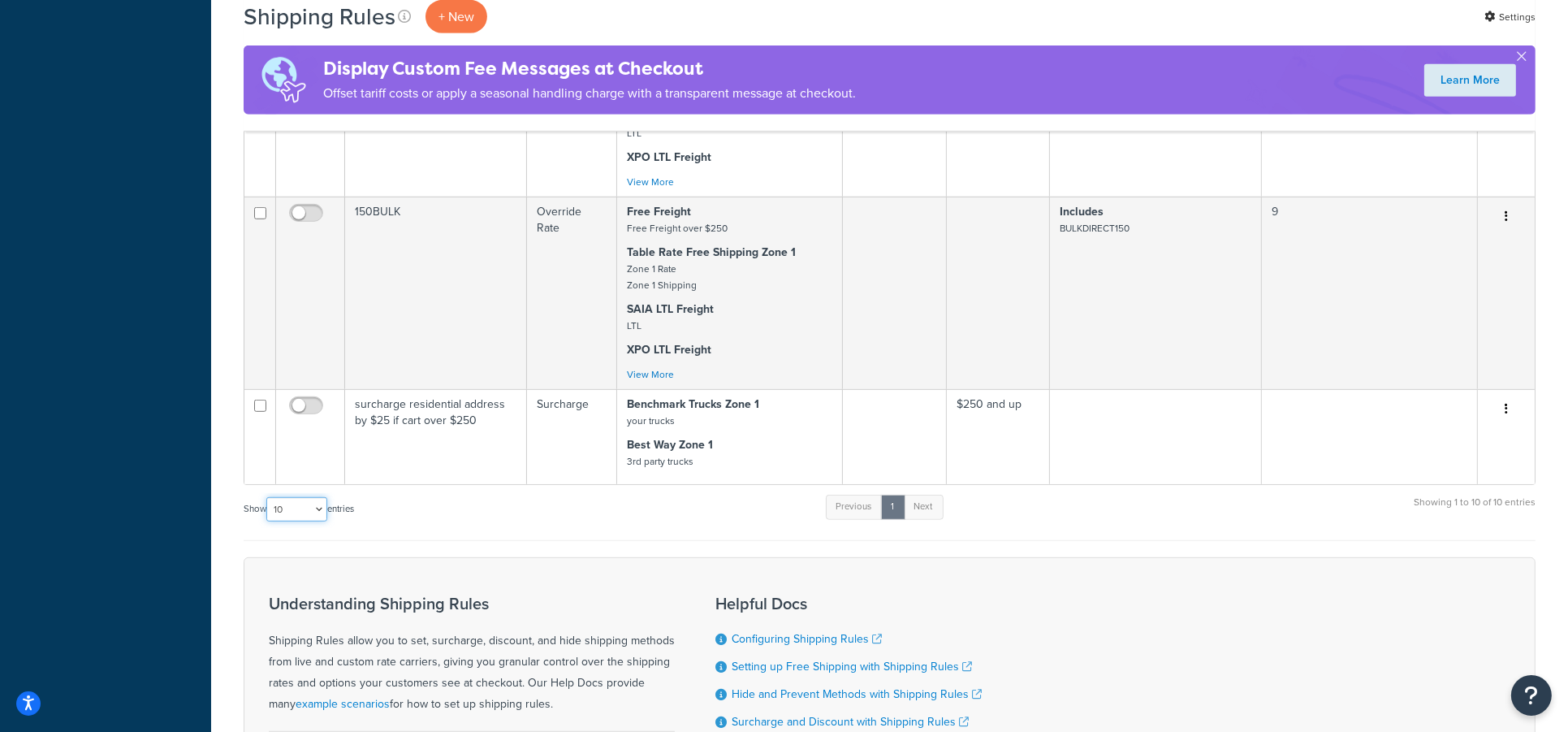
click at [300, 497] on select "10 15 25 50 100 1000" at bounding box center [297, 508] width 61 height 24
select select "15"
click at [268, 497] on select "10 15 25 50 100 1000" at bounding box center [297, 508] width 61 height 24
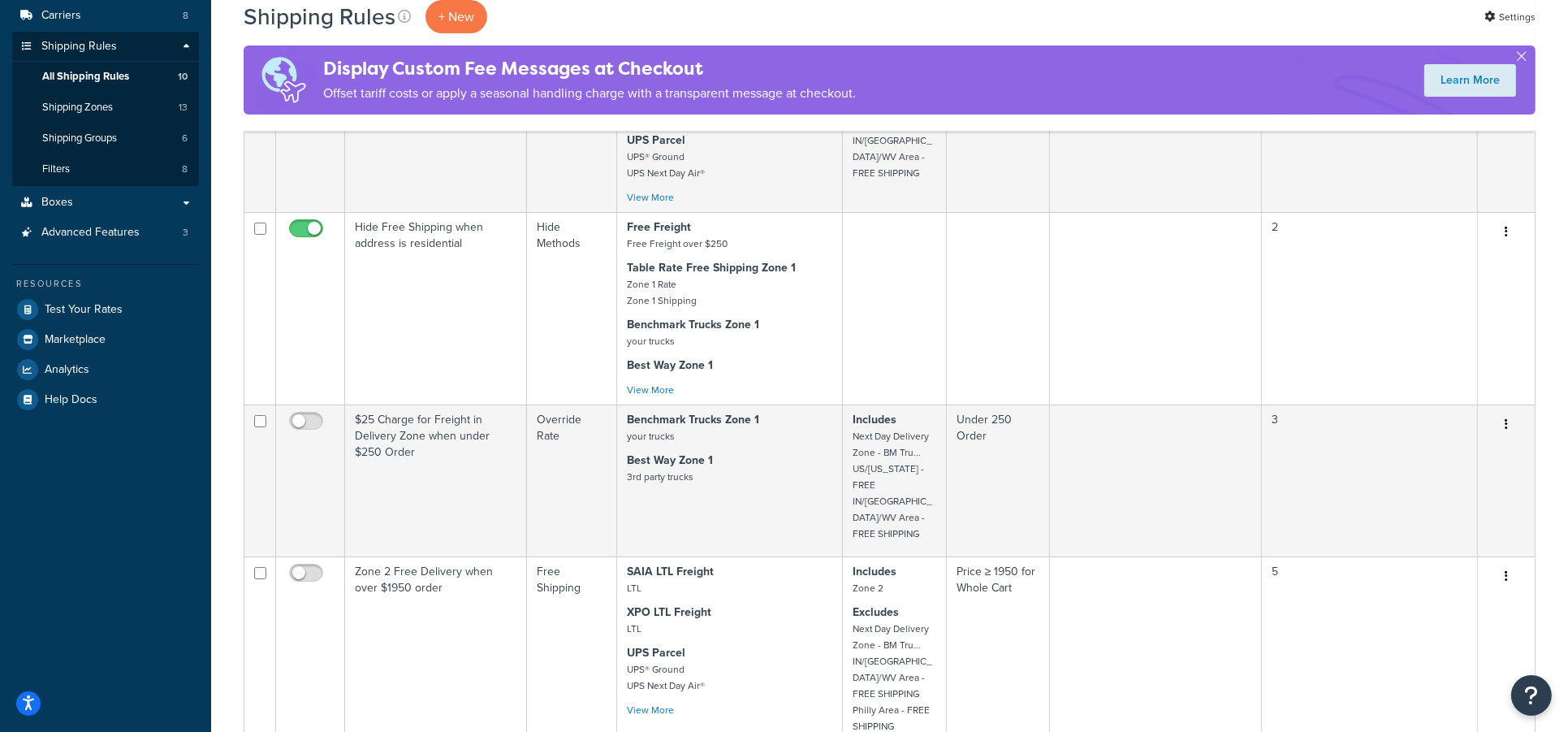
scroll to position [0, 0]
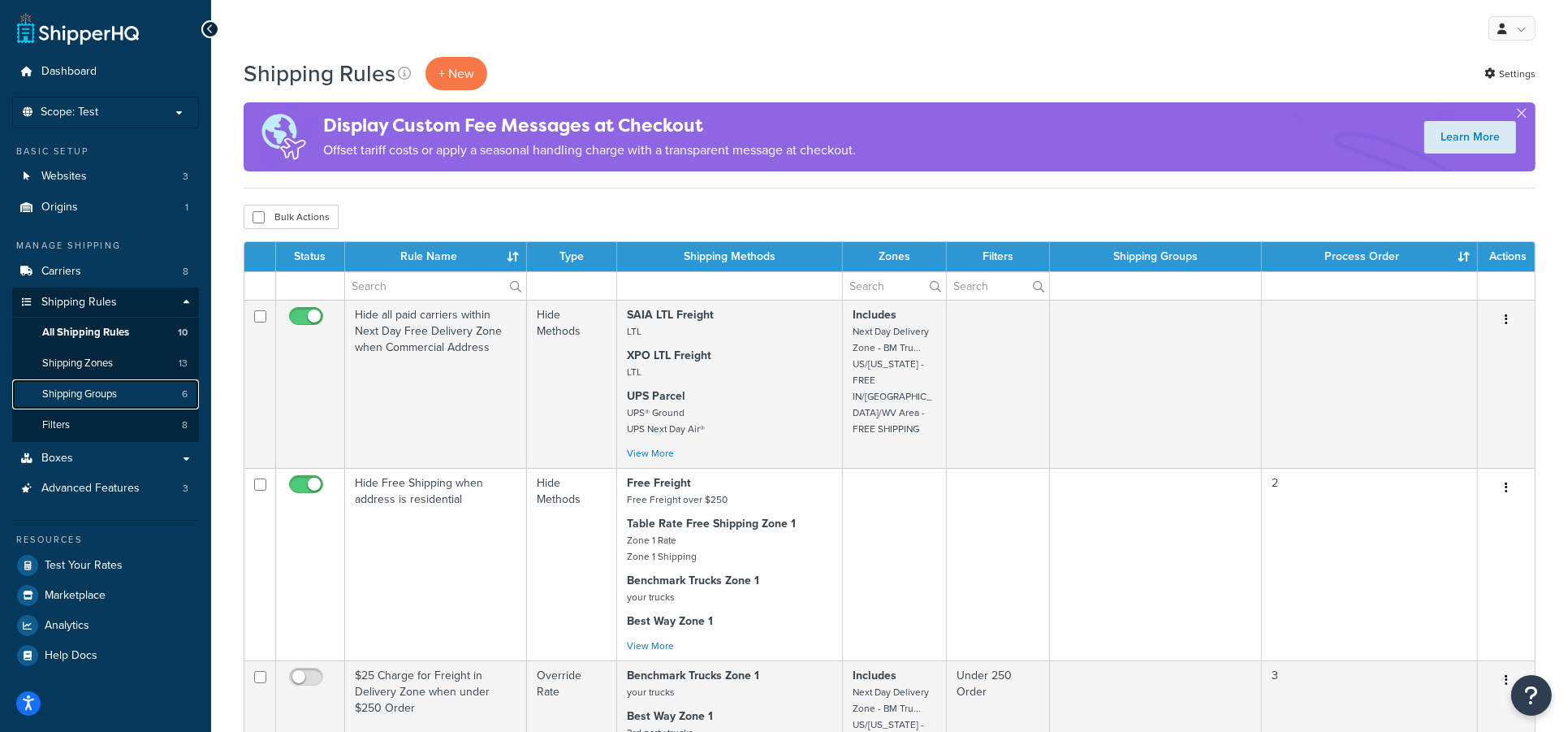
click at [85, 391] on span "Shipping Groups" at bounding box center [80, 394] width 75 height 14
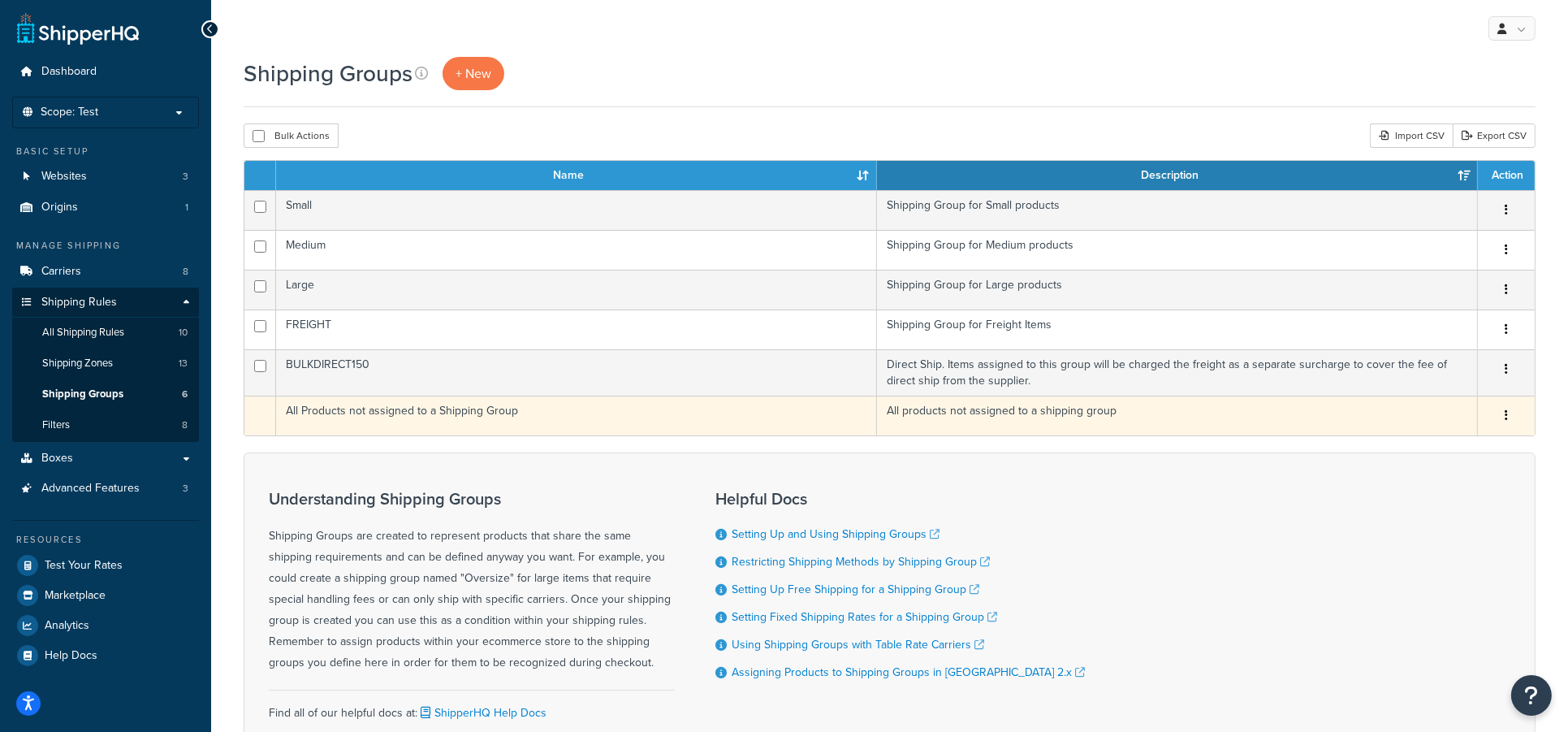
click at [423, 408] on td "All Products not assigned to a Shipping Group" at bounding box center [576, 415] width 601 height 40
click at [1500, 411] on button "button" at bounding box center [1506, 415] width 22 height 26
click at [455, 409] on td "All Products not assigned to a Shipping Group" at bounding box center [576, 415] width 601 height 40
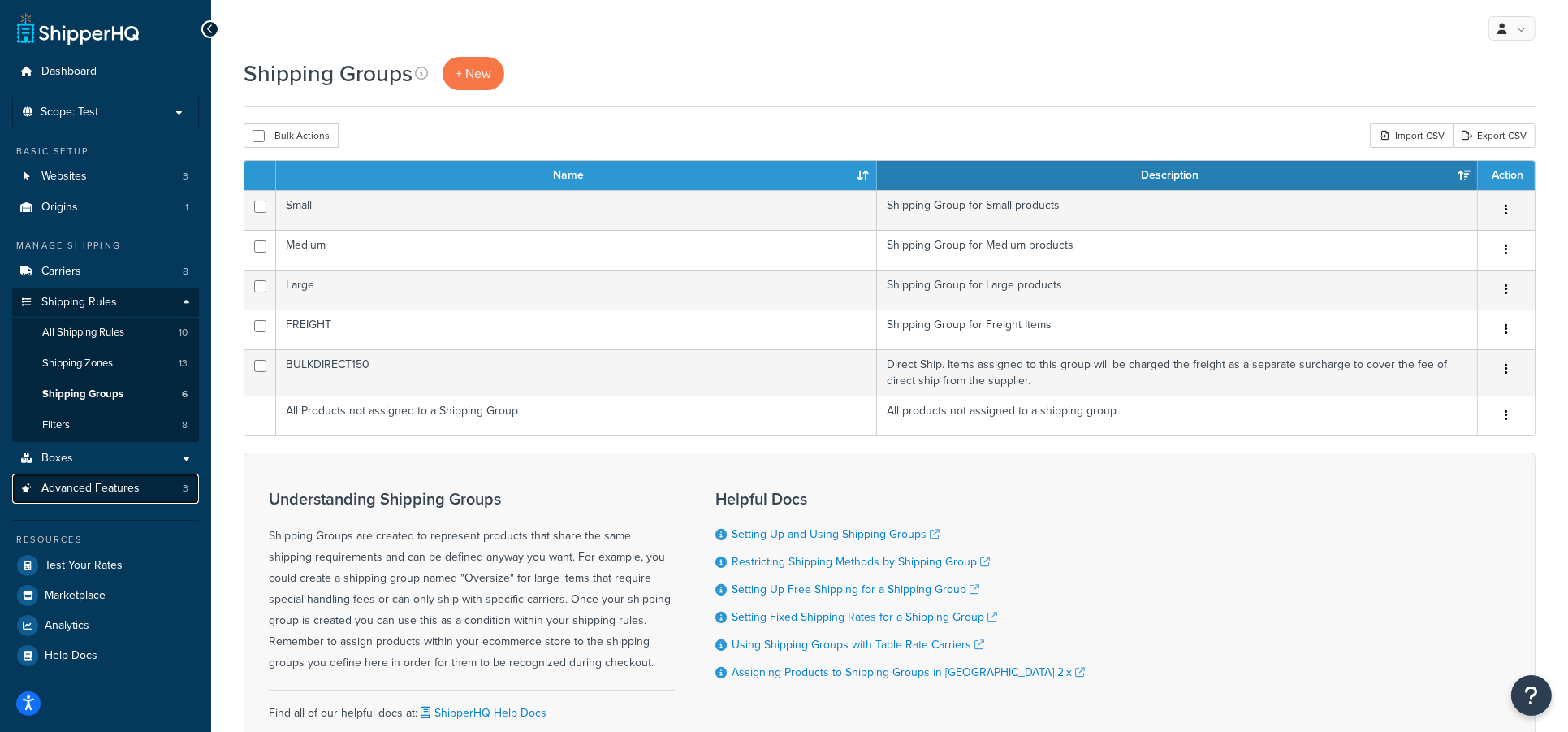
click at [64, 489] on span "Advanced Features" at bounding box center [91, 489] width 98 height 14
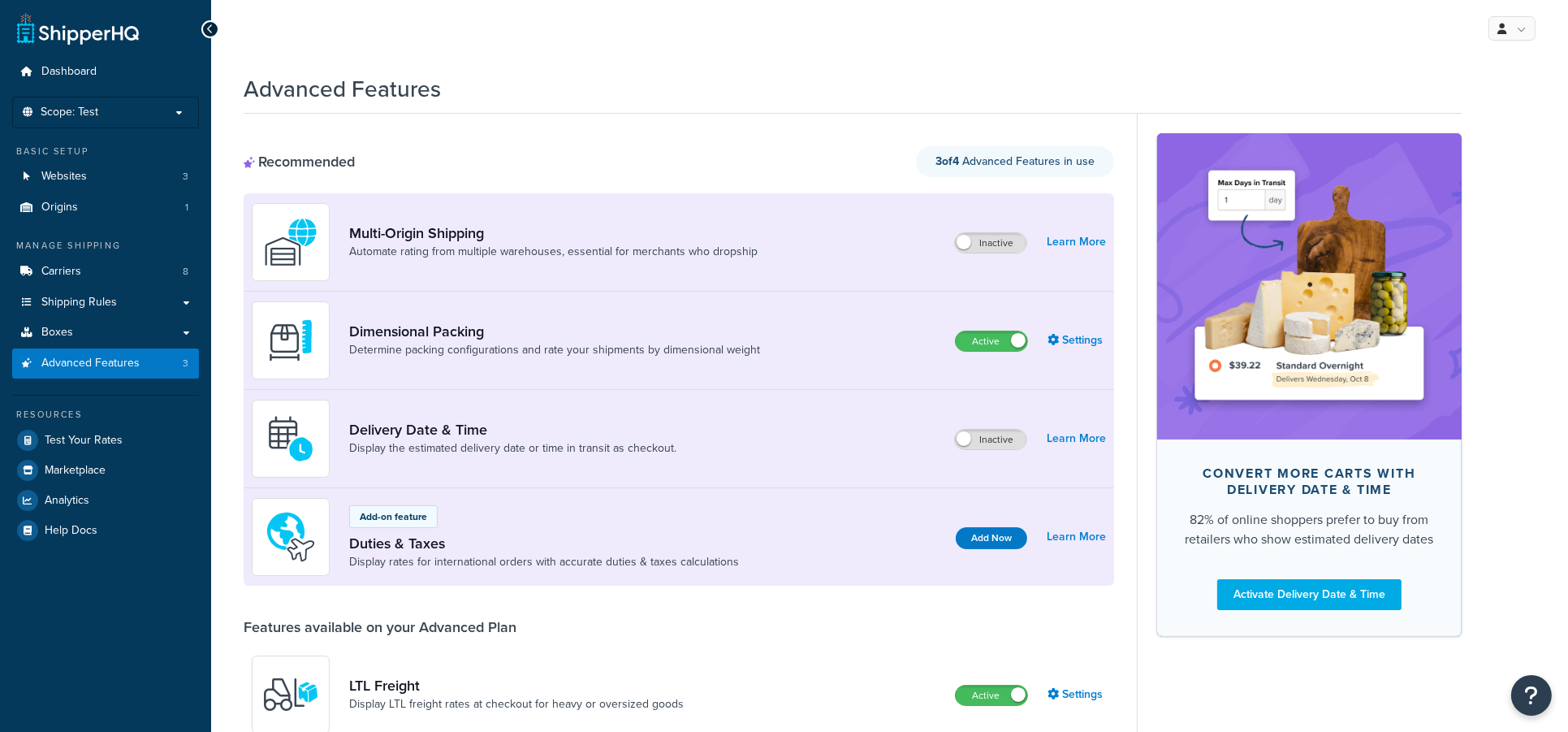
scroll to position [325, 0]
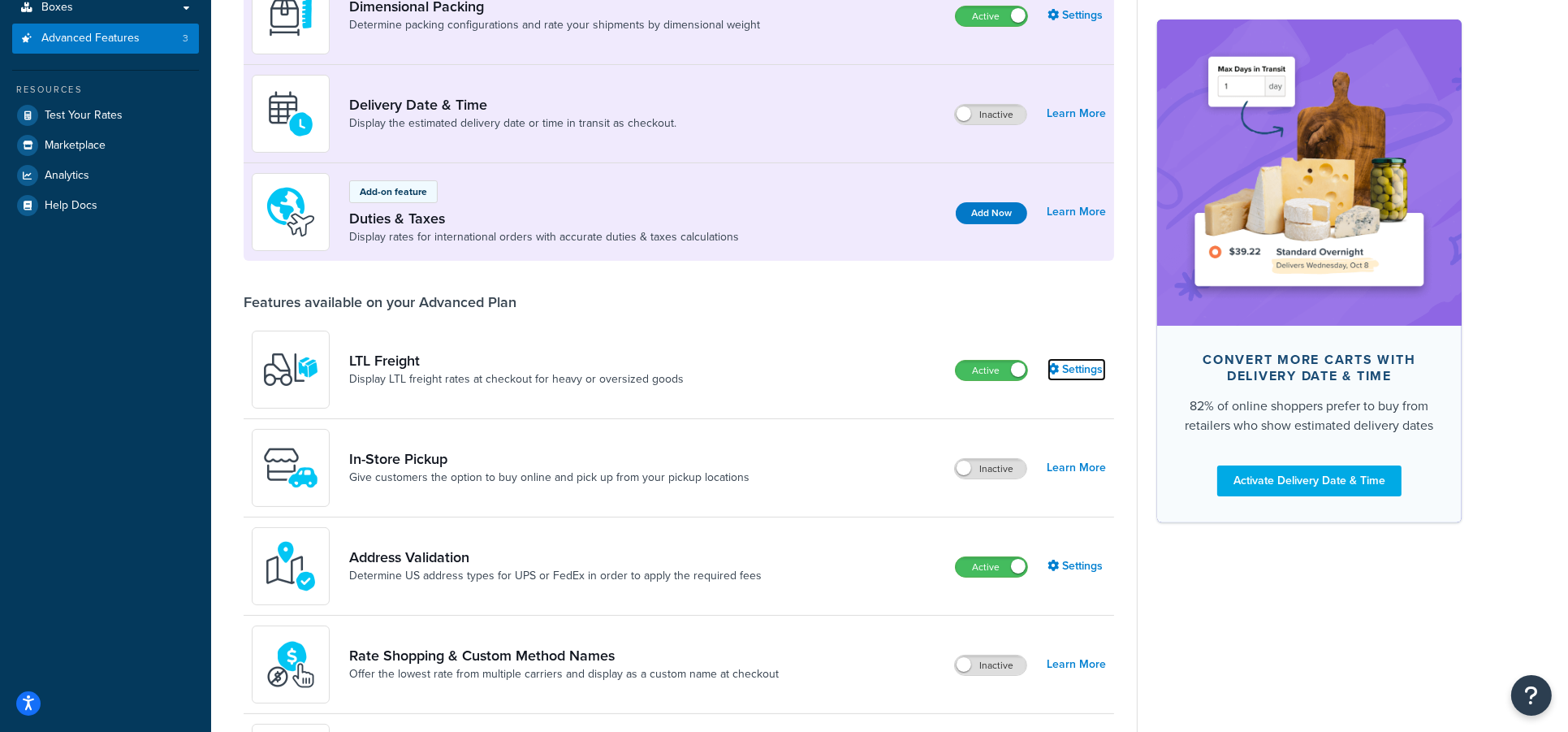
click at [1078, 371] on link "Settings" at bounding box center [1077, 369] width 58 height 22
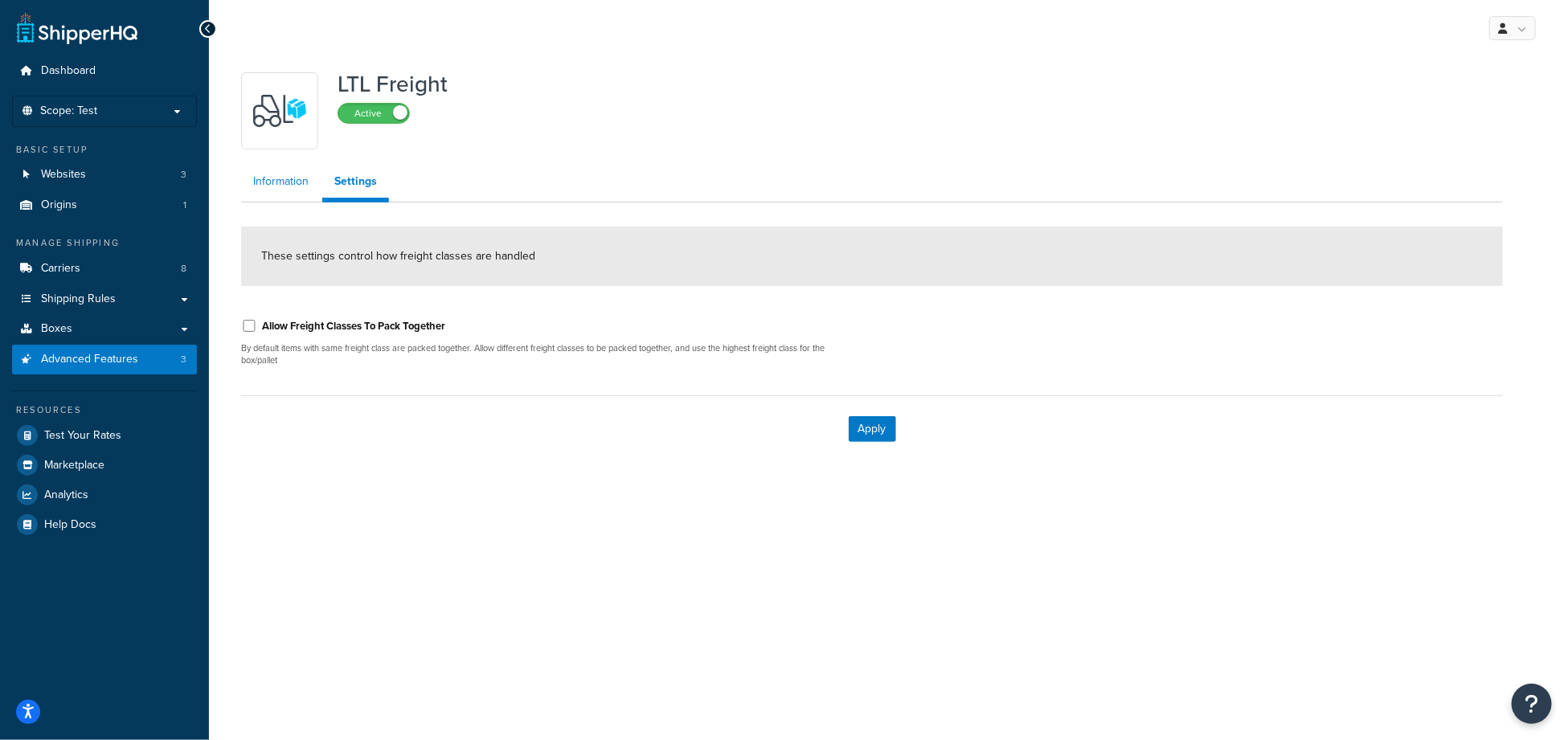
click at [284, 183] on link "Information" at bounding box center [280, 181] width 80 height 32
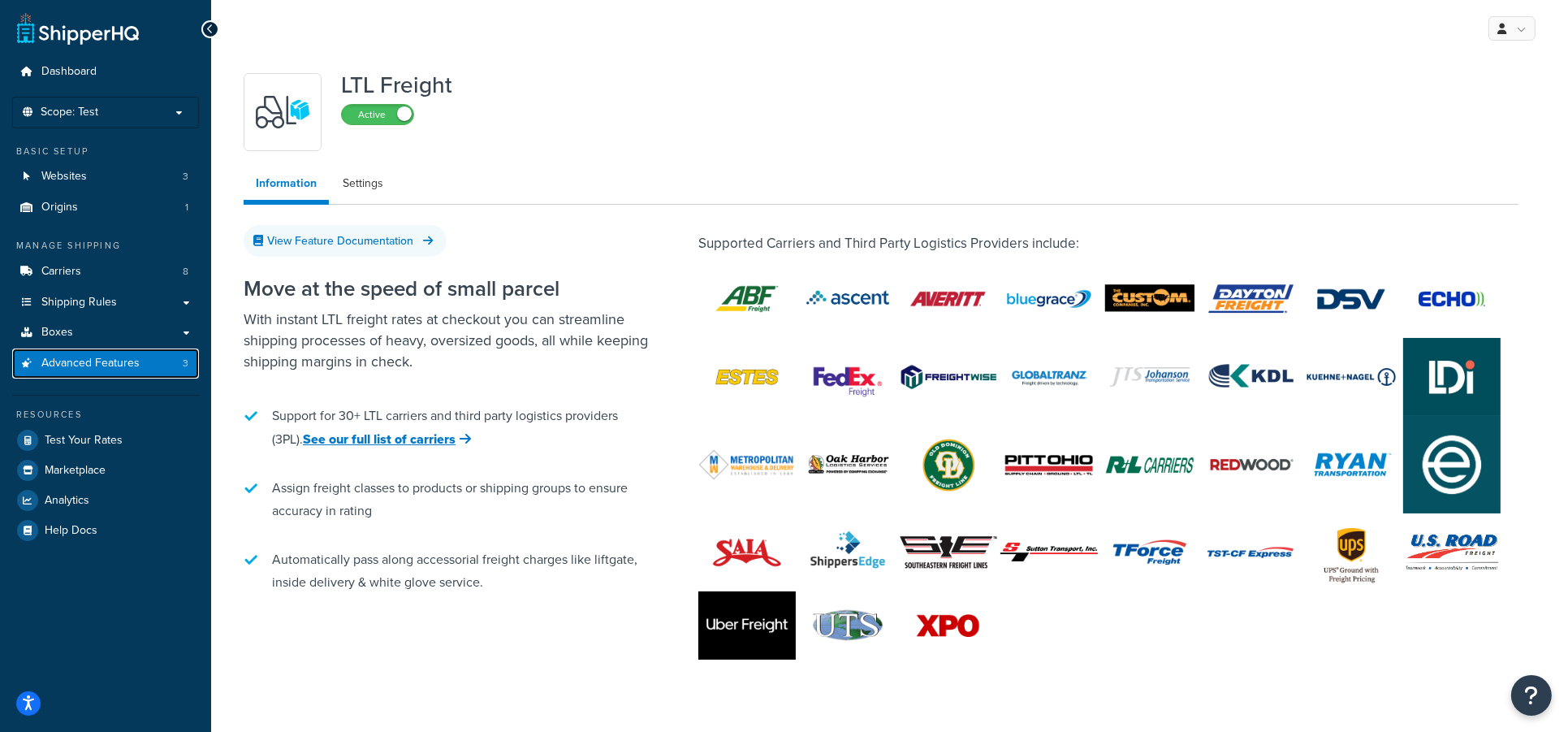
click at [106, 356] on span "Advanced Features" at bounding box center [91, 363] width 98 height 14
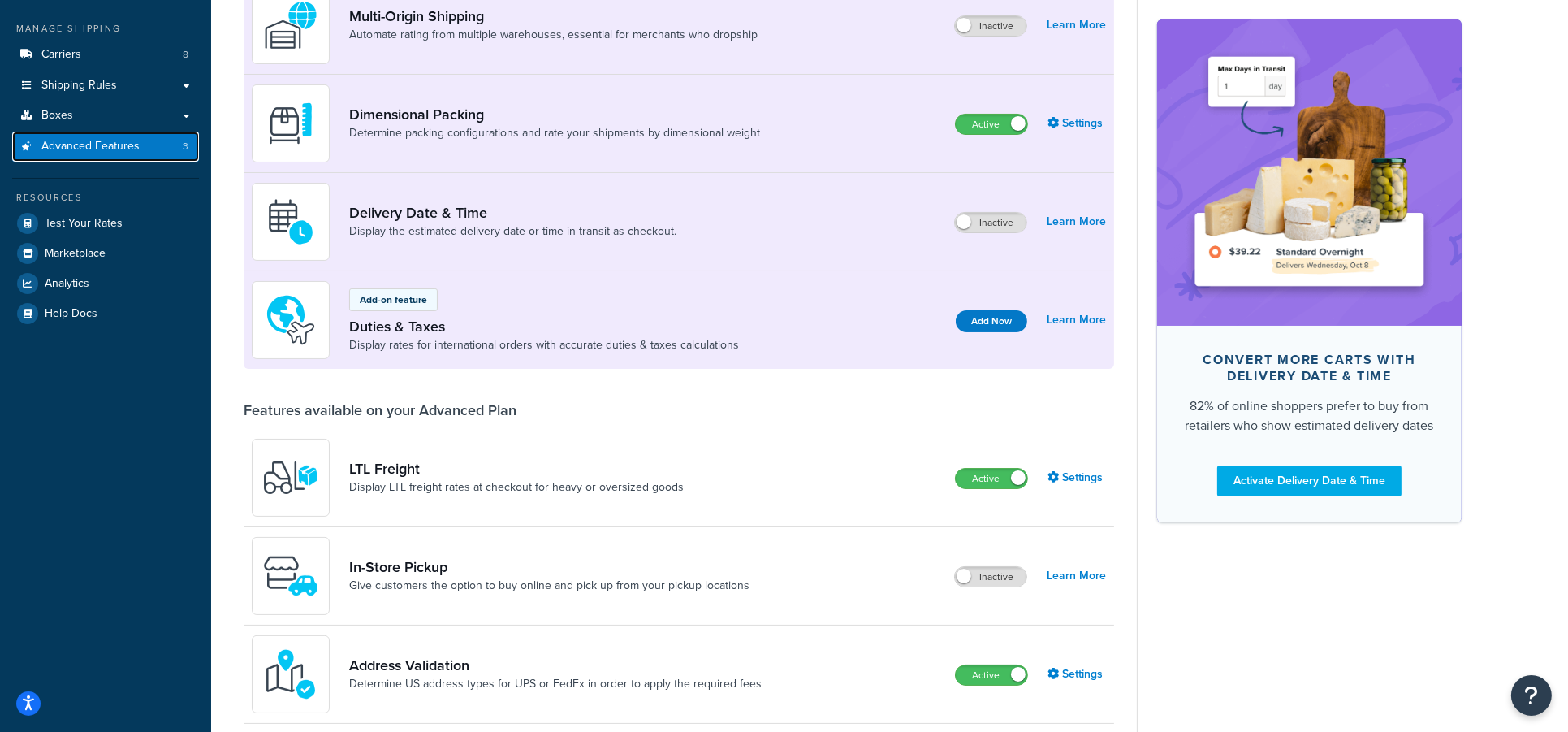
scroll to position [120, 0]
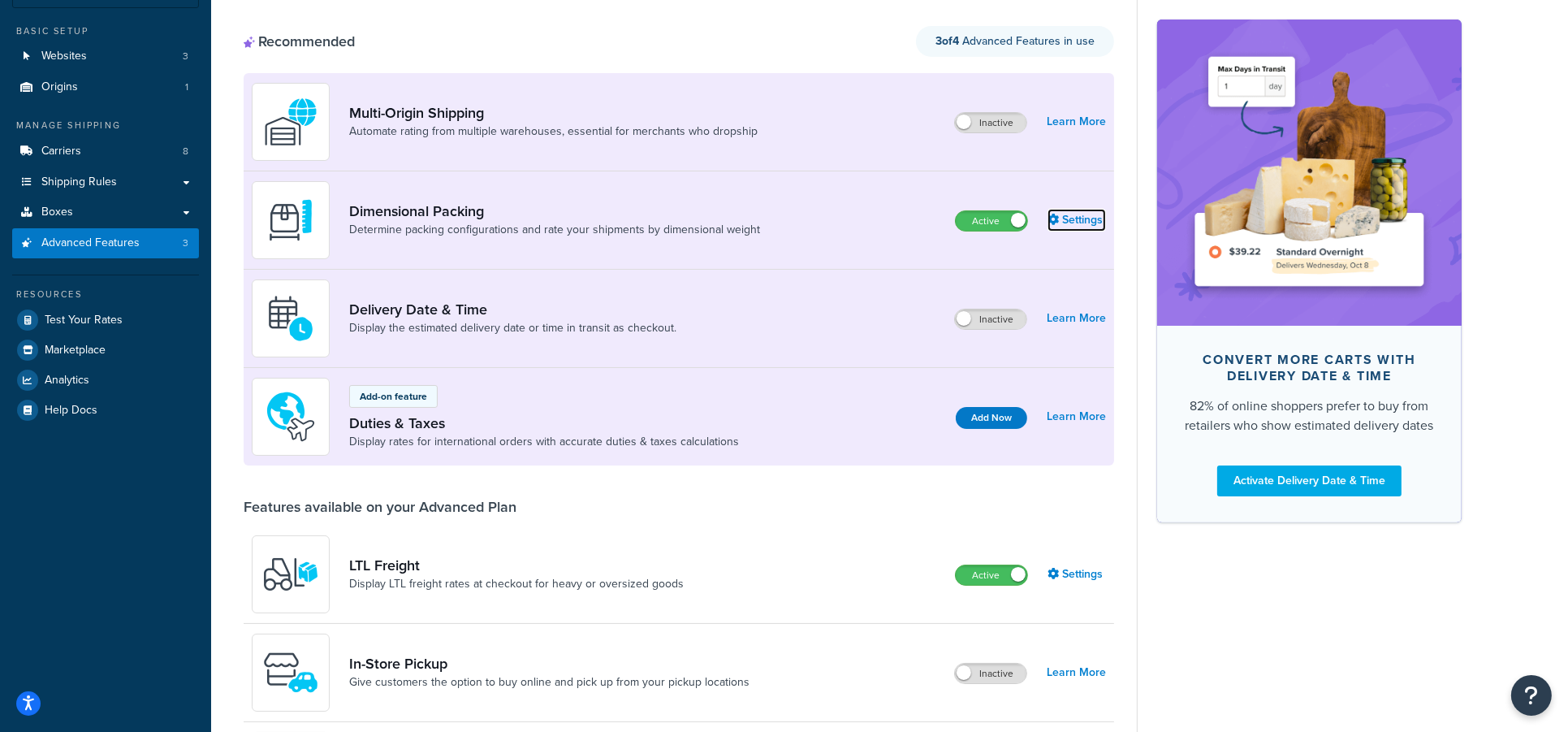
click at [1074, 212] on link "Settings" at bounding box center [1077, 219] width 58 height 22
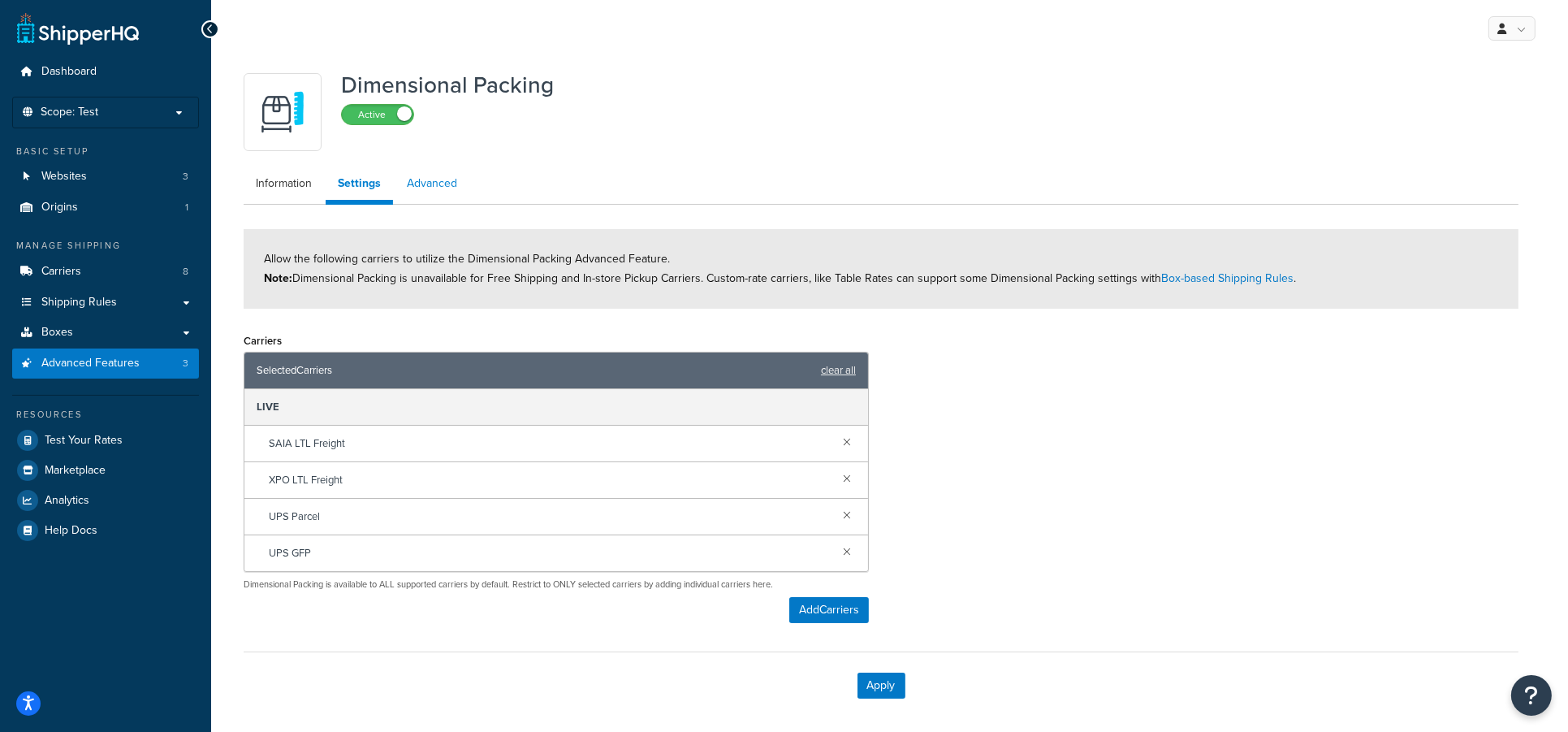
click at [429, 182] on link "Advanced" at bounding box center [432, 183] width 75 height 32
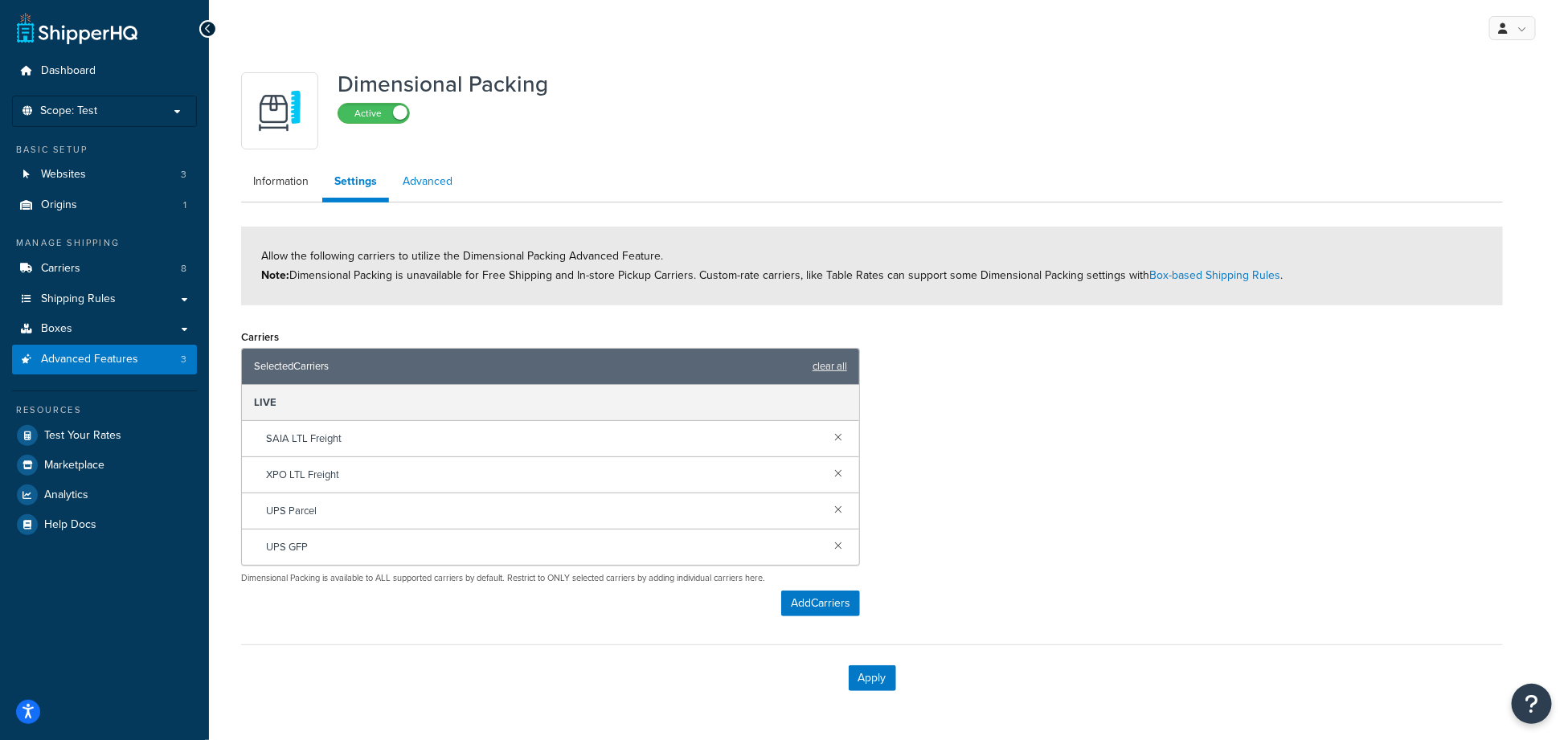
select select "false"
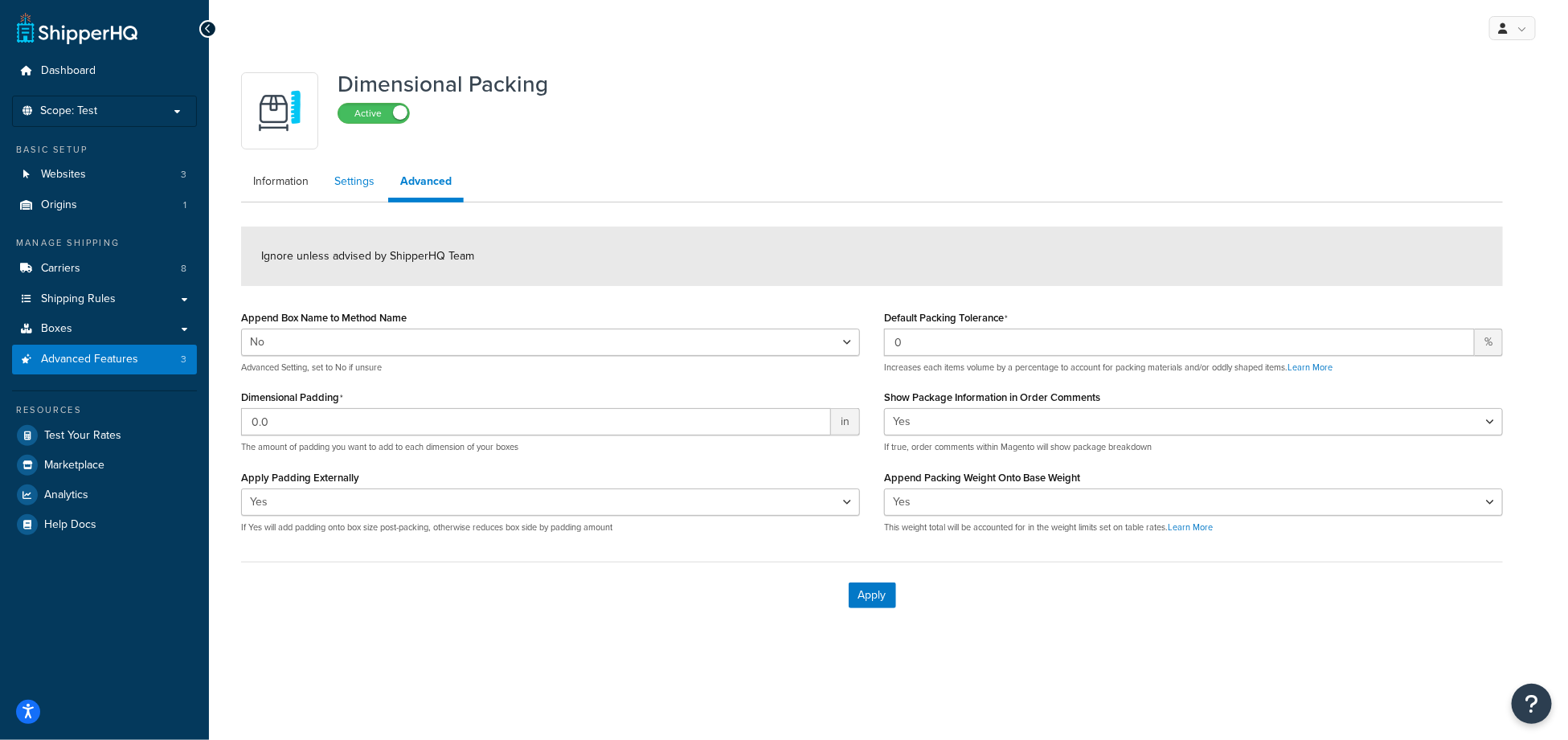
click at [370, 186] on link "Settings" at bounding box center [354, 181] width 64 height 32
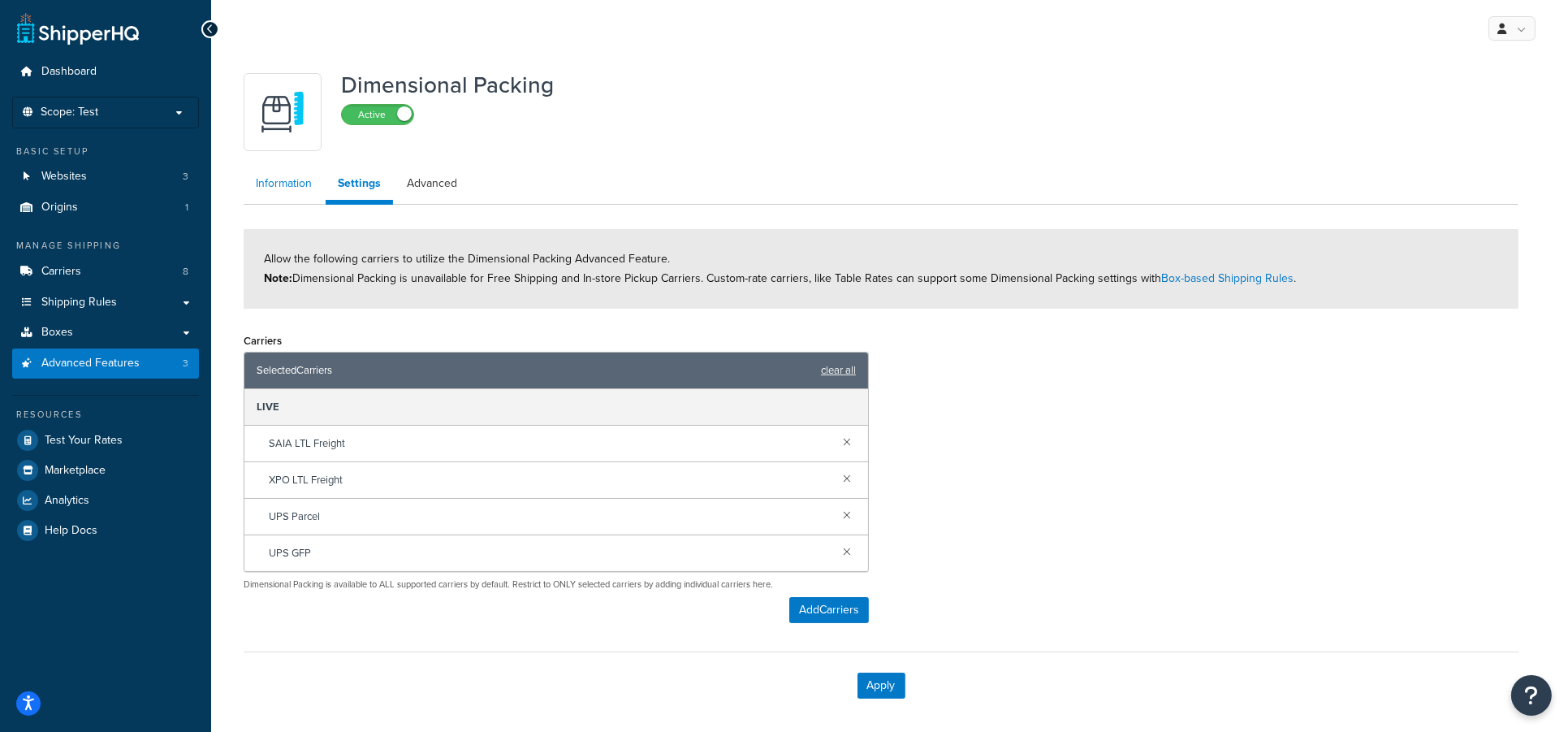
click at [292, 188] on link "Information" at bounding box center [283, 183] width 81 height 32
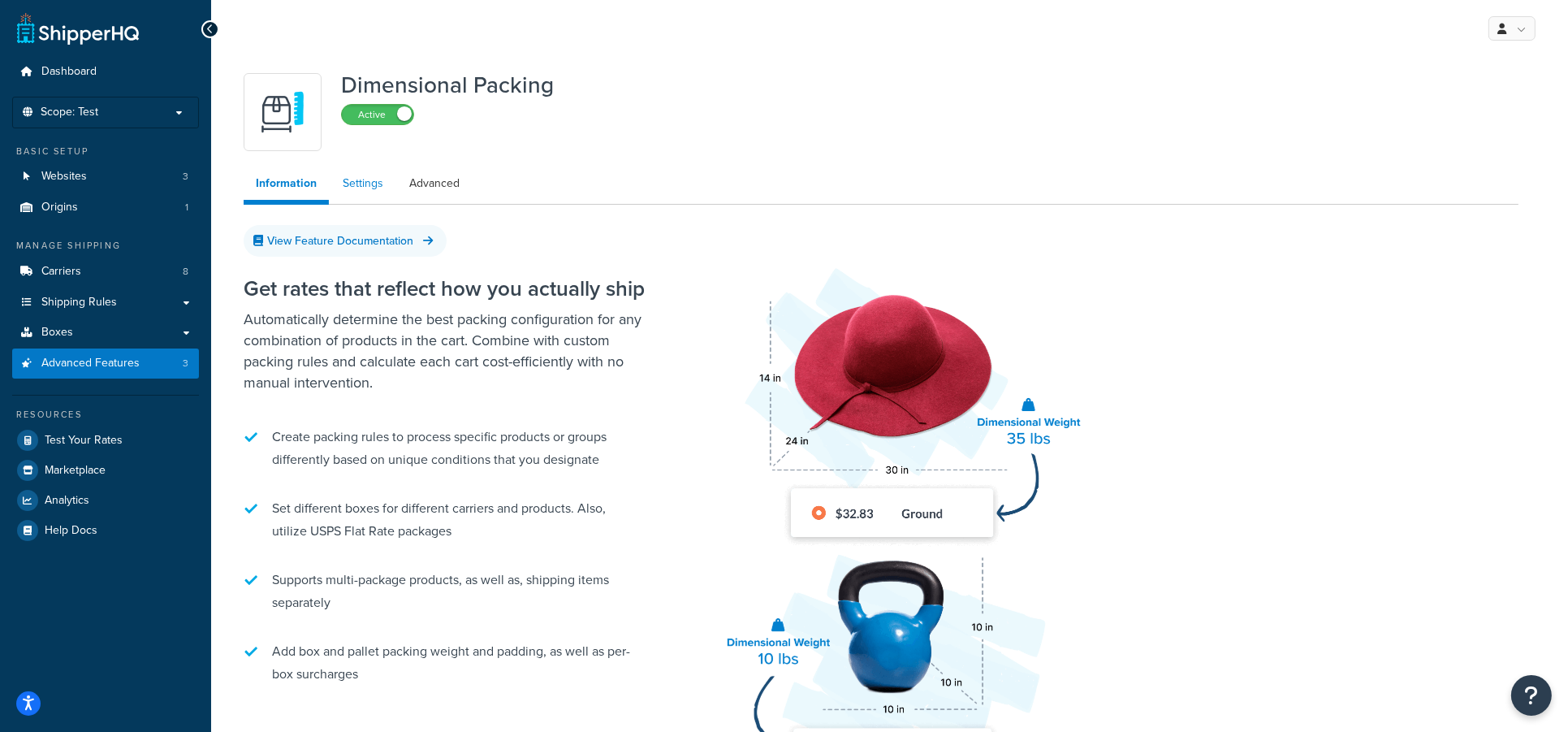
click at [355, 184] on link "Settings" at bounding box center [363, 183] width 65 height 32
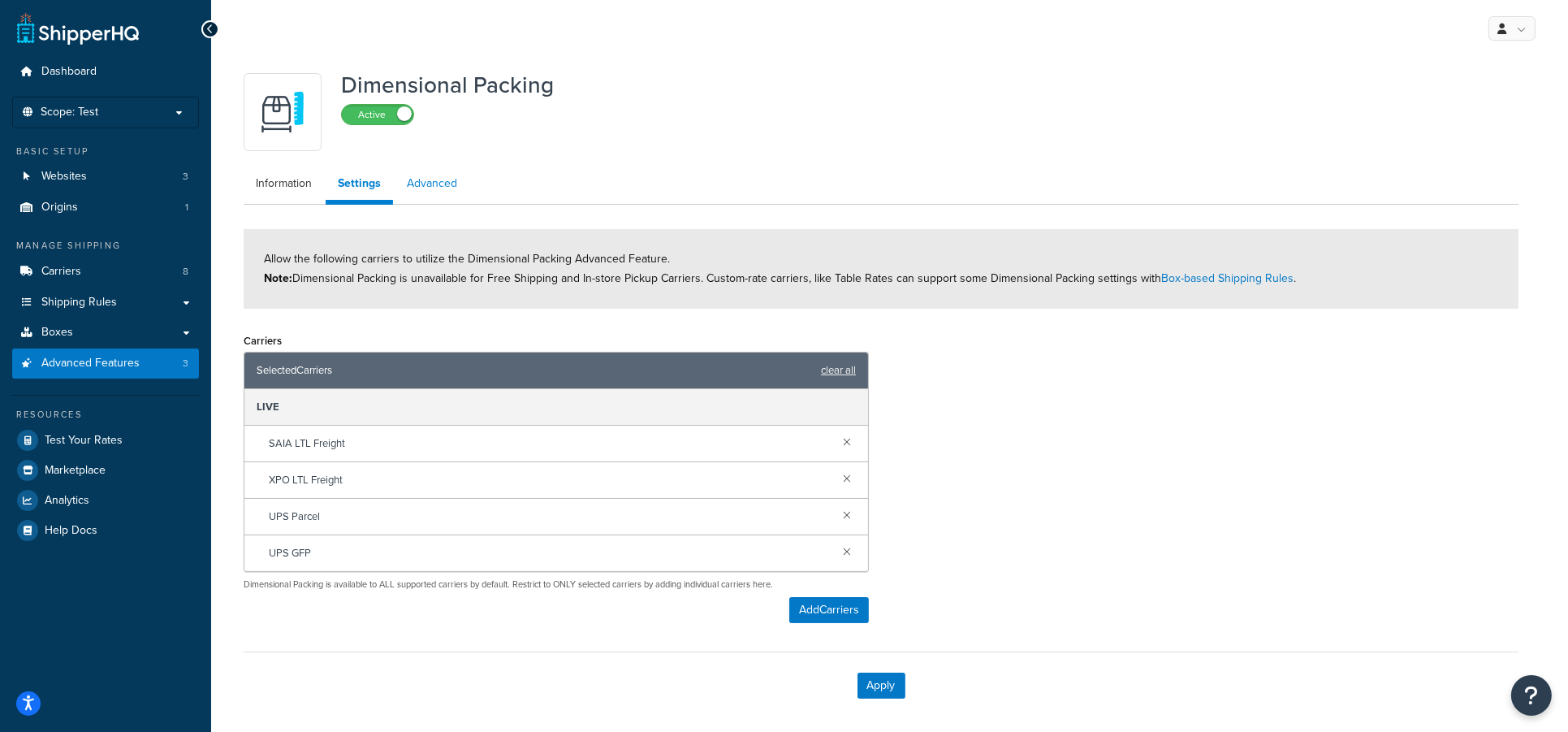
click at [419, 184] on link "Advanced" at bounding box center [432, 183] width 75 height 32
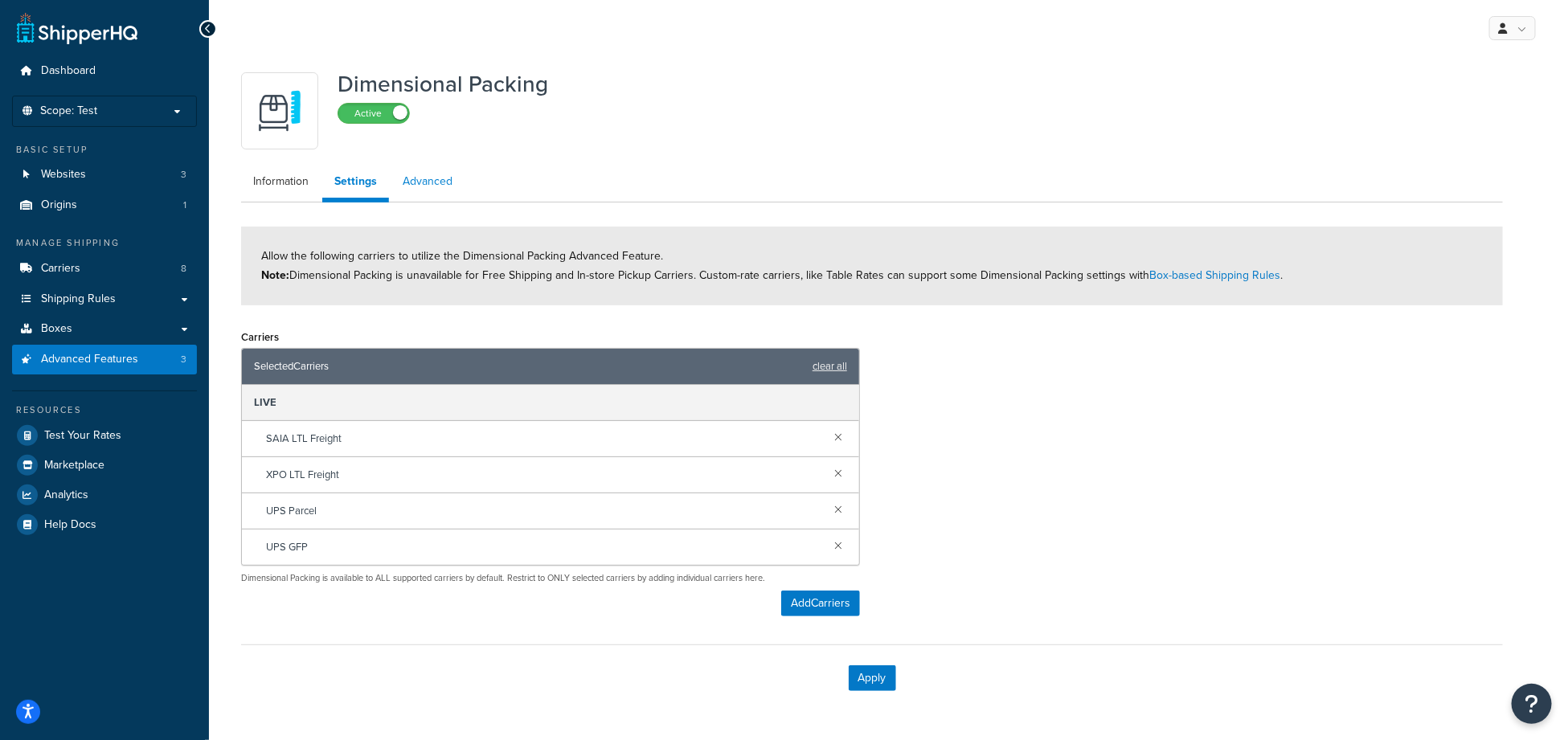
select select "false"
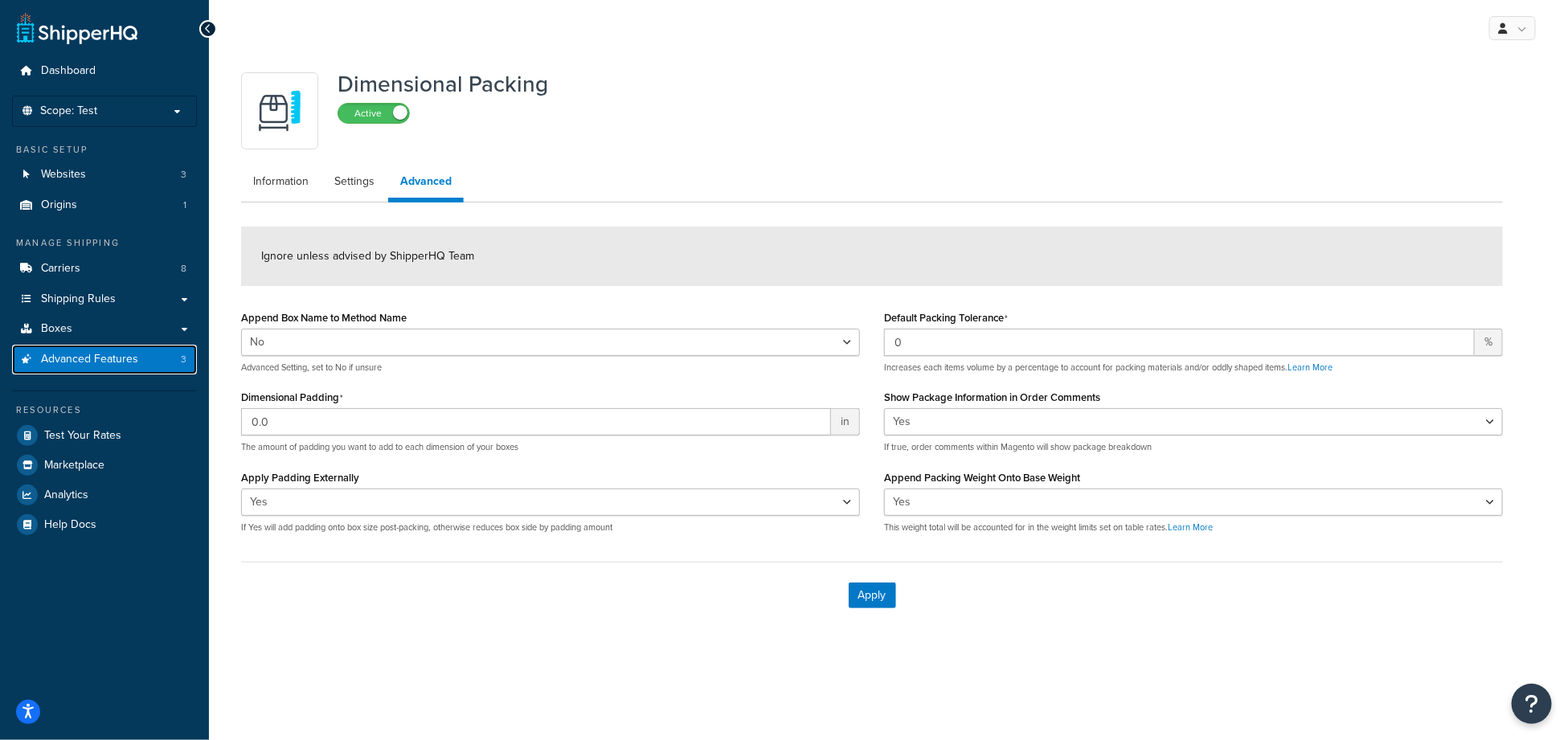
click at [131, 354] on span "Advanced Features" at bounding box center [90, 359] width 97 height 14
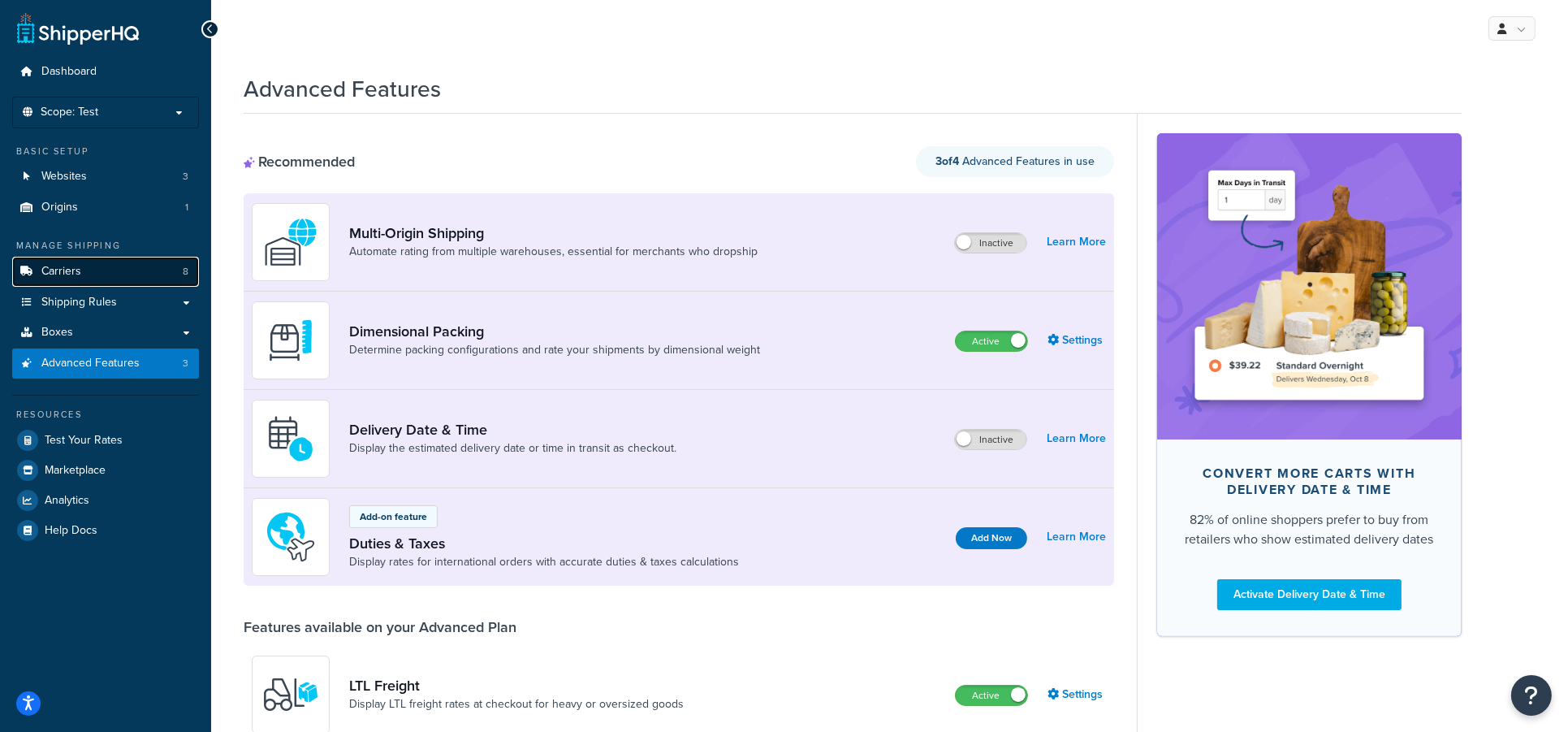
click at [77, 273] on span "Carriers" at bounding box center [61, 272] width 40 height 14
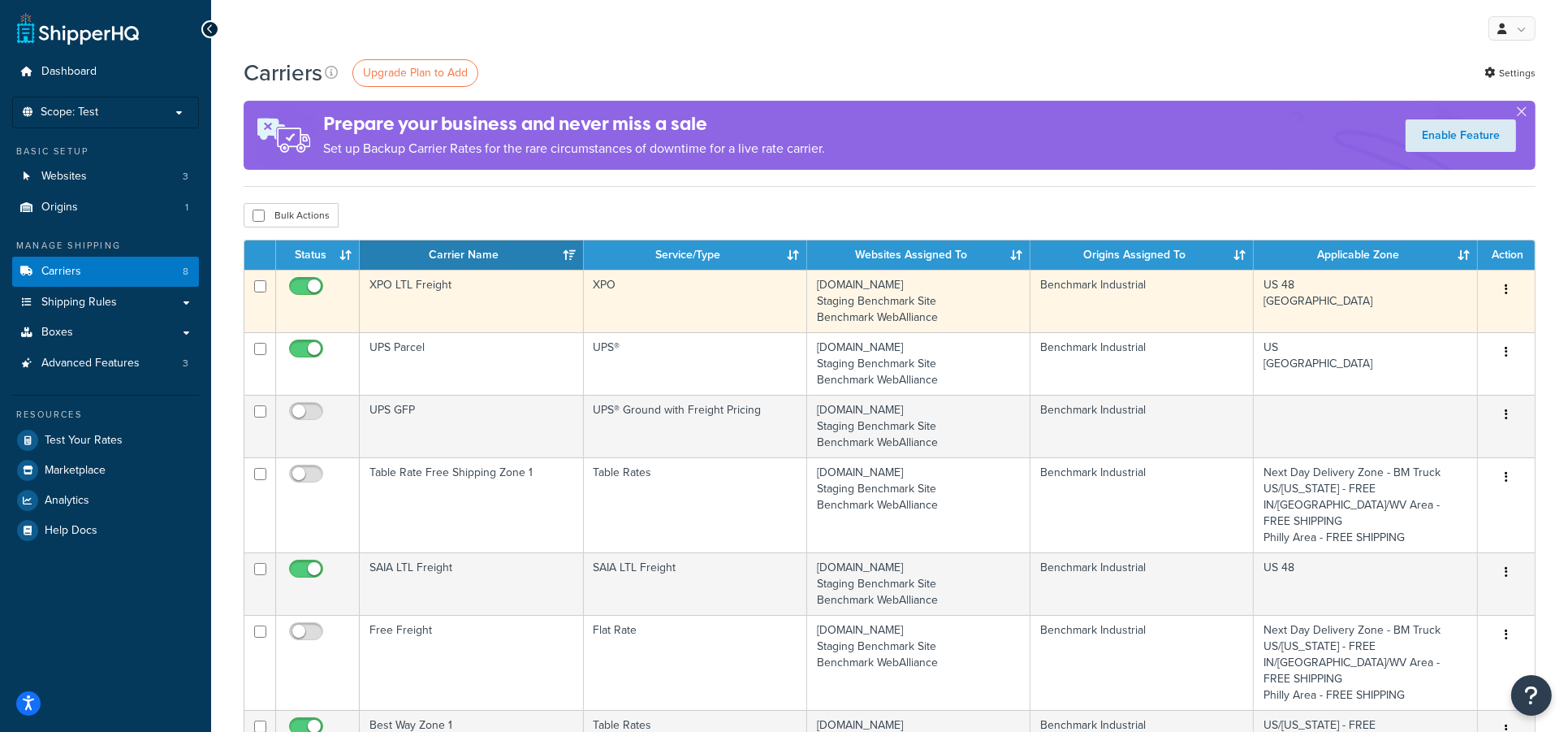
click at [477, 306] on td "XPO LTL Freight" at bounding box center [471, 300] width 224 height 62
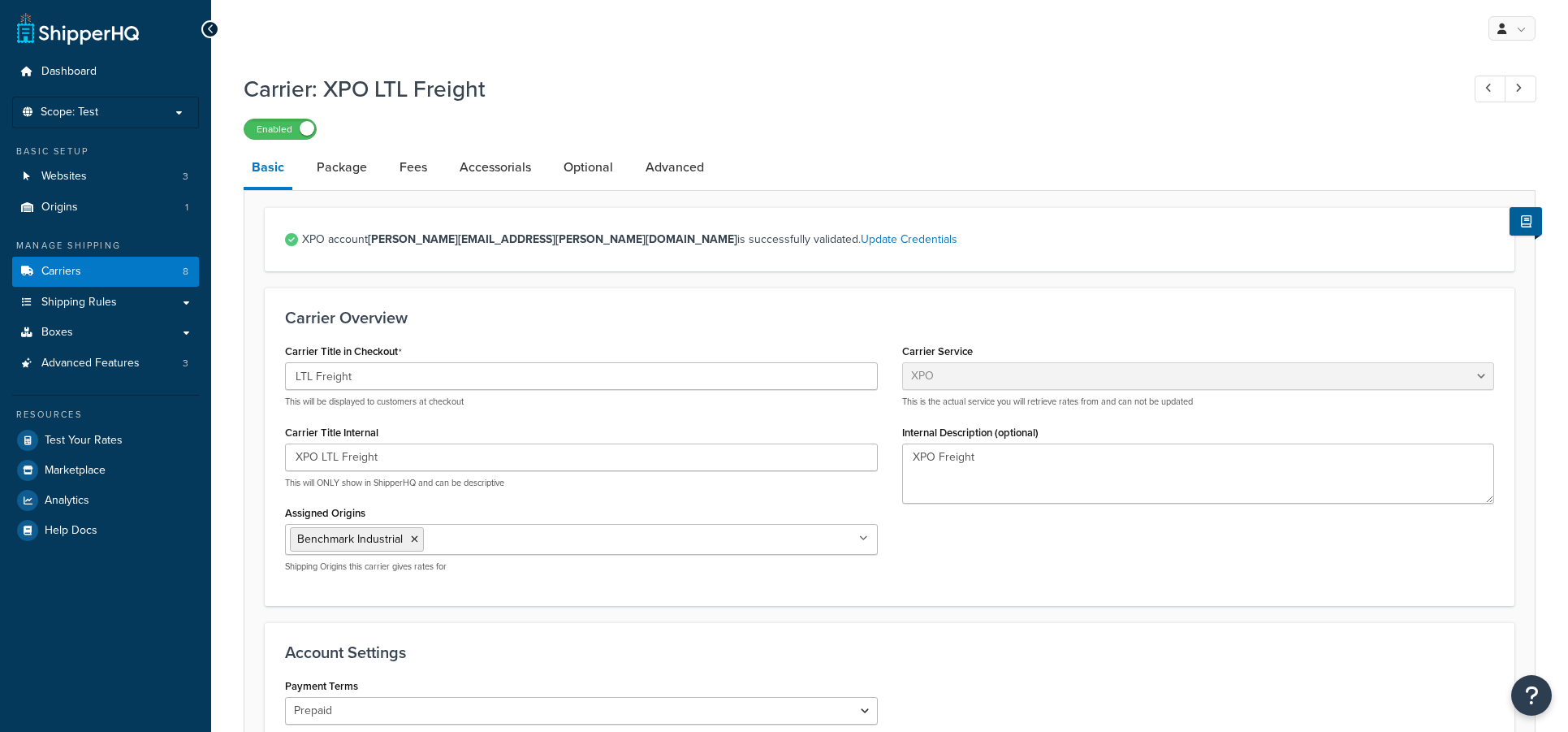
select select "conwayFreight"
click at [337, 165] on link "Package" at bounding box center [342, 167] width 66 height 39
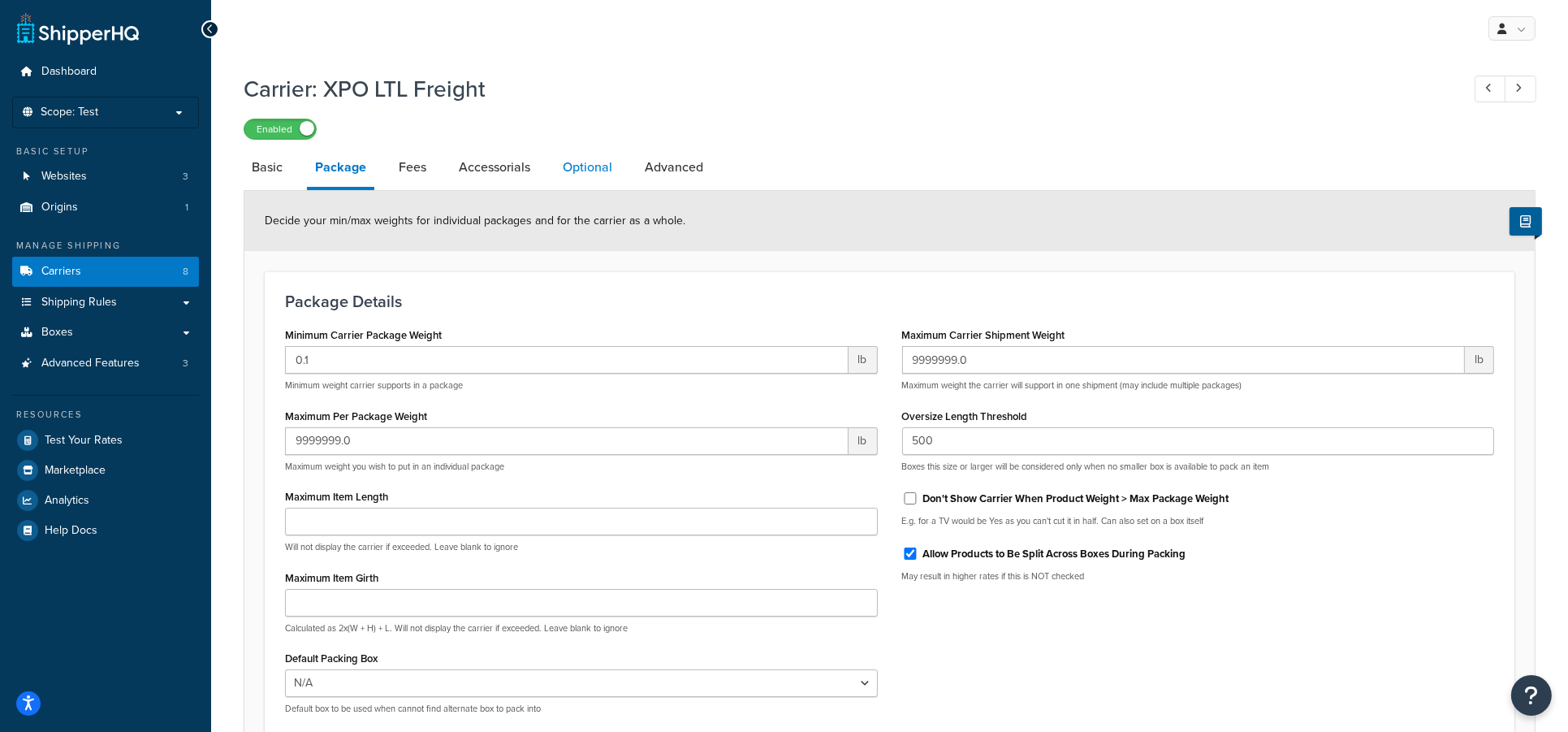
click at [587, 162] on link "Optional" at bounding box center [587, 167] width 66 height 39
select select "70"
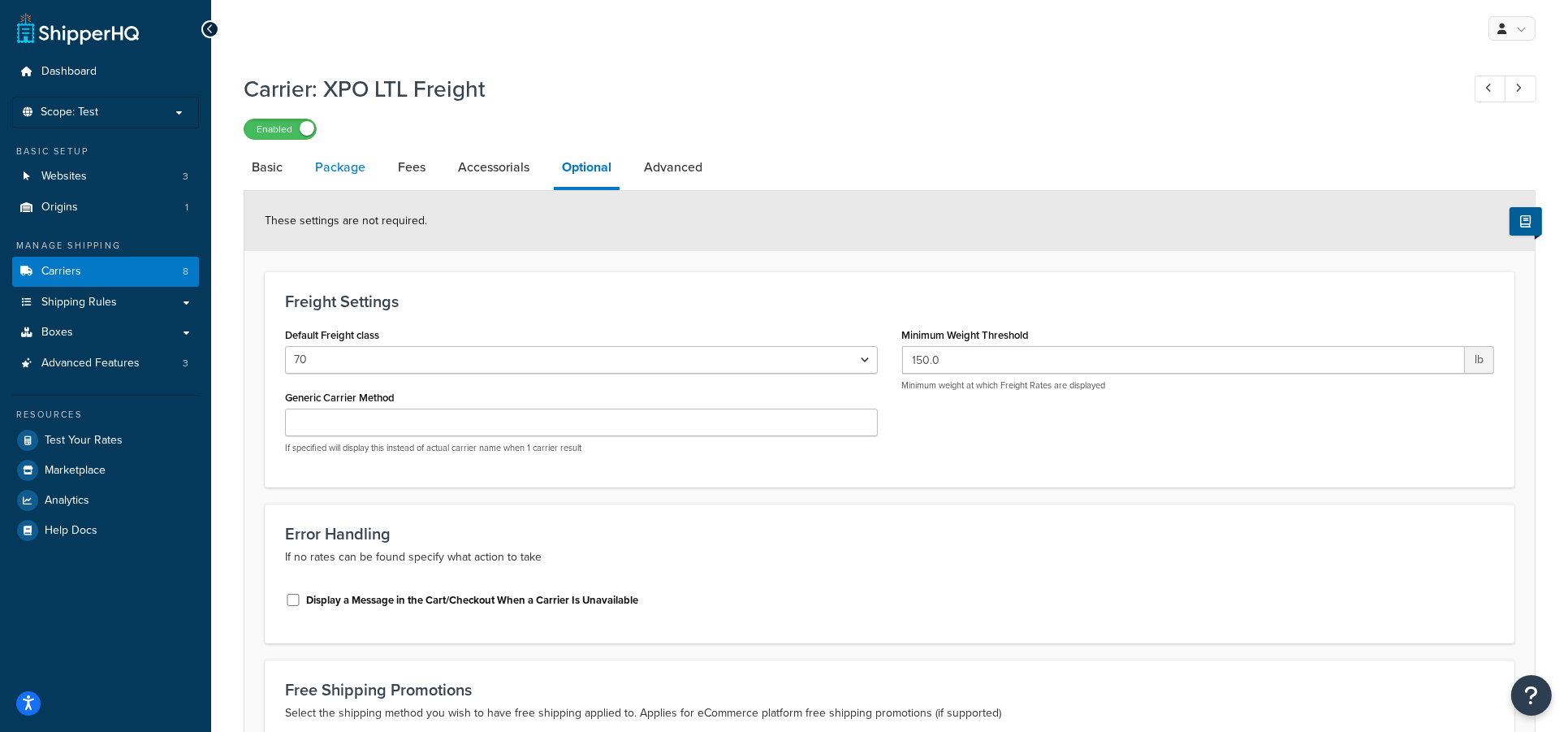
click at [342, 169] on link "Package" at bounding box center [340, 167] width 66 height 39
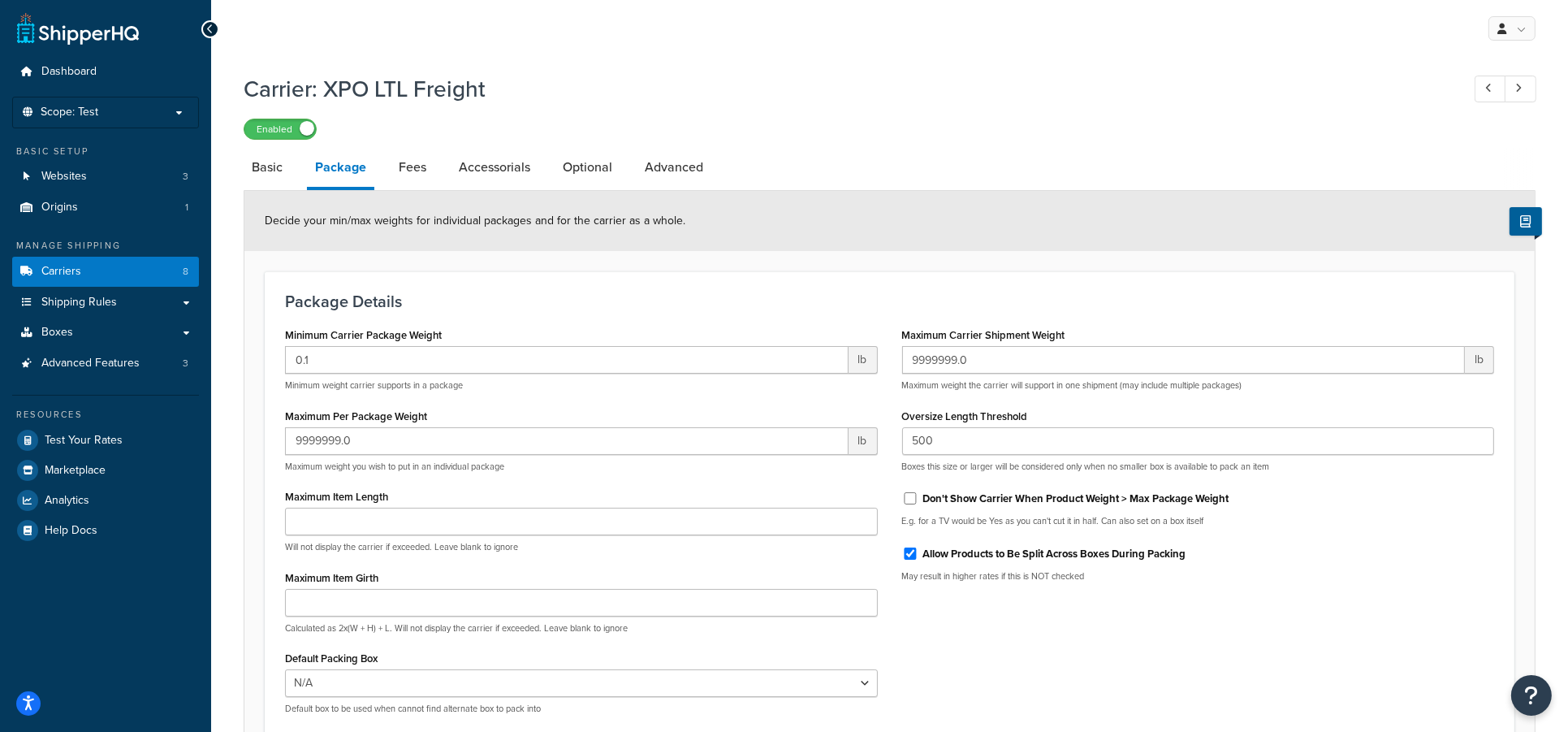
click at [334, 383] on p "Minimum weight carrier supports in a package" at bounding box center [581, 385] width 592 height 12
drag, startPoint x: 476, startPoint y: 389, endPoint x: 261, endPoint y: 389, distance: 215.0
click at [261, 389] on form "Decide your min/max weights for individual packages and for the carrier as a wh…" at bounding box center [889, 503] width 1290 height 623
click at [561, 389] on p "Minimum weight carrier supports in a package" at bounding box center [581, 385] width 592 height 12
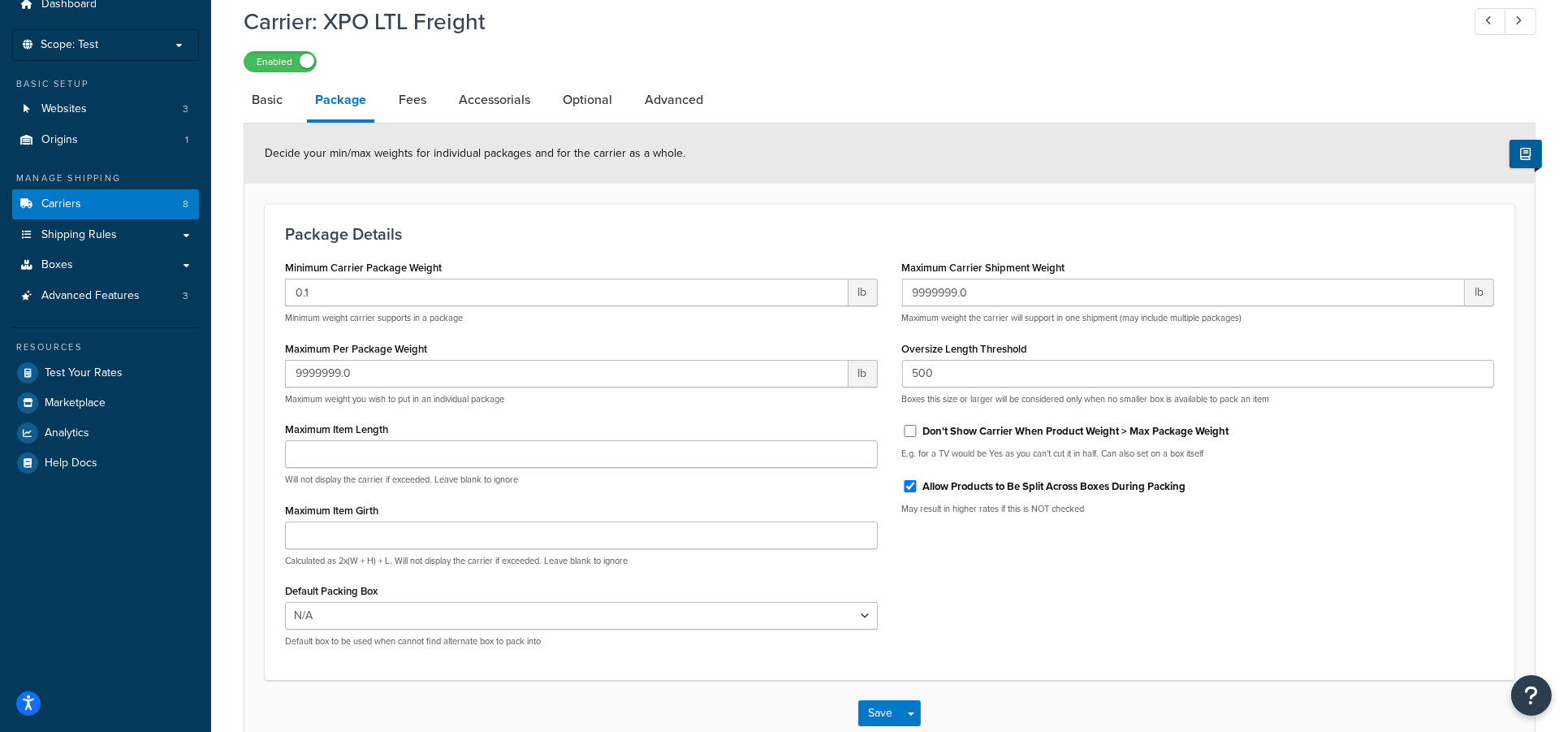
scroll to position [164, 0]
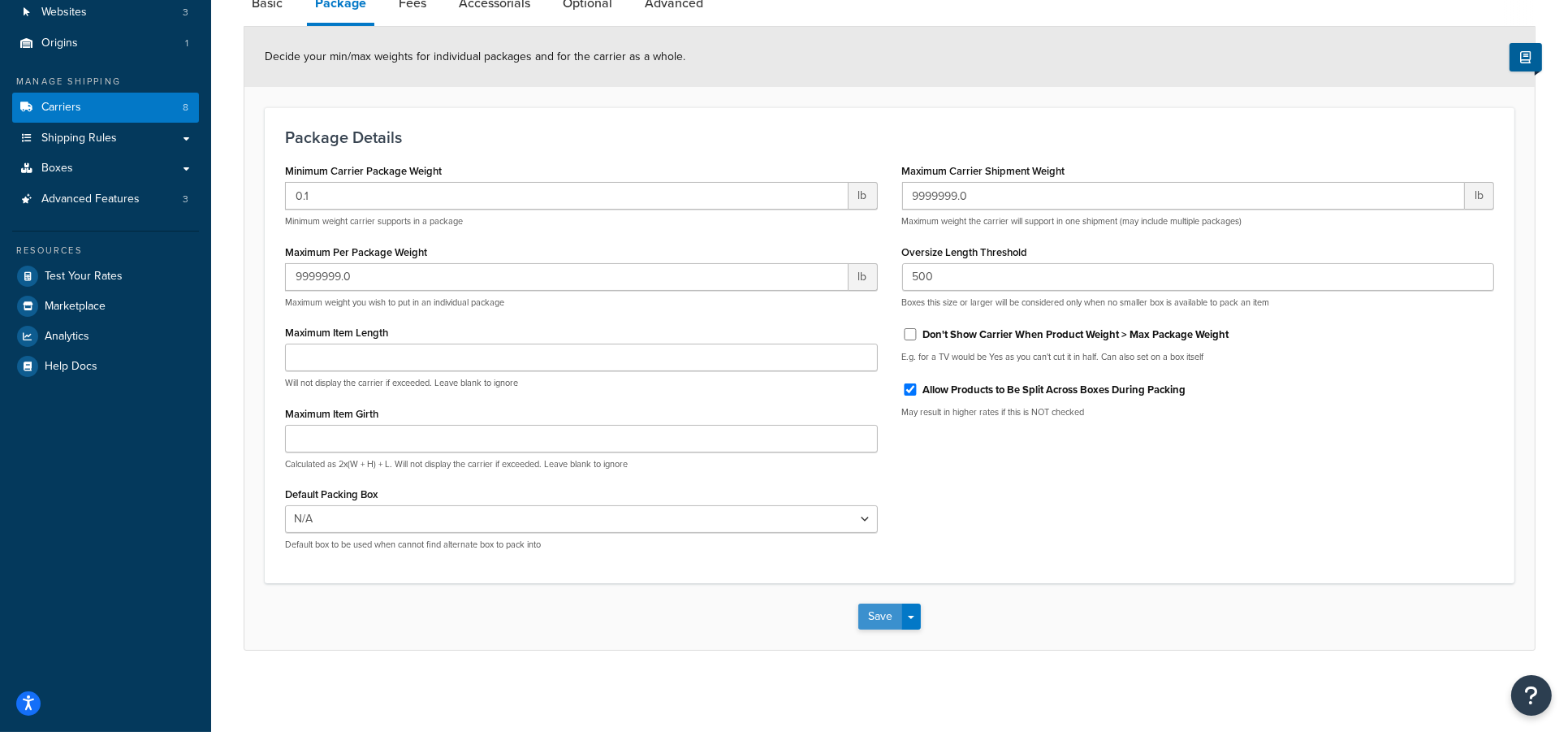
click at [885, 607] on button "Save" at bounding box center [880, 616] width 44 height 26
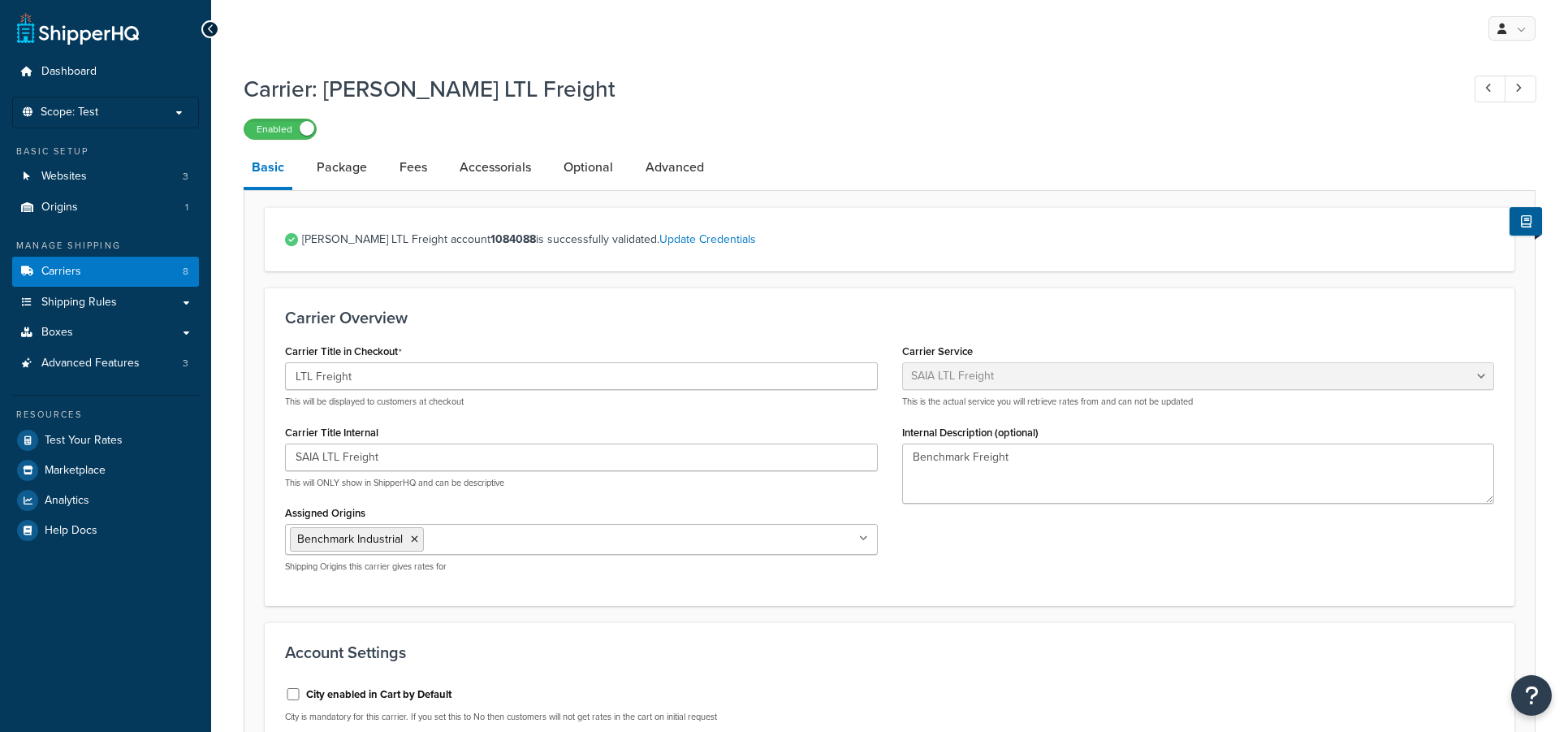
select select "saiaFreight"
click at [576, 165] on link "Optional" at bounding box center [587, 167] width 66 height 39
select select "70"
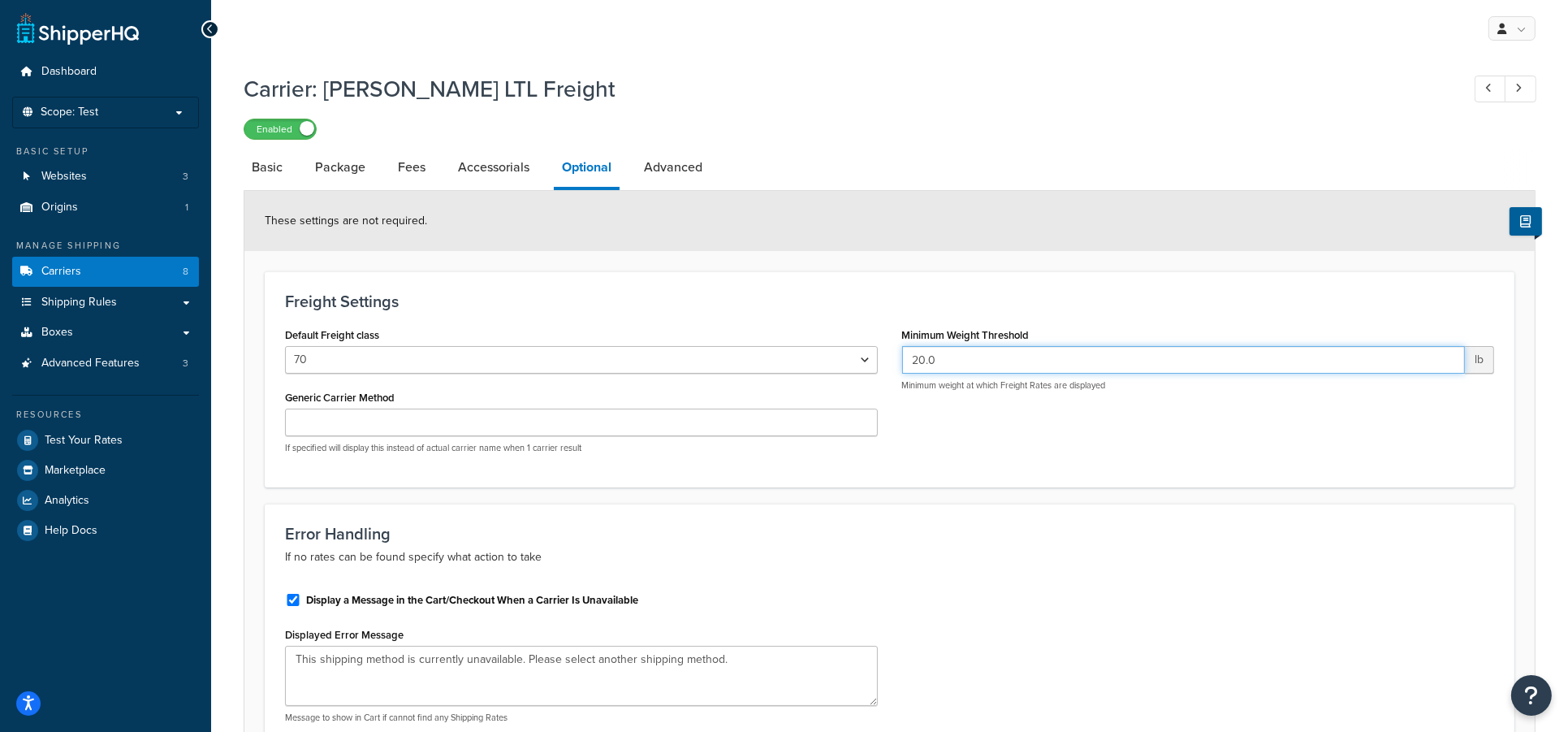
click at [982, 351] on input "20.0" at bounding box center [1184, 359] width 563 height 27
drag, startPoint x: 982, startPoint y: 352, endPoint x: 810, endPoint y: 352, distance: 172.0
click at [810, 352] on div "Default Freight class 50 55 60 65 70 77.5 85 92.5 100 110 125 150 175 200 250 3…" at bounding box center [889, 395] width 1233 height 143
type input "150"
click at [1057, 430] on div "Default Freight class 50 55 60 65 70 77.5 85 92.5 100 110 125 150 175 200 250 3…" at bounding box center [889, 395] width 1233 height 143
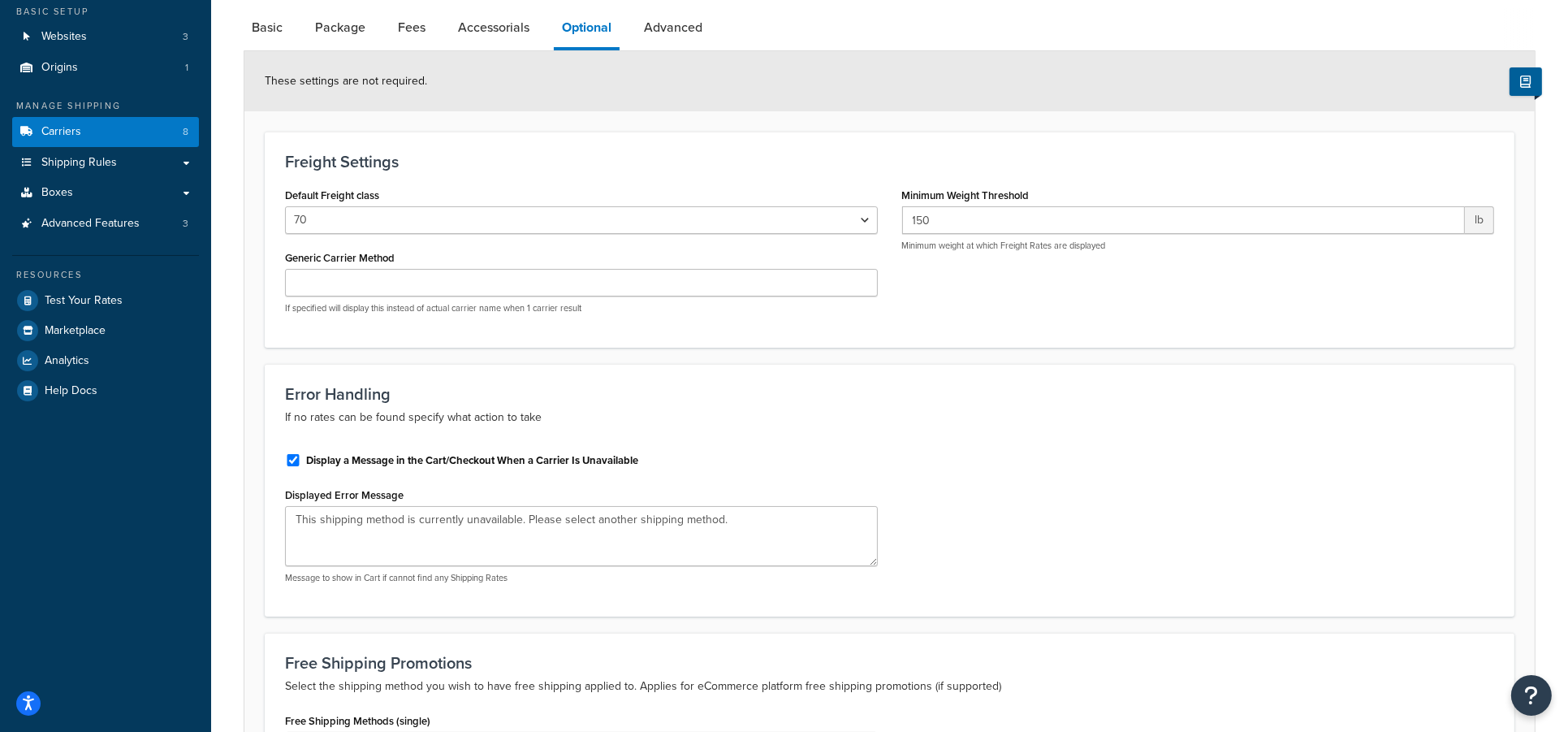
scroll to position [384, 0]
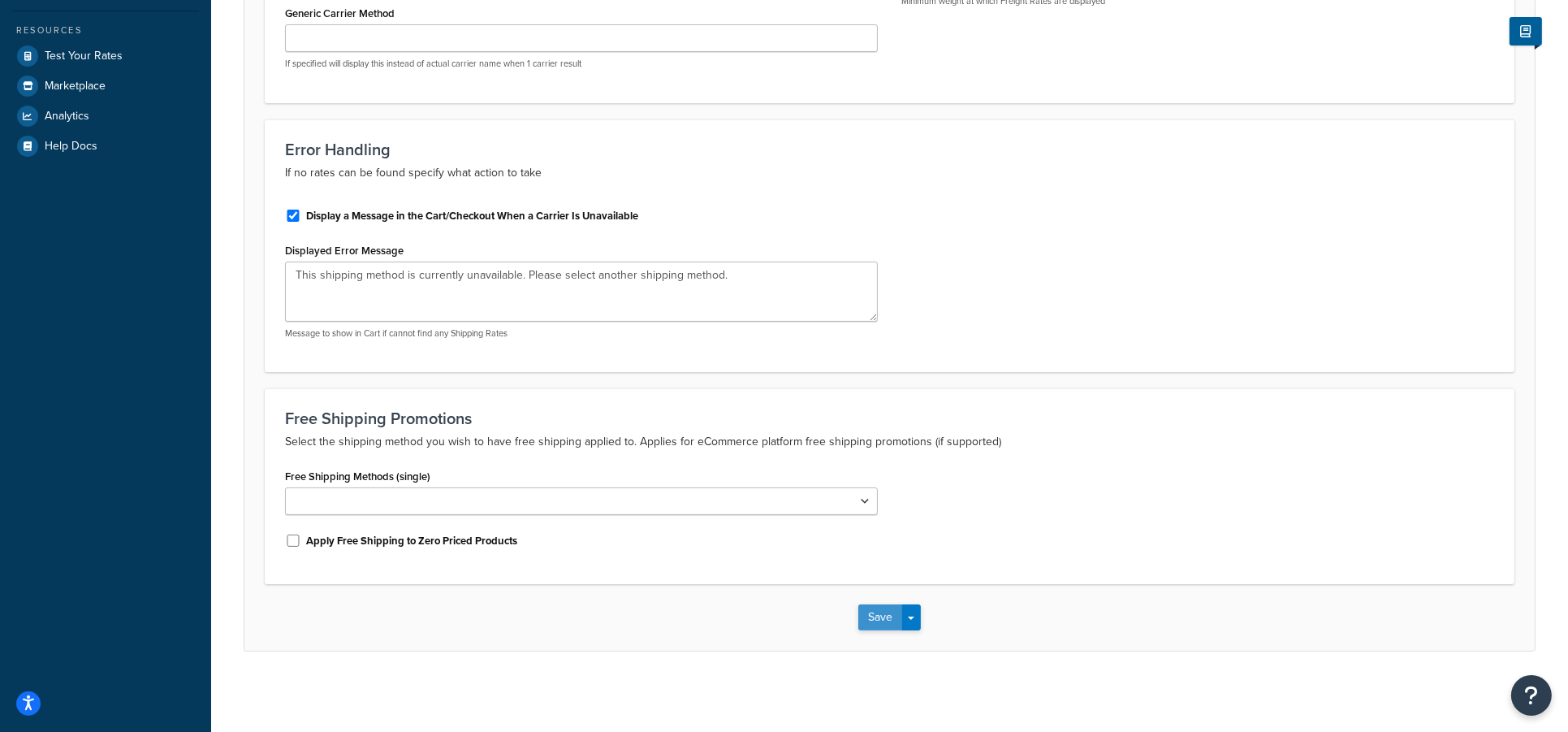
click at [869, 607] on button "Save" at bounding box center [880, 617] width 44 height 26
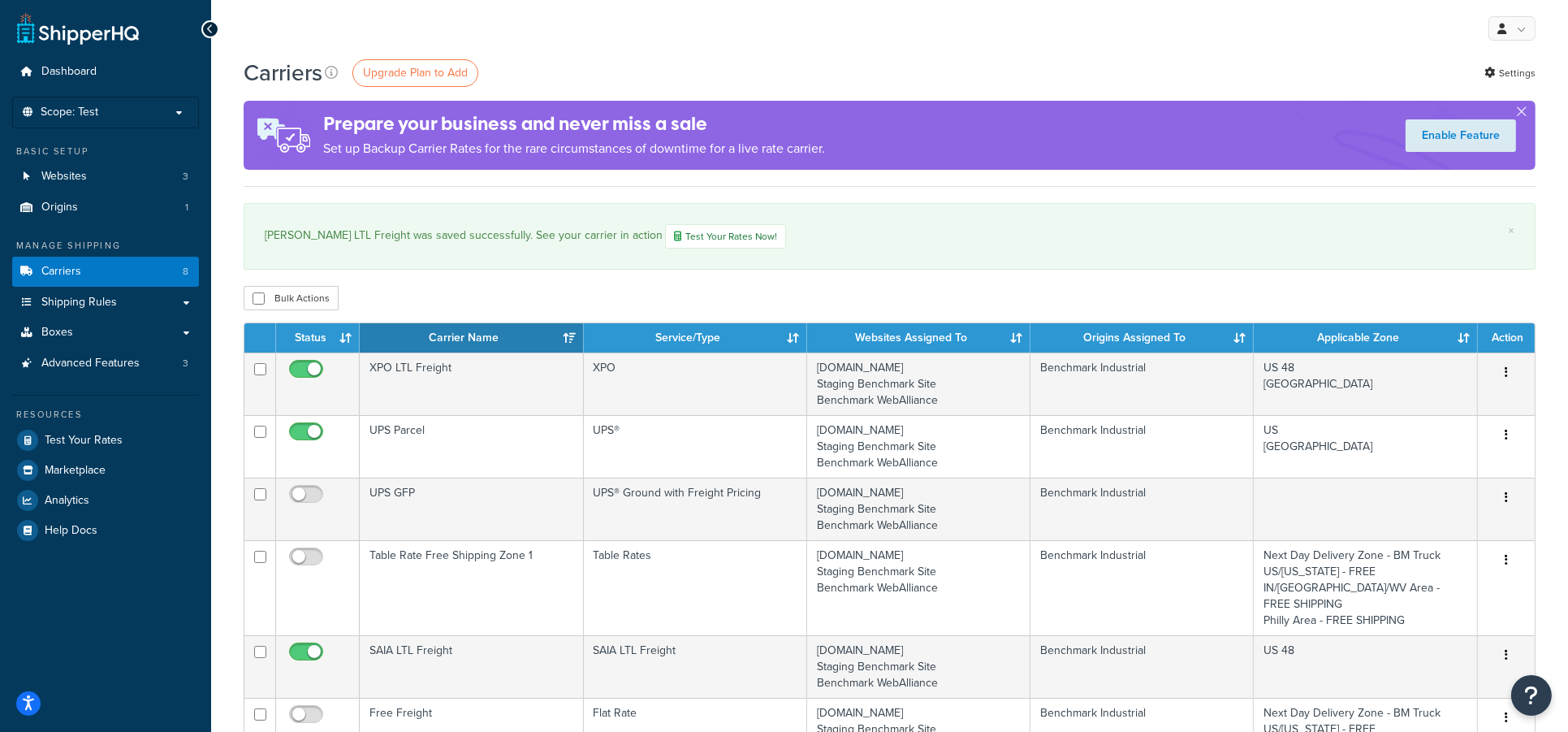
click at [764, 38] on div "My Profile Billing Global Settings Contact Us Logout" at bounding box center [889, 28] width 1357 height 56
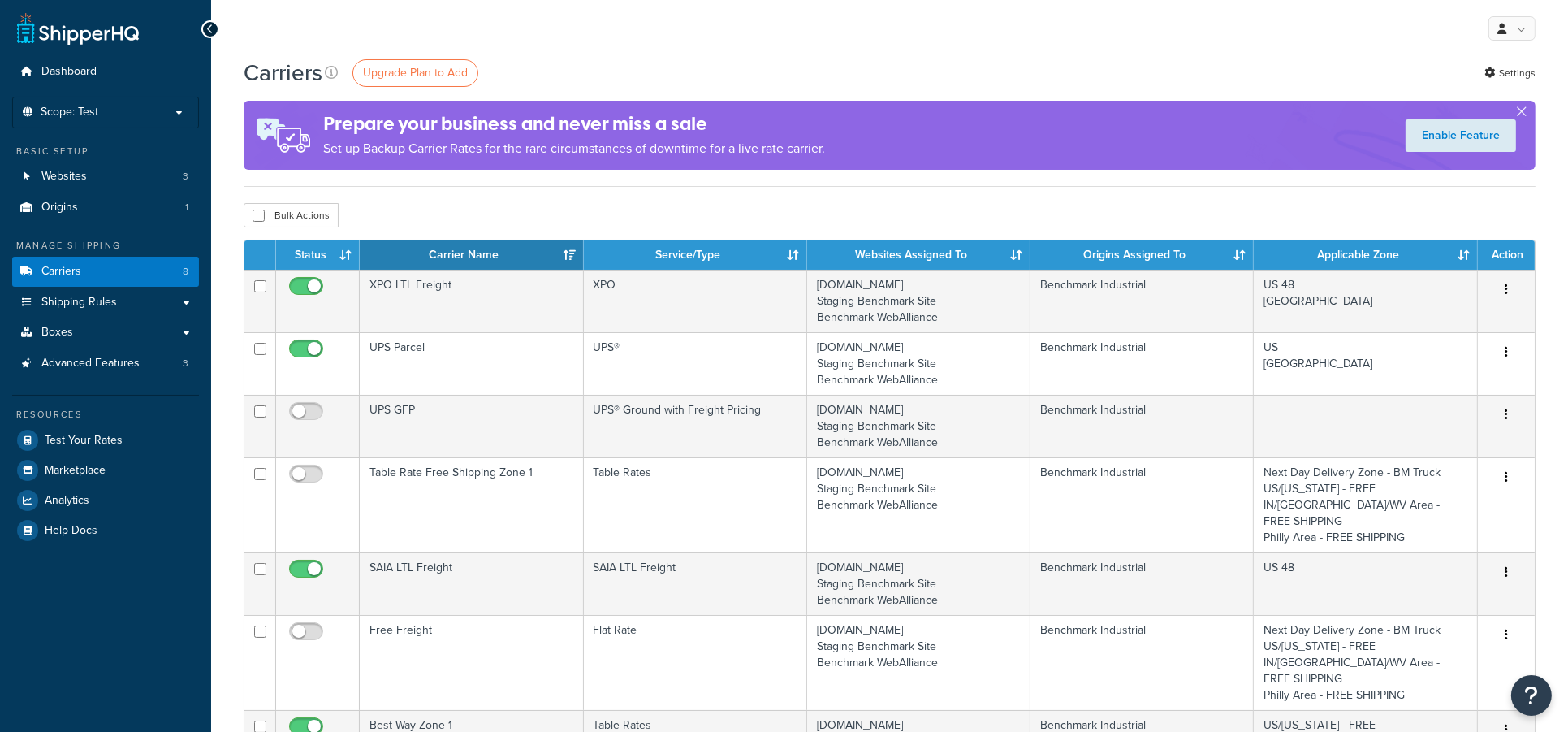
click at [755, 36] on div "My Profile Billing Global Settings Contact Us Logout" at bounding box center [889, 28] width 1357 height 56
click at [655, 36] on div "My Profile Billing Global Settings Contact Us Logout" at bounding box center [889, 28] width 1357 height 56
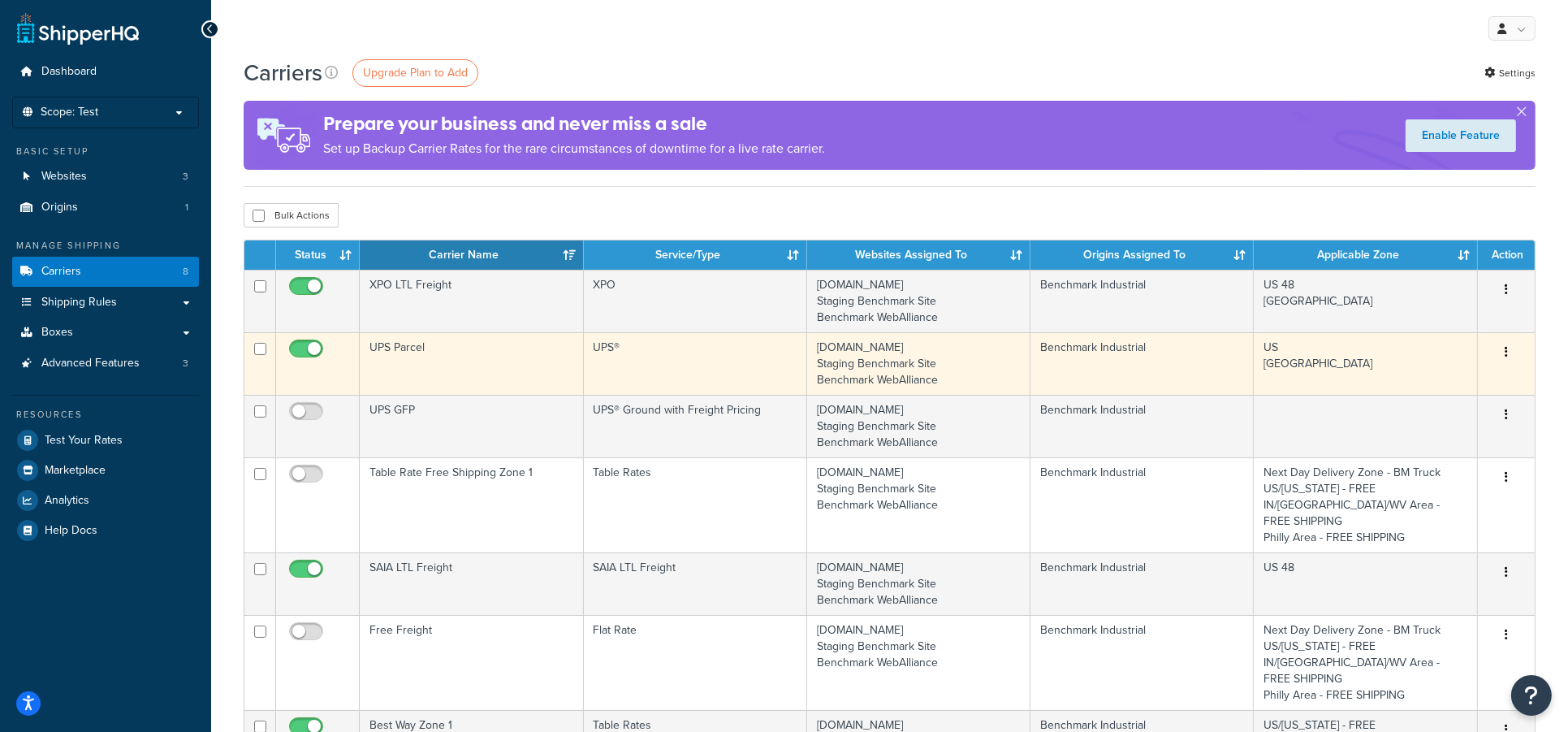
click at [469, 353] on td "UPS Parcel" at bounding box center [471, 363] width 224 height 62
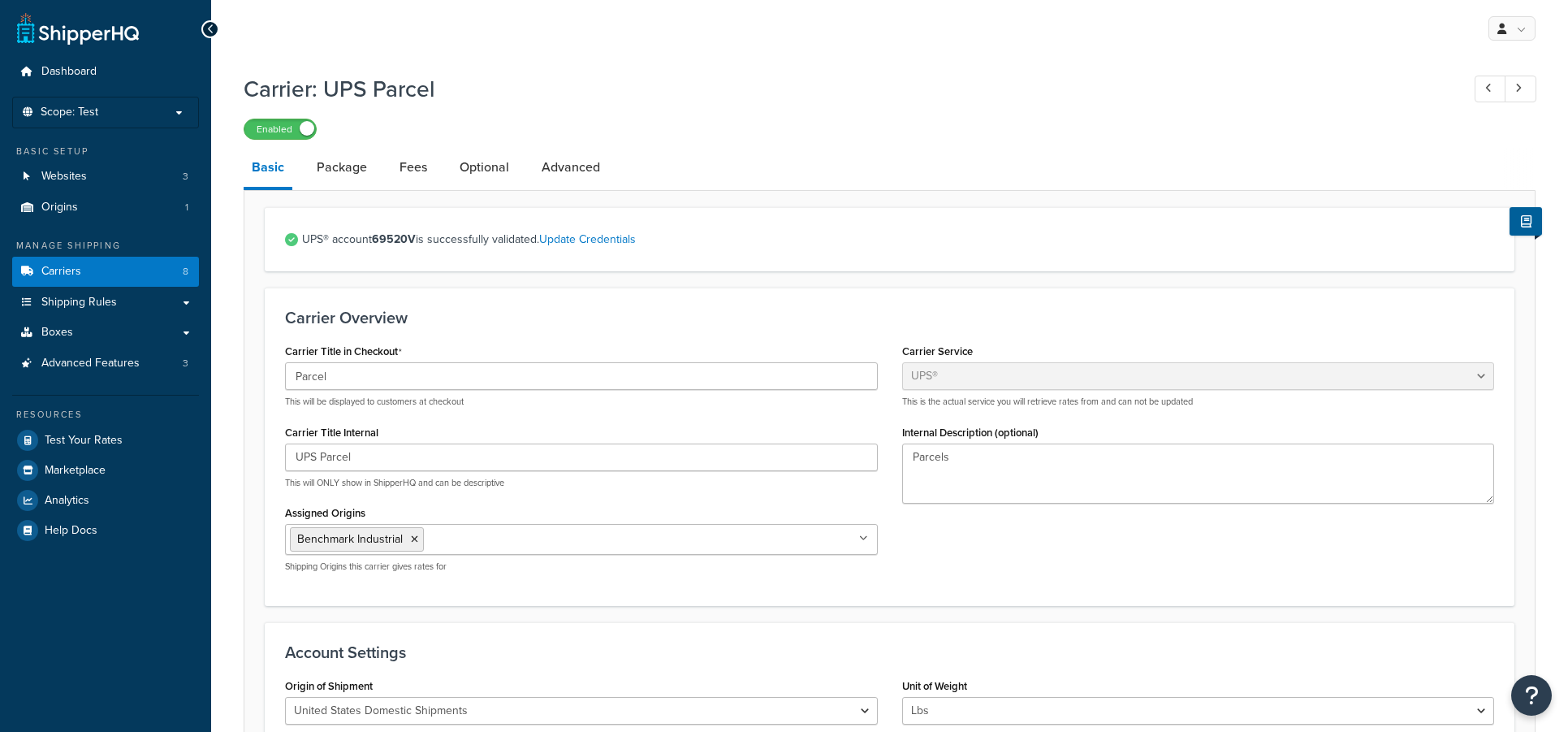
select select "ups"
click at [483, 156] on link "Optional" at bounding box center [484, 167] width 66 height 39
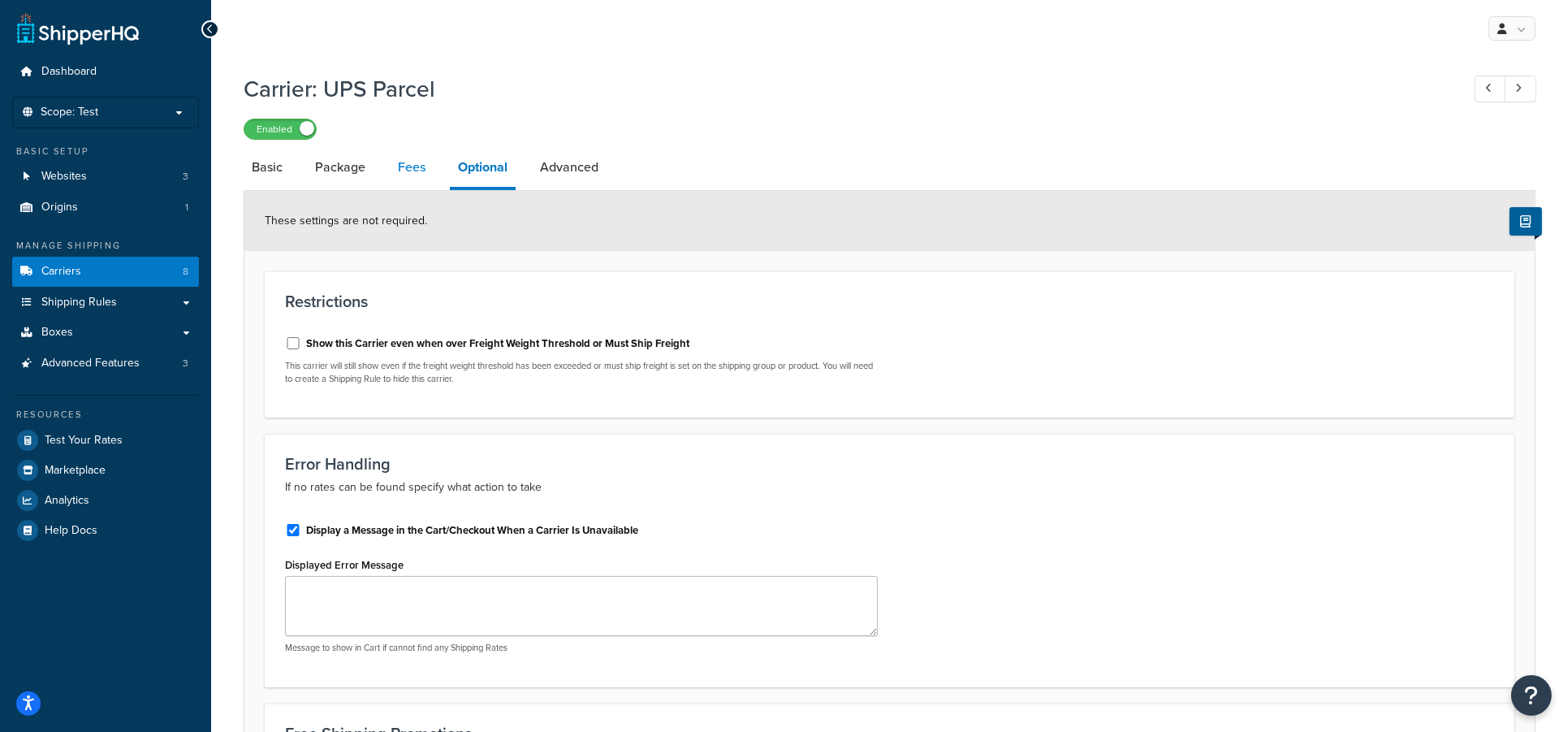
click at [399, 172] on link "Fees" at bounding box center [411, 167] width 44 height 39
select select "AFTER"
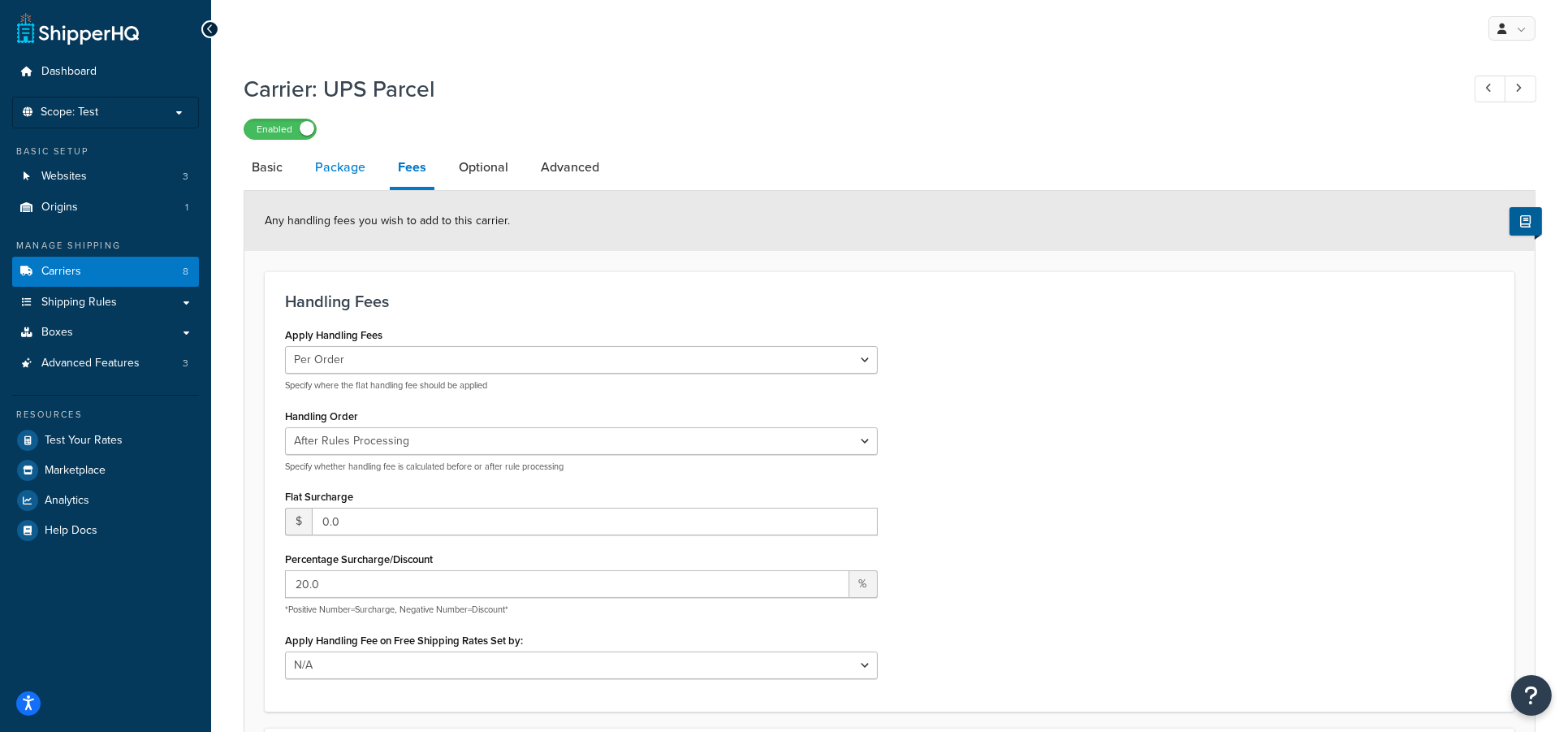
click at [339, 172] on link "Package" at bounding box center [340, 167] width 66 height 39
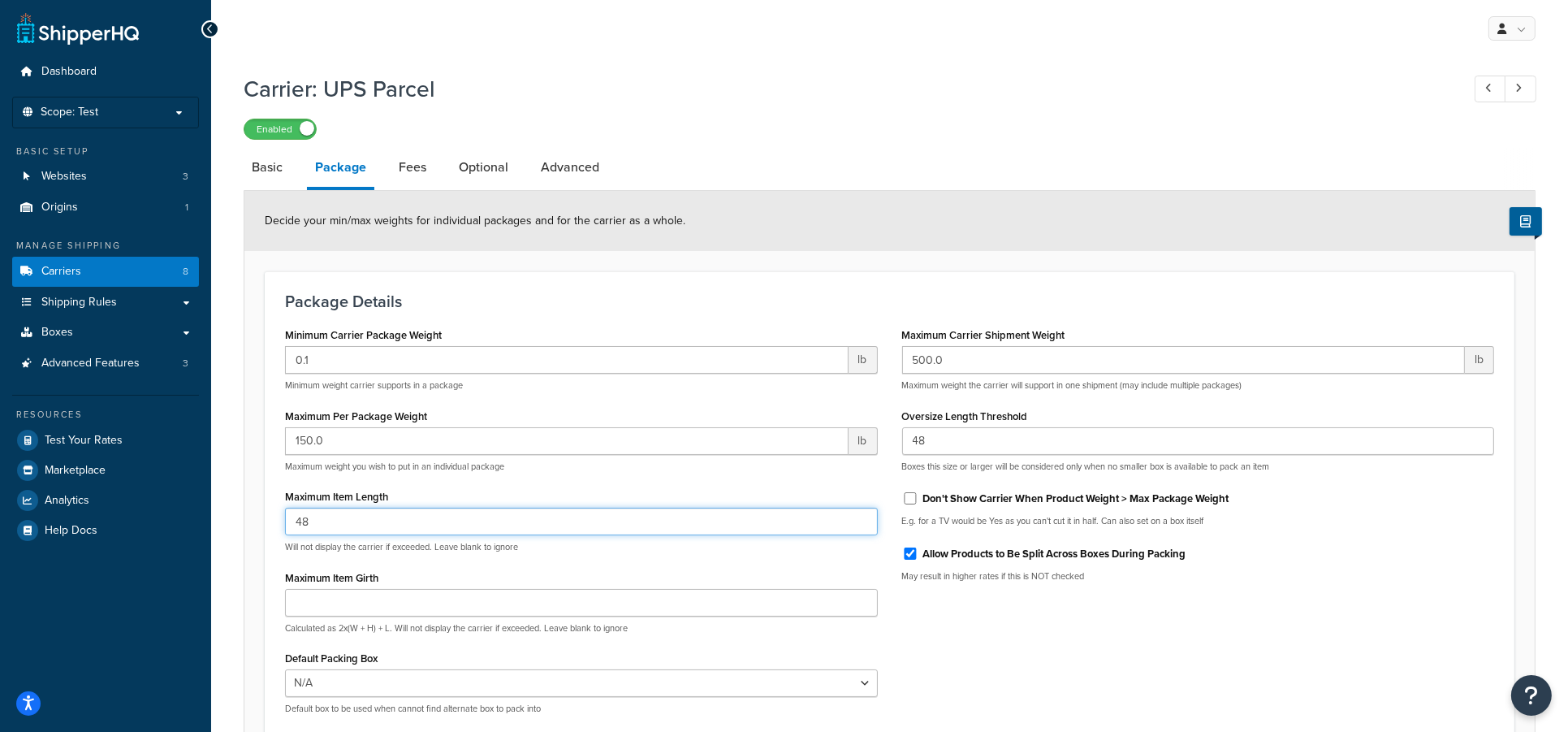
click at [372, 524] on input "48" at bounding box center [581, 521] width 592 height 27
click at [395, 523] on input "48" at bounding box center [581, 521] width 592 height 27
drag, startPoint x: 360, startPoint y: 523, endPoint x: 273, endPoint y: 523, distance: 87.0
click at [273, 523] on div "Minimum Carrier Package Weight 0.1 lb Minimum weight carrier supports in a pack…" at bounding box center [581, 525] width 617 height 404
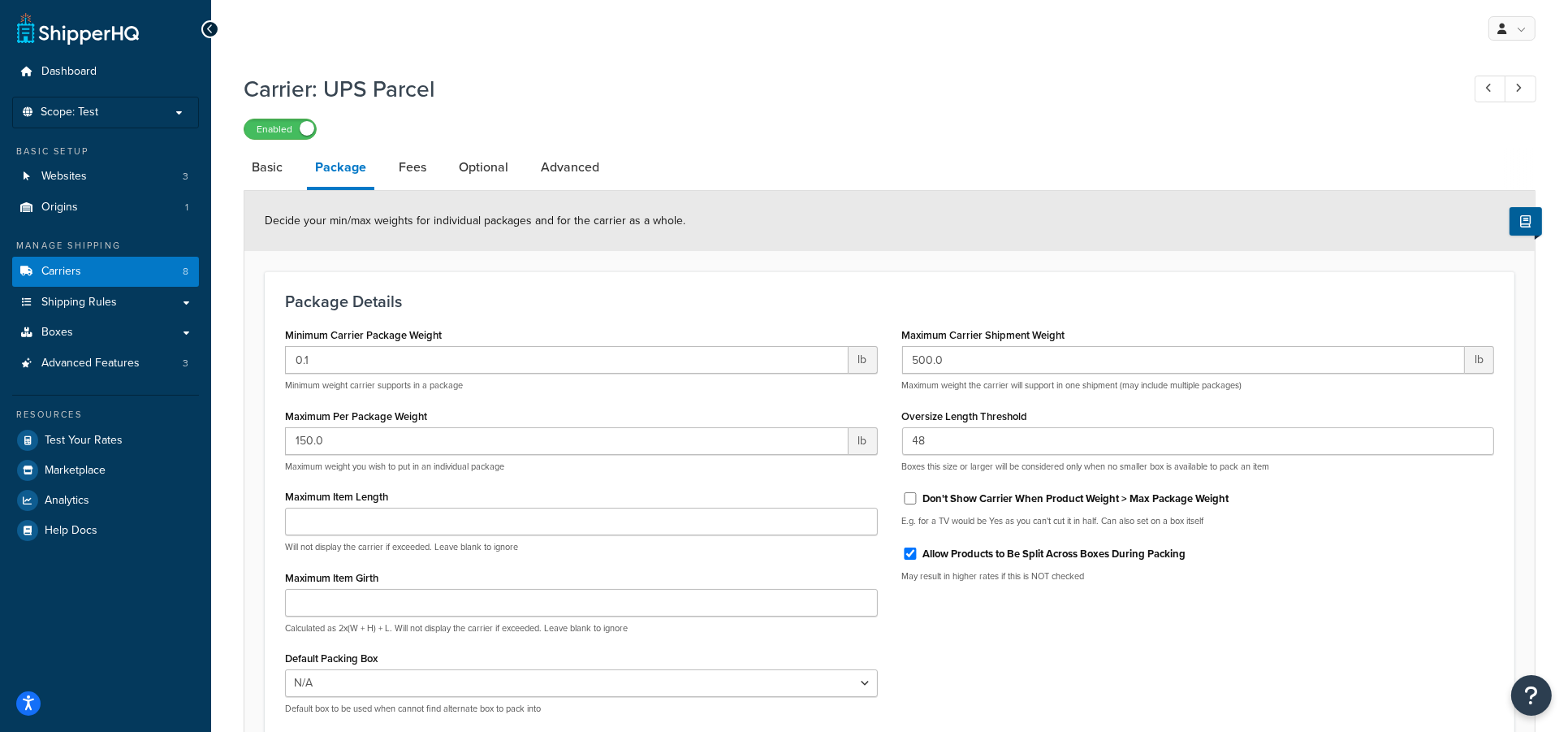
click at [1025, 656] on div "Minimum Carrier Package Weight 0.1 lb Minimum weight carrier supports in a pack…" at bounding box center [889, 525] width 1233 height 404
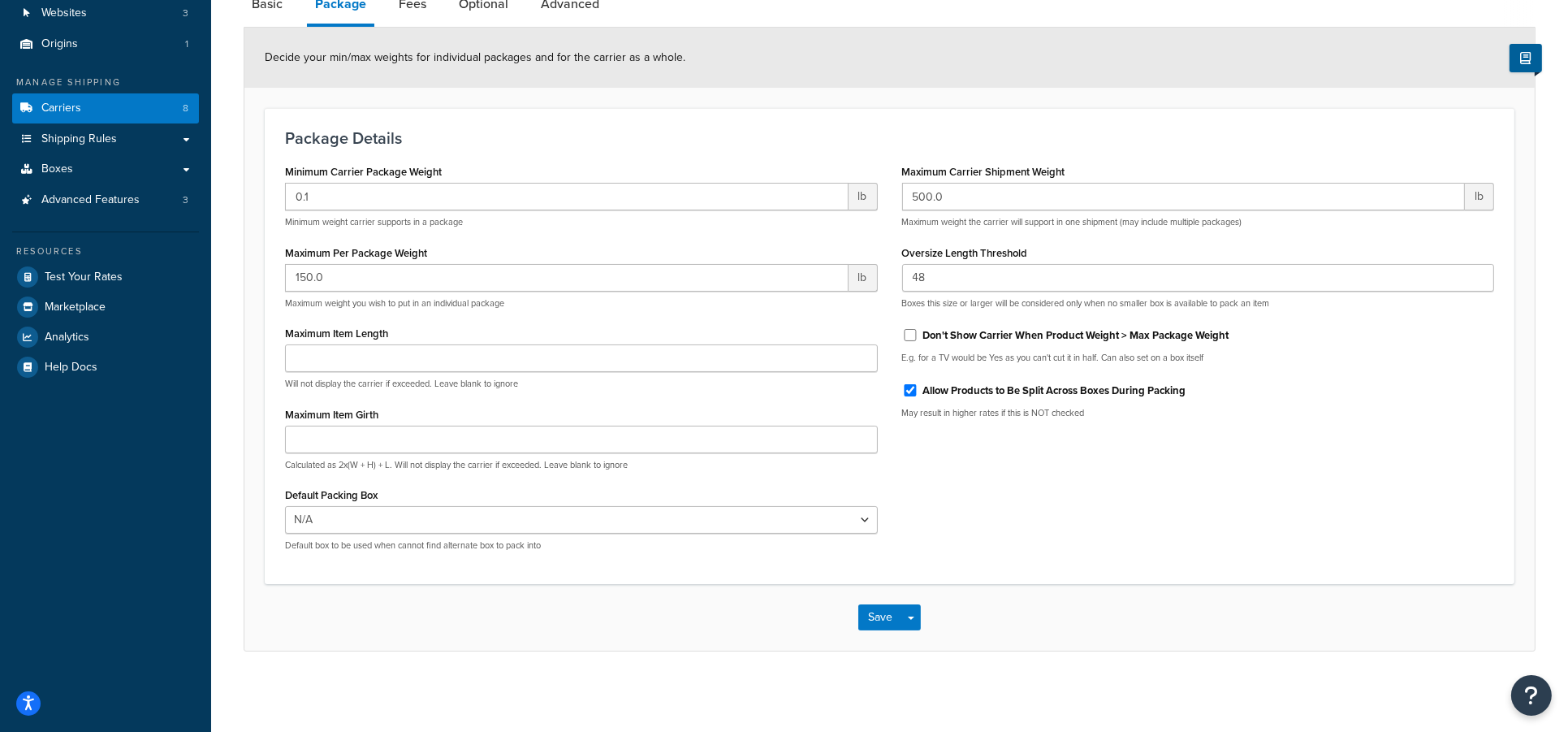
scroll to position [164, 0]
click at [874, 612] on button "Save" at bounding box center [880, 616] width 44 height 26
